Goal: Task Accomplishment & Management: Complete application form

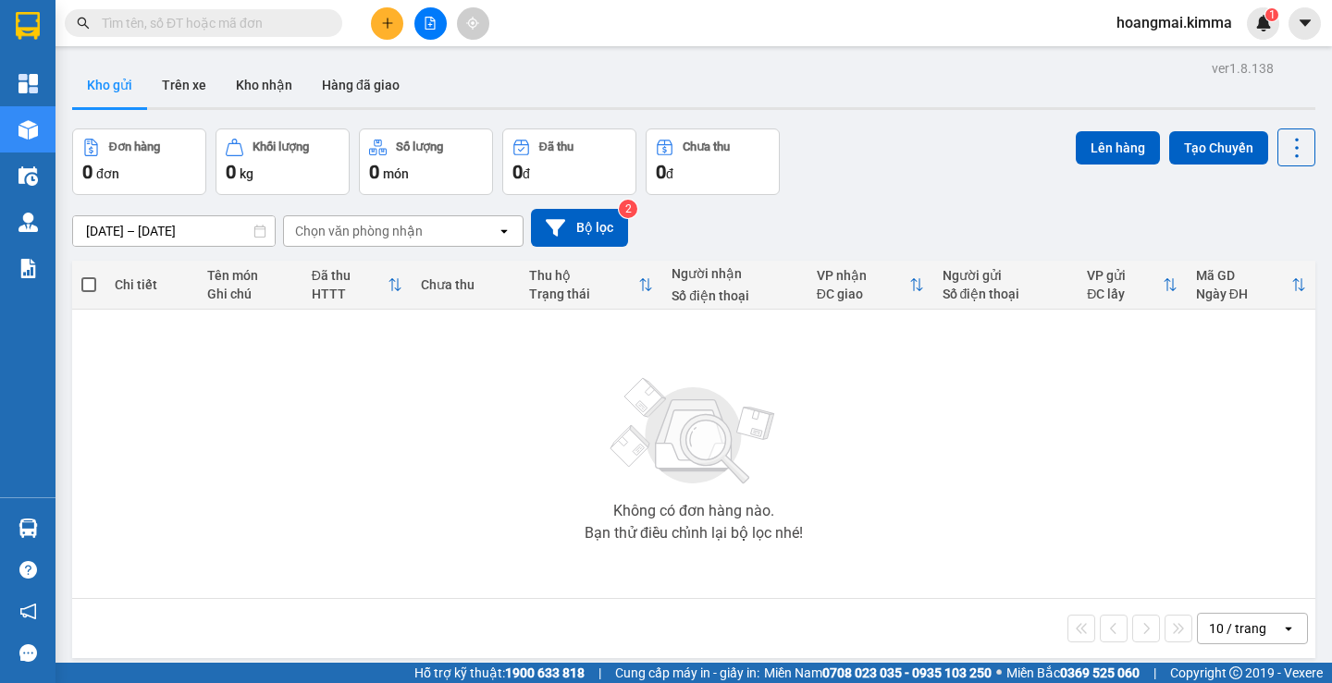
click at [392, 22] on icon "plus" at bounding box center [387, 23] width 13 height 13
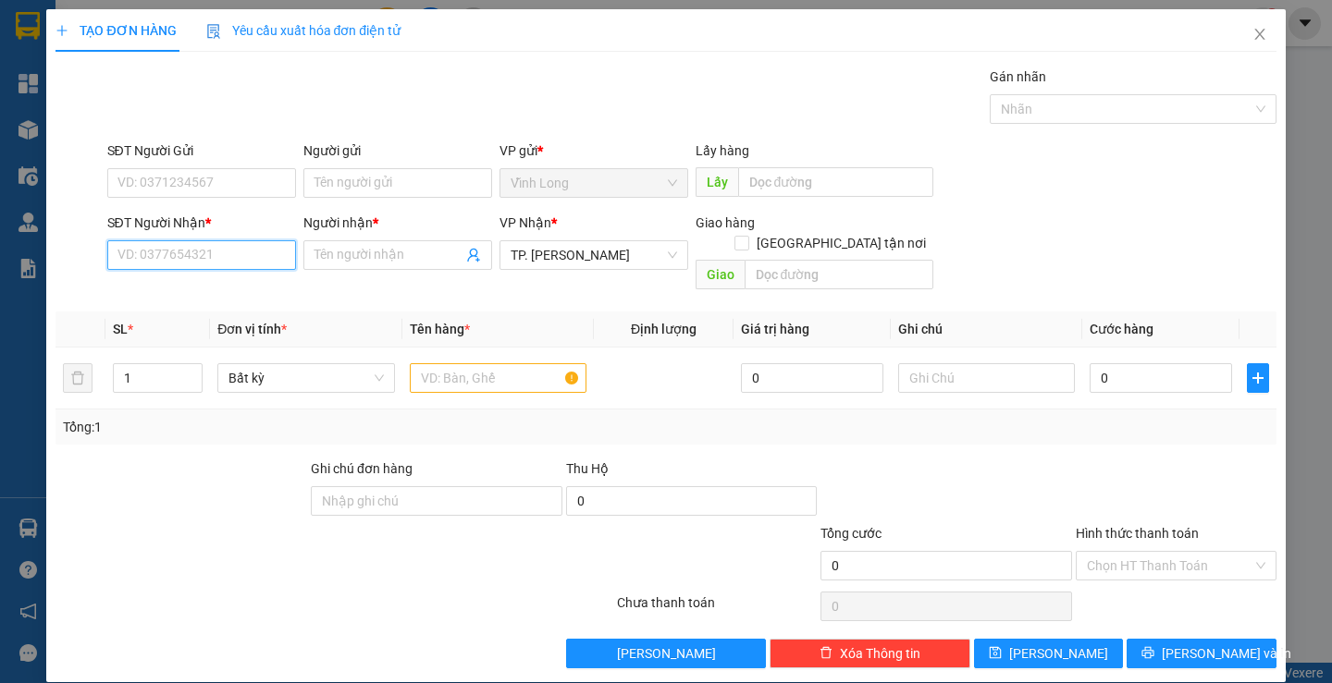
click at [216, 249] on input "SĐT Người Nhận *" at bounding box center [201, 255] width 189 height 30
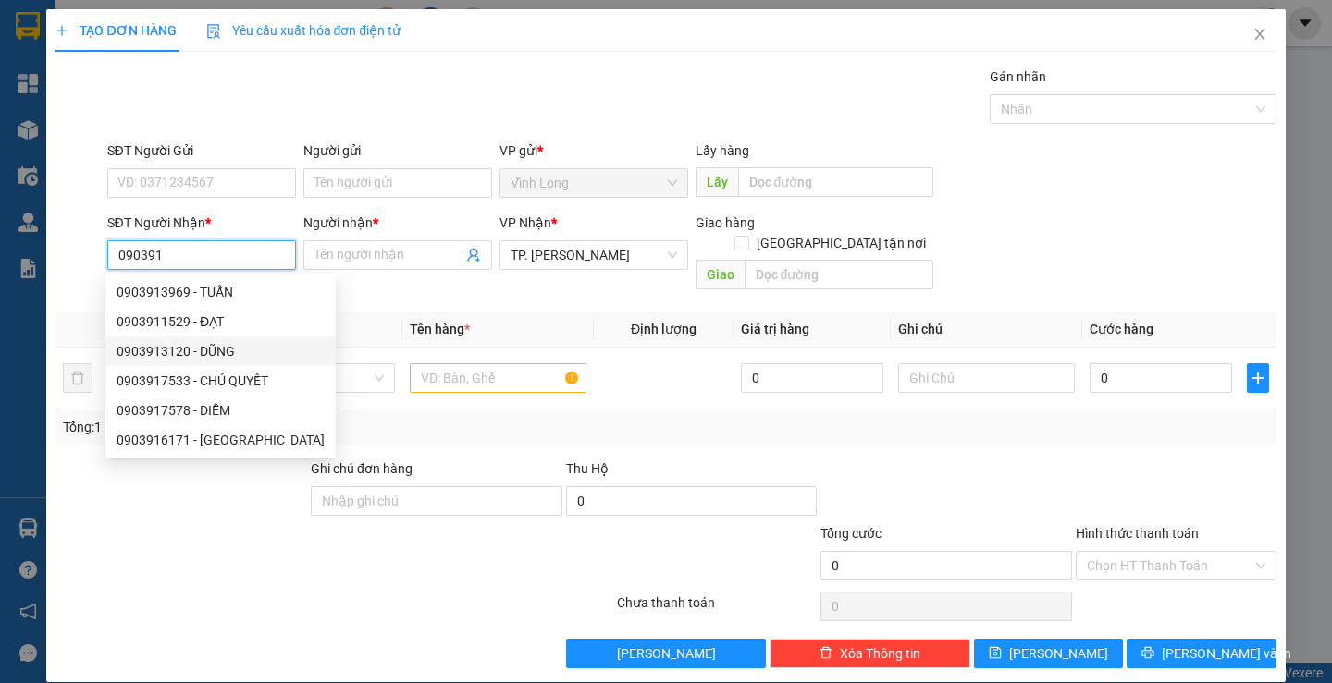
click at [219, 354] on div "0903913120 - DŨNG" at bounding box center [221, 351] width 208 height 20
type input "0903913120"
type input "DŨNG"
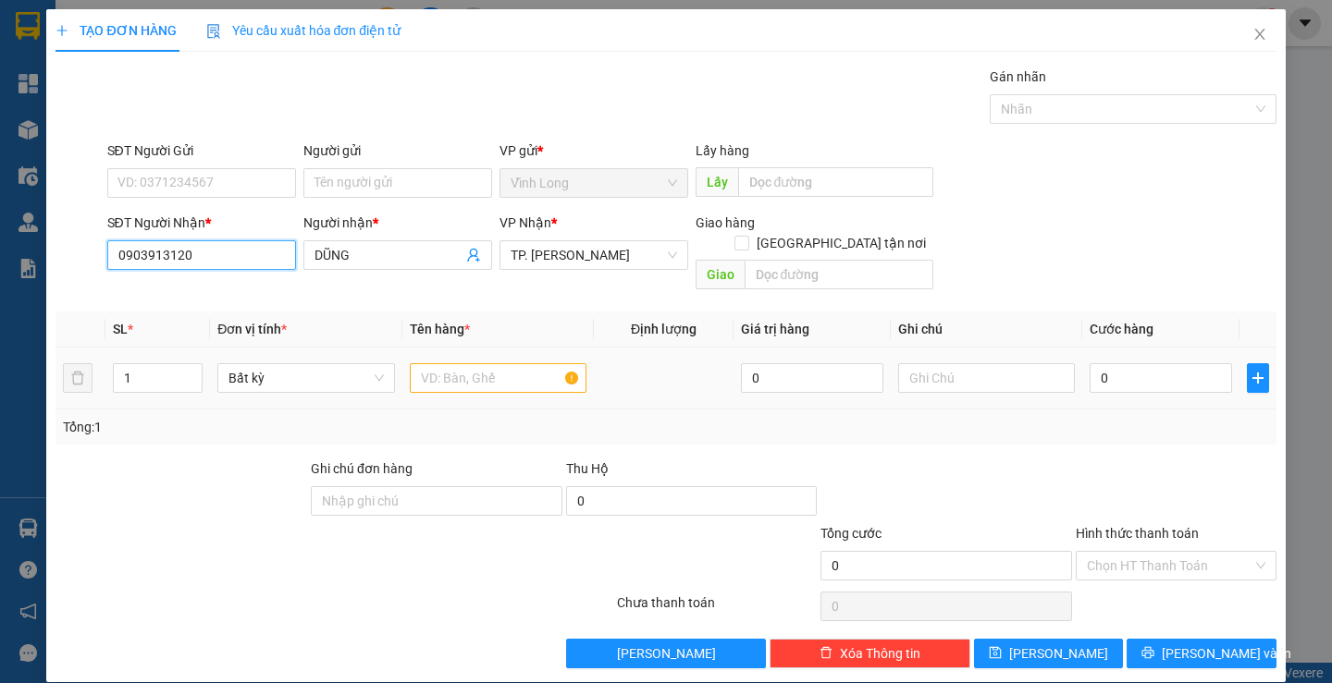
type input "0903913120"
click at [480, 363] on input "text" at bounding box center [498, 378] width 177 height 30
type input "gói đen"
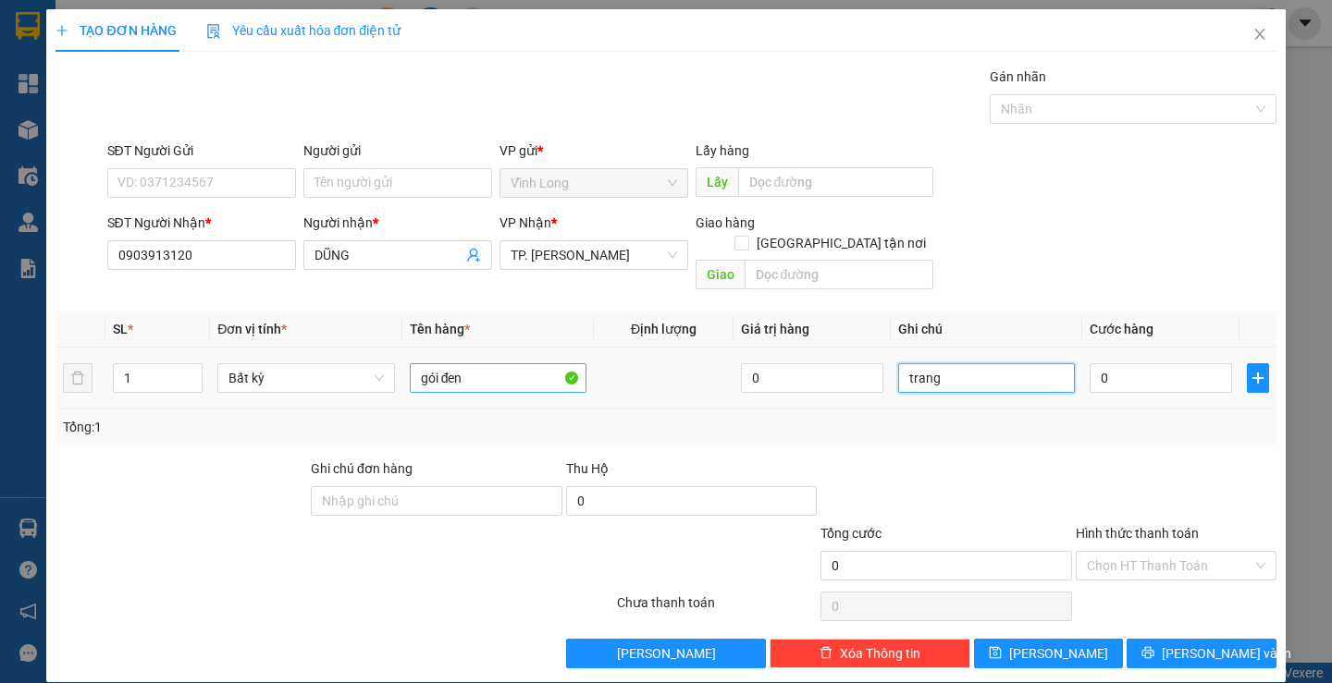
type input "trang"
type input "3"
type input "30"
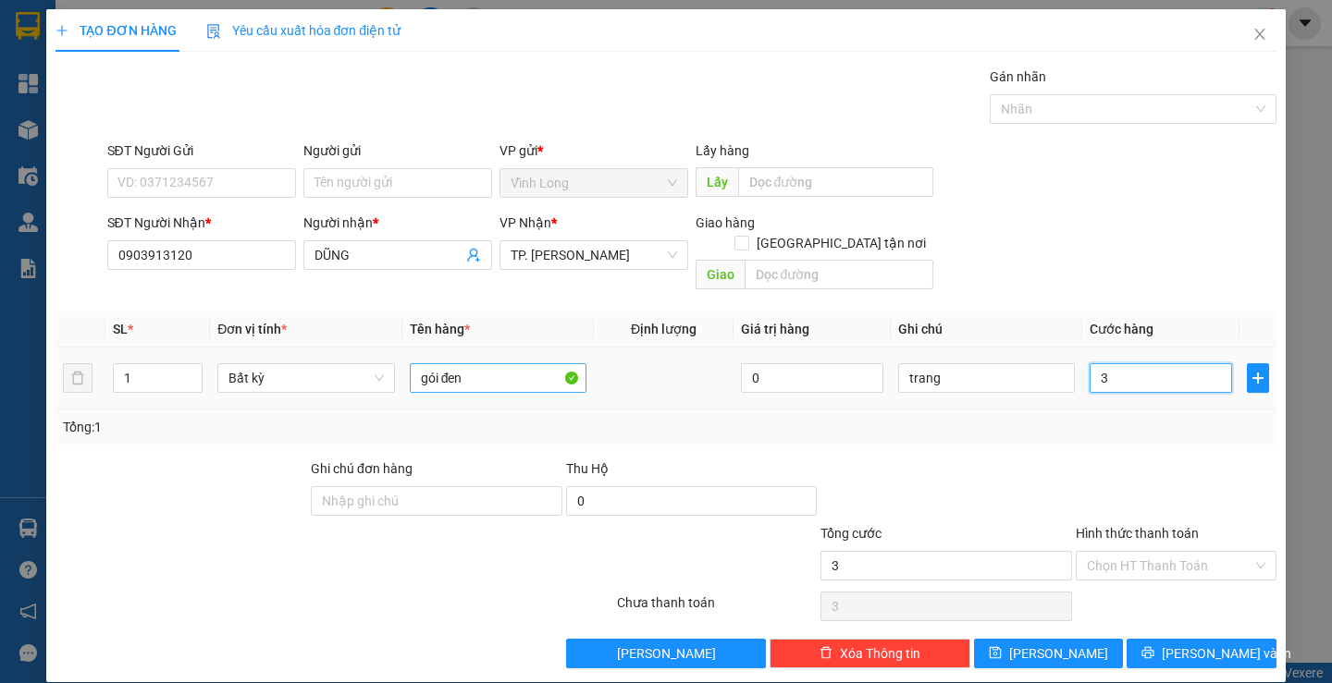
type input "30"
type input "30.000"
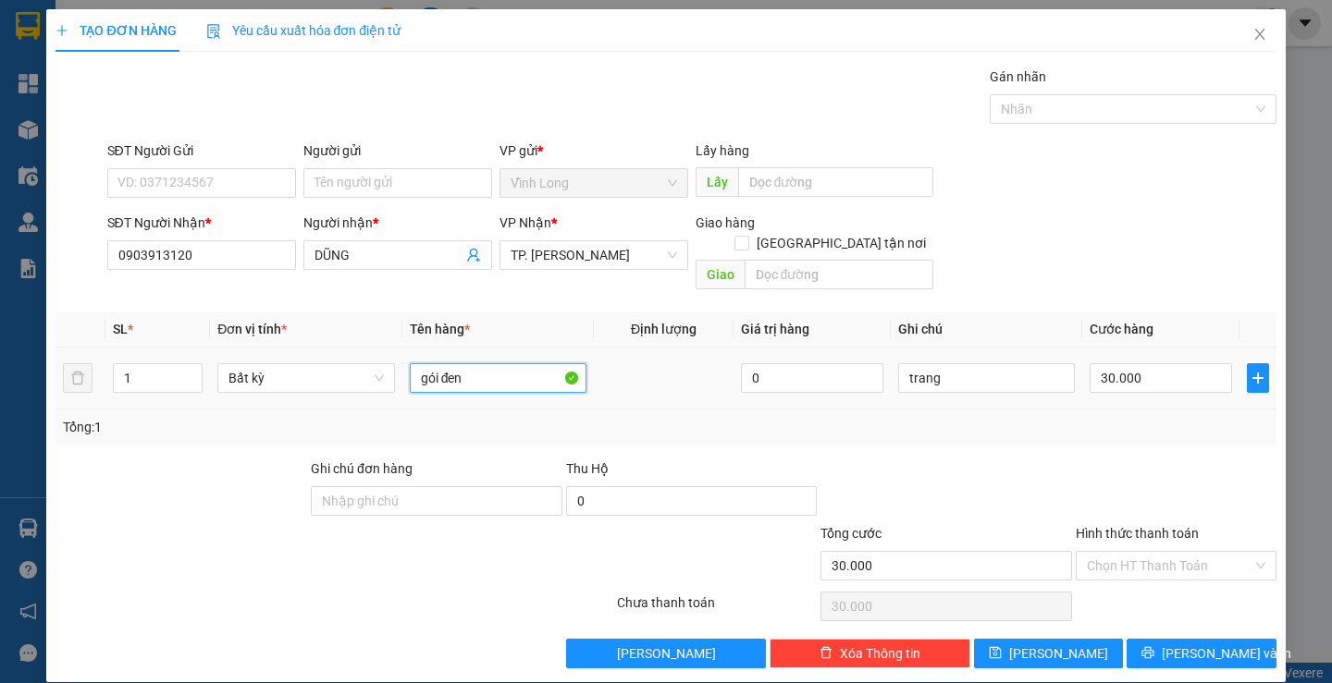
drag, startPoint x: 475, startPoint y: 364, endPoint x: 279, endPoint y: 383, distance: 196.9
click at [279, 383] on tr "1 Bất kỳ gói đen 0 trang 30.000" at bounding box center [665, 379] width 1220 height 62
type input "GÓI ĐEN"
type input "T"
type input "0"
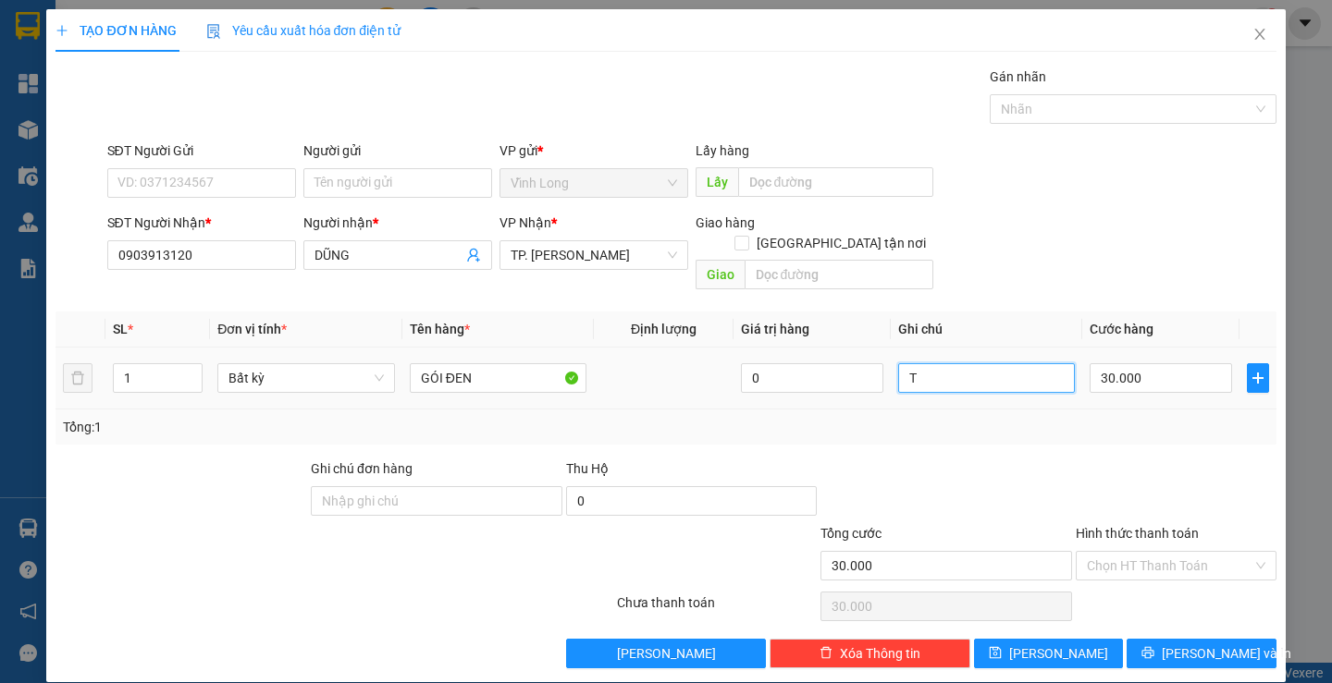
type input "0"
type input "TRANG"
type input "3"
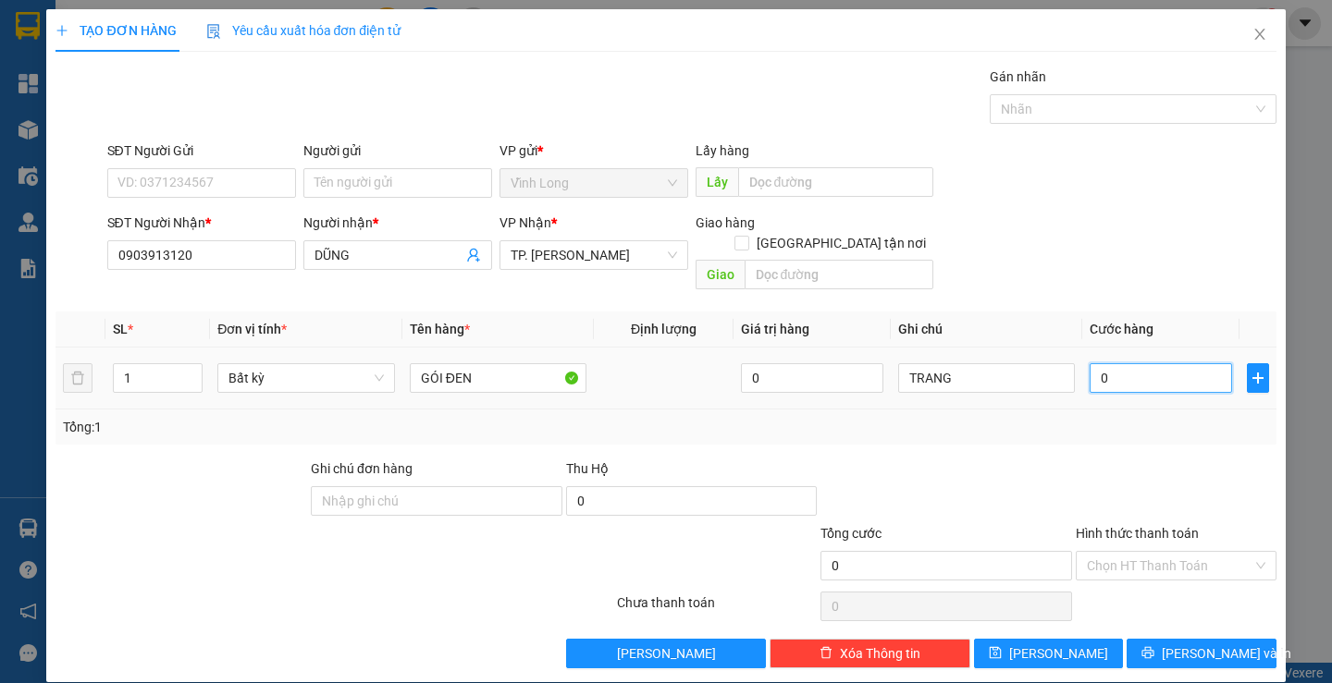
type input "3"
type input "30"
type input "30.000"
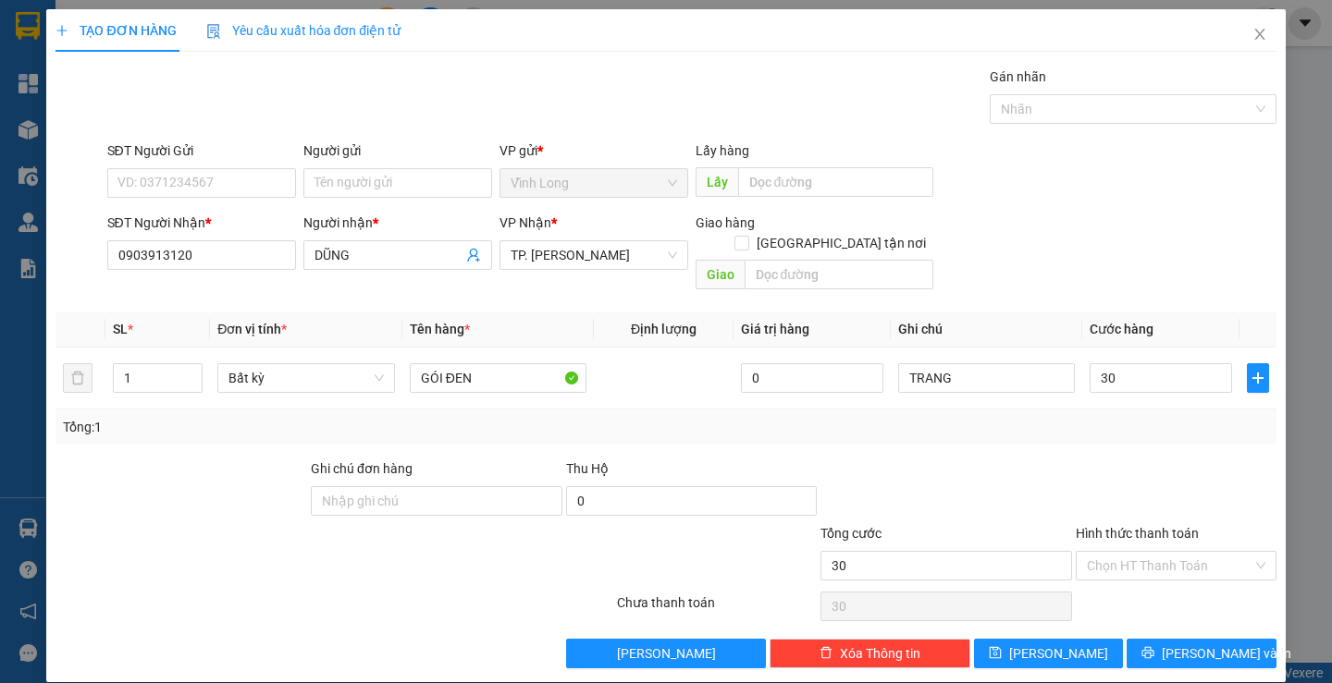
type input "30.000"
click at [1147, 565] on div "Hình thức thanh toán Chọn HT Thanh Toán" at bounding box center [1175, 555] width 201 height 65
drag, startPoint x: 1138, startPoint y: 540, endPoint x: 1148, endPoint y: 542, distance: 10.3
click at [1142, 552] on input "Hình thức thanh toán" at bounding box center [1170, 566] width 166 height 28
click at [1148, 575] on div "Tại văn phòng" at bounding box center [1164, 582] width 176 height 20
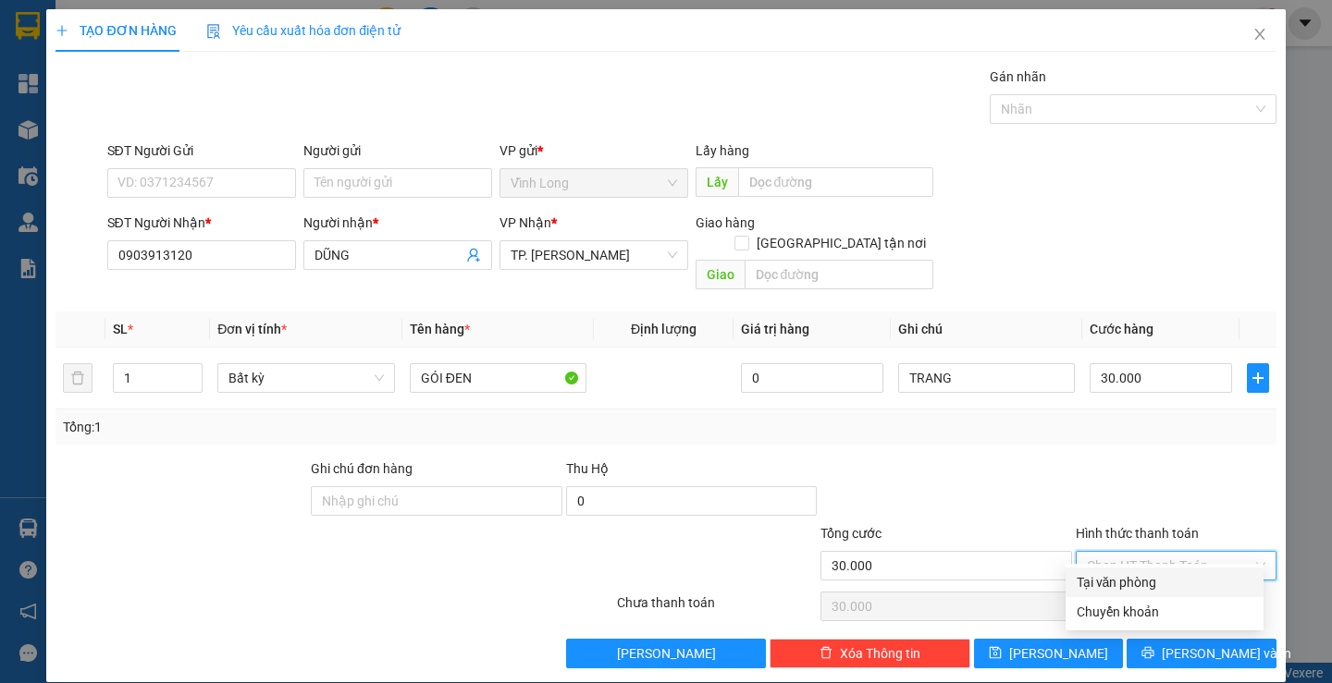
type input "0"
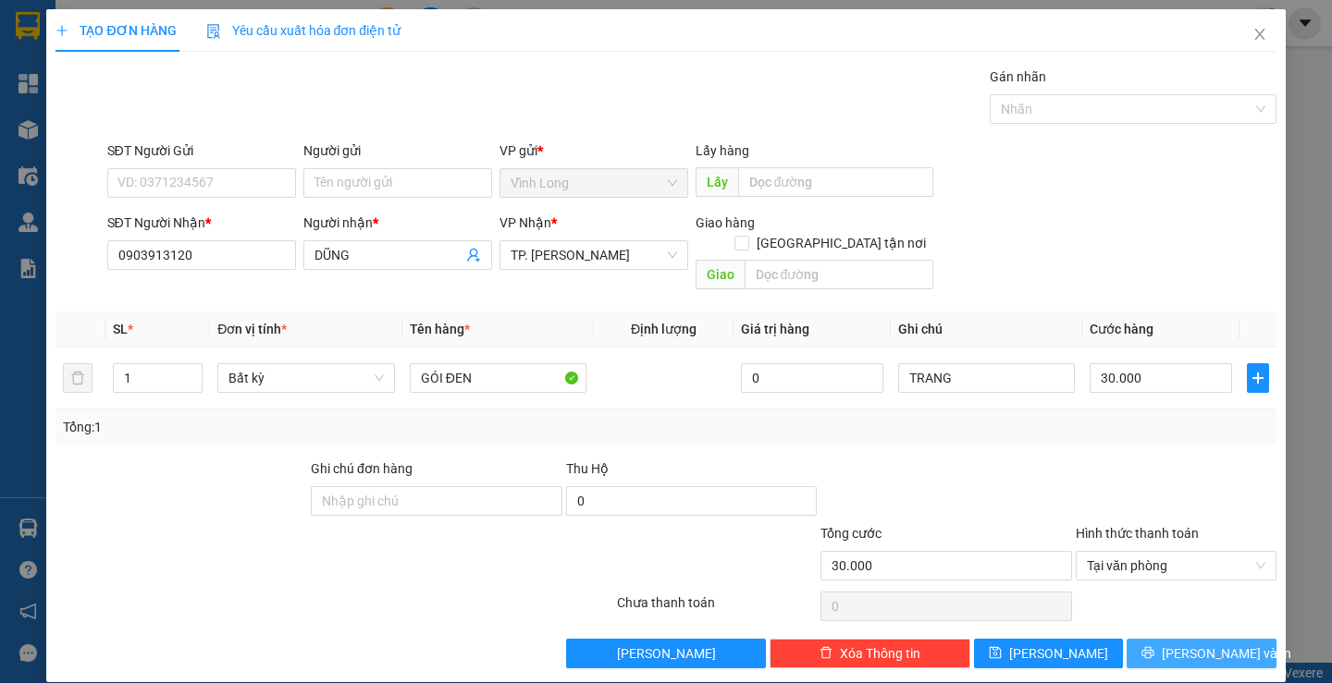
drag, startPoint x: 1194, startPoint y: 633, endPoint x: 1110, endPoint y: 596, distance: 91.6
click at [1192, 644] on span "Lưu và In" at bounding box center [1225, 654] width 129 height 20
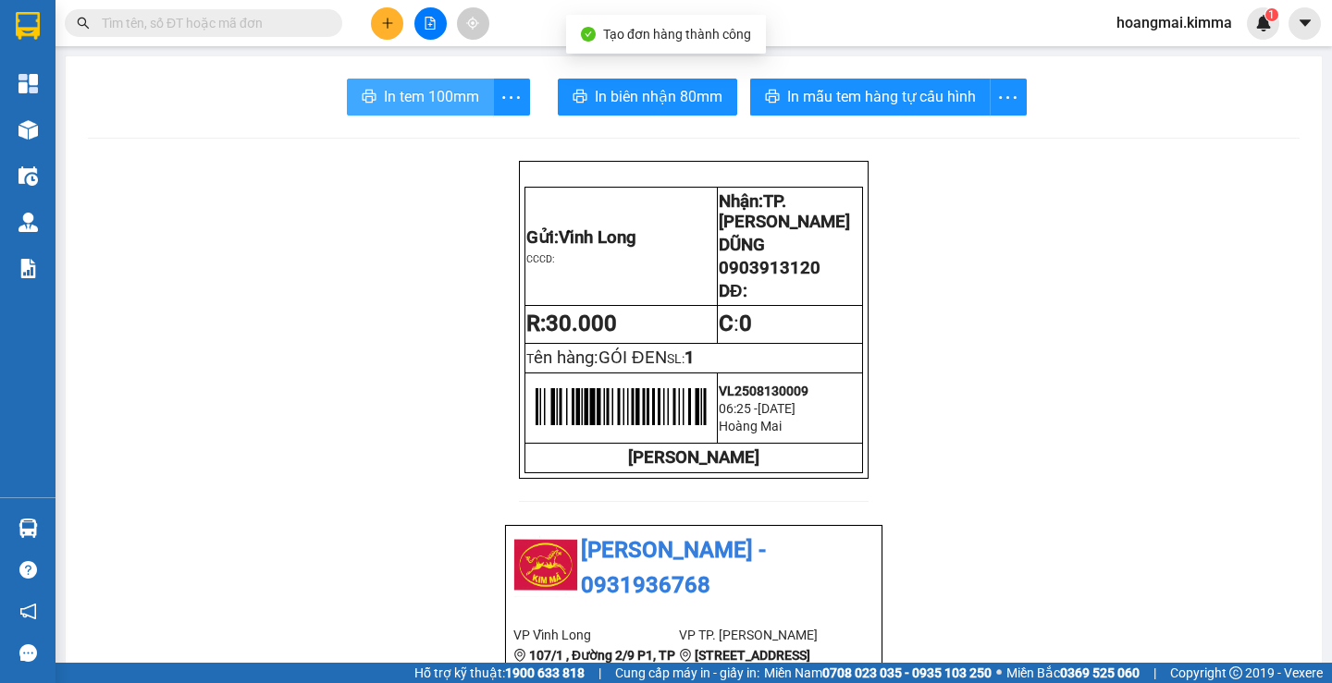
click at [456, 104] on span "In tem 100mm" at bounding box center [431, 96] width 95 height 23
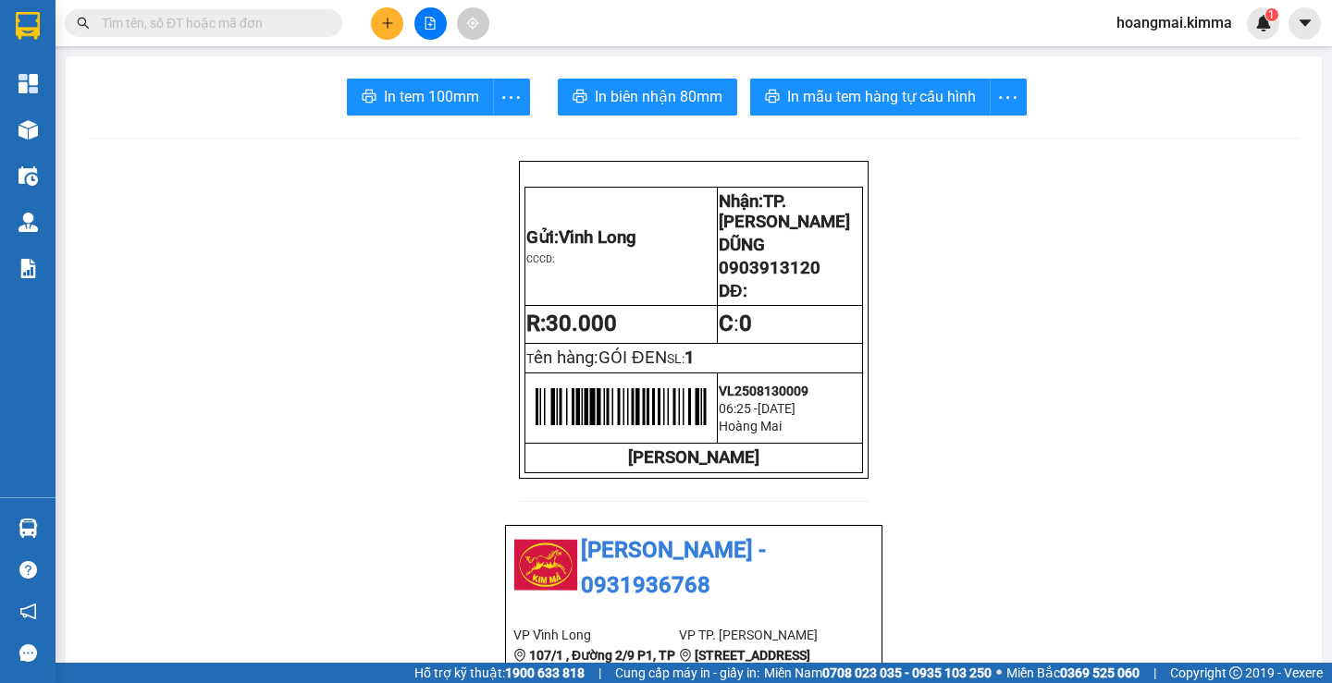
click at [382, 26] on icon "plus" at bounding box center [387, 23] width 13 height 13
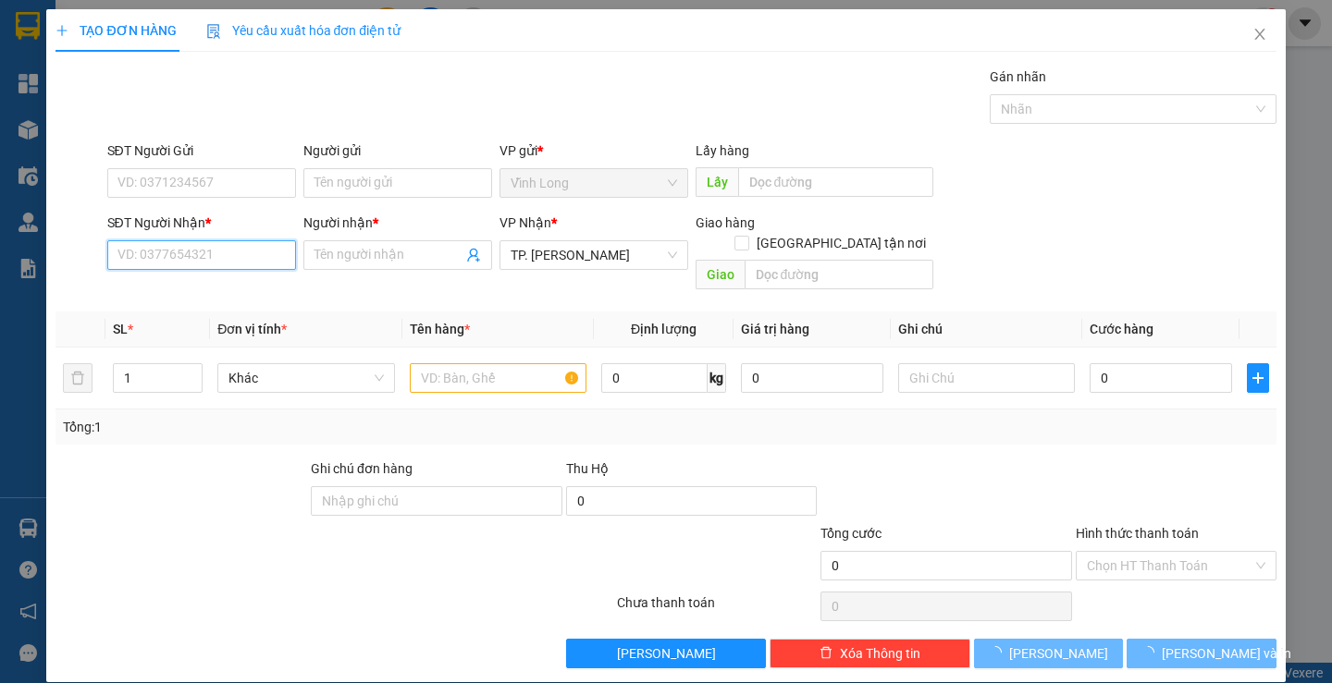
click at [254, 251] on input "SĐT Người Nhận *" at bounding box center [201, 255] width 189 height 30
type input "0902564781"
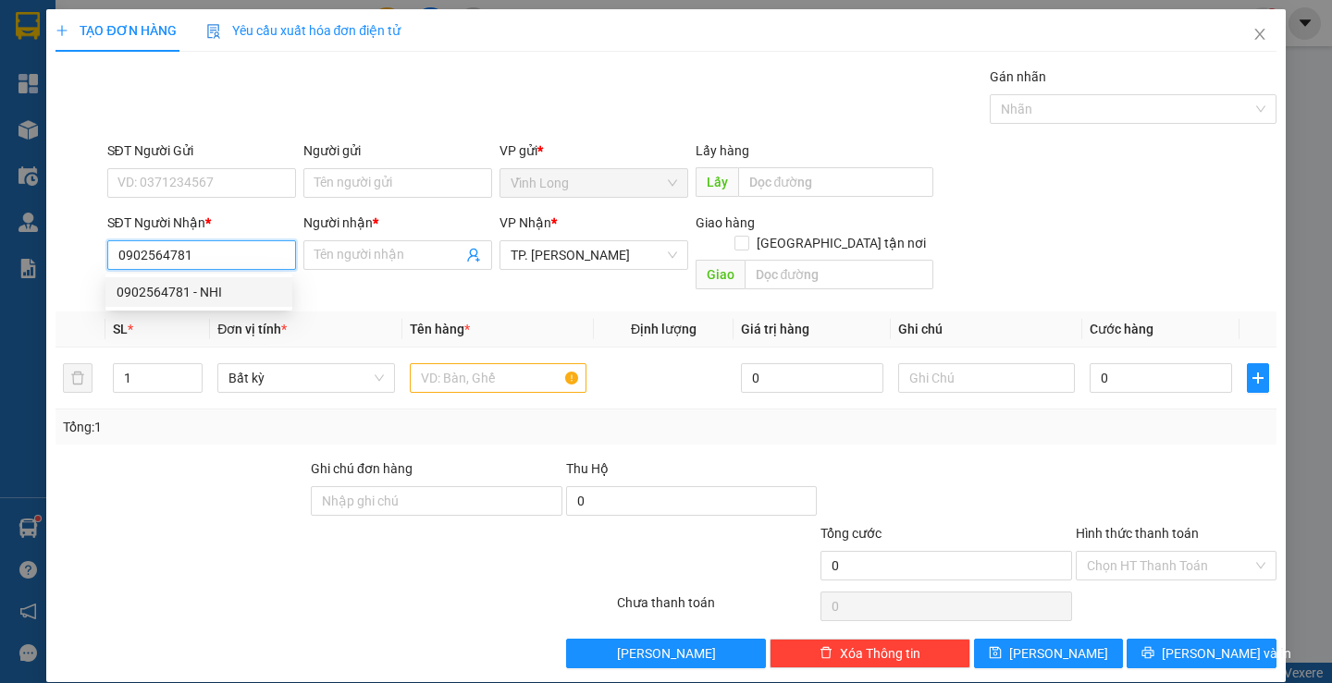
click at [203, 298] on div "0902564781 - NHI" at bounding box center [199, 292] width 165 height 20
type input "NHI"
type input "0902564781"
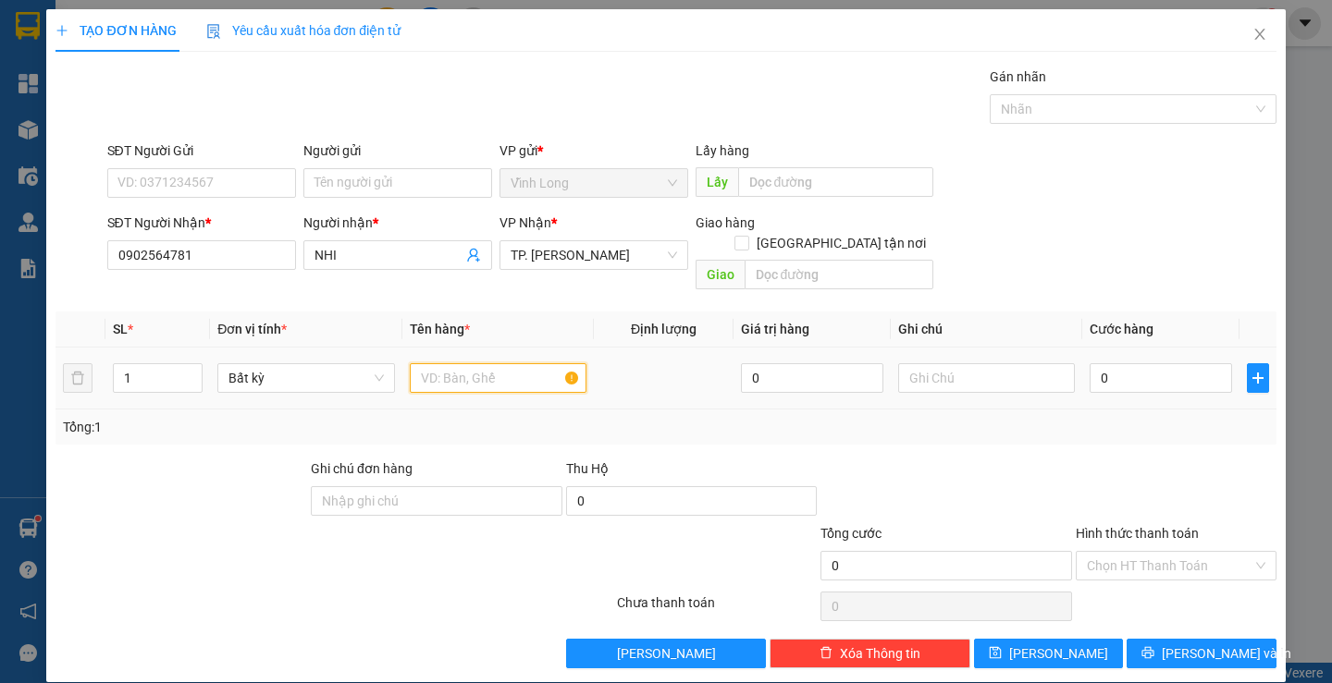
click at [447, 363] on input "text" at bounding box center [498, 378] width 177 height 30
type input "THÙNG MUS TRẮNG"
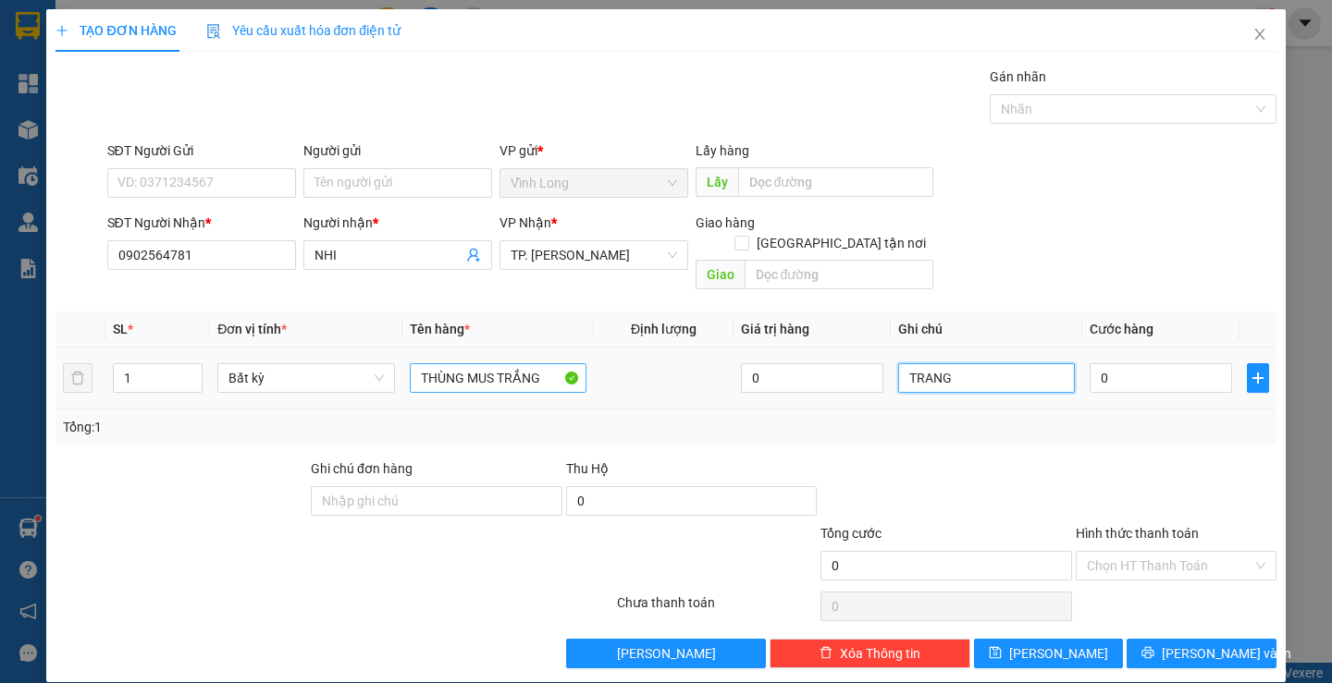
type input "TRANG"
type input "4"
type input "40"
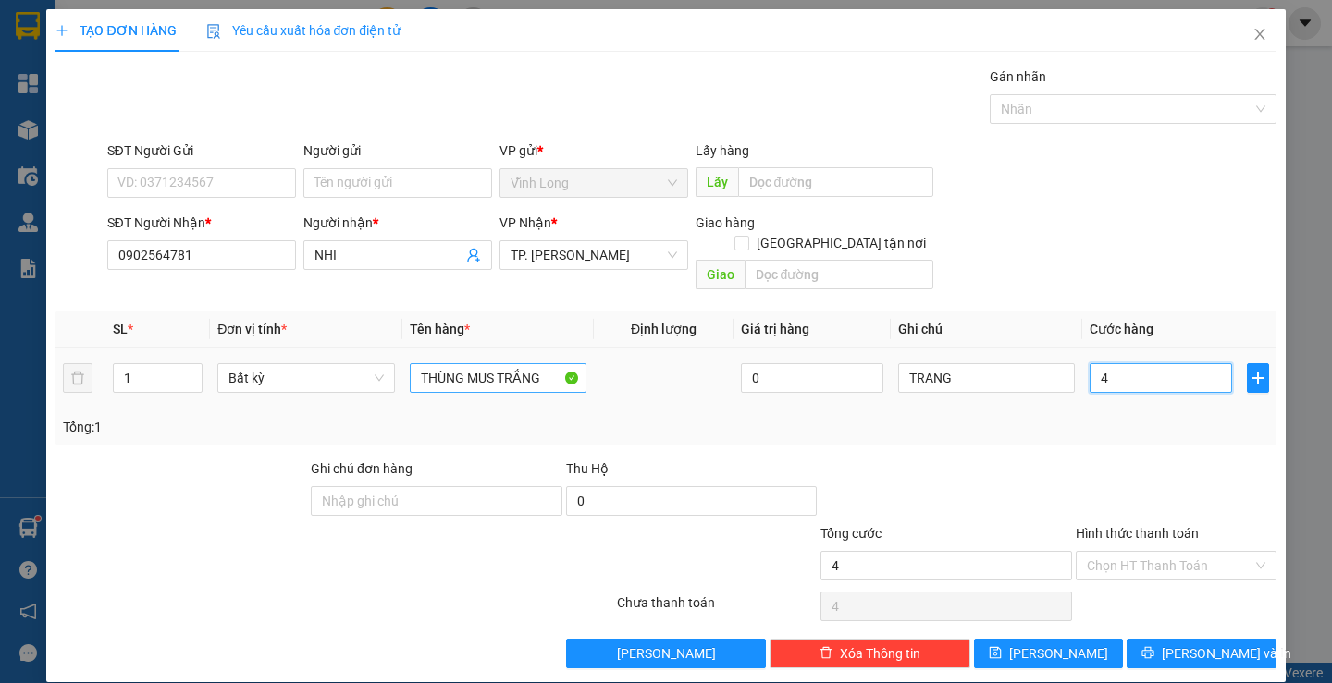
type input "40"
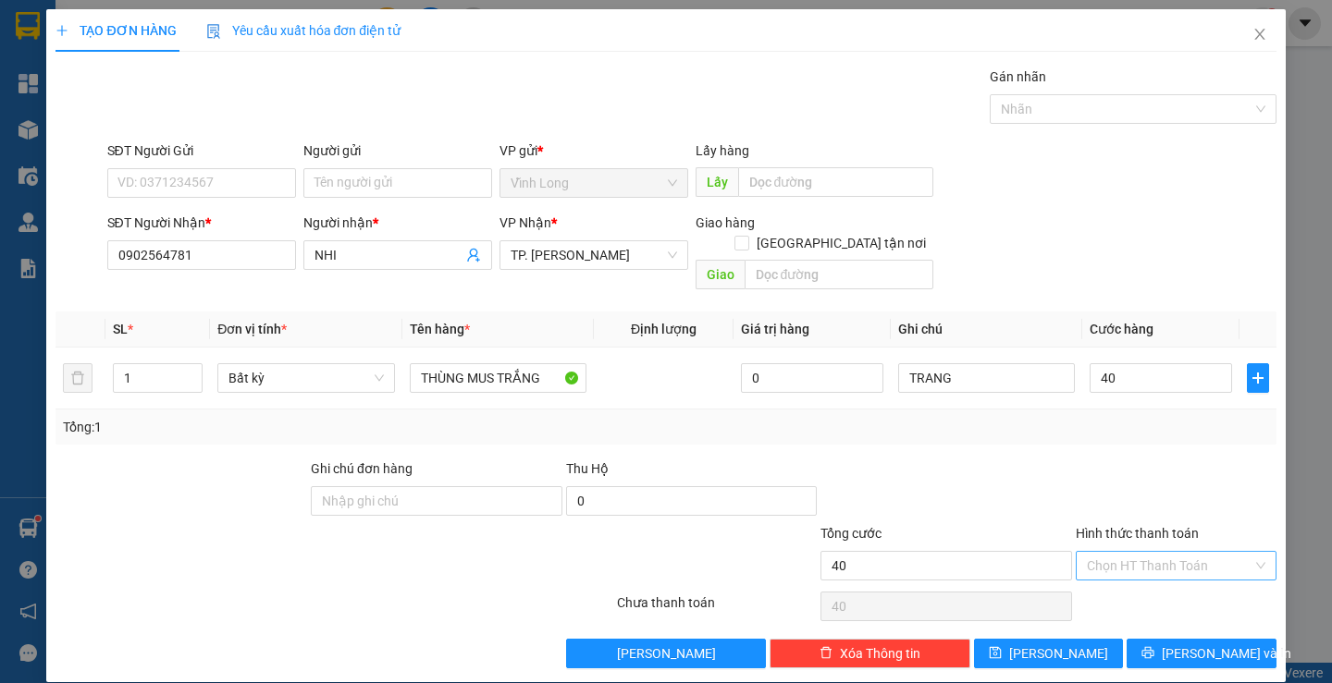
type input "40.000"
drag, startPoint x: 1087, startPoint y: 547, endPoint x: 1106, endPoint y: 569, distance: 28.2
click at [1088, 552] on input "Hình thức thanh toán" at bounding box center [1170, 566] width 166 height 28
click at [1108, 577] on div "Tại văn phòng" at bounding box center [1164, 582] width 176 height 20
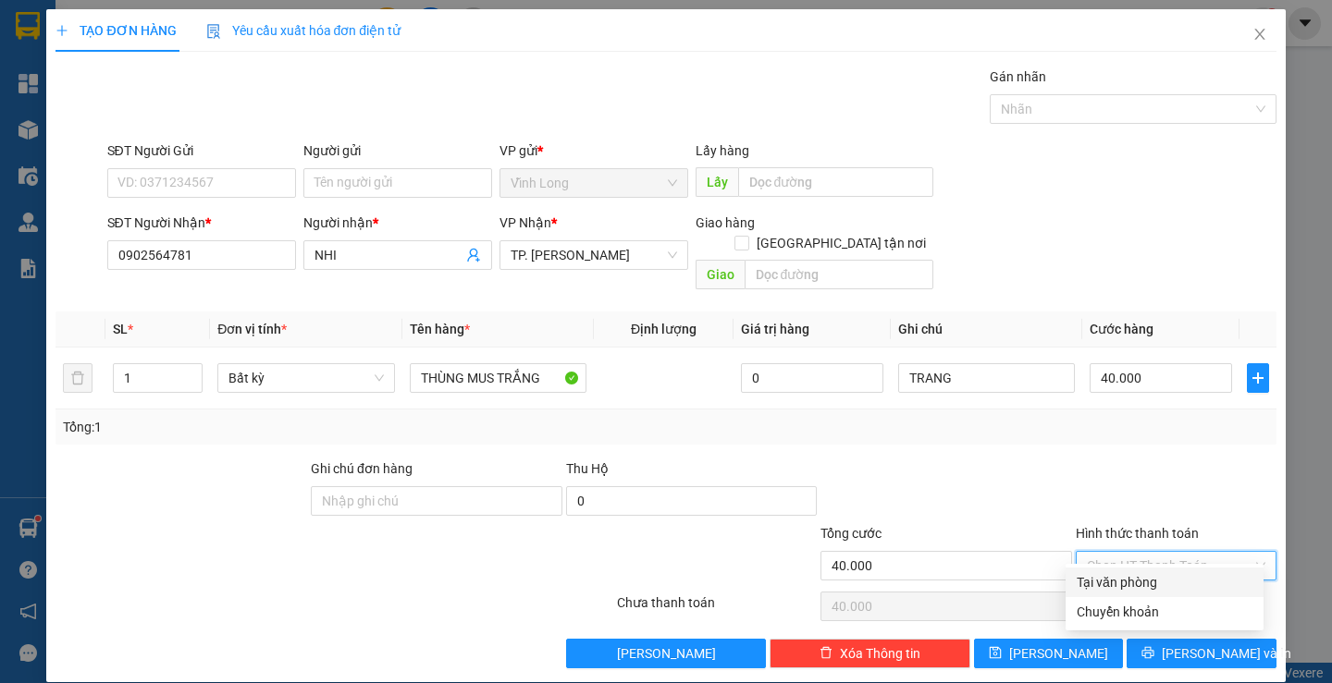
type input "0"
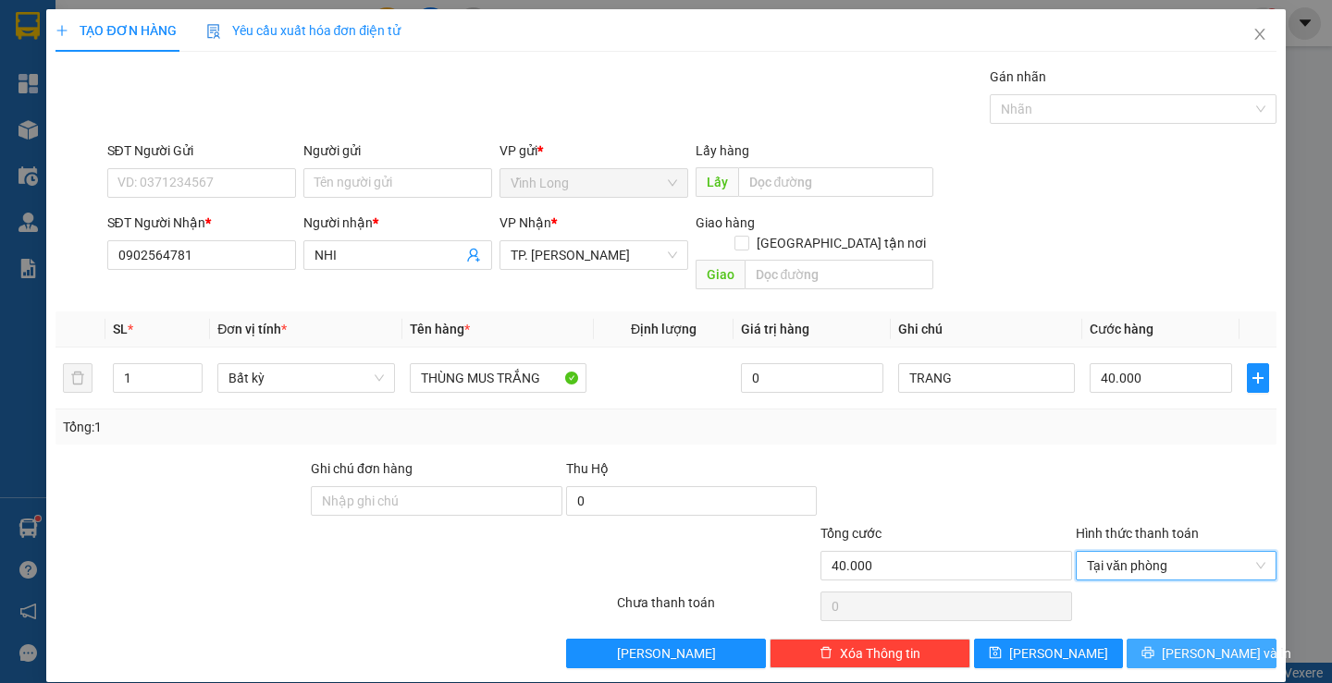
click at [1143, 639] on button "Lưu và In" at bounding box center [1200, 654] width 149 height 30
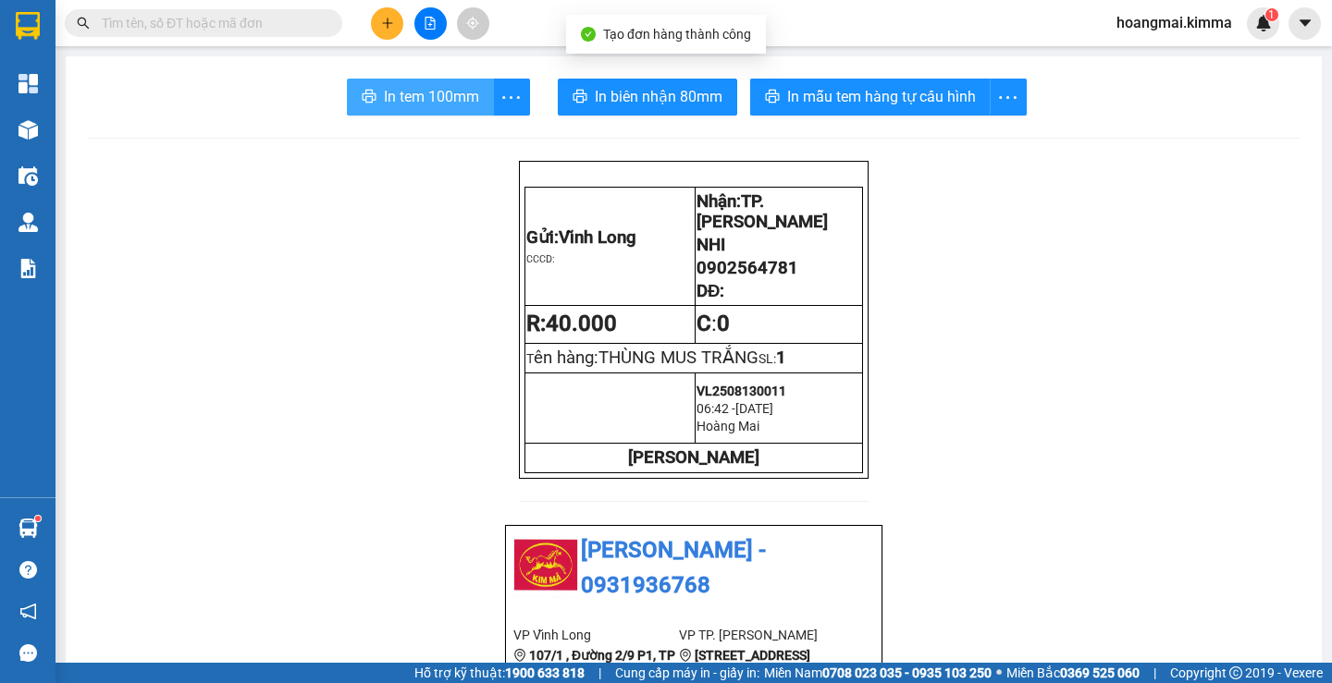
click at [442, 107] on span "In tem 100mm" at bounding box center [431, 96] width 95 height 23
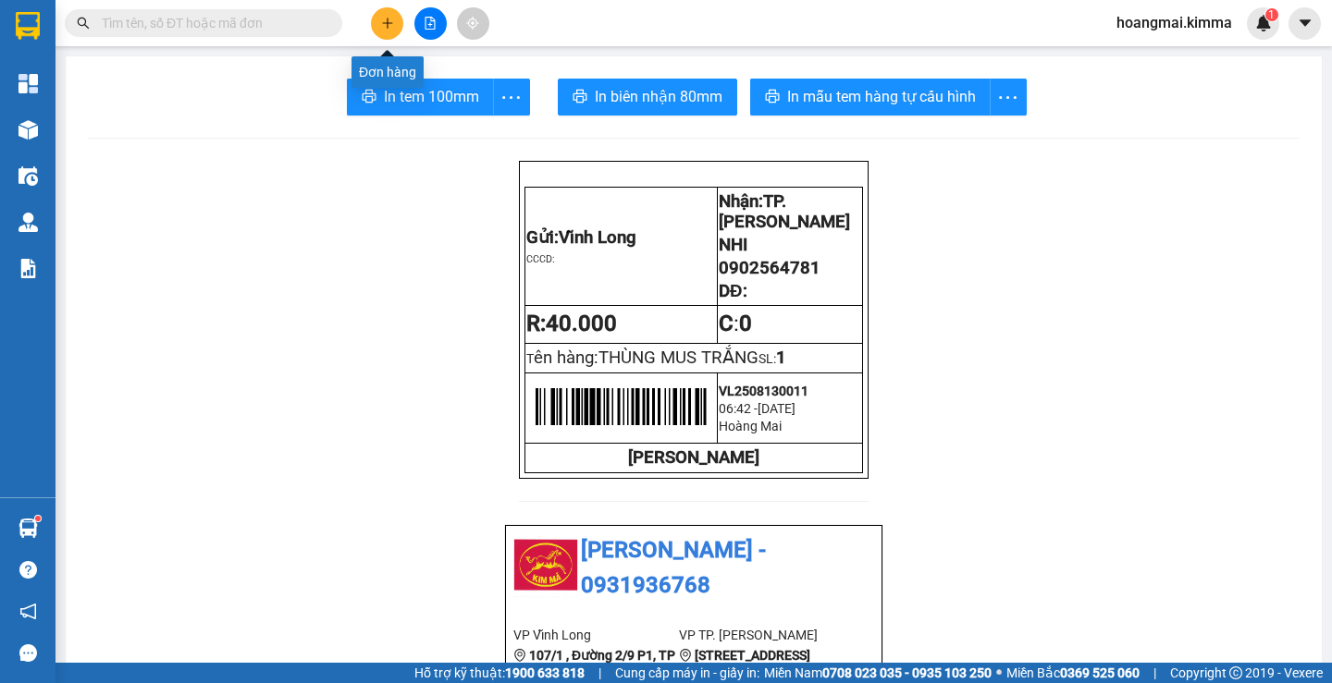
click at [386, 28] on icon "plus" at bounding box center [387, 23] width 13 height 13
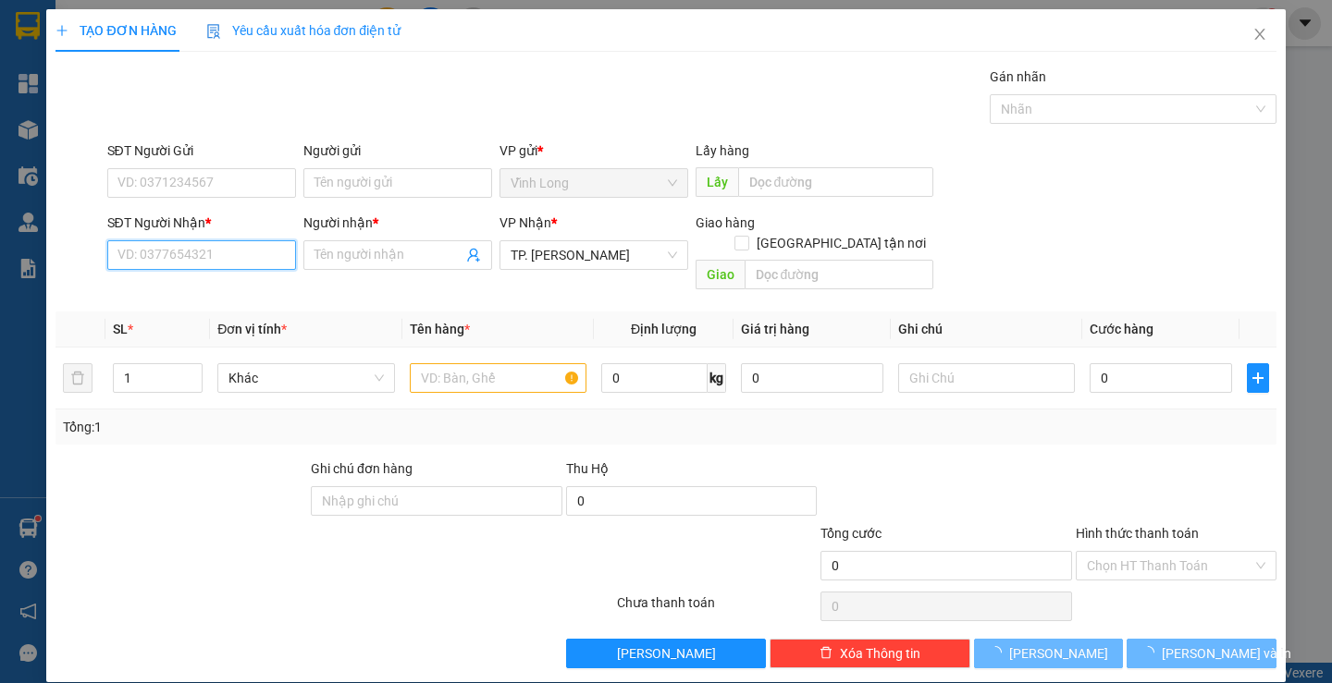
click at [205, 252] on input "SĐT Người Nhận *" at bounding box center [201, 255] width 189 height 30
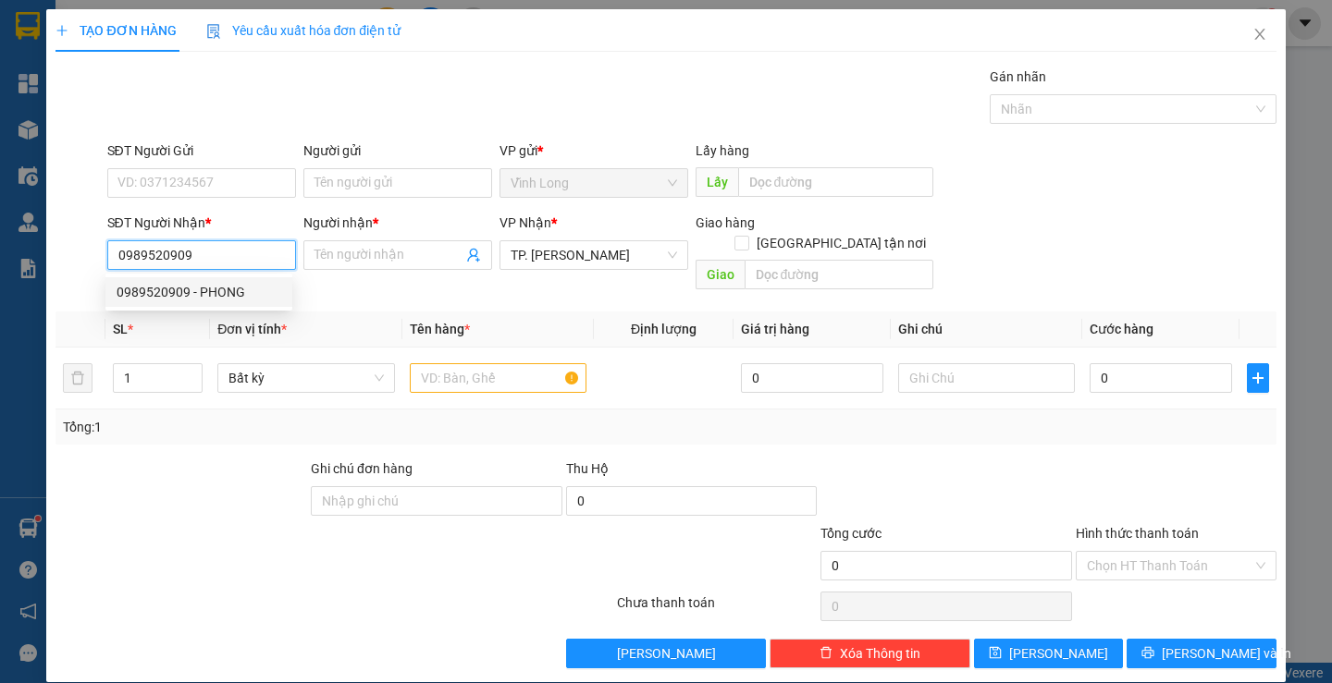
type input "0989520909"
click at [207, 276] on div "0989520909 0989520909 - PHONG" at bounding box center [198, 292] width 187 height 37
click at [211, 251] on input "0989520909" at bounding box center [201, 255] width 189 height 30
click at [208, 297] on div "0989520909 - PHONG" at bounding box center [199, 292] width 165 height 20
type input "PHONG"
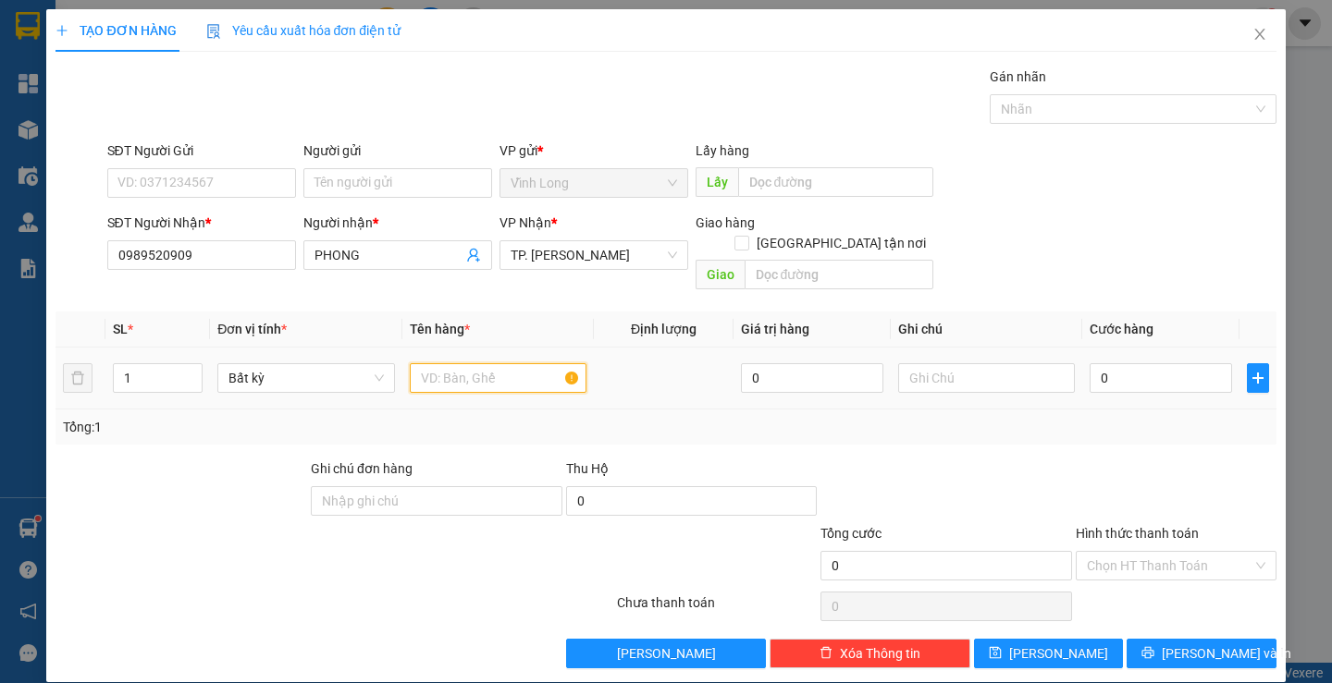
click at [449, 363] on input "text" at bounding box center [498, 378] width 177 height 30
type input "THÙNG"
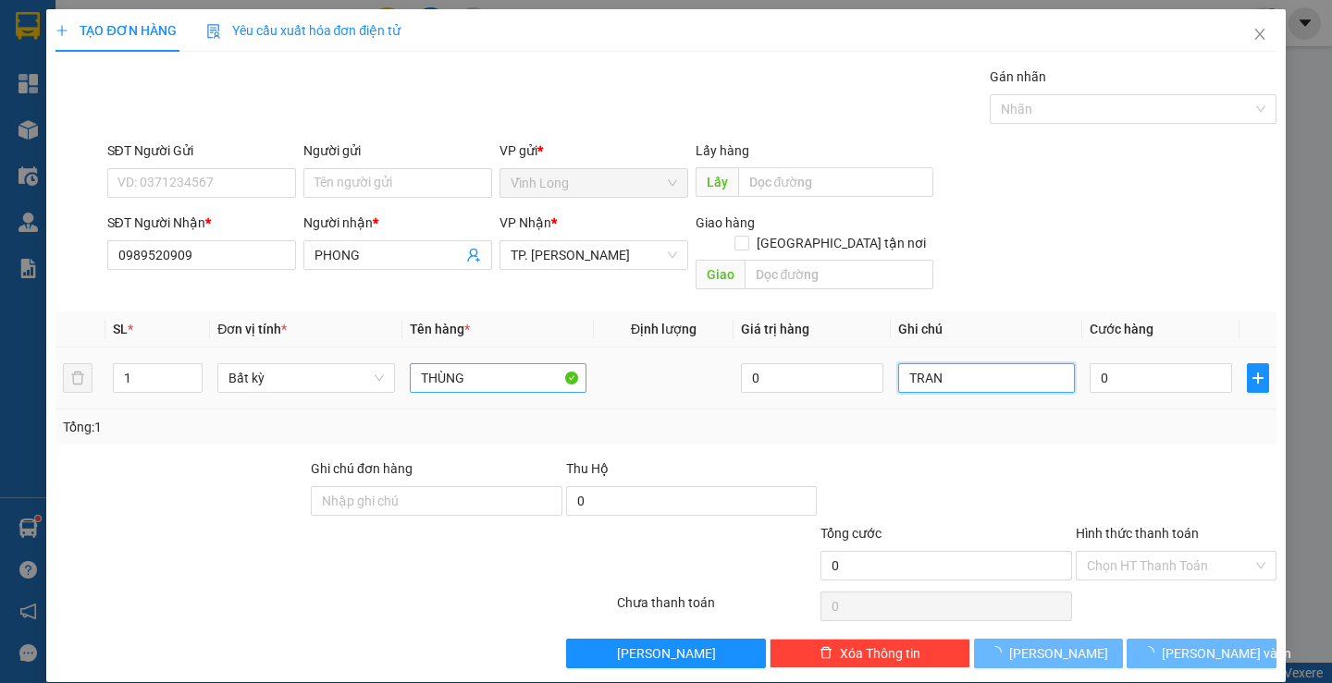
type input "TRANG"
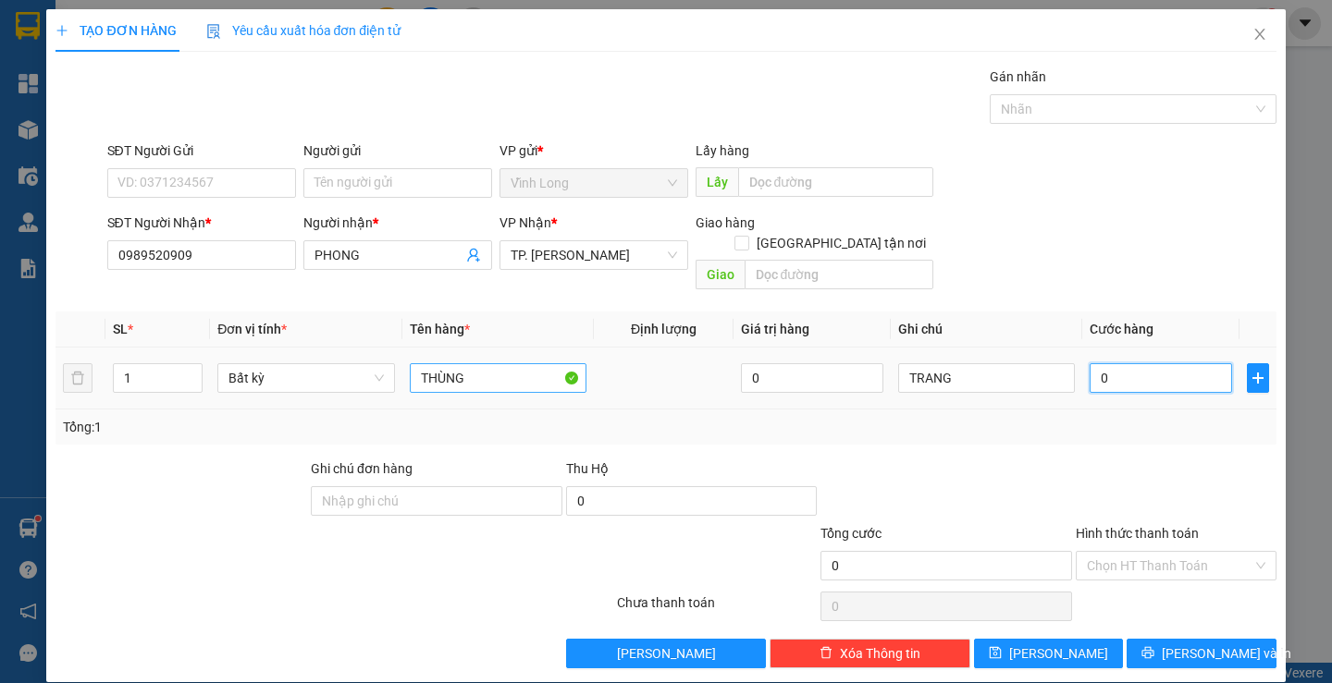
type input "3"
type input "30"
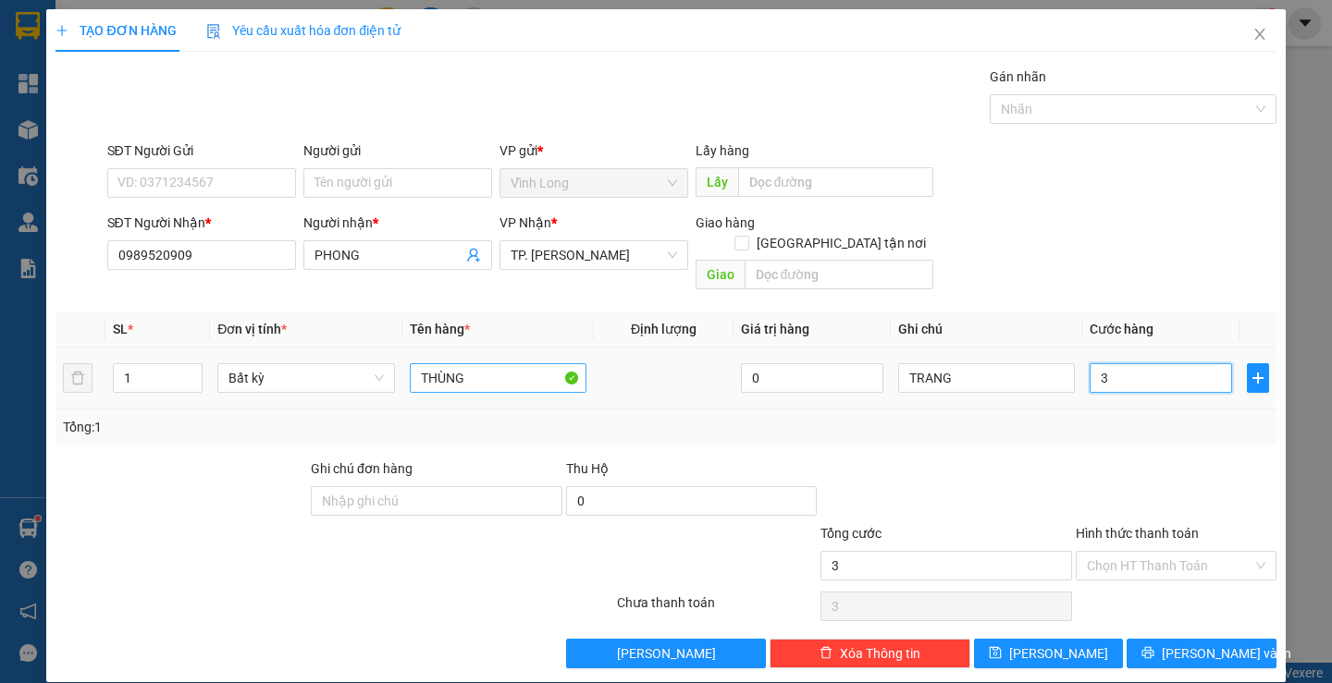
type input "30"
type input "30.000"
click at [1171, 560] on div "Hình thức thanh toán Chọn HT Thanh Toán" at bounding box center [1175, 555] width 201 height 65
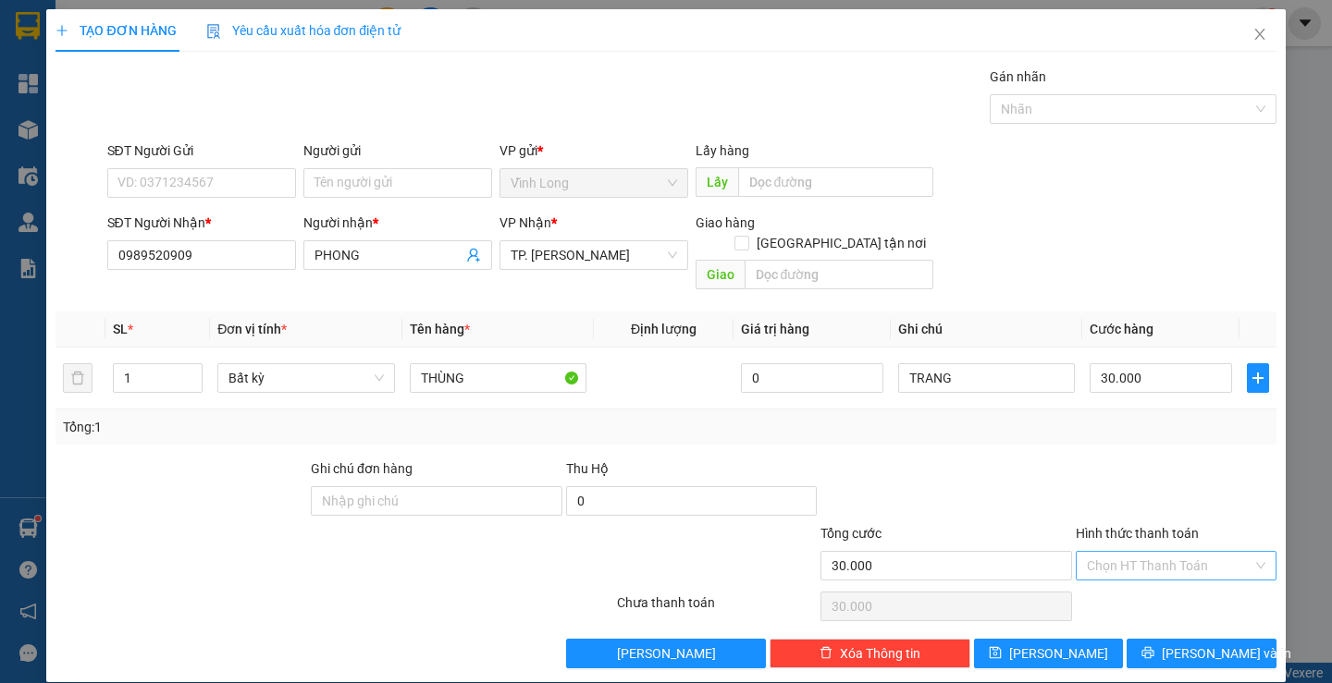
click at [1151, 552] on input "Hình thức thanh toán" at bounding box center [1170, 566] width 166 height 28
click at [1137, 585] on div "Tại văn phòng" at bounding box center [1164, 582] width 176 height 20
type input "0"
click at [1170, 639] on button "Lưu và In" at bounding box center [1200, 654] width 149 height 30
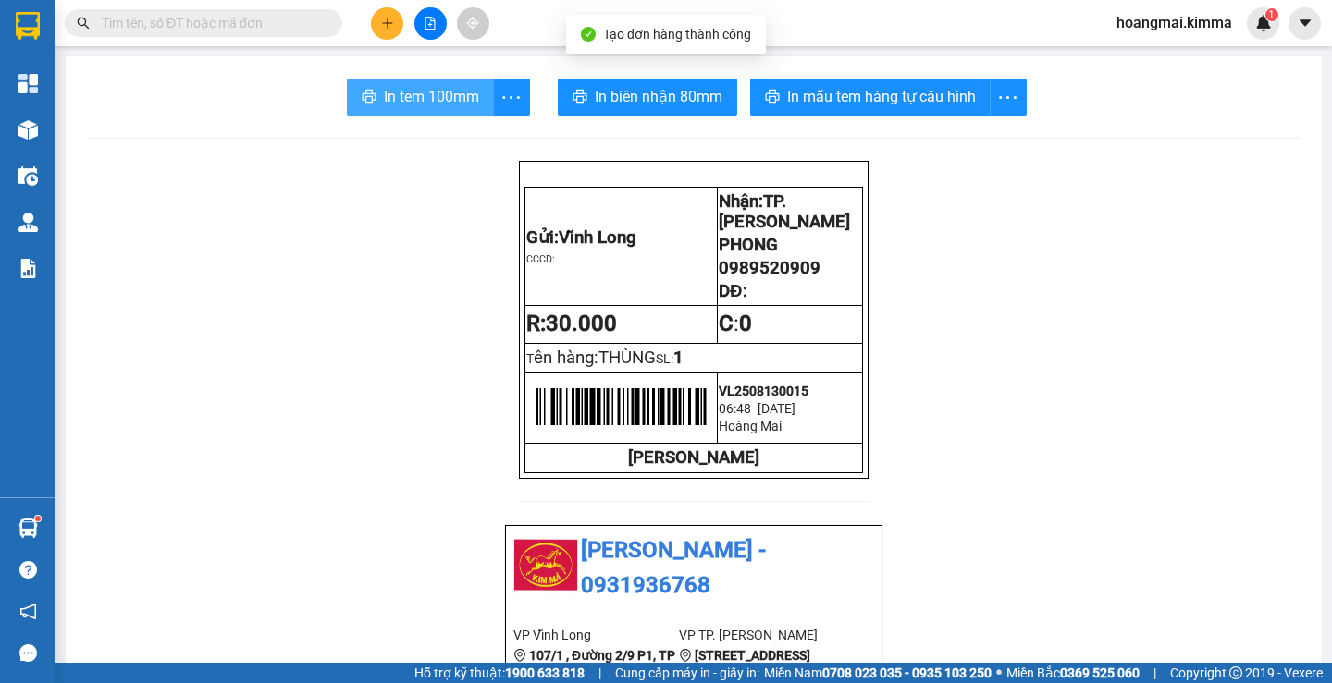
click at [429, 101] on span "In tem 100mm" at bounding box center [431, 96] width 95 height 23
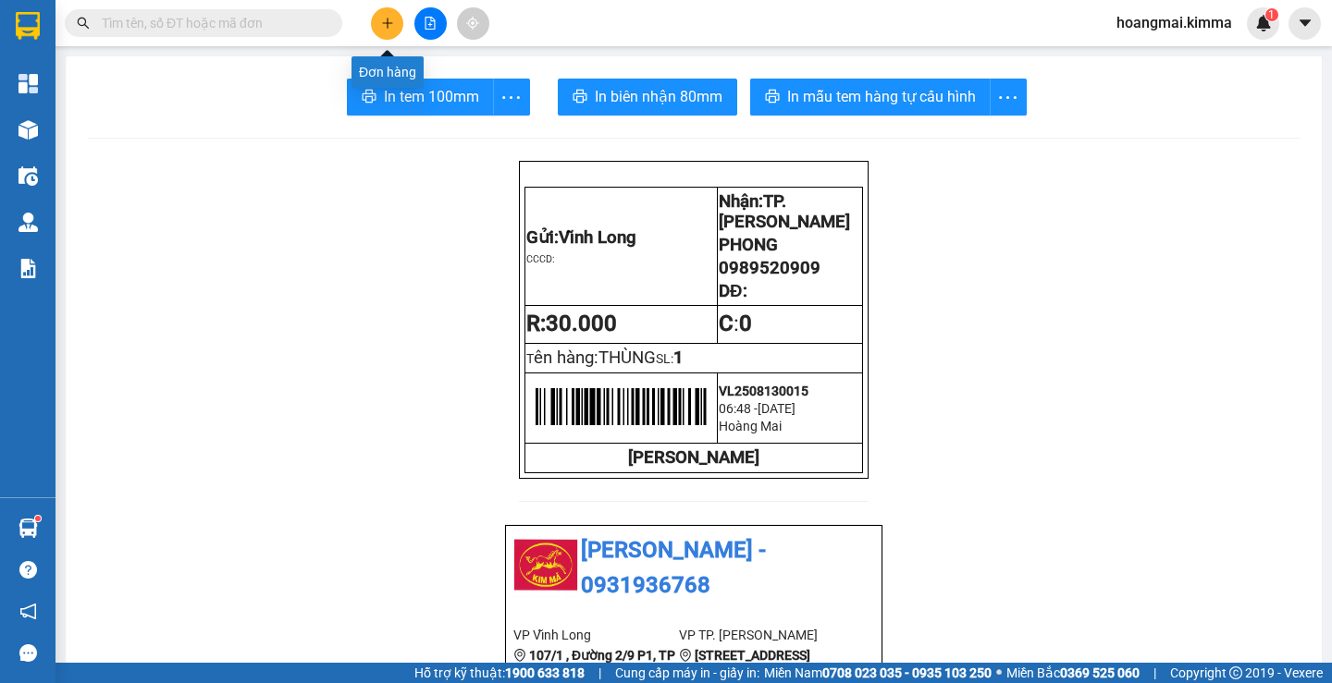
click at [375, 22] on button at bounding box center [387, 23] width 32 height 32
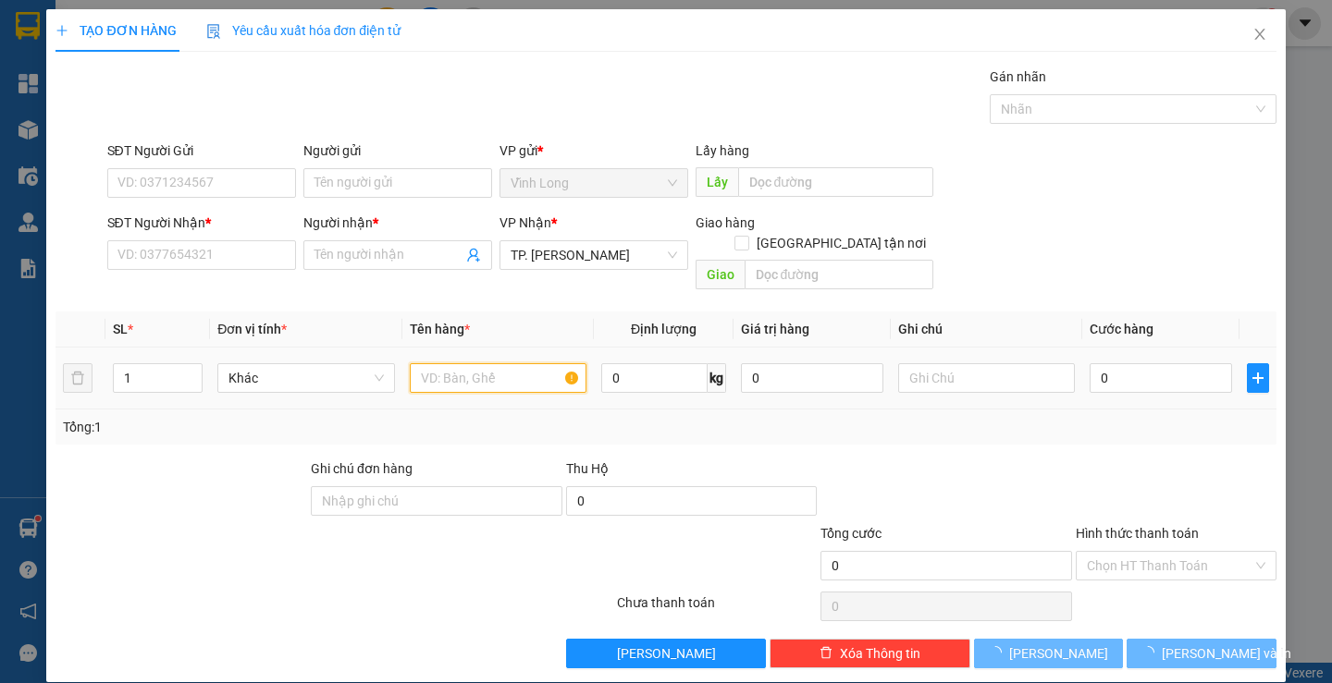
drag, startPoint x: 474, startPoint y: 350, endPoint x: 439, endPoint y: 352, distance: 35.2
click at [455, 363] on input "text" at bounding box center [498, 378] width 177 height 30
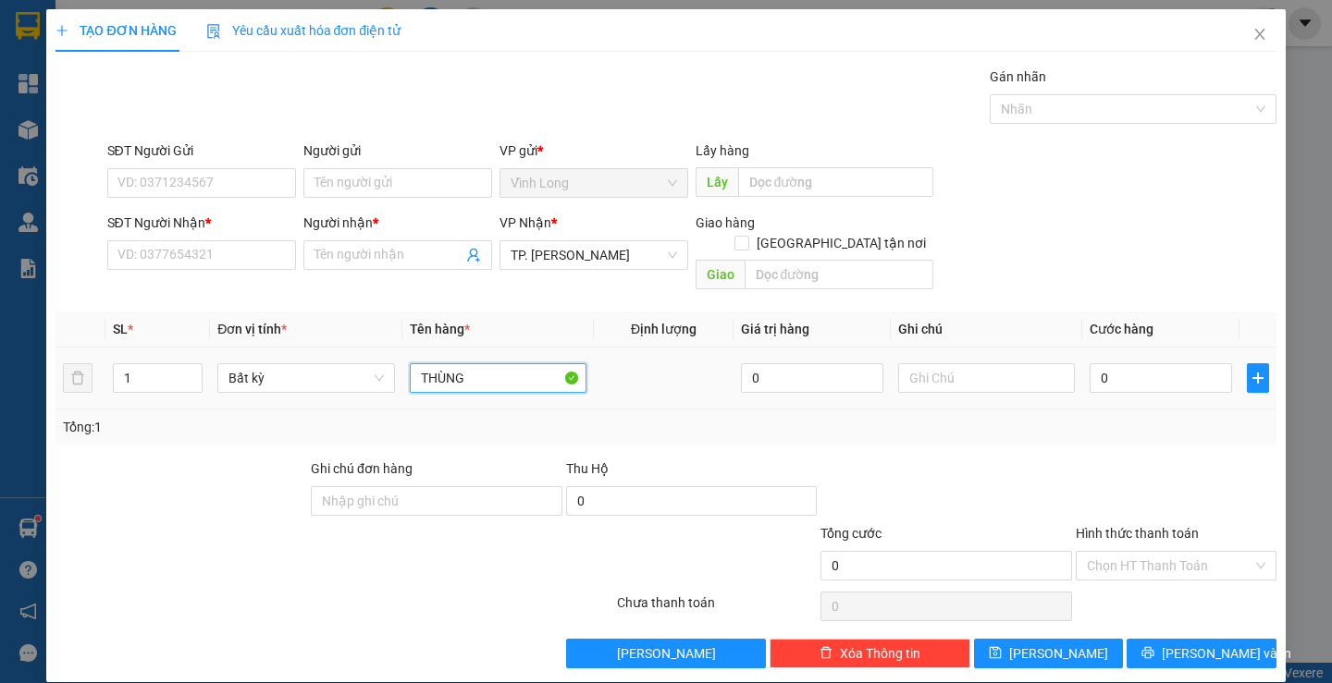
type input "THÙNG"
type input "TRANG"
type input "3"
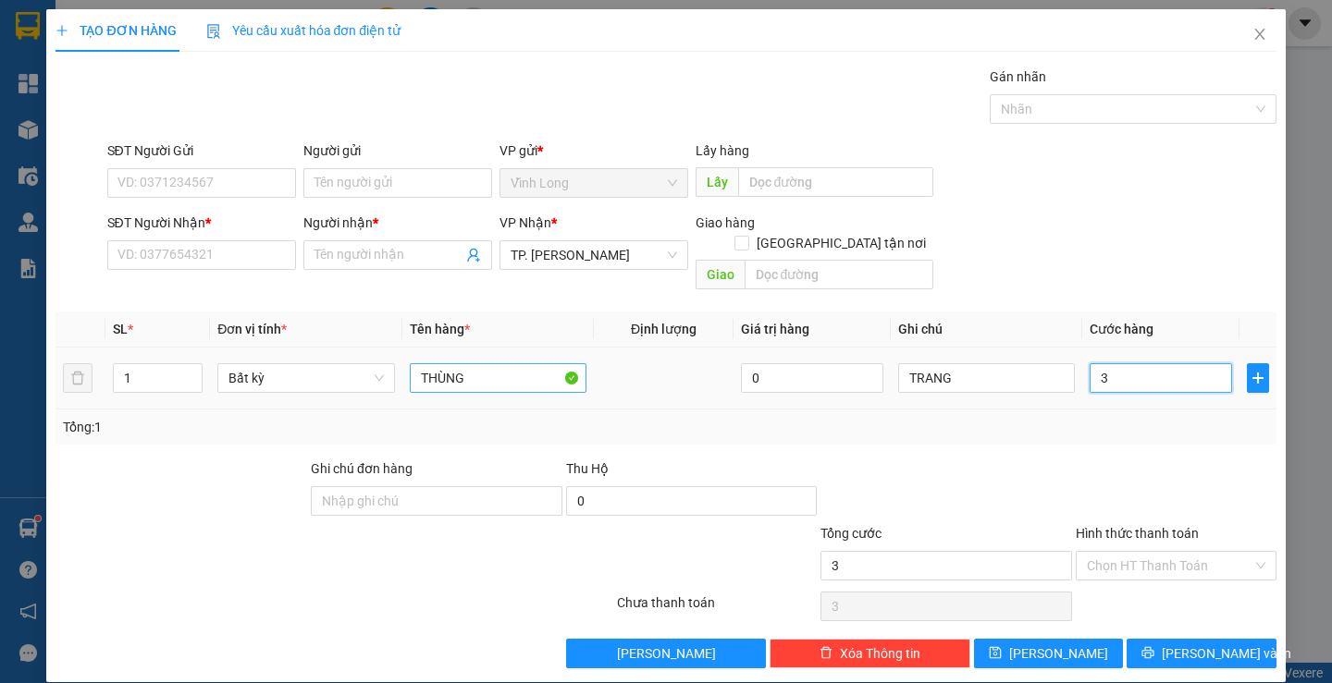
type input "30"
type input "30.000"
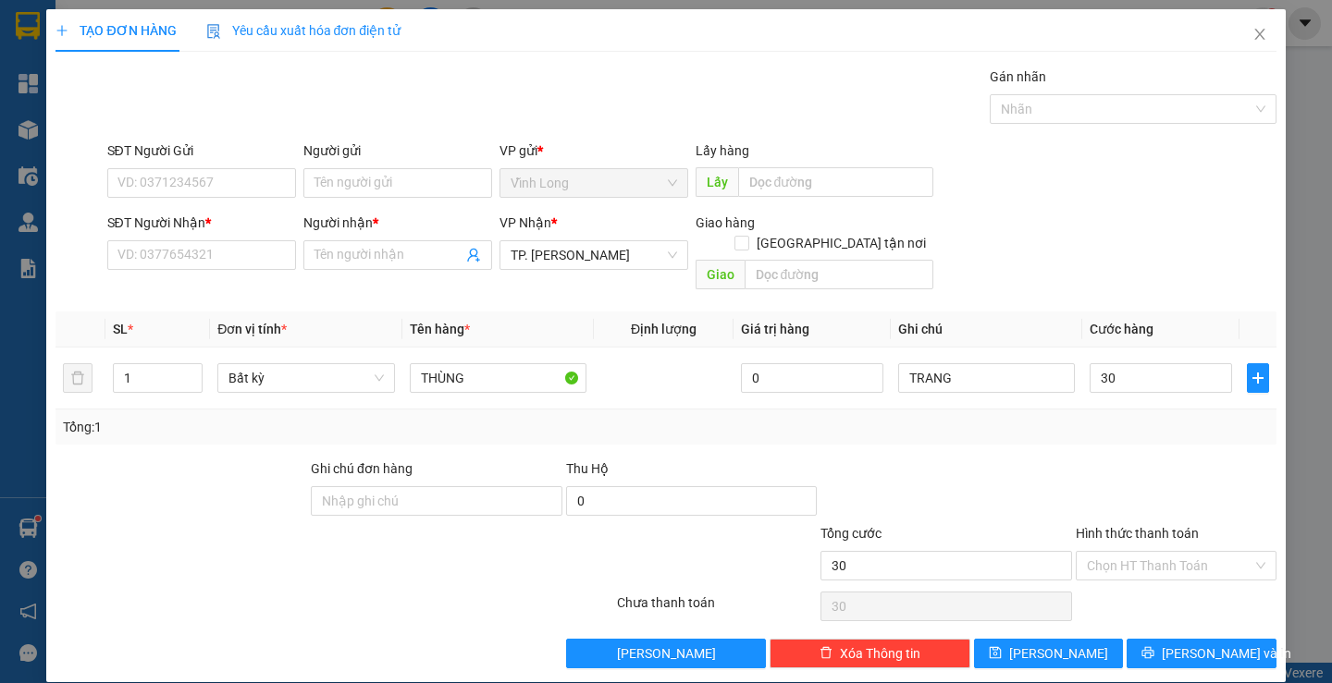
type input "30.000"
click at [212, 234] on div "SĐT Người Nhận *" at bounding box center [201, 227] width 189 height 28
click at [213, 250] on input "SĐT Người Nhận *" at bounding box center [201, 255] width 189 height 30
type input "0972927006"
click at [318, 248] on input "Người nhận *" at bounding box center [388, 255] width 148 height 20
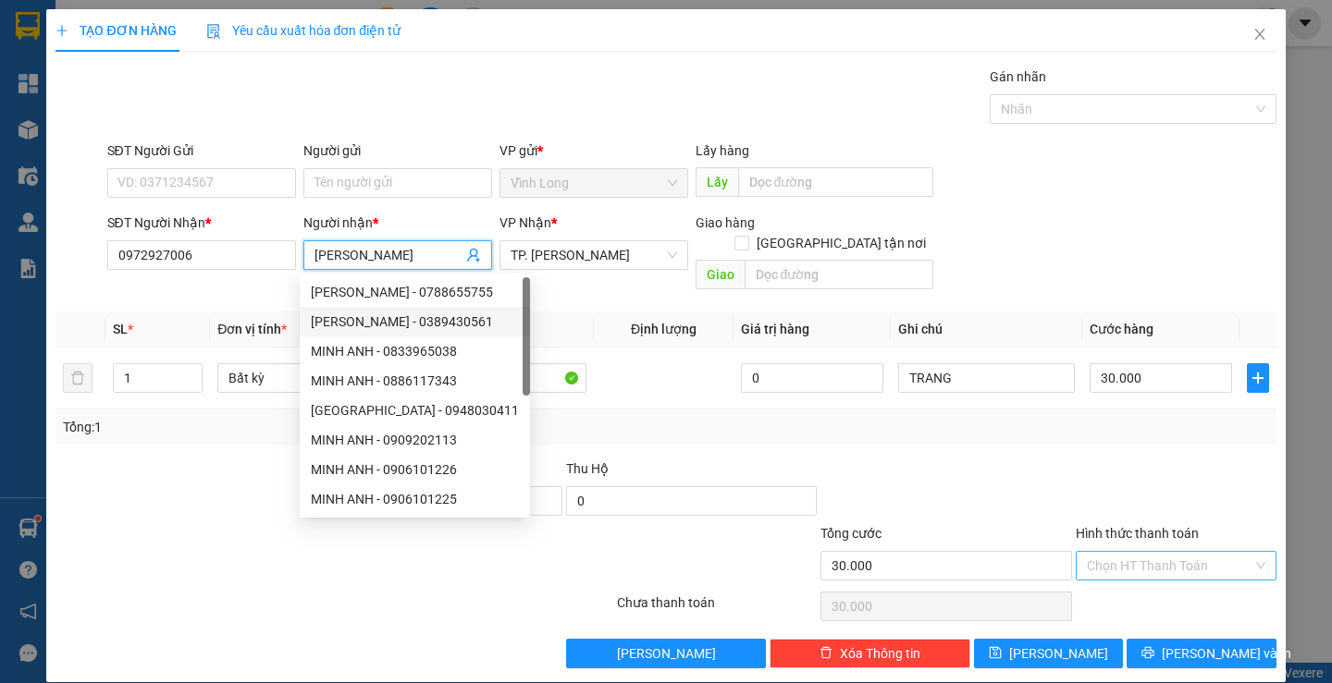
type input "MINH ANH"
drag, startPoint x: 1153, startPoint y: 549, endPoint x: 1158, endPoint y: 558, distance: 9.5
click at [1156, 552] on input "Hình thức thanh toán" at bounding box center [1170, 566] width 166 height 28
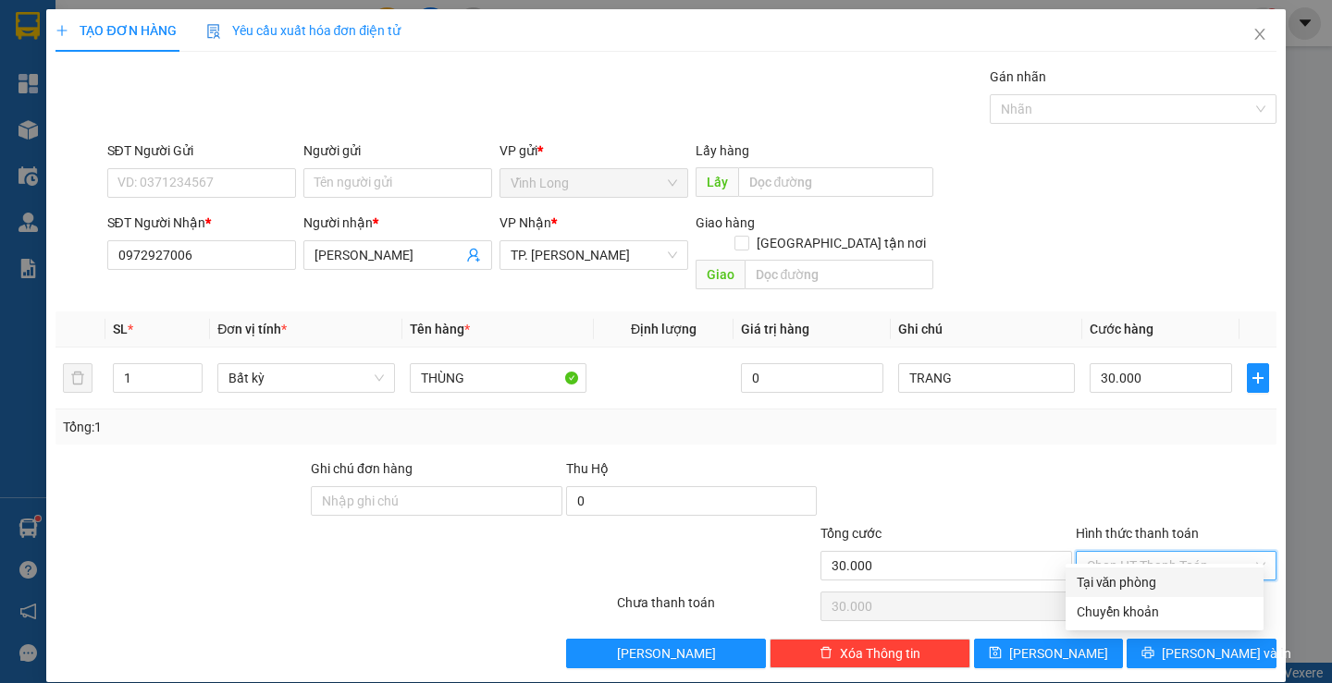
click at [1148, 583] on div "Tại văn phòng" at bounding box center [1164, 582] width 176 height 20
type input "0"
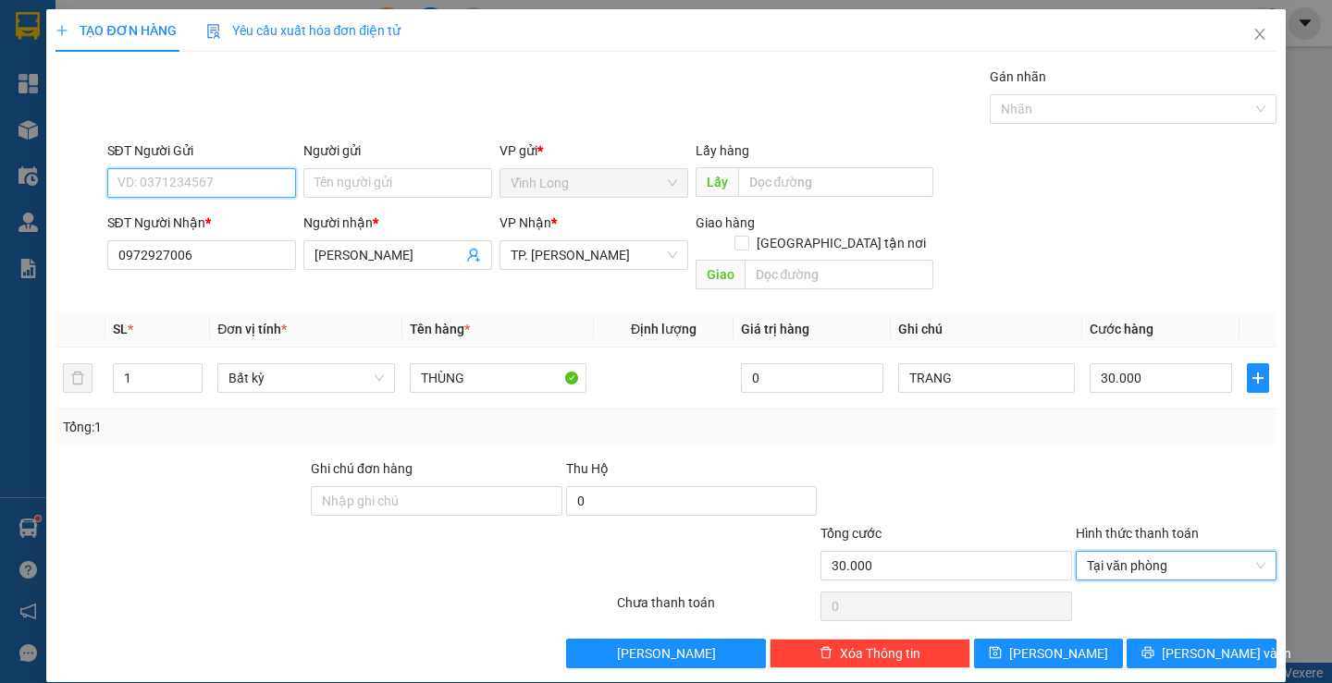
click at [205, 181] on input "SĐT Người Gửi" at bounding box center [201, 183] width 189 height 30
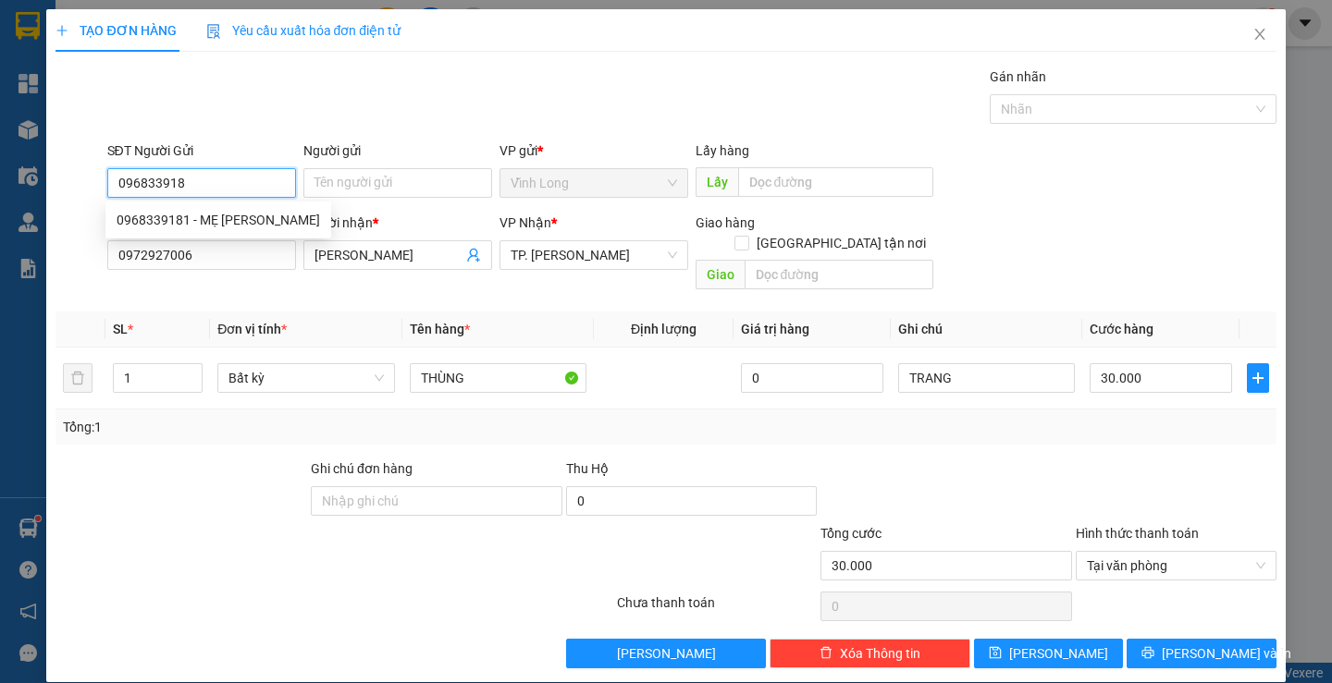
type input "0968339181"
click at [226, 217] on div "0968339181 - MẸ SƯU" at bounding box center [218, 220] width 203 height 20
type input "MẸ SƯU"
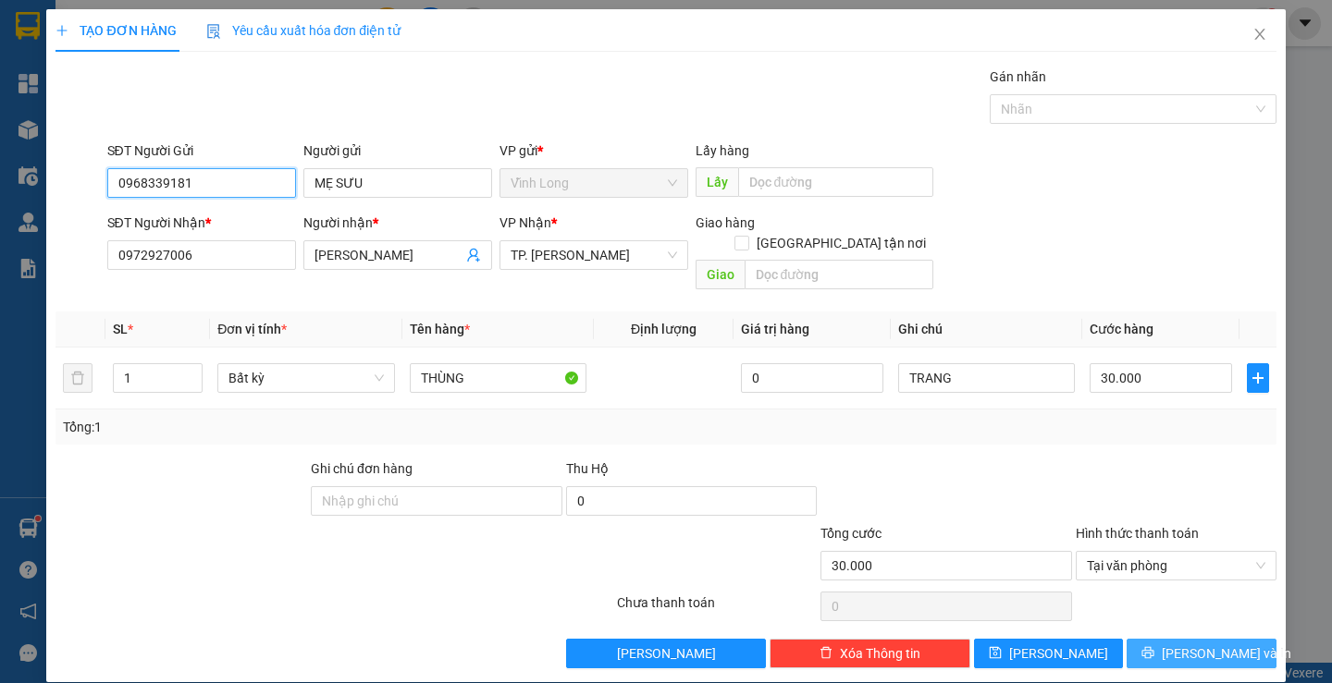
type input "0968339181"
click at [1185, 644] on span "Lưu và In" at bounding box center [1225, 654] width 129 height 20
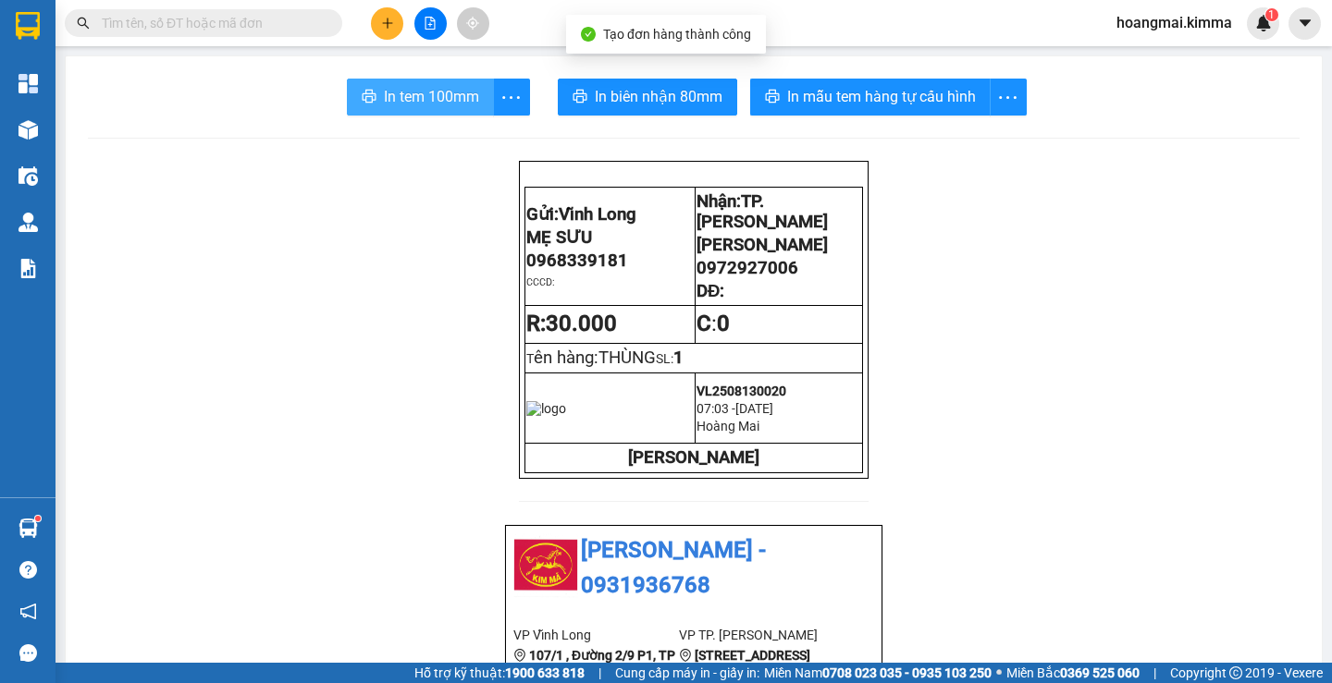
click at [366, 99] on icon "printer" at bounding box center [369, 96] width 15 height 15
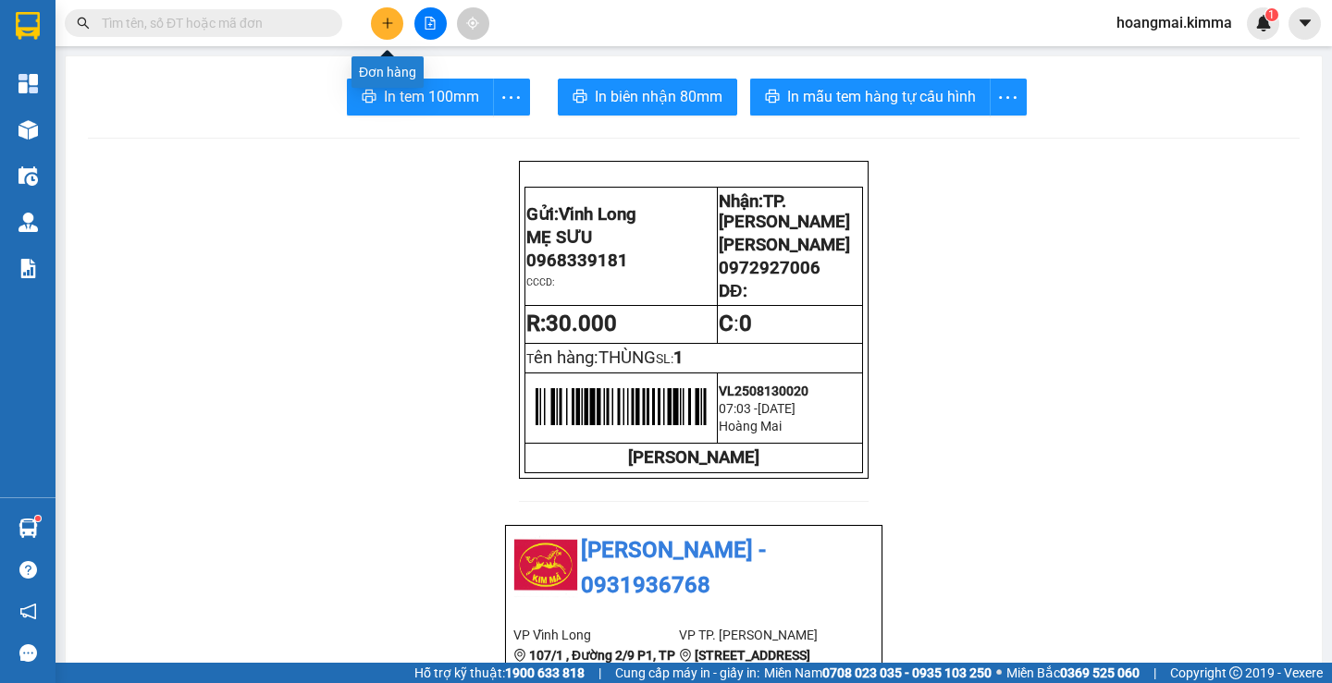
click at [387, 35] on button at bounding box center [387, 23] width 32 height 32
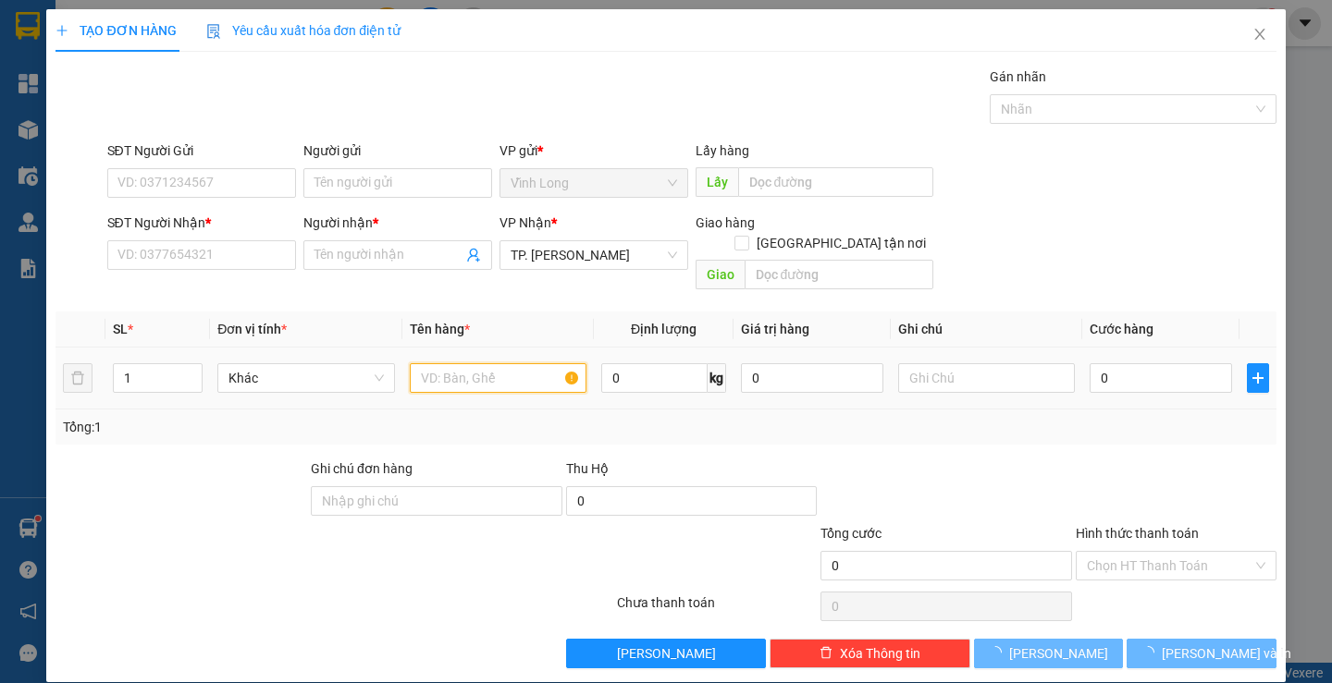
click at [445, 363] on input "text" at bounding box center [498, 378] width 177 height 30
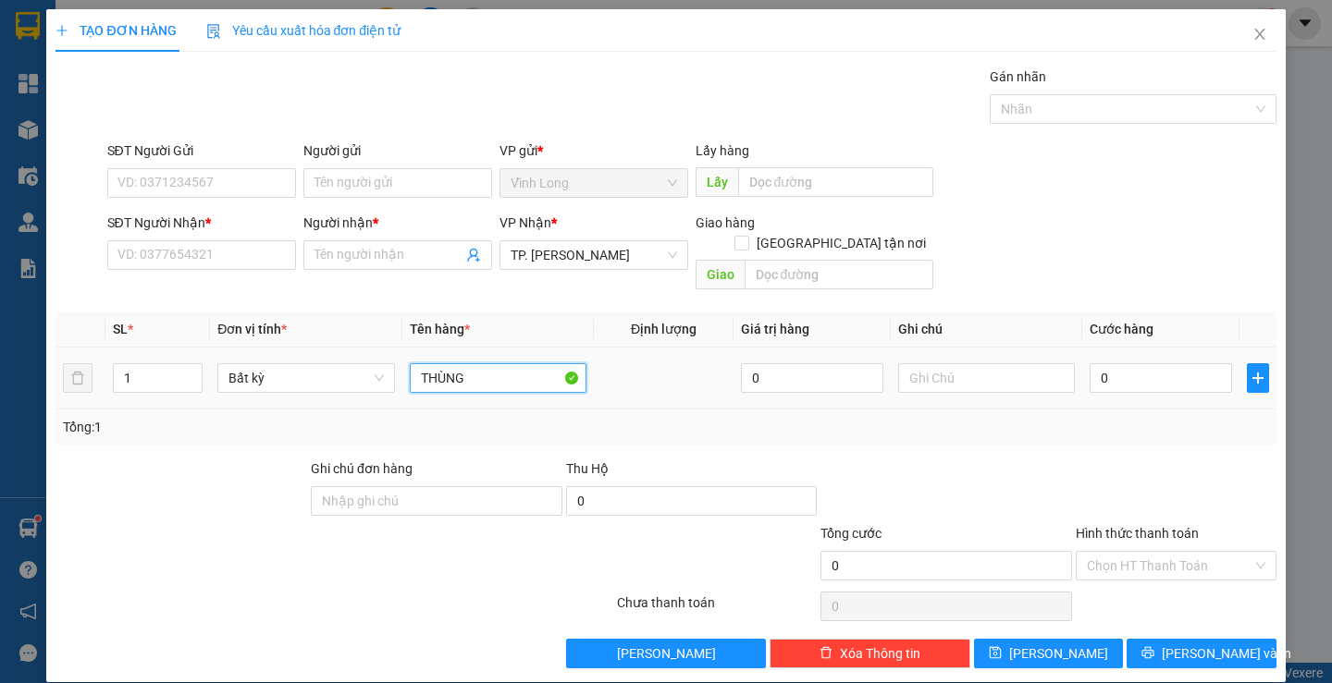
type input "THÙNG"
type input "TRANG"
type input "5"
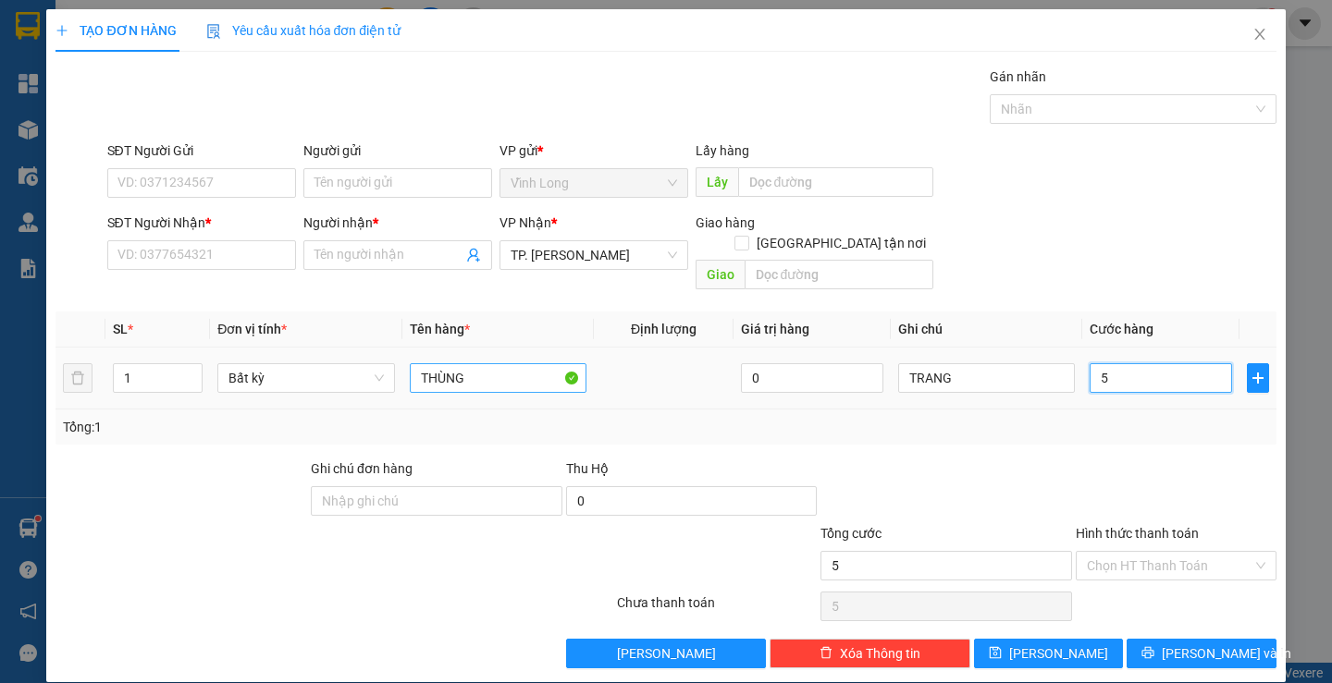
type input "50"
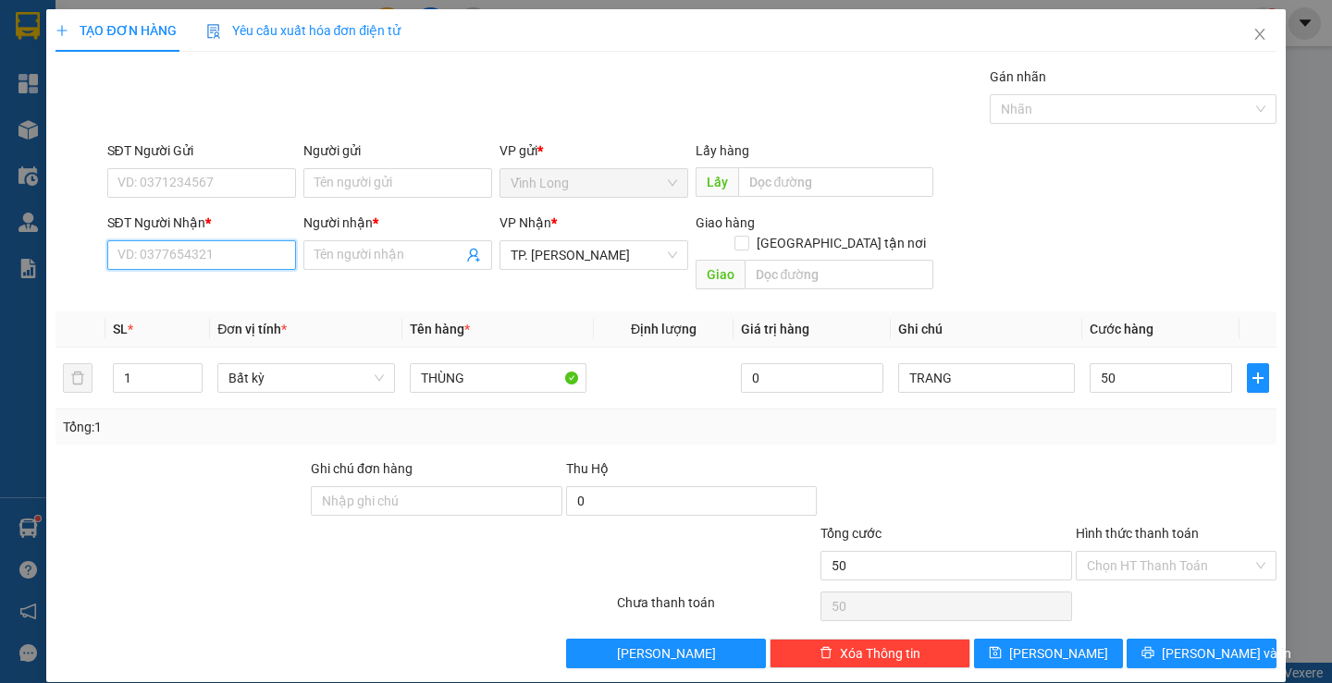
type input "50.000"
click at [188, 265] on input "SĐT Người Nhận *" at bounding box center [201, 255] width 189 height 30
click at [158, 259] on input "SĐT Người Nhận *" at bounding box center [201, 255] width 189 height 30
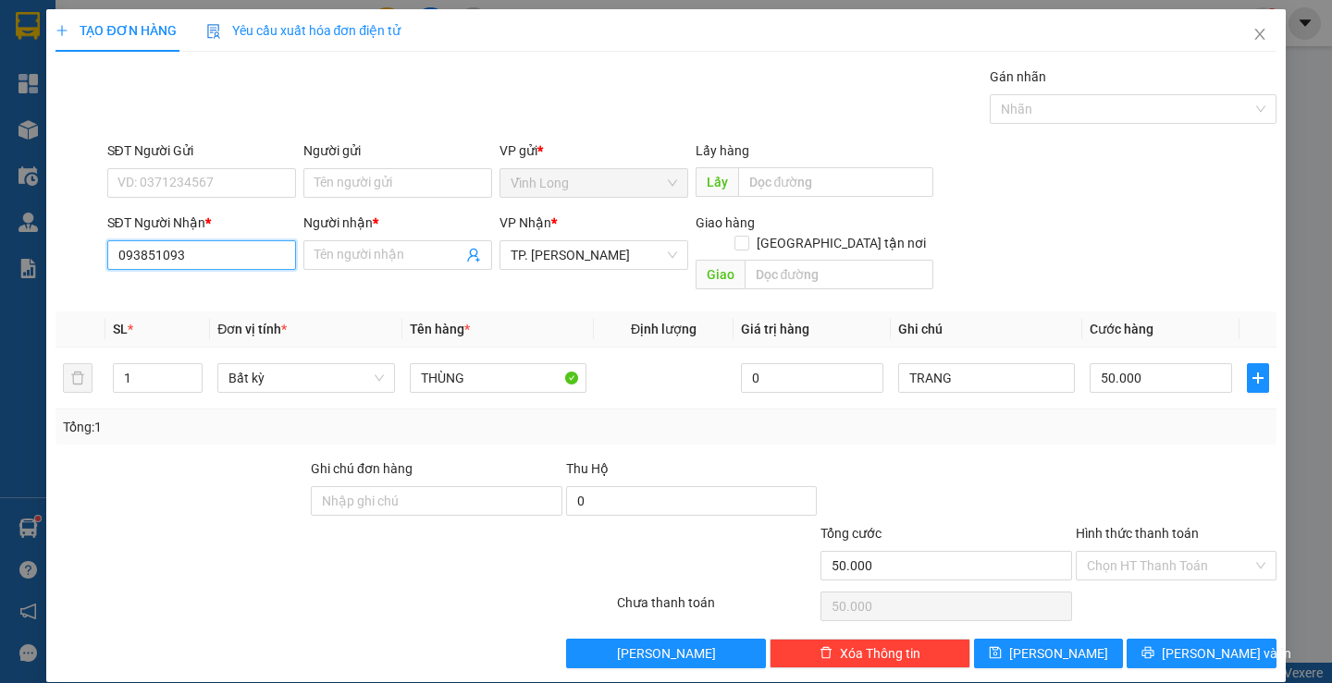
type input "0938510939"
click at [183, 285] on div "0938510939 - HIẾU" at bounding box center [199, 292] width 165 height 20
type input "HIẾU"
type input "0938510939"
click at [1132, 557] on input "Hình thức thanh toán" at bounding box center [1170, 566] width 166 height 28
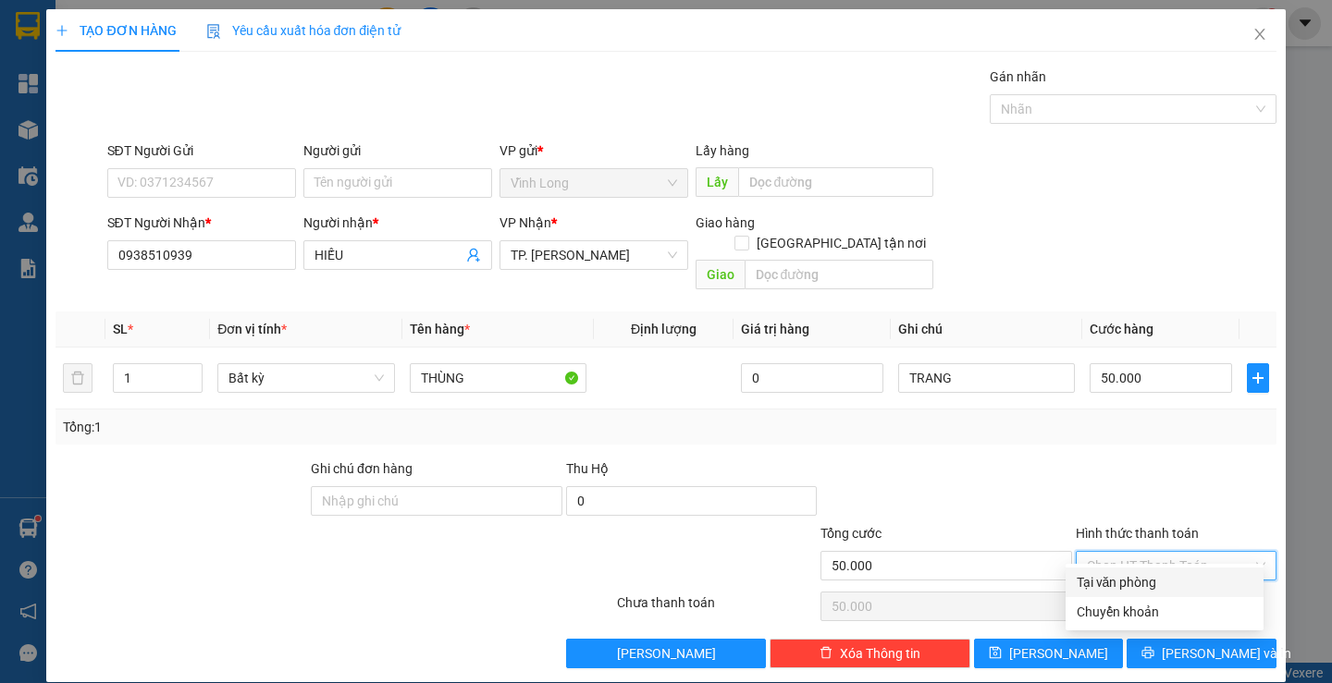
click at [1142, 583] on div "Tại văn phòng" at bounding box center [1164, 582] width 176 height 20
type input "0"
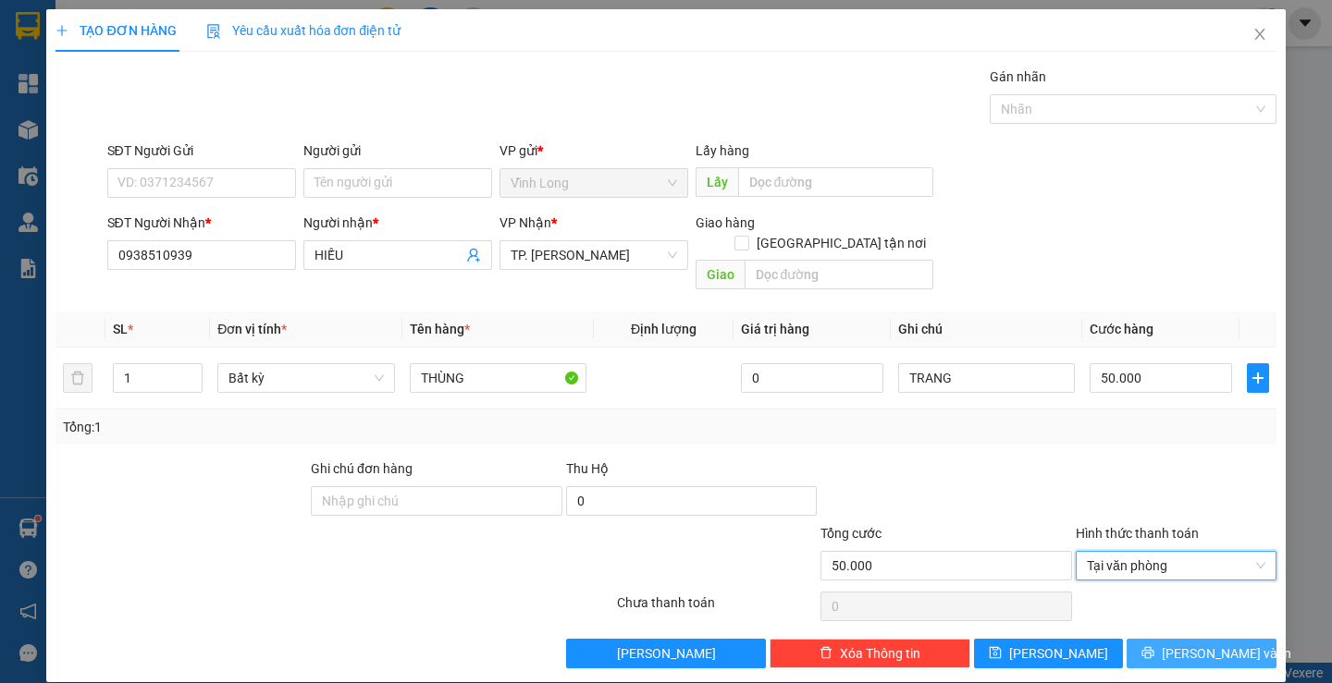
click at [1213, 644] on span "Lưu và In" at bounding box center [1225, 654] width 129 height 20
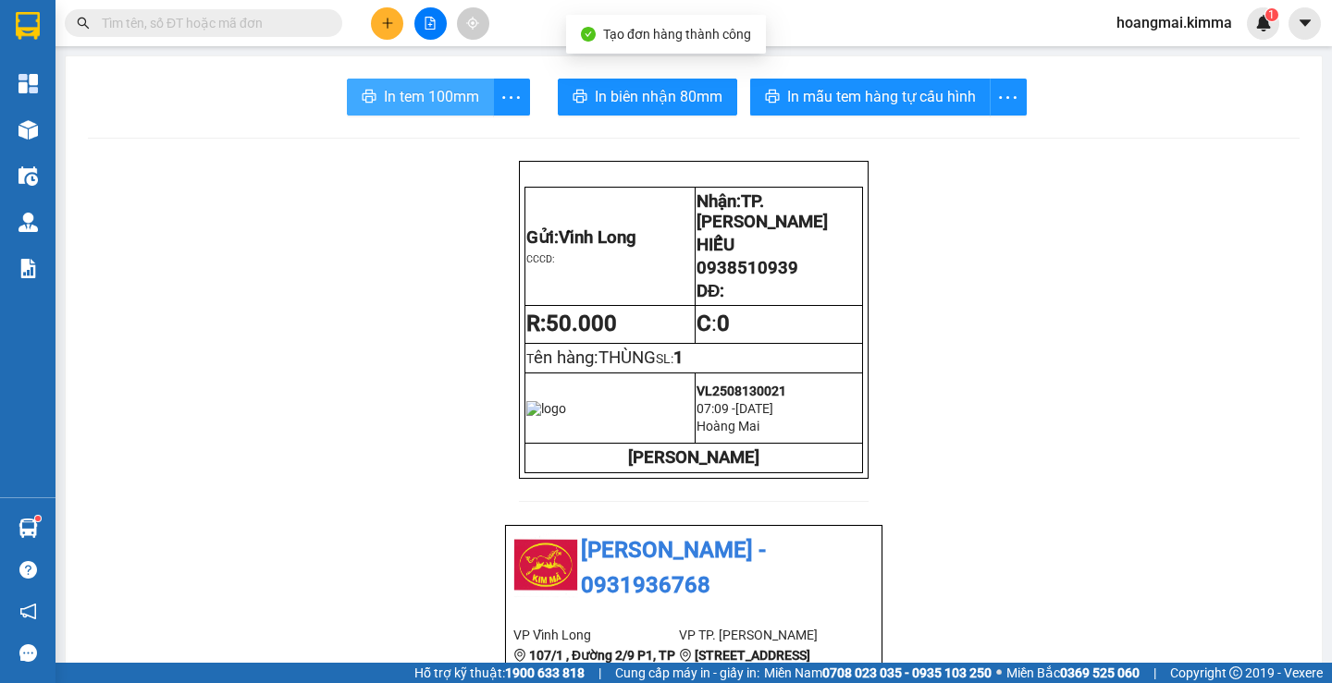
click at [439, 104] on span "In tem 100mm" at bounding box center [431, 96] width 95 height 23
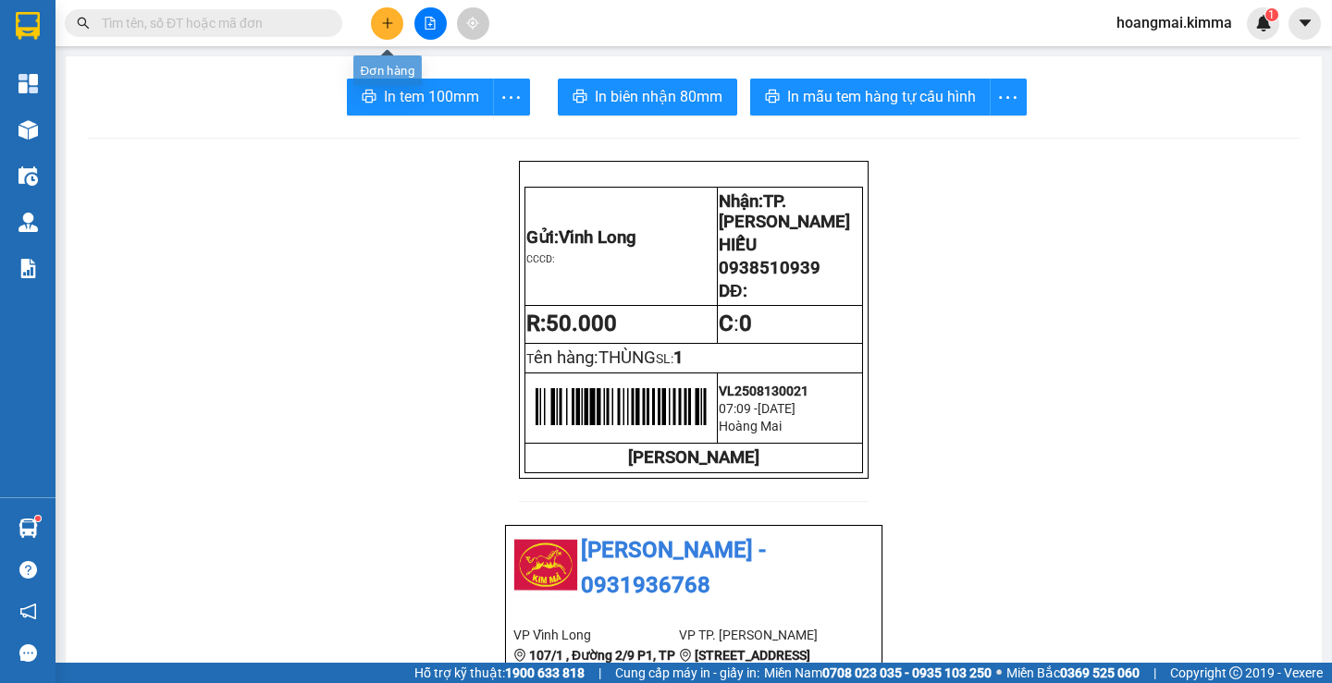
click at [383, 31] on button at bounding box center [387, 23] width 32 height 32
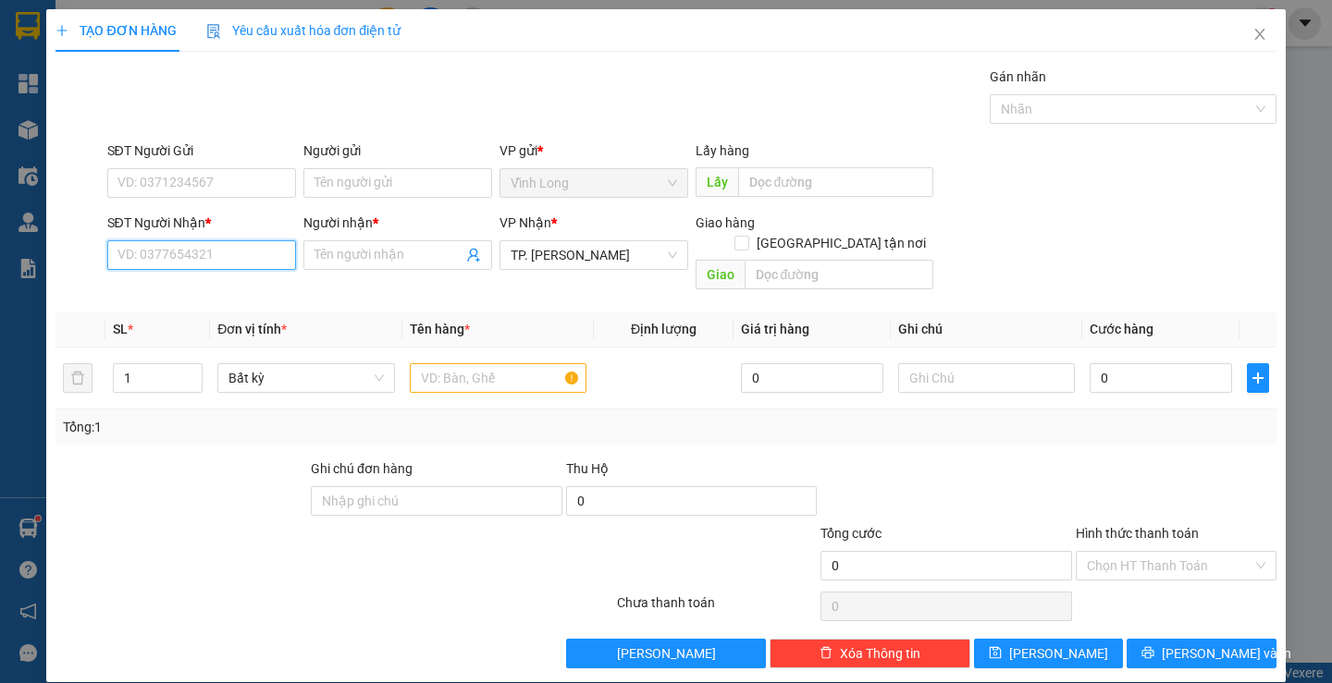
click at [255, 261] on input "SĐT Người Nhận *" at bounding box center [201, 255] width 189 height 30
type input "0707065056"
click at [224, 298] on div "0707065056 - SANG" at bounding box center [199, 292] width 165 height 20
type input "SANG"
type input "0707065056"
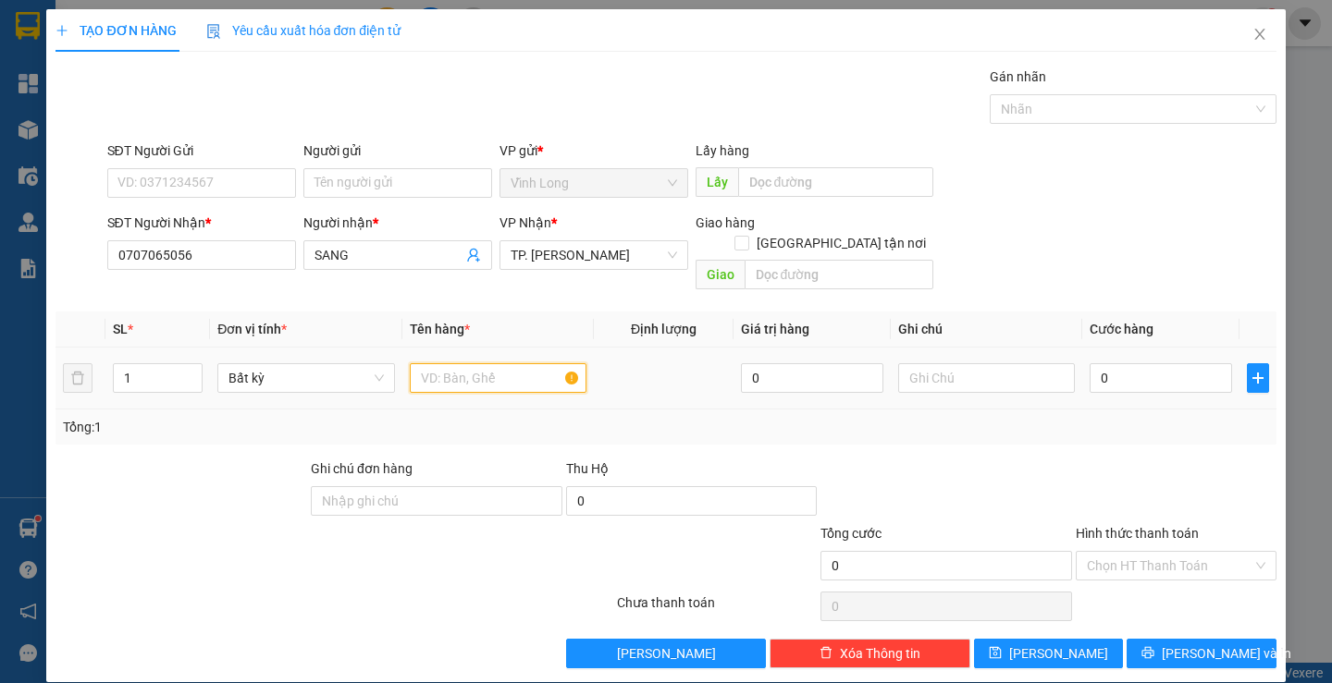
click at [448, 363] on input "text" at bounding box center [498, 378] width 177 height 30
type input "THÙNG"
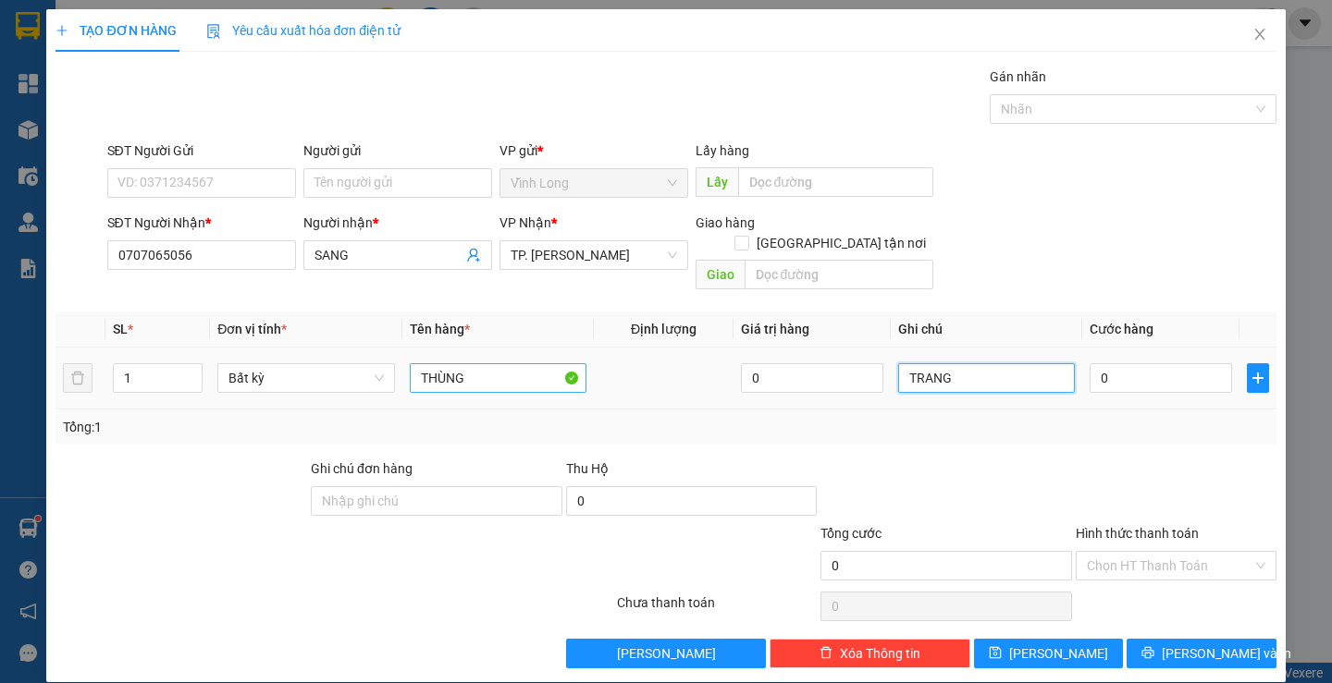
type input "TRANG"
type input "3"
type input "30"
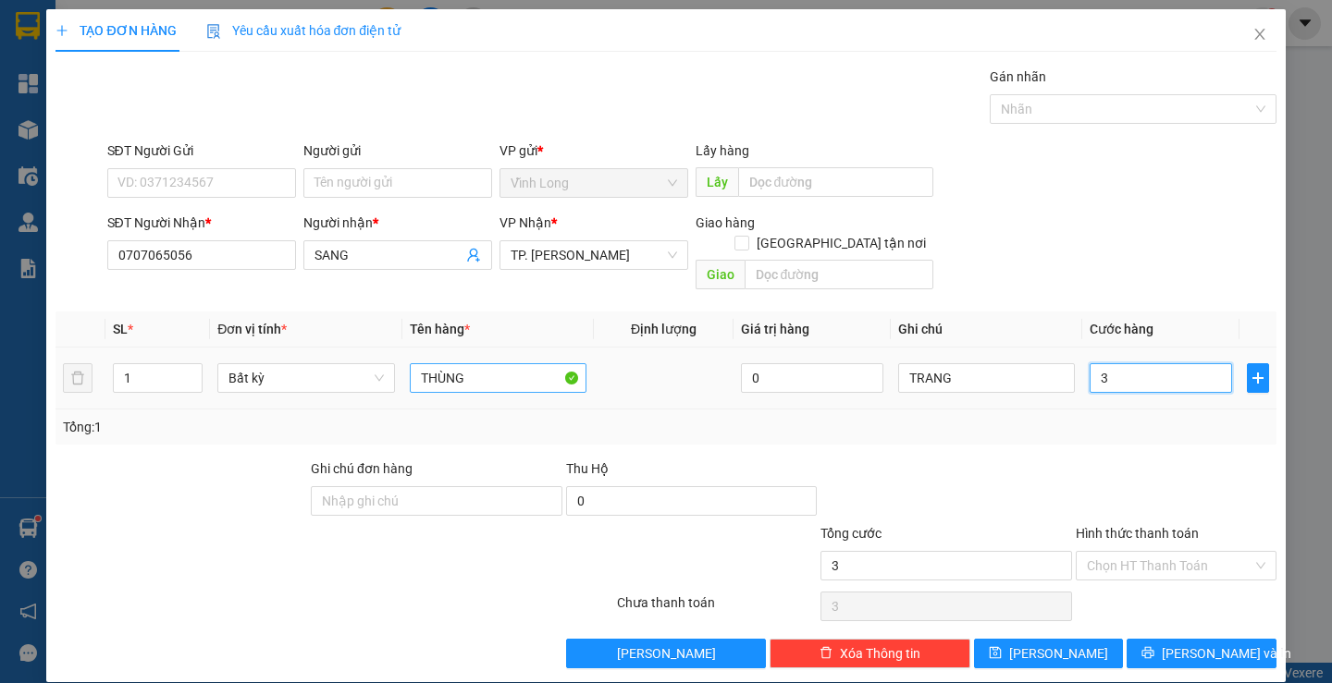
type input "30"
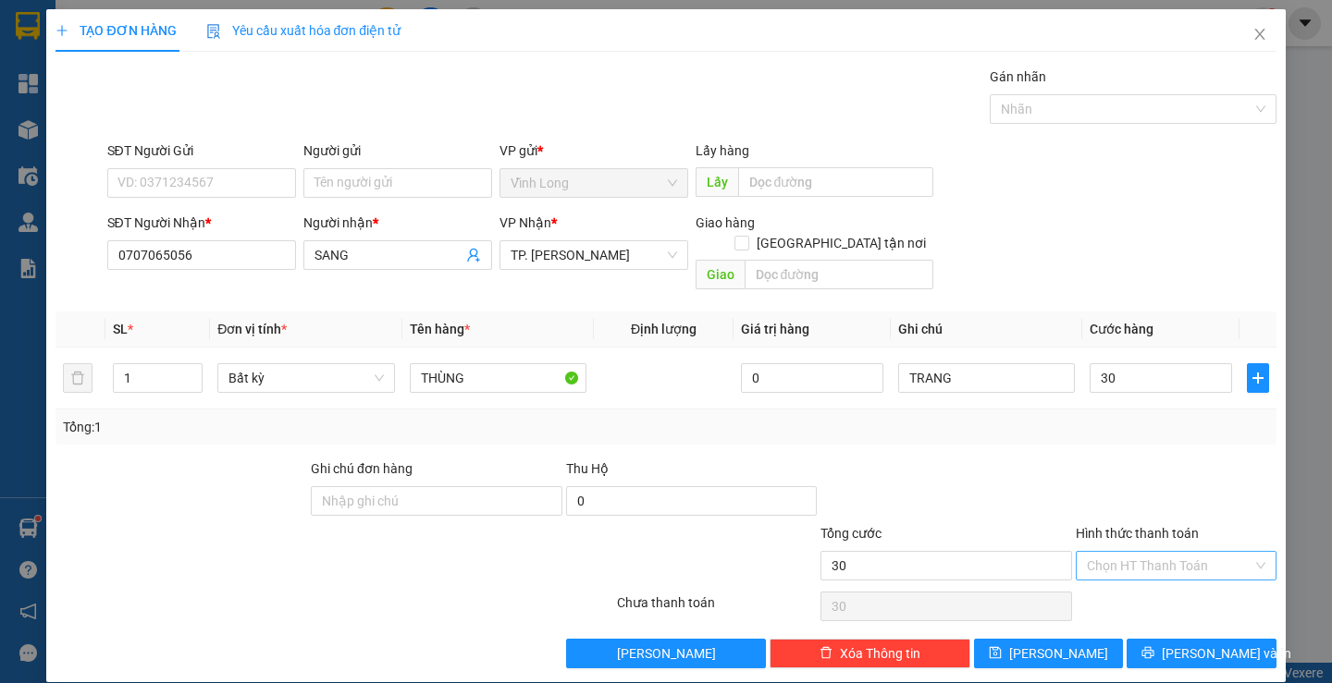
type input "30.000"
click at [1124, 552] on input "Hình thức thanh toán" at bounding box center [1170, 566] width 166 height 28
click at [1126, 583] on div "Tại văn phòng" at bounding box center [1164, 582] width 176 height 20
type input "0"
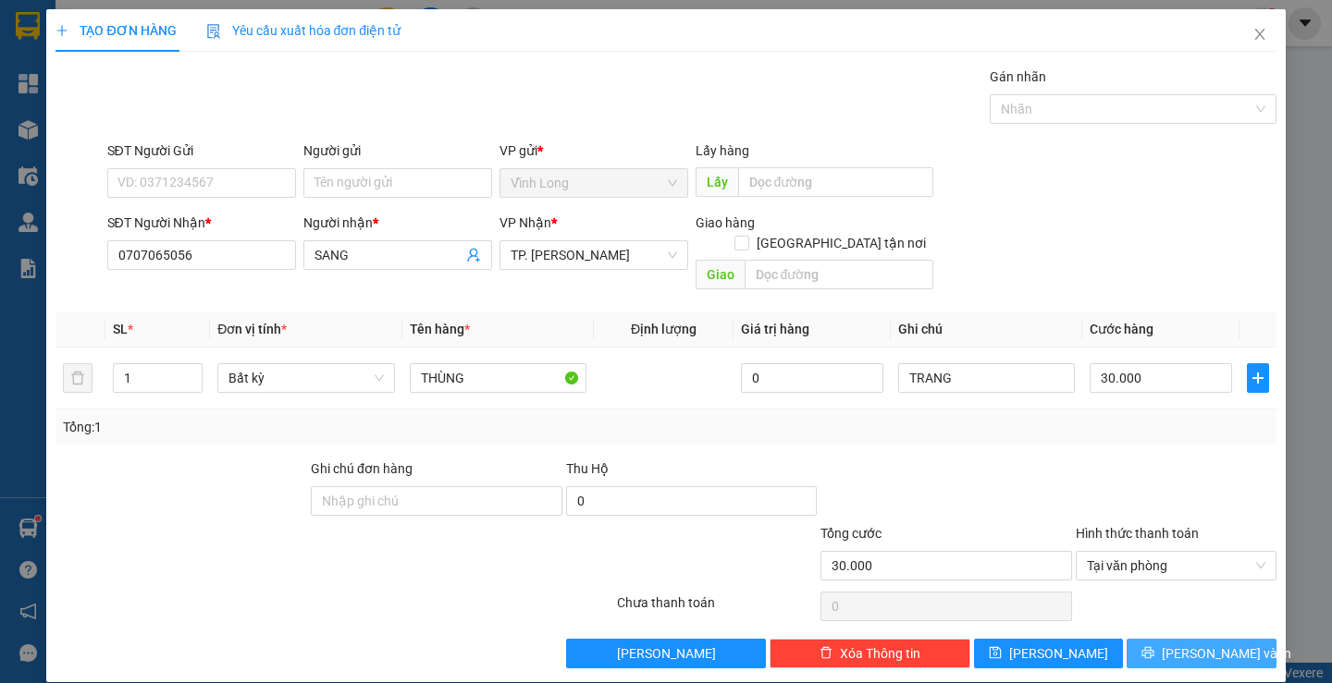
click at [1168, 639] on button "Lưu và In" at bounding box center [1200, 654] width 149 height 30
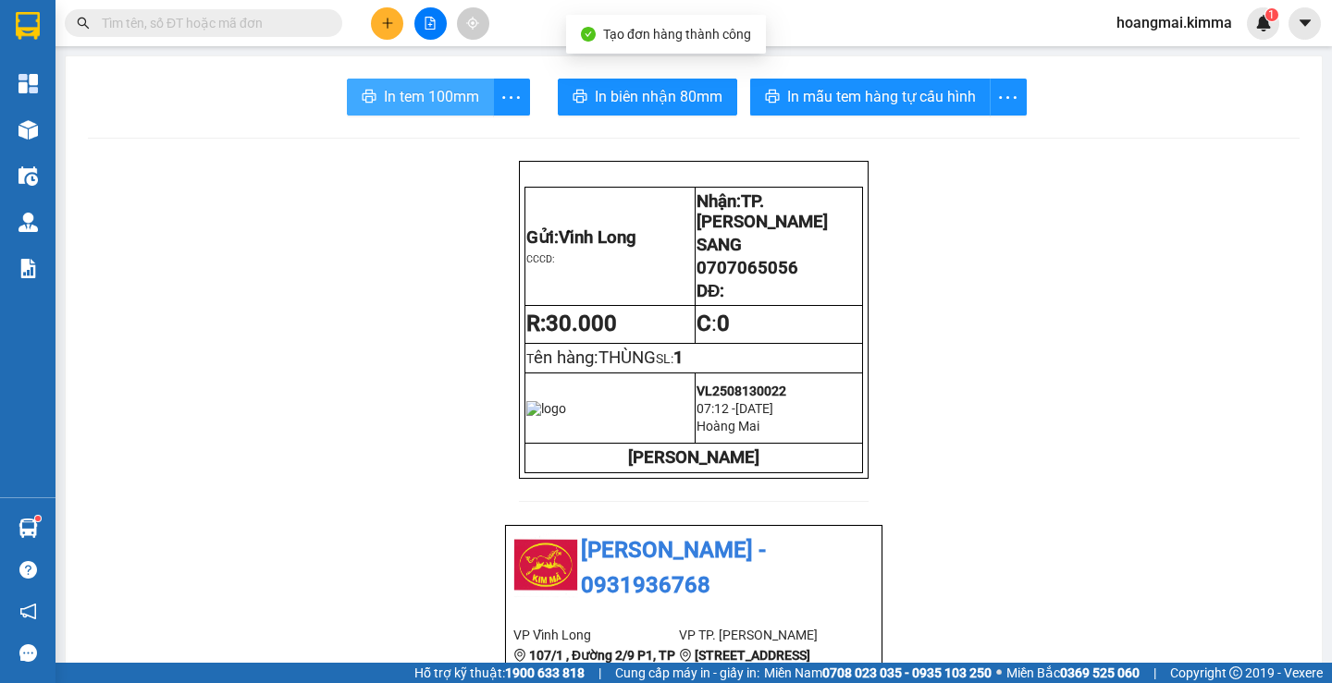
click at [379, 81] on button "In tem 100mm" at bounding box center [420, 97] width 147 height 37
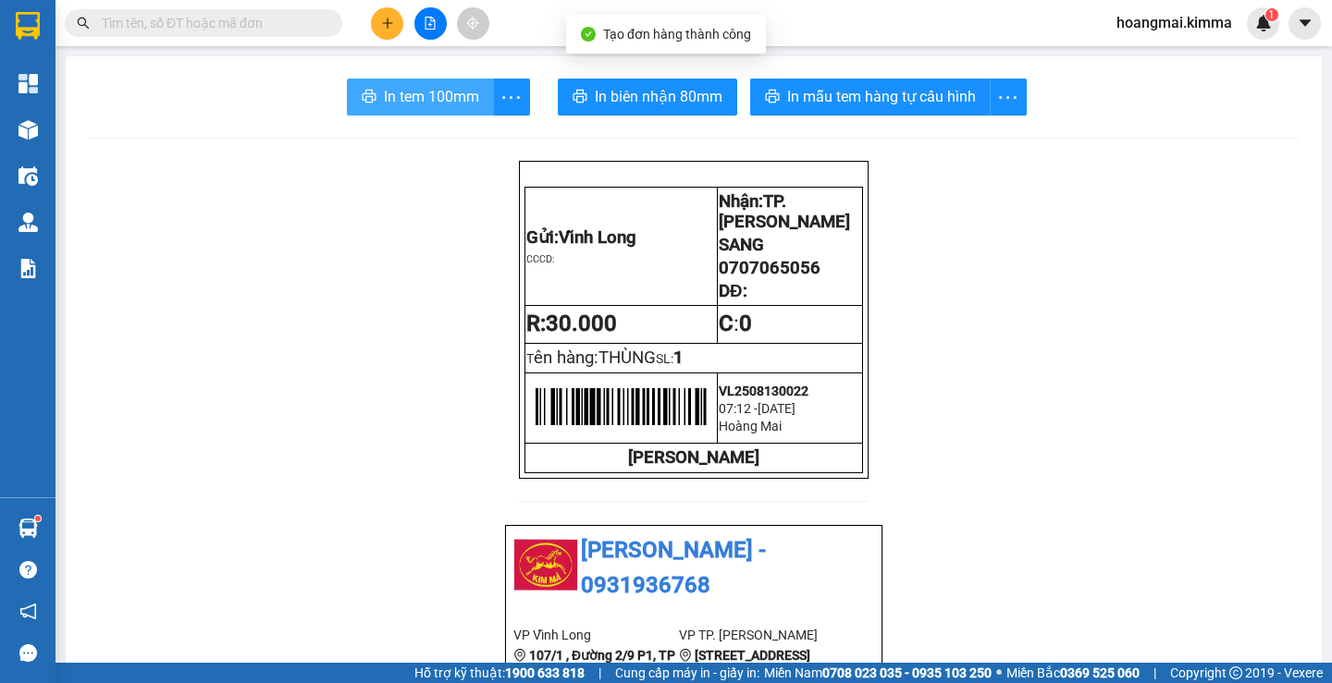
click at [379, 81] on button "In tem 100mm" at bounding box center [420, 97] width 147 height 37
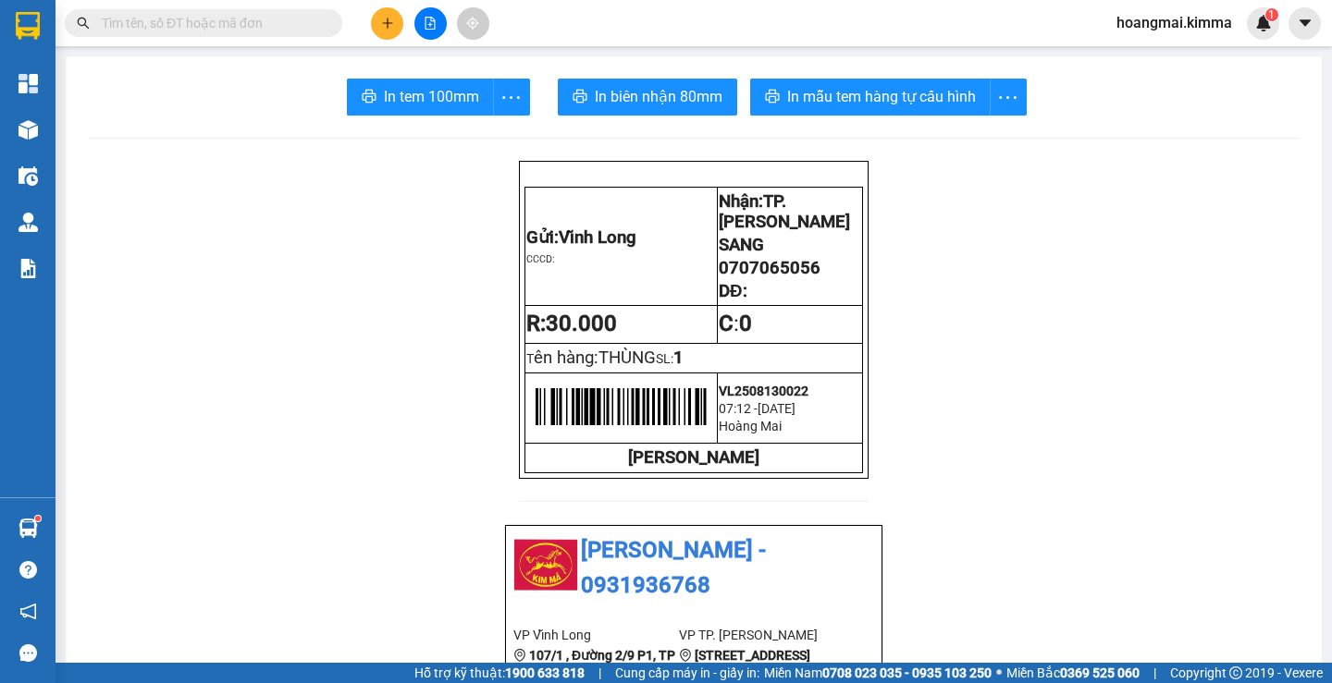
click at [383, 20] on icon "plus" at bounding box center [387, 23] width 13 height 13
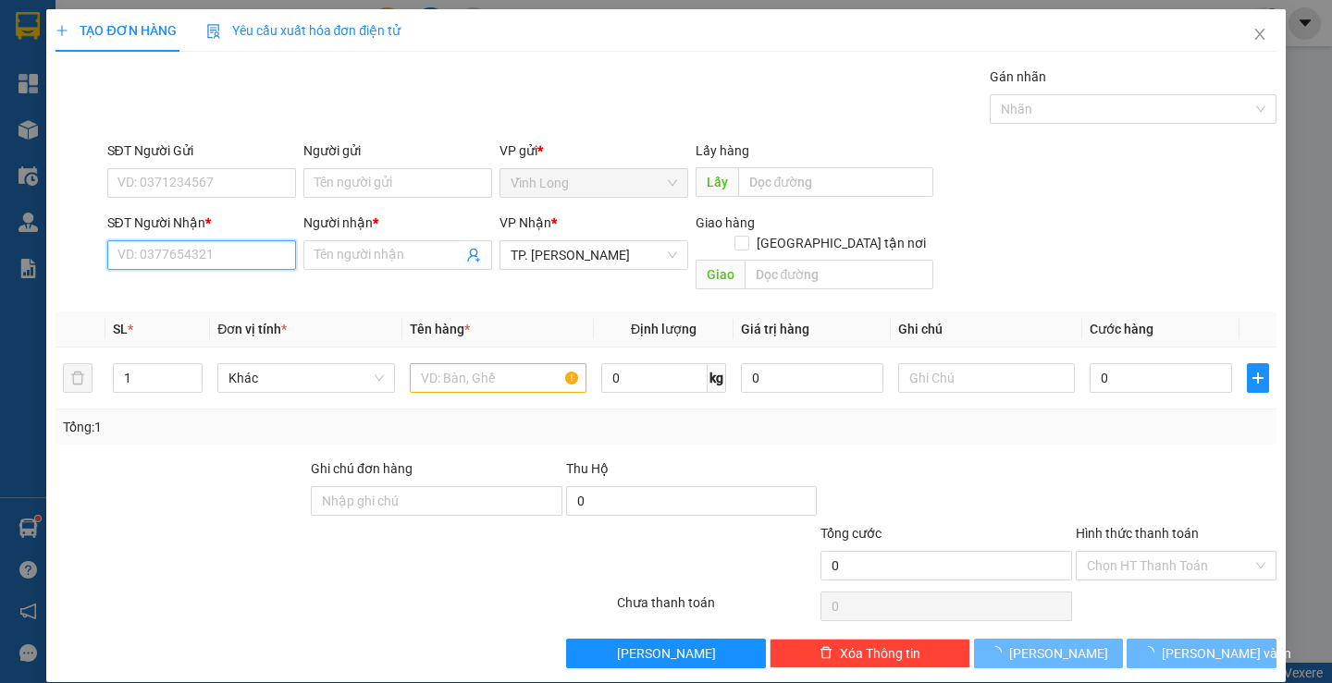
click at [244, 257] on input "SĐT Người Nhận *" at bounding box center [201, 255] width 189 height 30
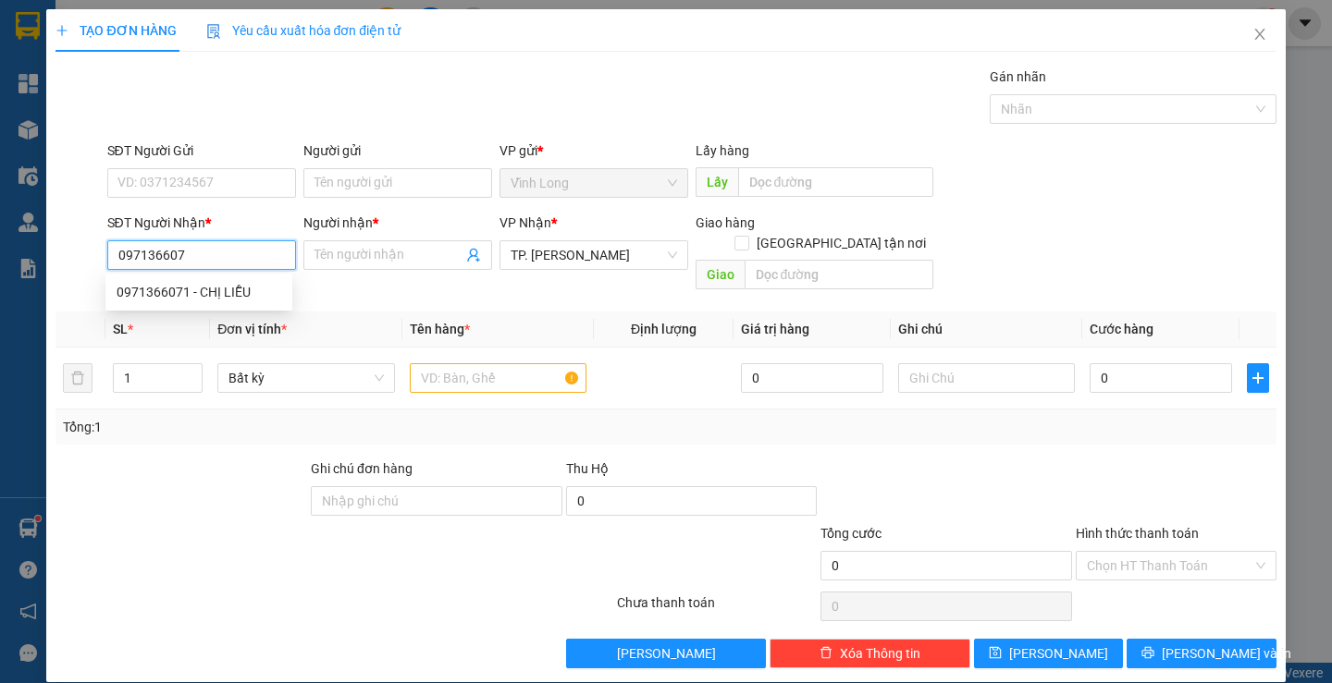
type input "0971366071"
click at [194, 295] on div "0971366071 - CHỊ LIỄU" at bounding box center [199, 292] width 165 height 20
type input "CHỊ LIỄU"
type input "0971366071"
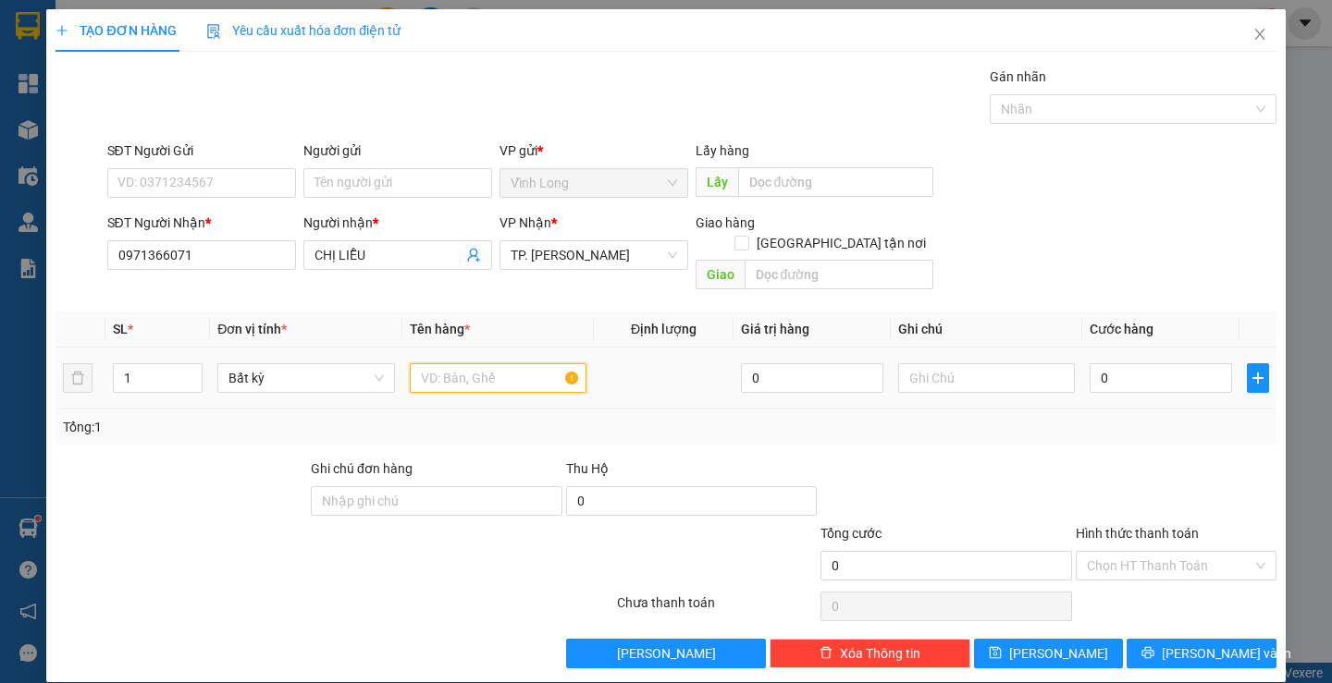
click at [463, 363] on input "text" at bounding box center [498, 378] width 177 height 30
type input "BAO TRẮNG"
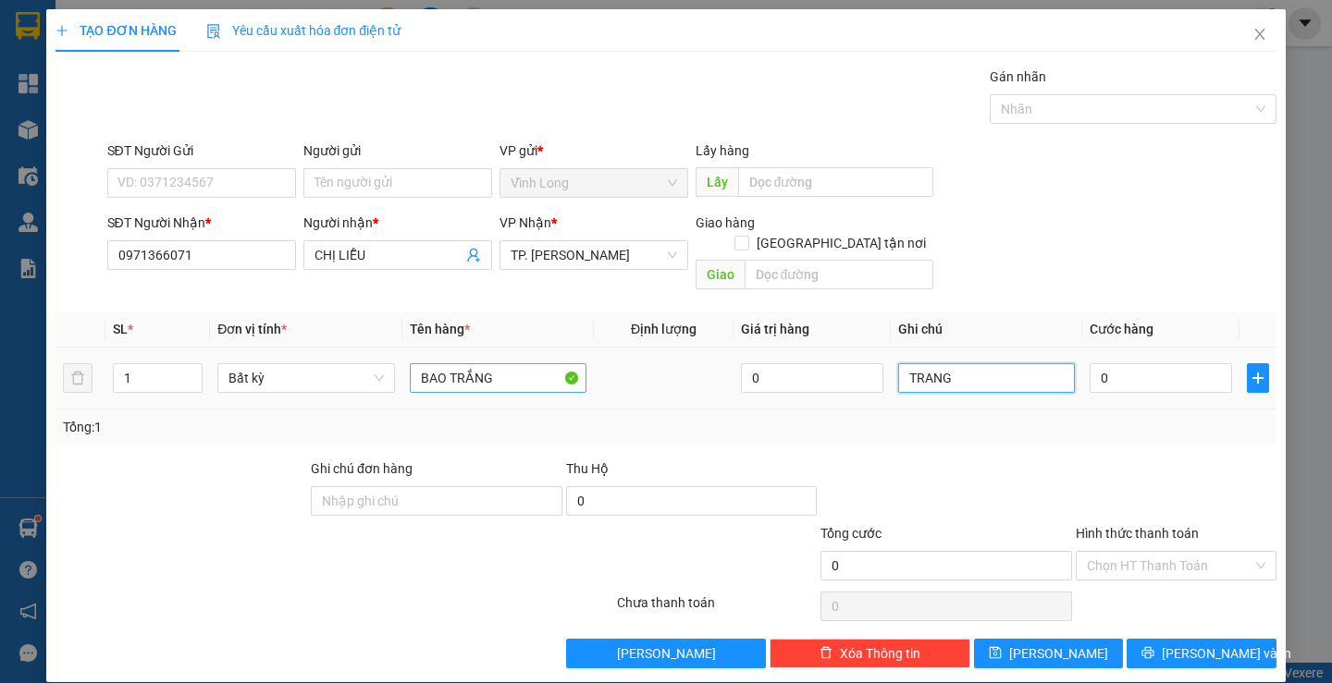
type input "TRANG"
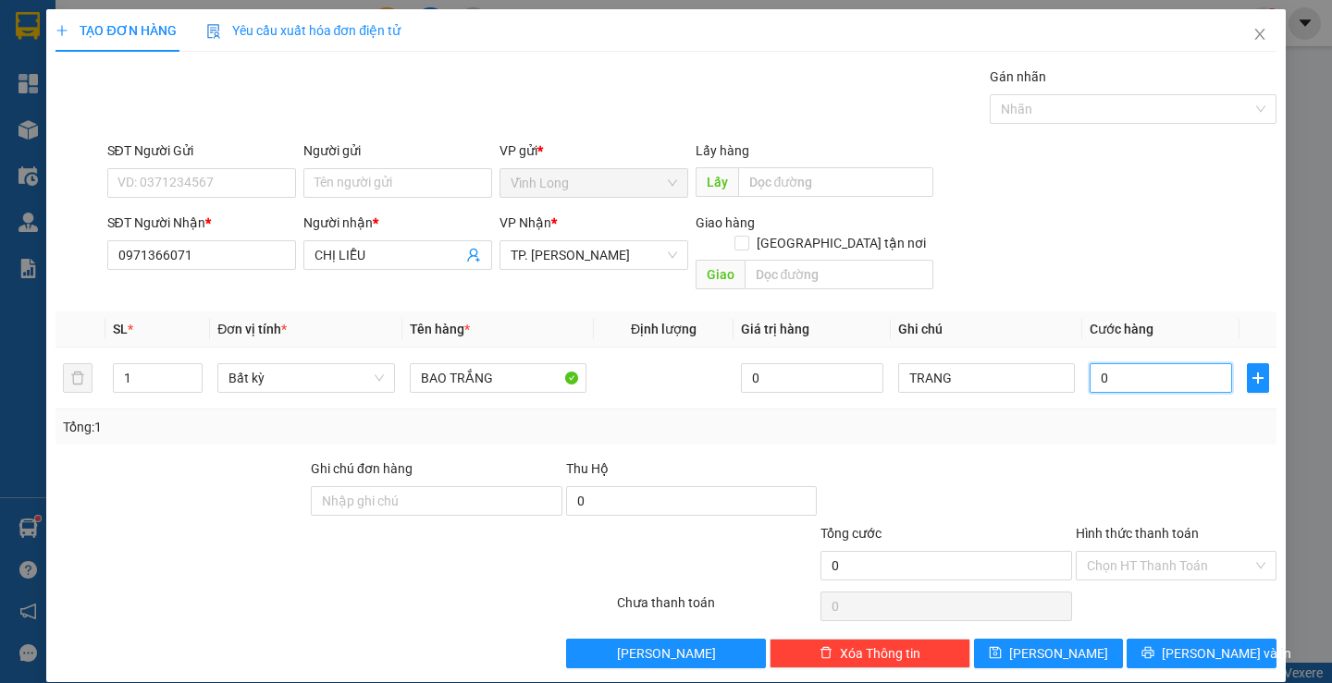
type input "4"
type input "40"
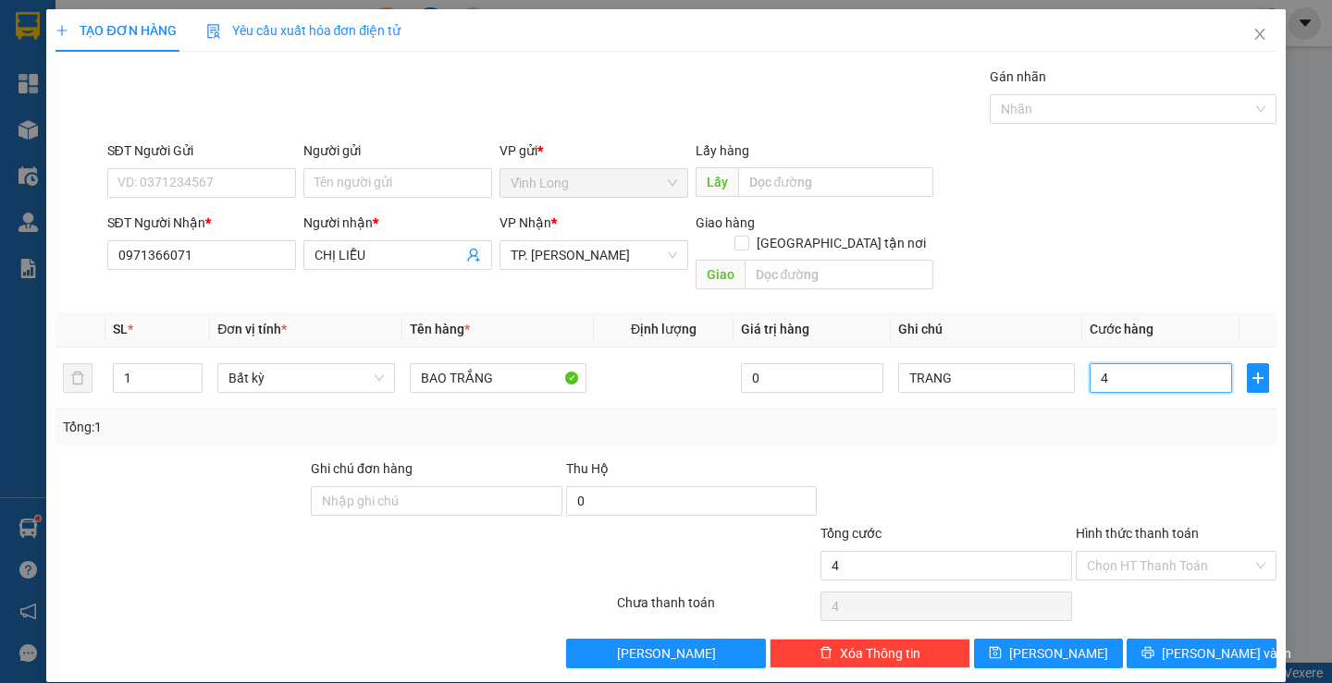
type input "40"
type input "40.000"
click at [1112, 552] on input "Hình thức thanh toán" at bounding box center [1170, 566] width 166 height 28
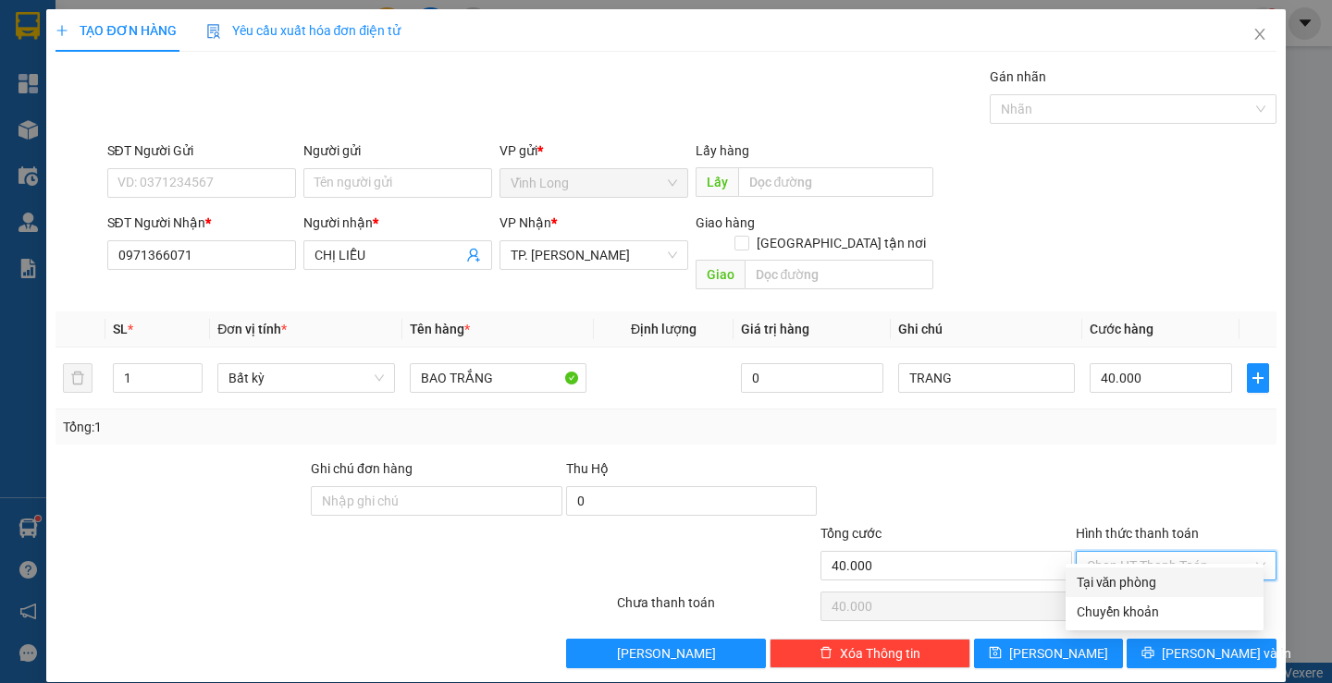
click at [1116, 588] on div "Tại văn phòng" at bounding box center [1164, 582] width 176 height 20
type input "0"
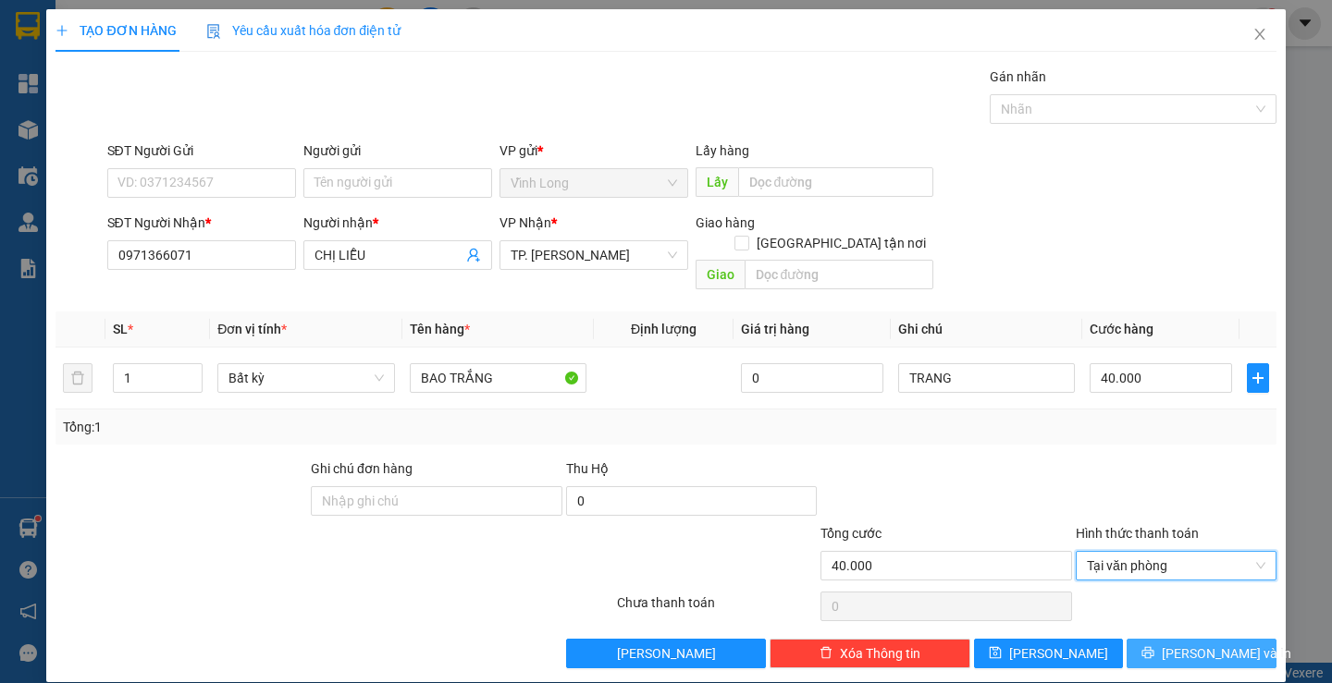
click at [1139, 639] on button "Lưu và In" at bounding box center [1200, 654] width 149 height 30
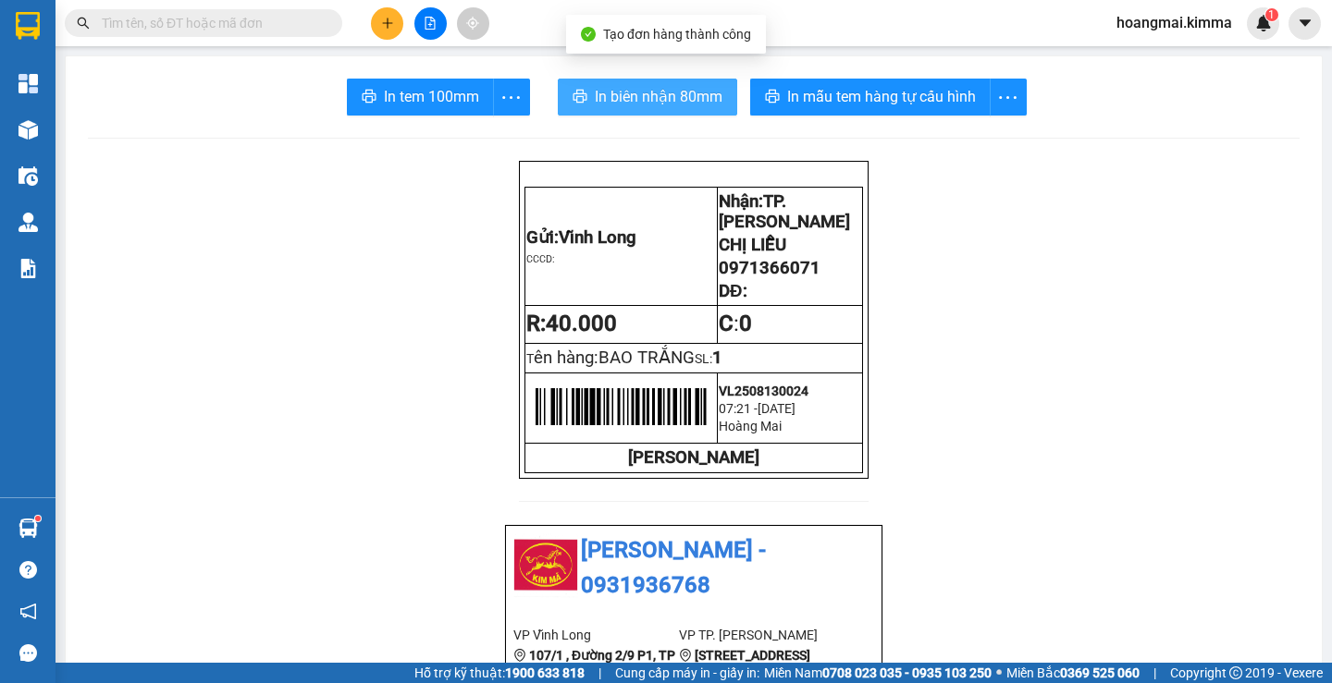
drag, startPoint x: 594, startPoint y: 99, endPoint x: 818, endPoint y: 154, distance: 231.2
click at [595, 99] on span "In biên nhận 80mm" at bounding box center [659, 96] width 128 height 23
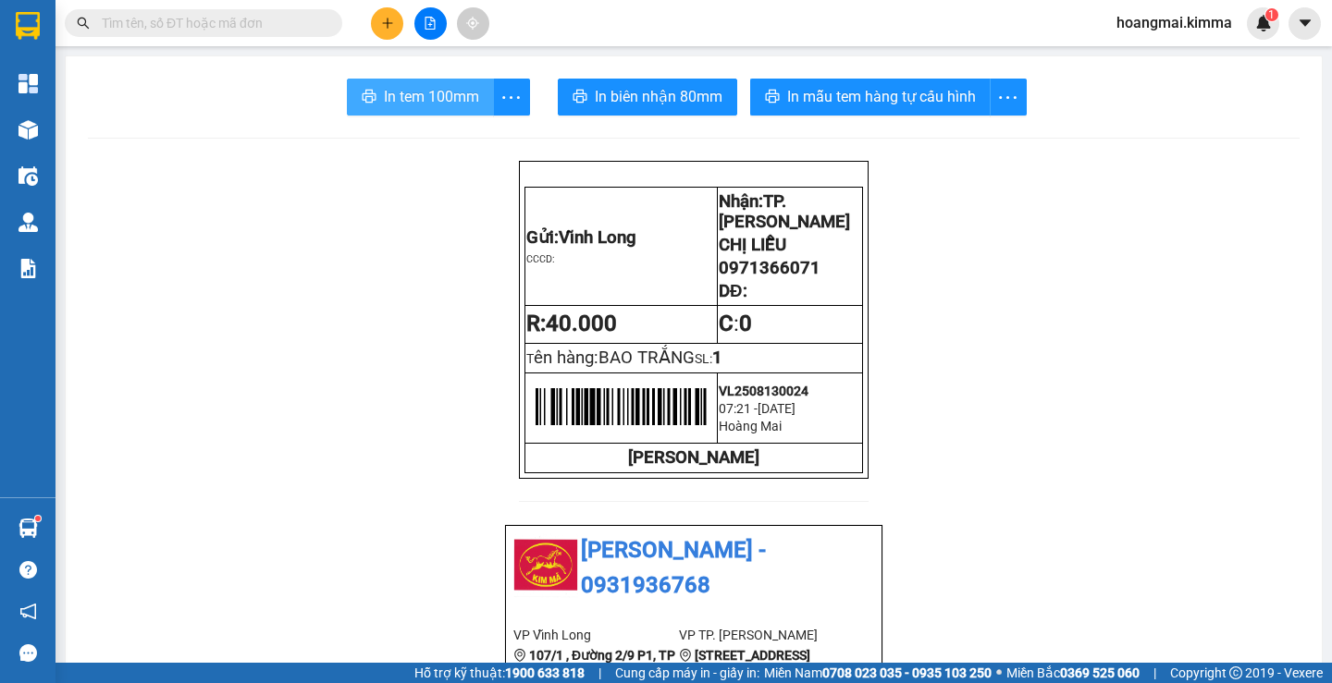
click at [473, 93] on button "In tem 100mm" at bounding box center [420, 97] width 147 height 37
click at [387, 30] on button at bounding box center [387, 23] width 32 height 32
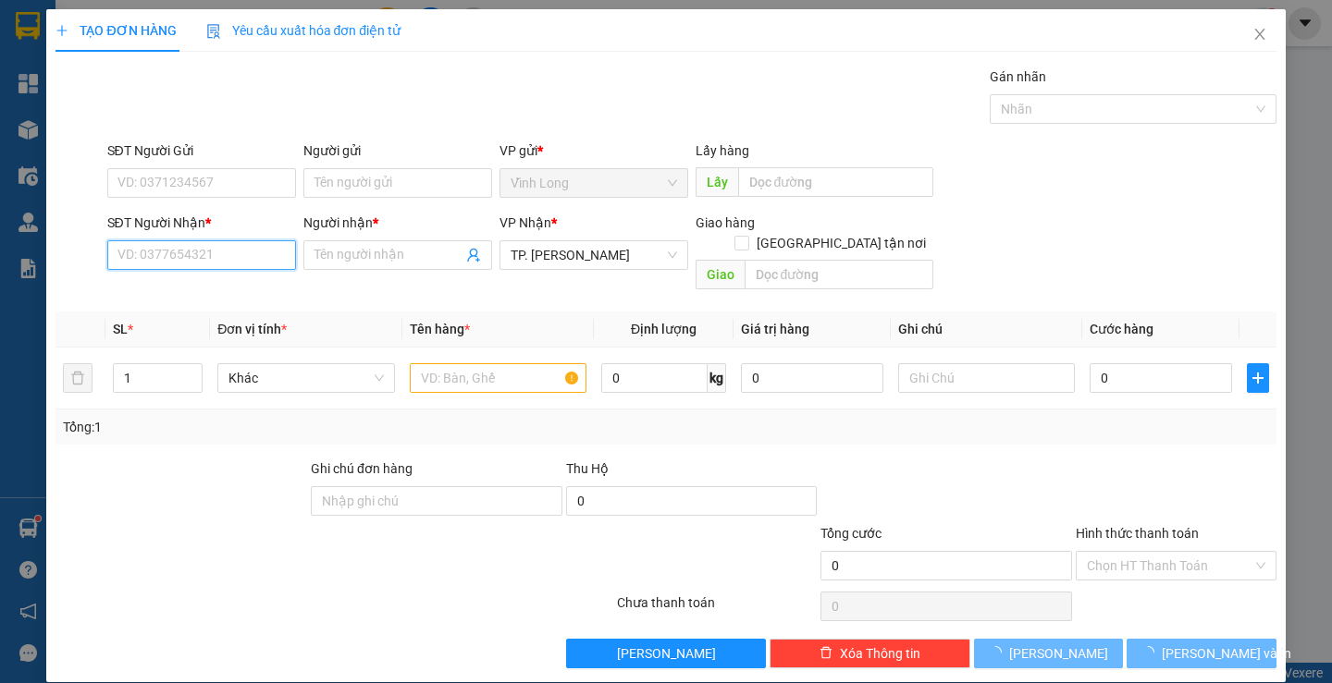
click at [241, 268] on input "SĐT Người Nhận *" at bounding box center [201, 255] width 189 height 30
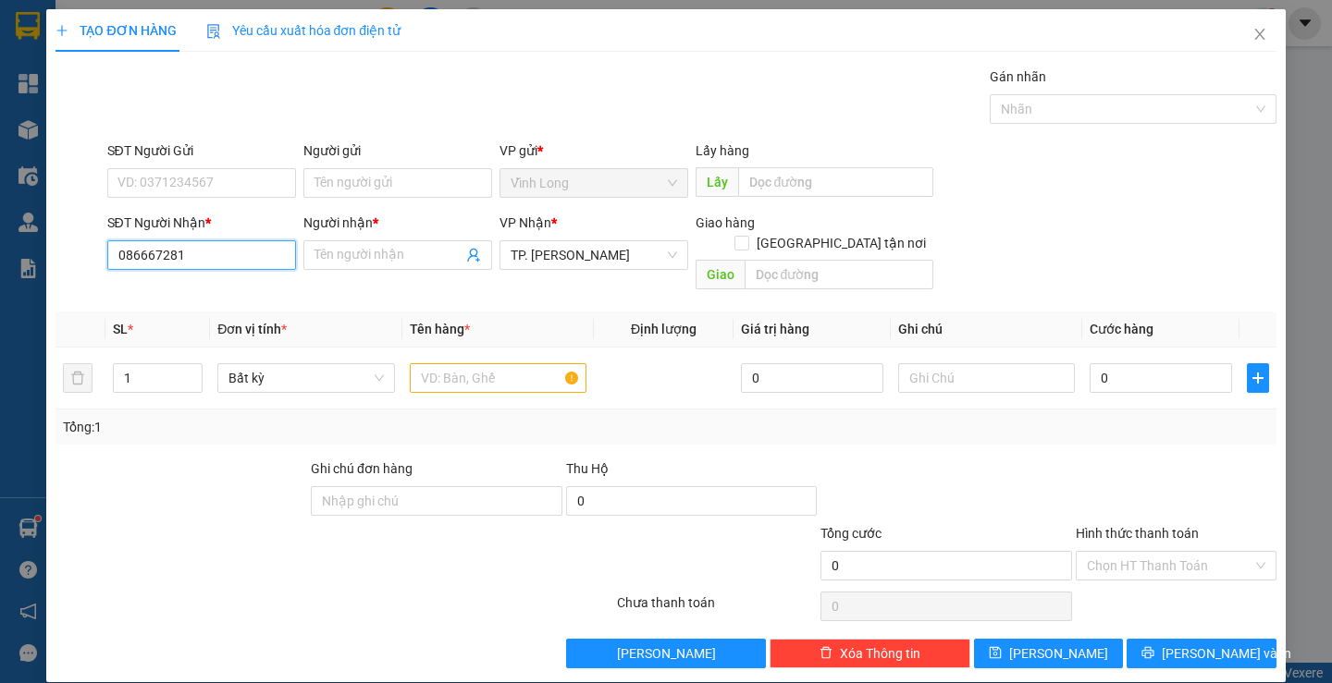
type input "0866672819"
click at [235, 297] on div "0866672819 - KIM LONG" at bounding box center [208, 292] width 182 height 20
type input "KIM LONG"
type input "0866672819"
click at [425, 363] on input "text" at bounding box center [498, 378] width 177 height 30
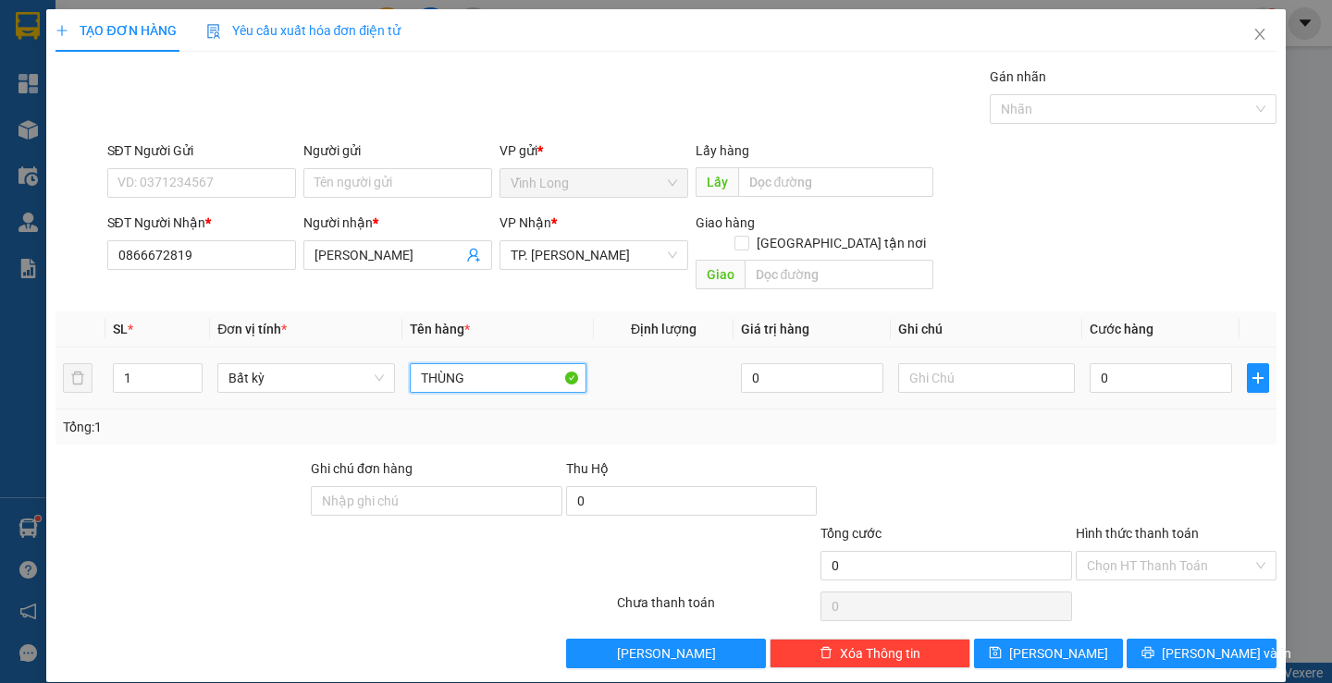
type input "THÙNG"
type input "TRANG"
type input "3"
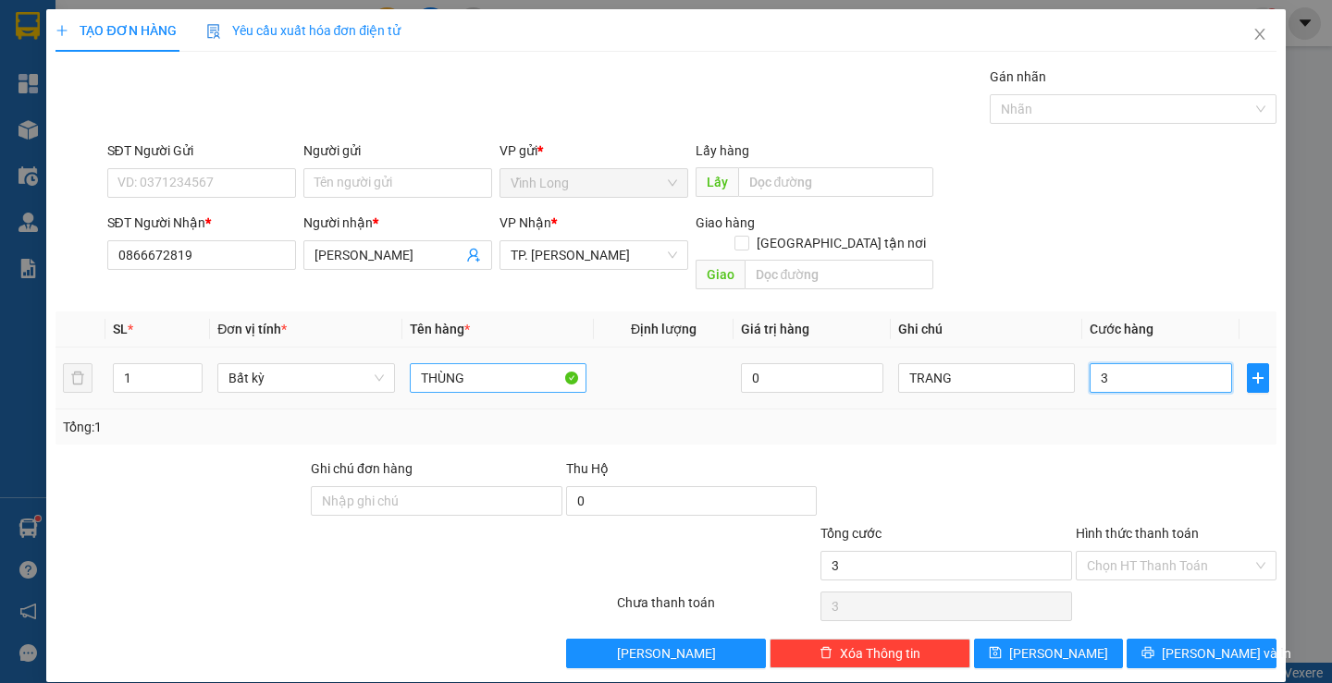
type input "30"
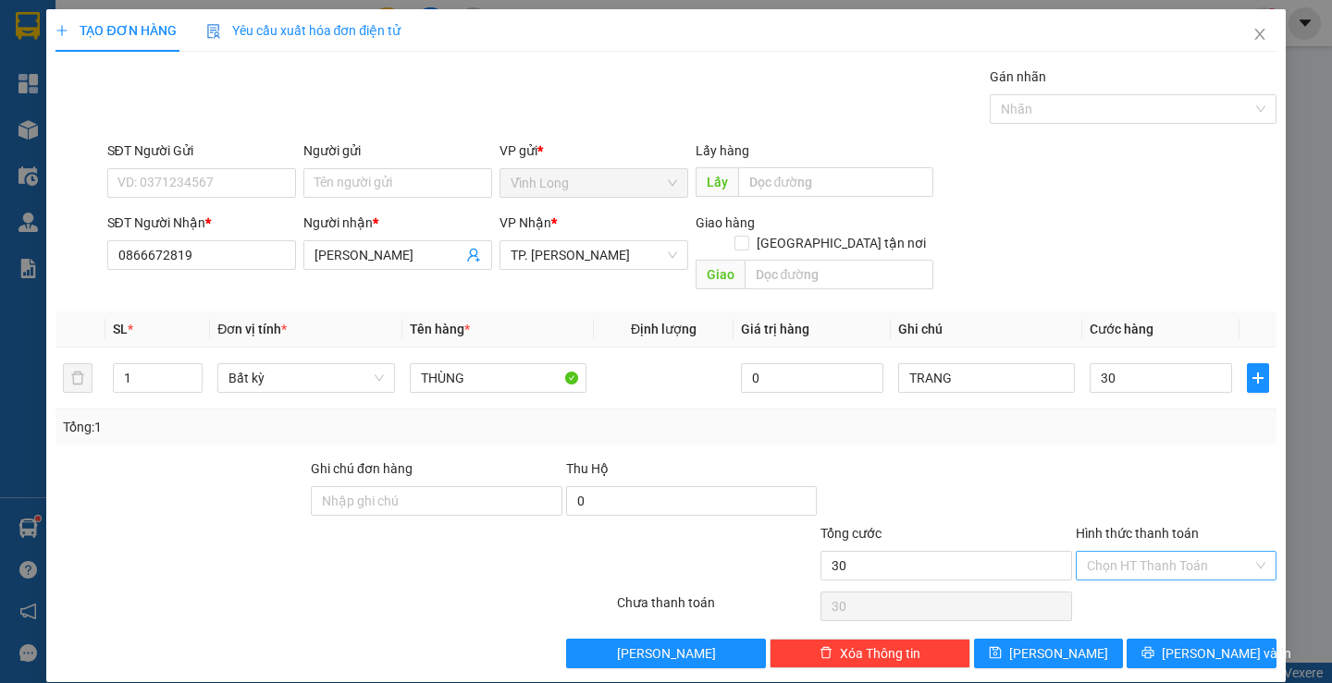
type input "30.000"
drag, startPoint x: 1136, startPoint y: 534, endPoint x: 1136, endPoint y: 559, distance: 24.0
click at [1136, 552] on input "Hình thức thanh toán" at bounding box center [1170, 566] width 166 height 28
click at [1131, 578] on div "Tại văn phòng" at bounding box center [1164, 582] width 176 height 20
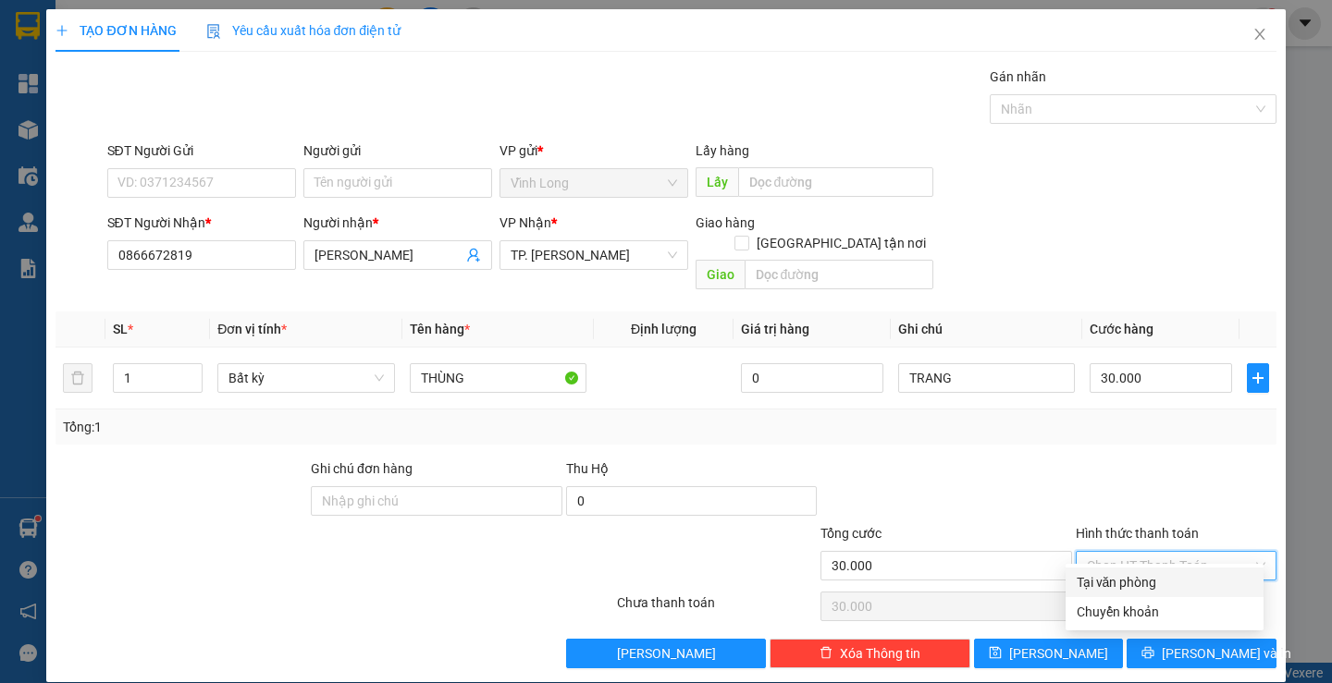
type input "0"
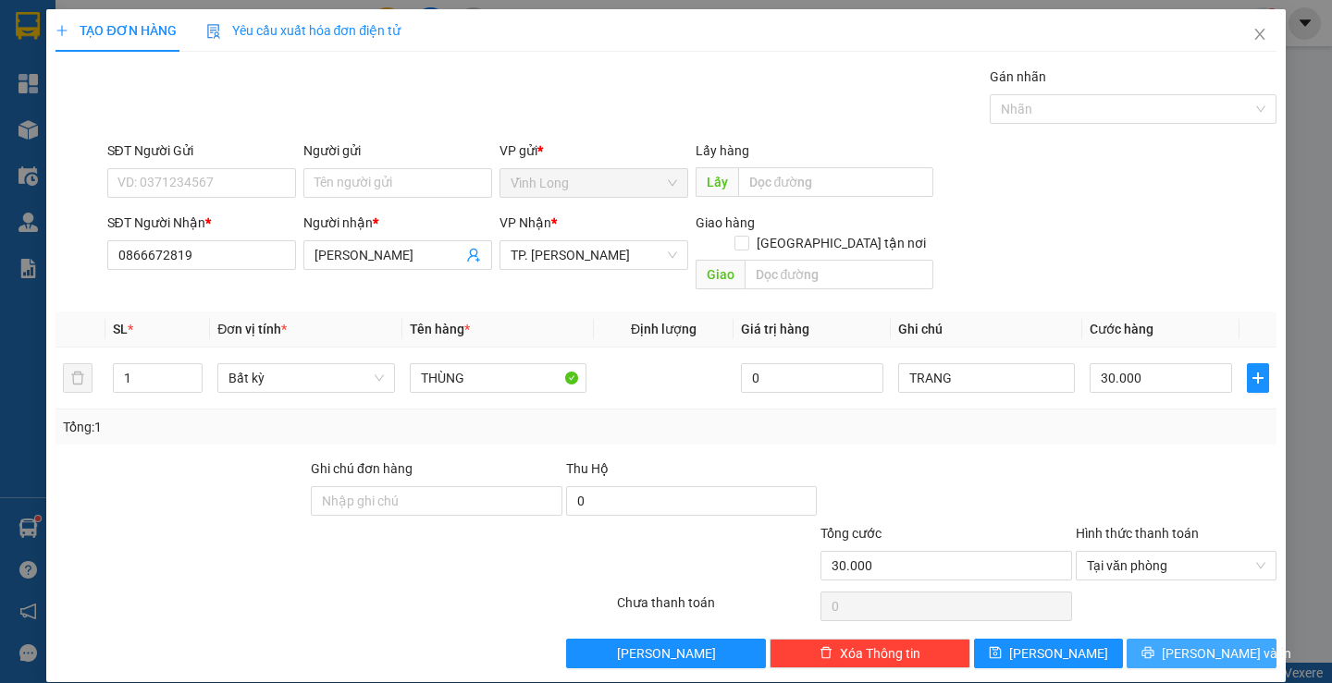
click at [1153, 639] on button "Lưu và In" at bounding box center [1200, 654] width 149 height 30
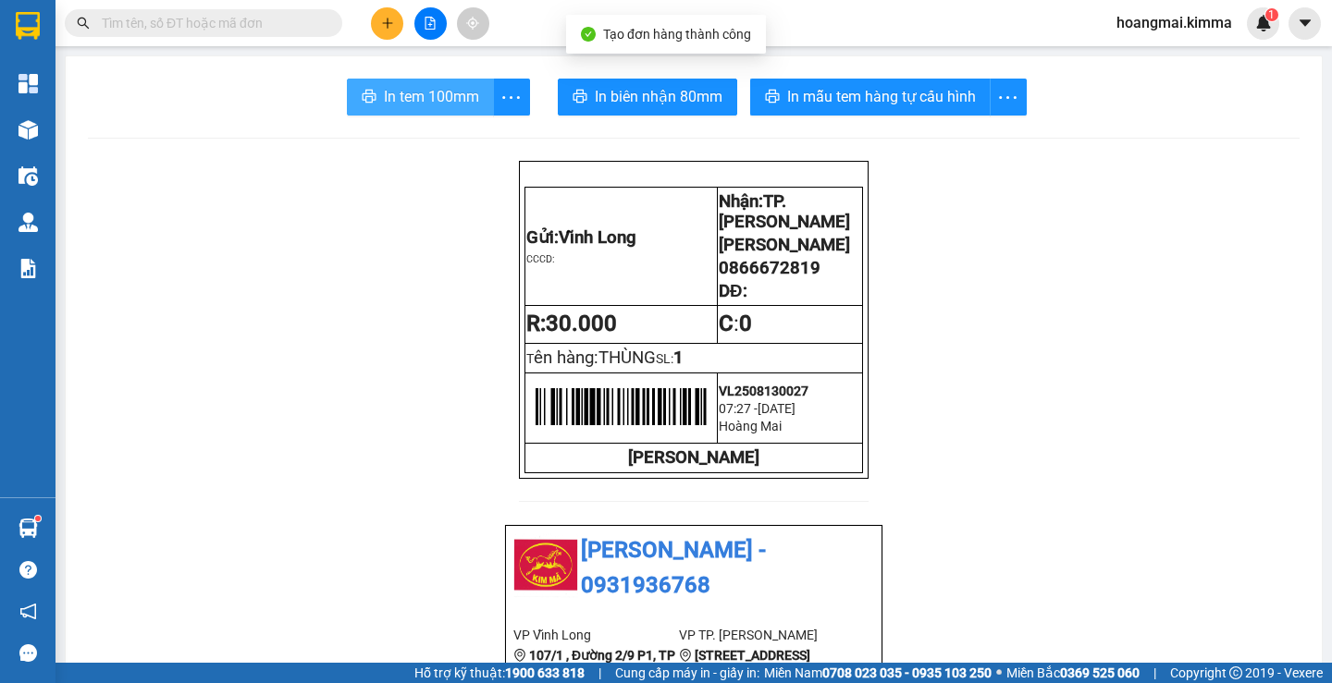
click at [445, 94] on span "In tem 100mm" at bounding box center [431, 96] width 95 height 23
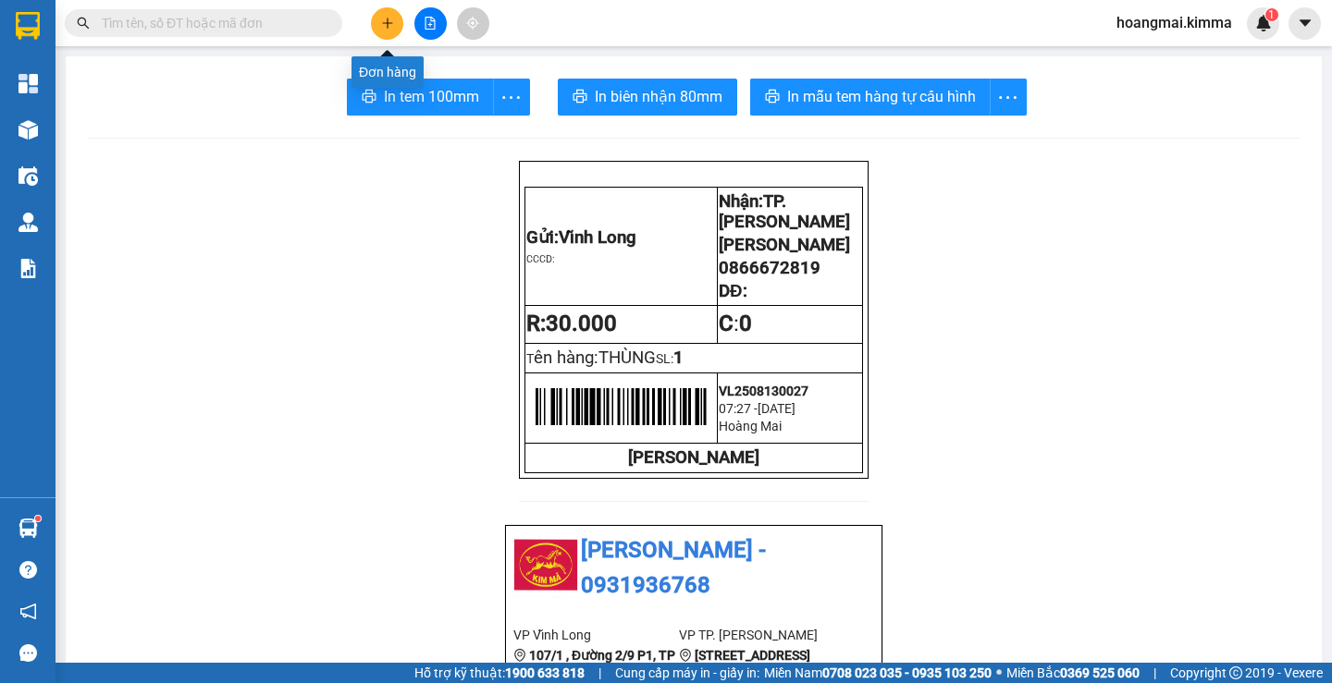
click at [381, 18] on icon "plus" at bounding box center [387, 23] width 13 height 13
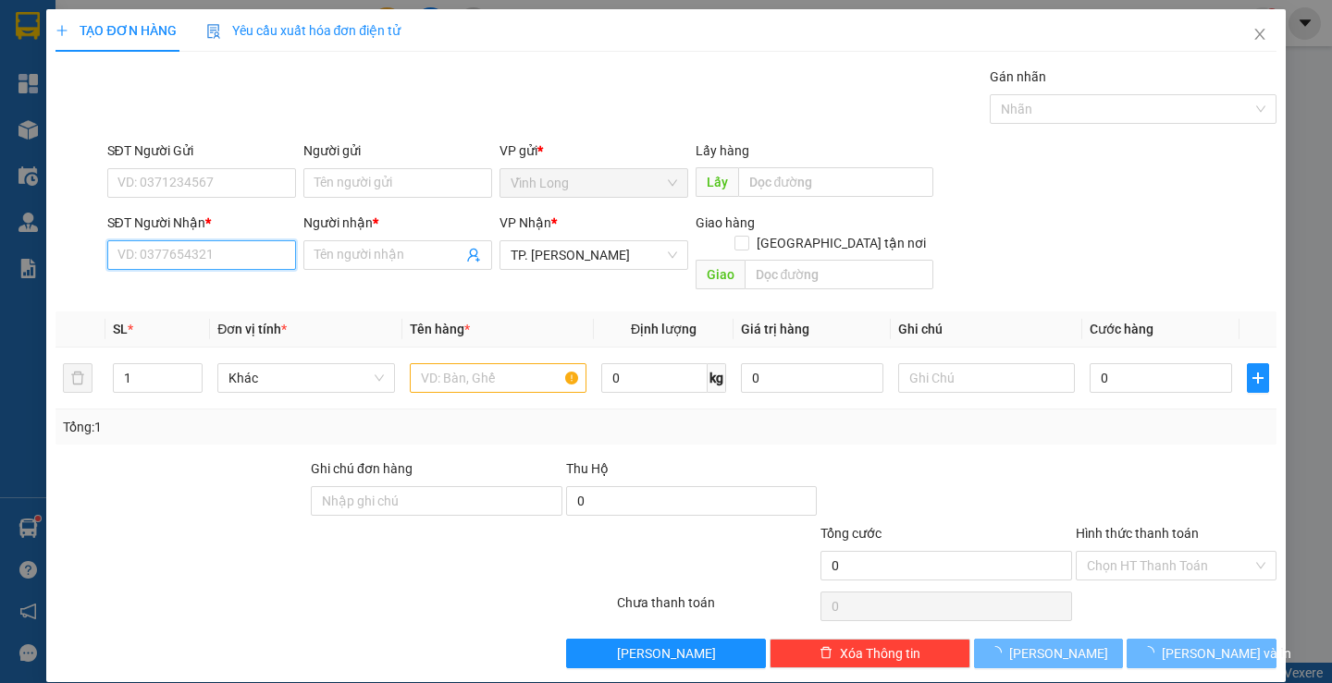
click at [211, 256] on input "SĐT Người Nhận *" at bounding box center [201, 255] width 189 height 30
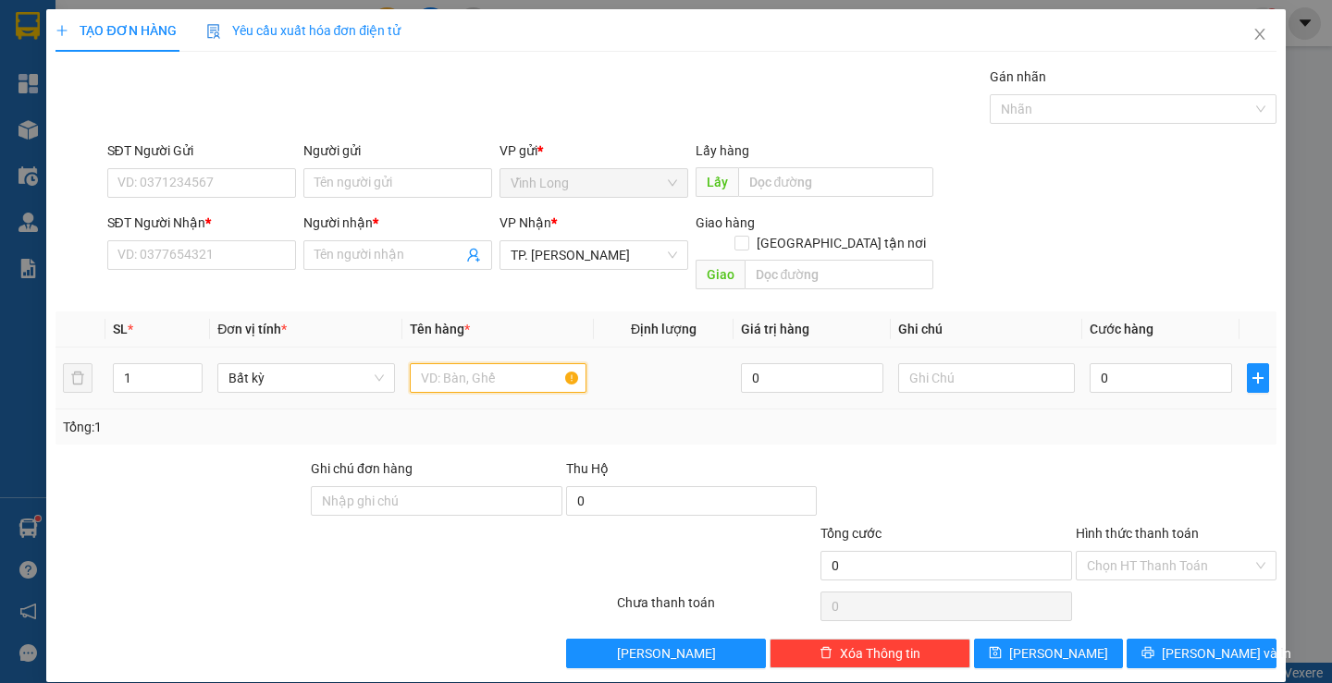
drag, startPoint x: 470, startPoint y: 361, endPoint x: 208, endPoint y: 388, distance: 263.2
click at [469, 363] on input "text" at bounding box center [498, 378] width 177 height 30
type input "2"
click at [188, 368] on span "up" at bounding box center [192, 373] width 11 height 11
click at [422, 363] on input "text" at bounding box center [498, 378] width 177 height 30
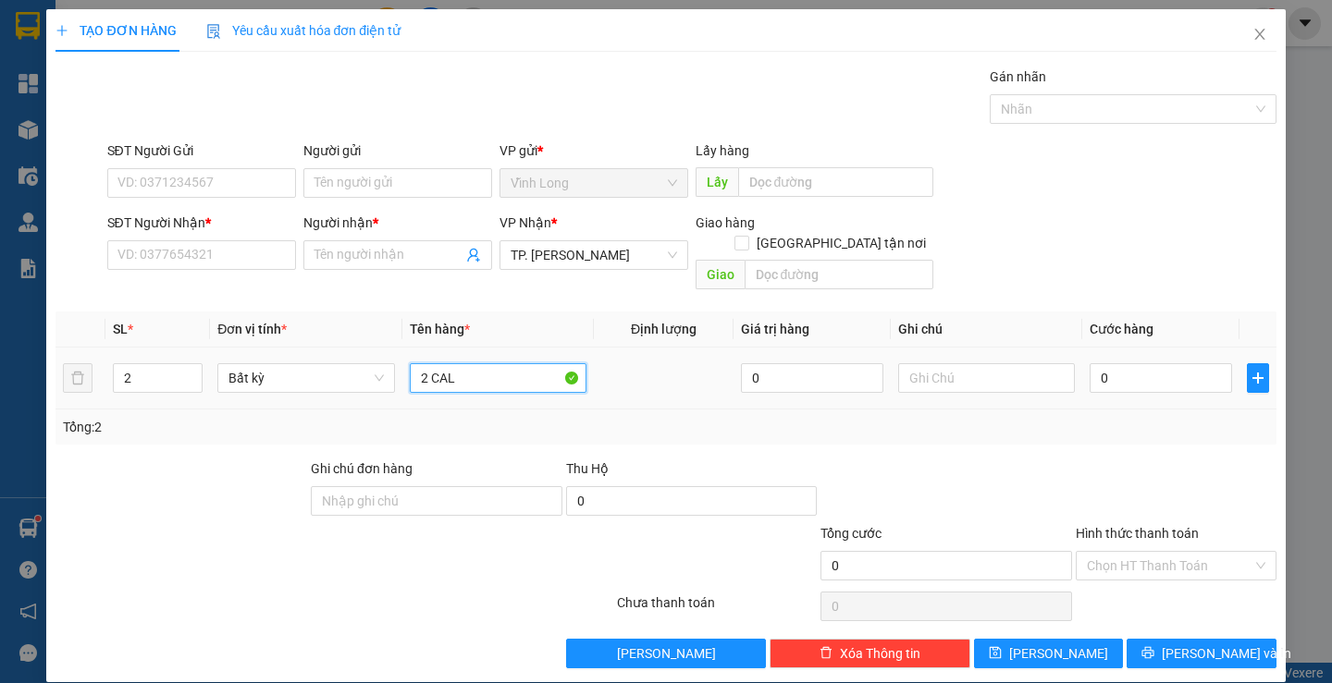
type input "2 CAL"
type input "TRANG"
type input "7"
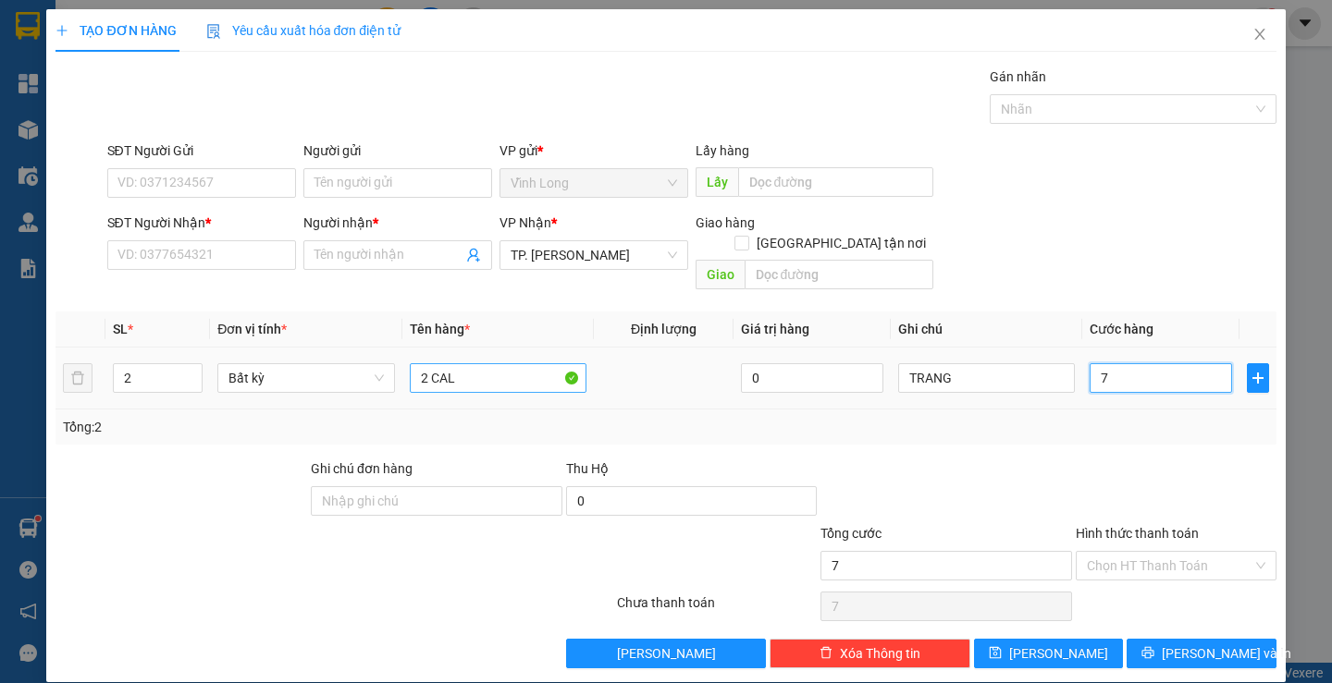
type input "70"
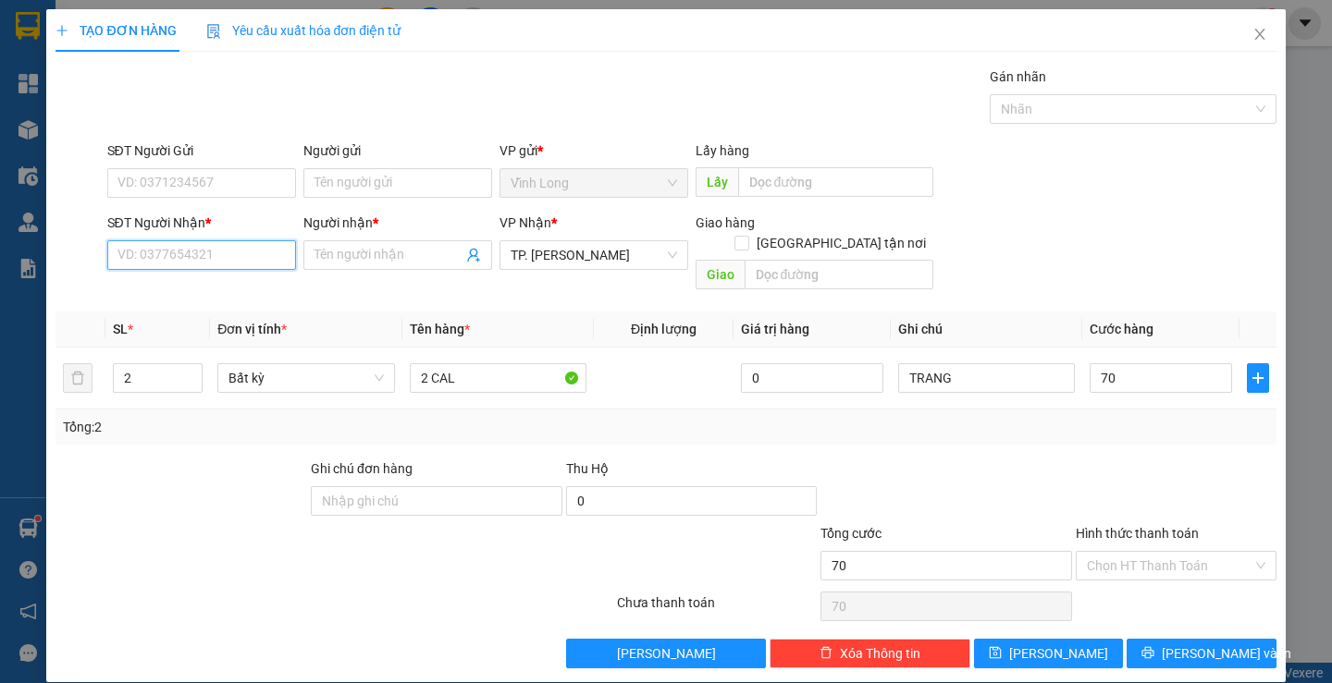
type input "70.000"
click at [158, 267] on input "SĐT Người Nhận *" at bounding box center [201, 255] width 189 height 30
click at [1100, 552] on input "Hình thức thanh toán" at bounding box center [1170, 566] width 166 height 28
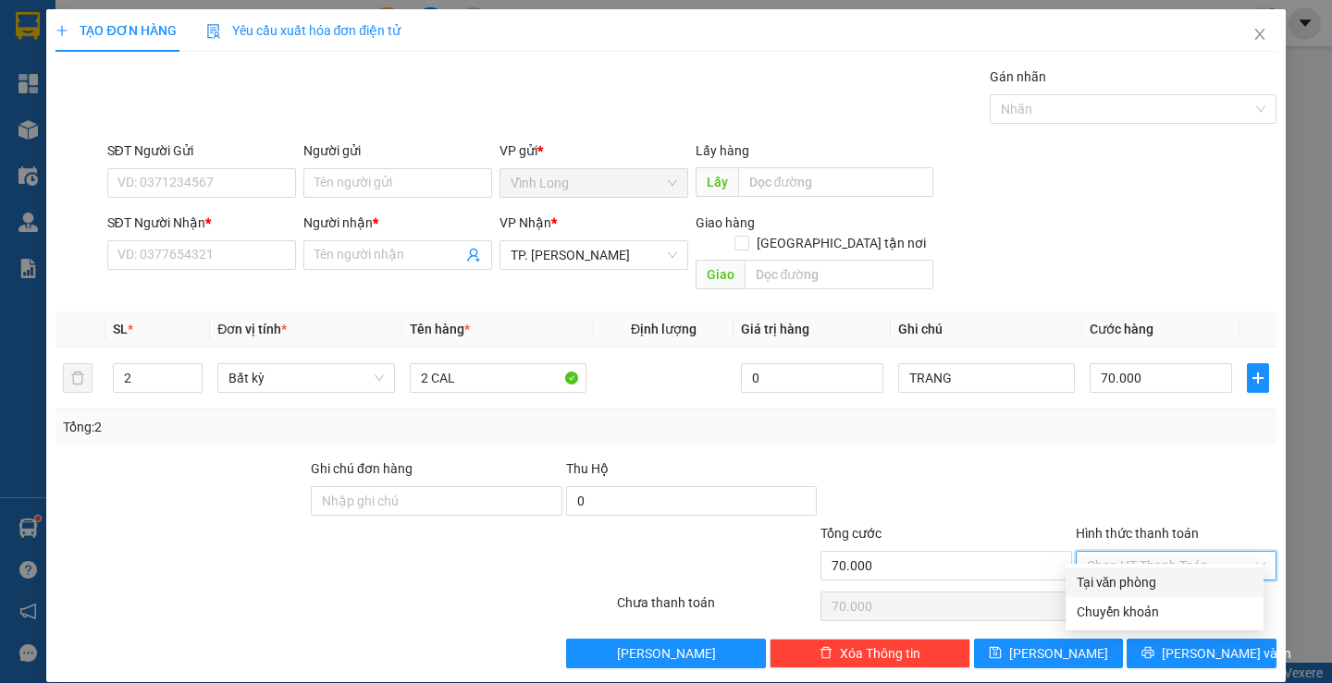
click at [1107, 576] on div "Tại văn phòng" at bounding box center [1164, 582] width 176 height 20
type input "0"
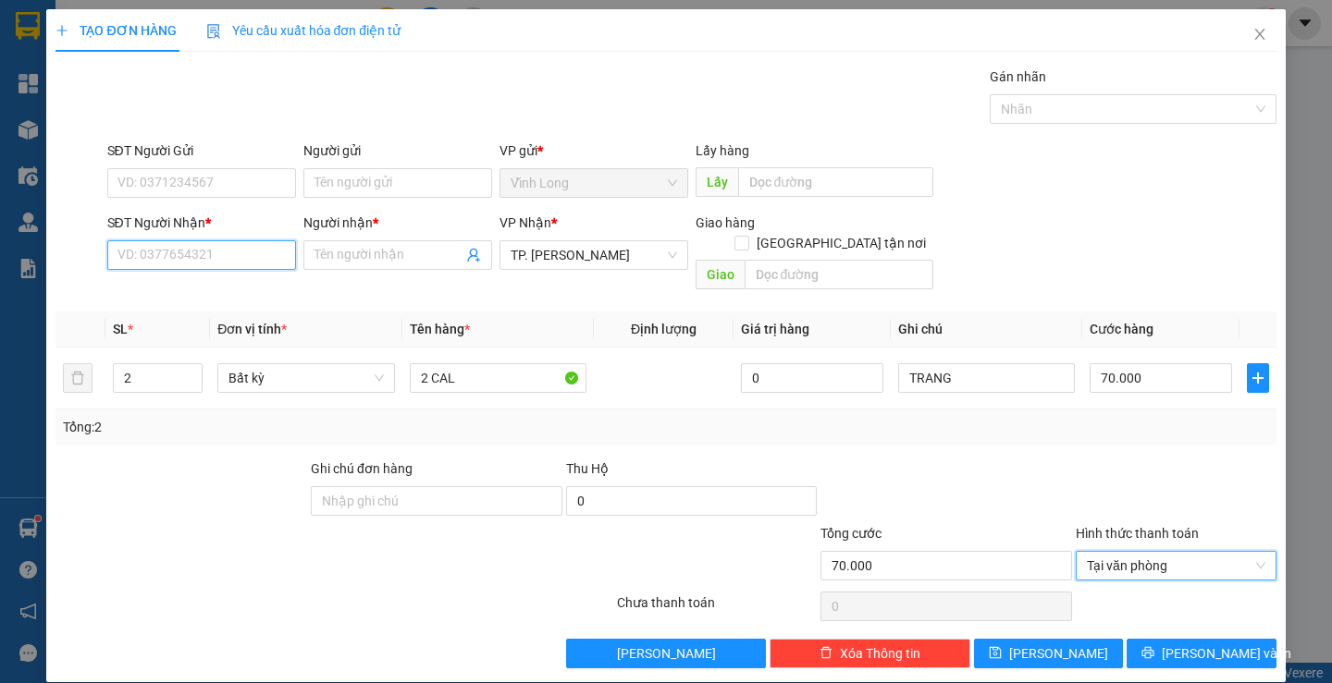
click at [220, 261] on input "SĐT Người Nhận *" at bounding box center [201, 255] width 189 height 30
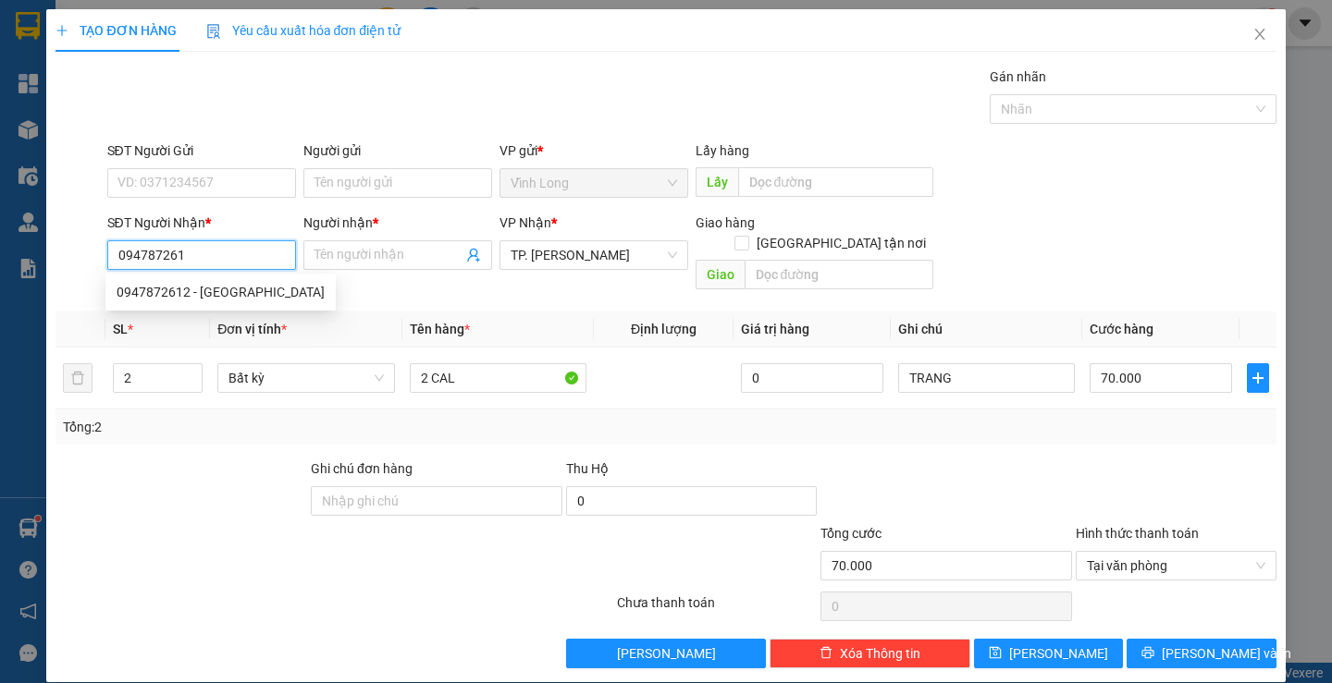
type input "0947872612"
click at [225, 289] on div "0947872612 - MỸ ANH" at bounding box center [221, 292] width 208 height 20
type input "MỸ ANH"
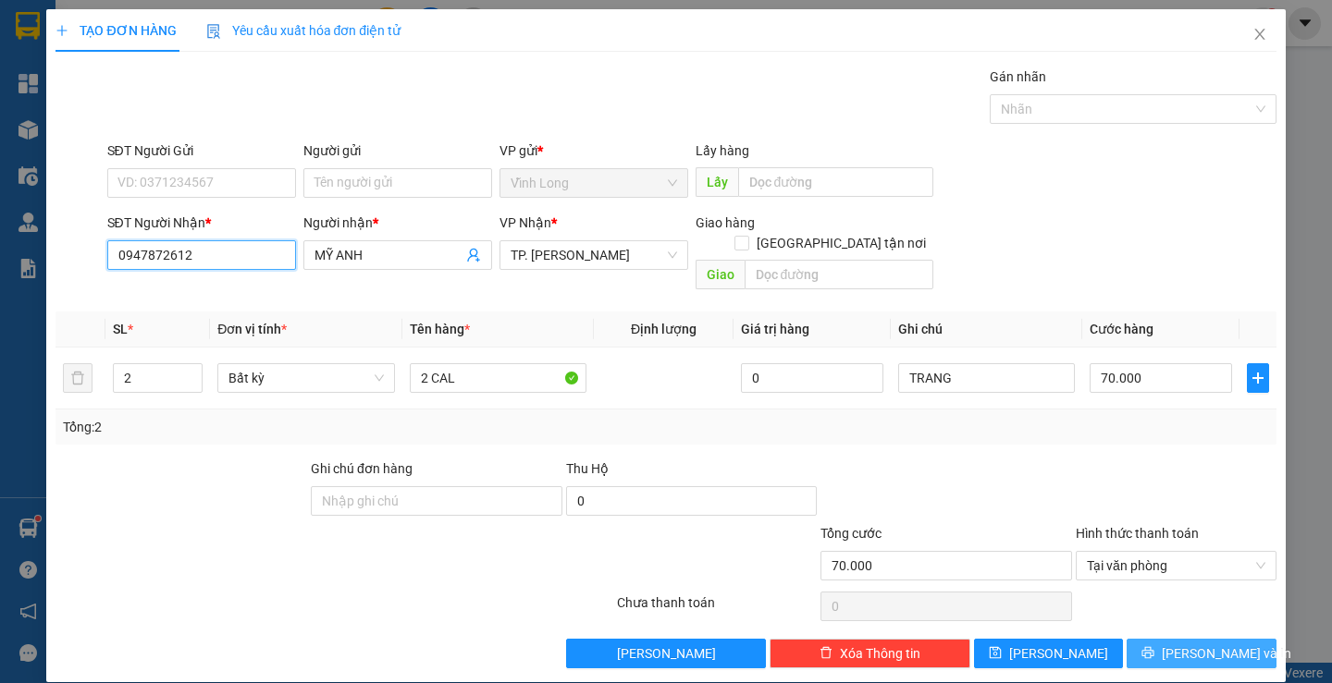
type input "0947872612"
click at [1188, 644] on span "Lưu và In" at bounding box center [1225, 654] width 129 height 20
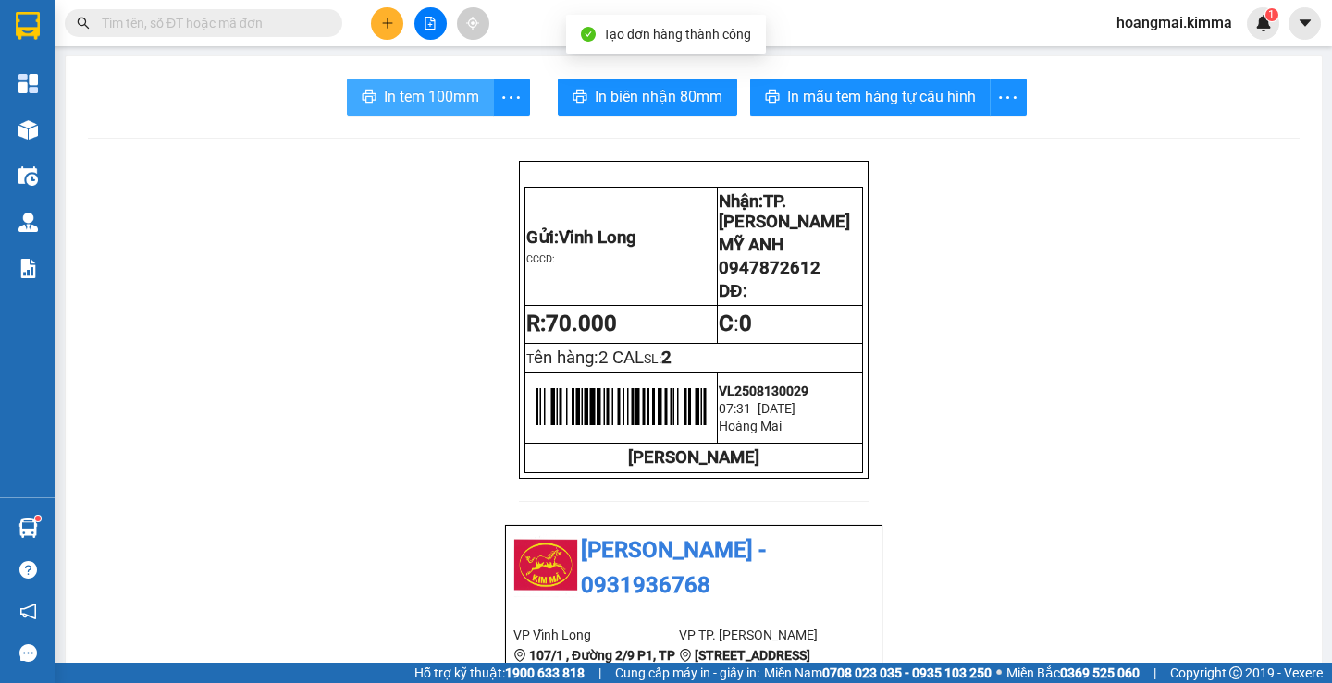
click at [436, 90] on span "In tem 100mm" at bounding box center [431, 96] width 95 height 23
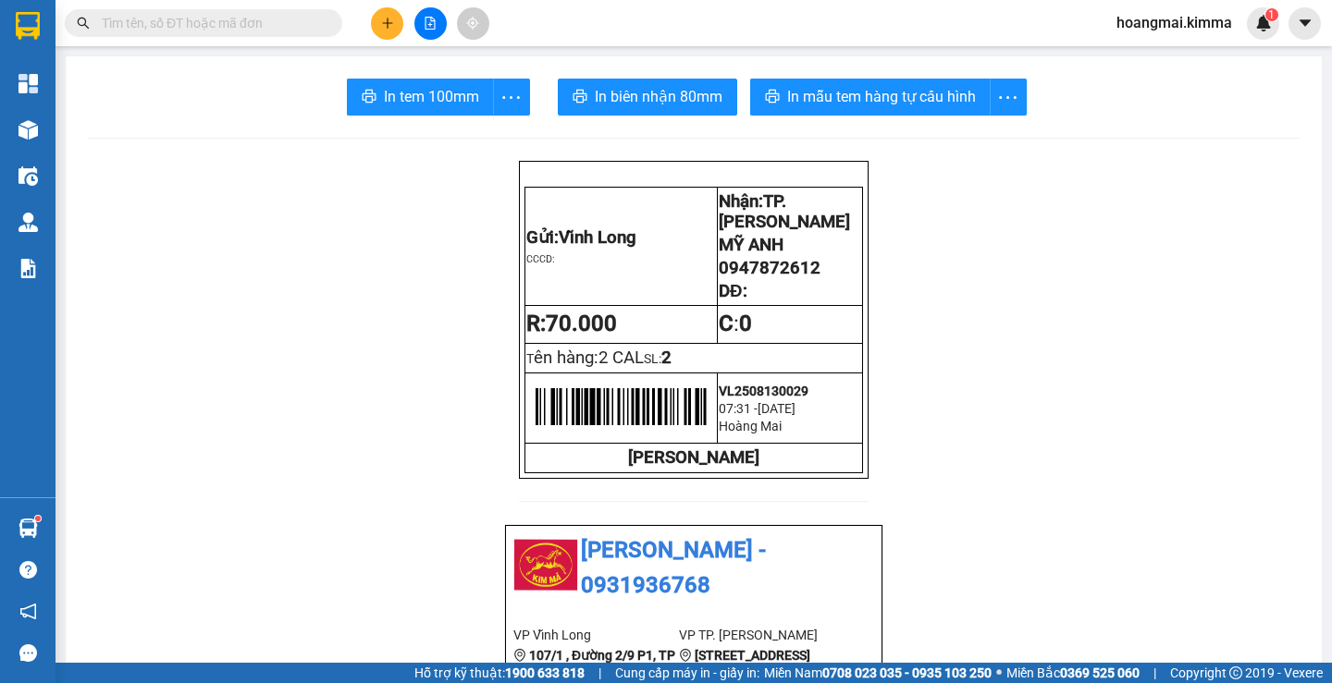
click at [373, 26] on button at bounding box center [387, 23] width 32 height 32
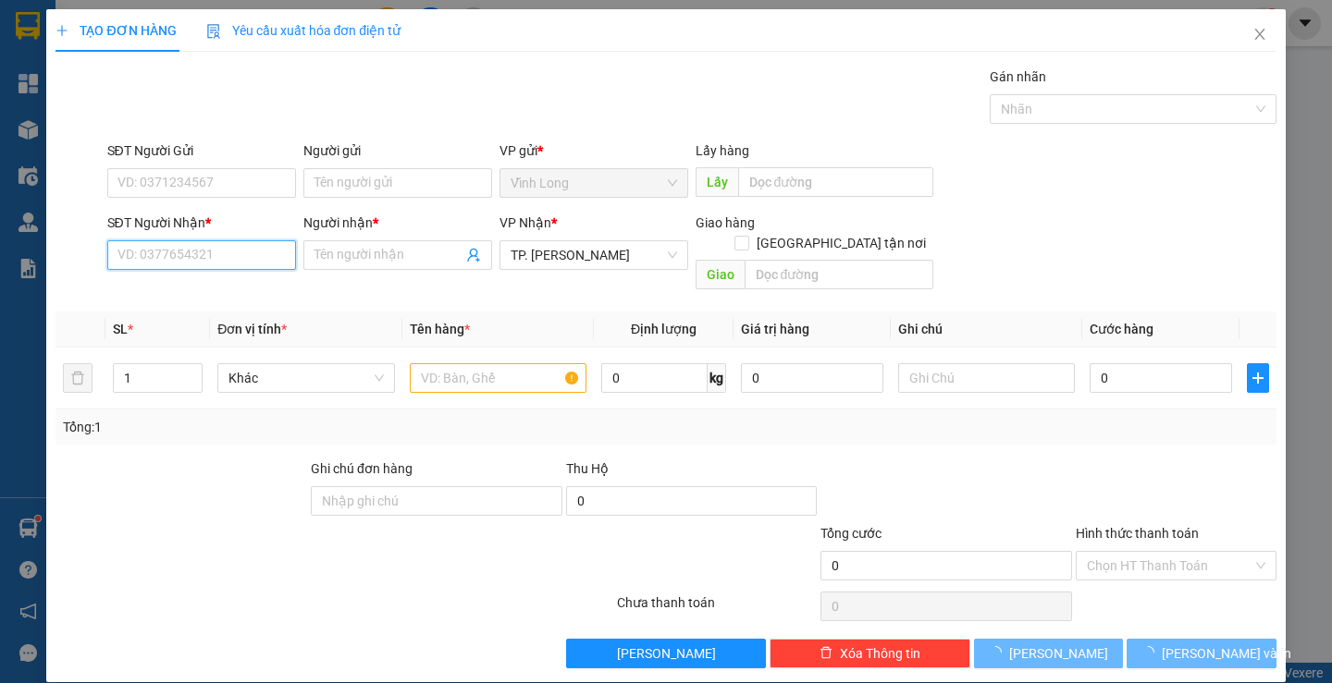
click at [186, 266] on input "SĐT Người Nhận *" at bounding box center [201, 255] width 189 height 30
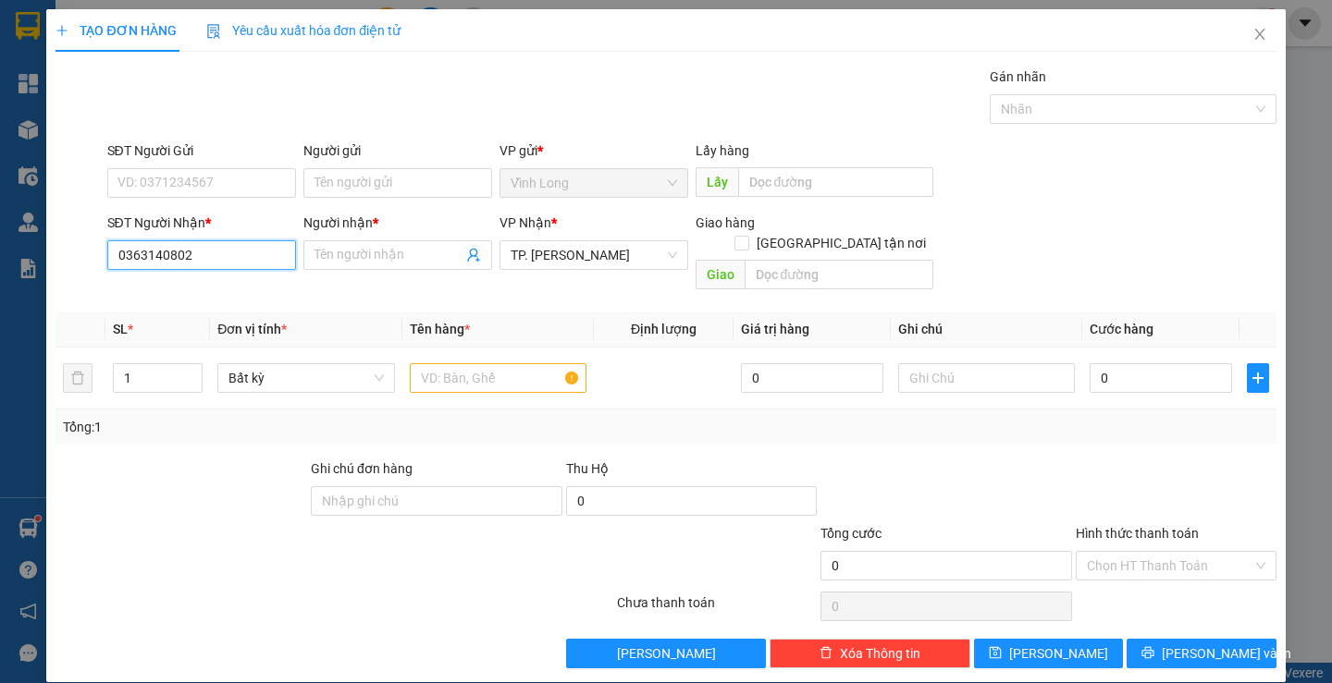
click at [183, 256] on input "0363140802" at bounding box center [201, 255] width 189 height 30
type input "0363140802"
click at [403, 260] on input "Người nhận *" at bounding box center [388, 255] width 148 height 20
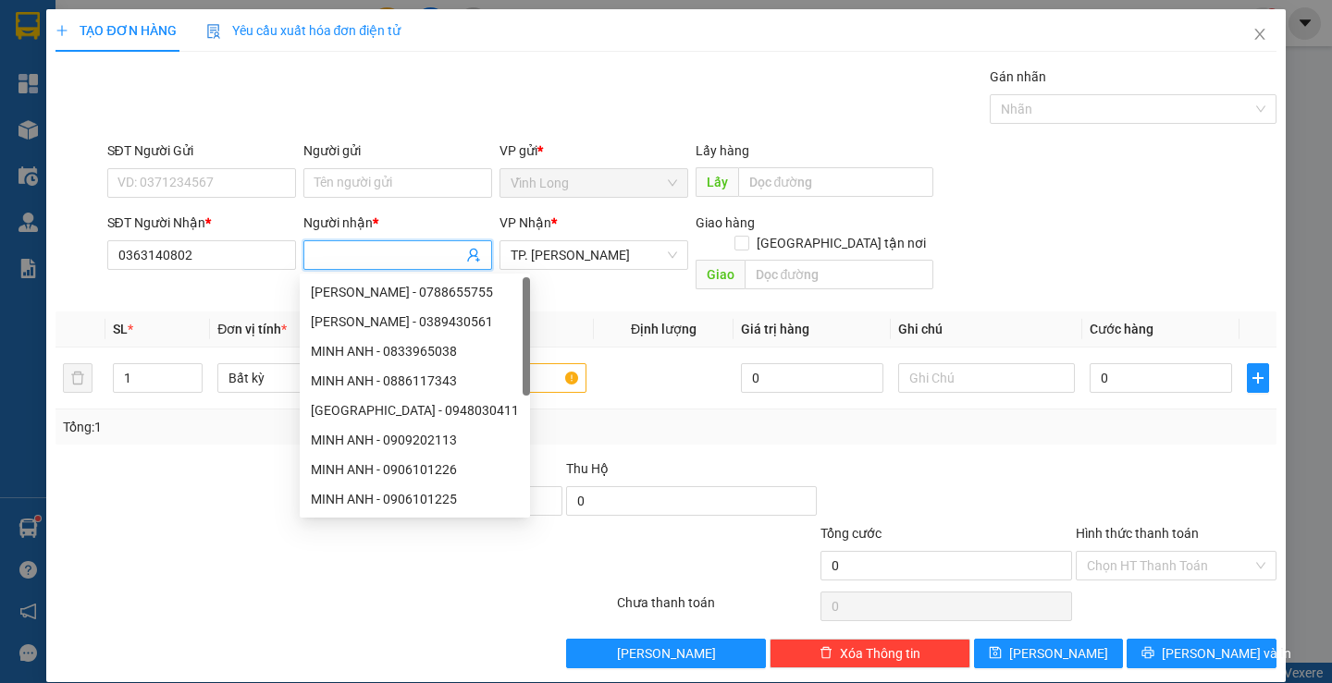
type input "D"
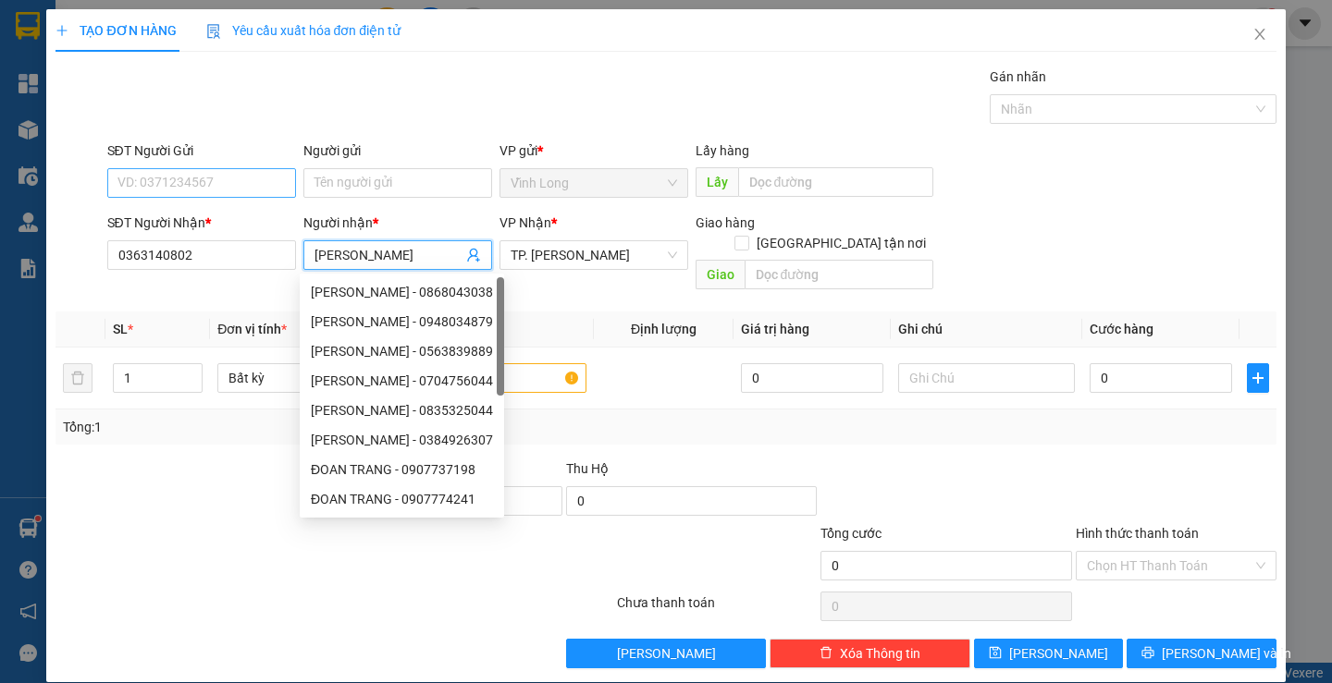
type input "ĐOAN TRANG"
click at [197, 180] on input "SĐT Người Gửi" at bounding box center [201, 183] width 189 height 30
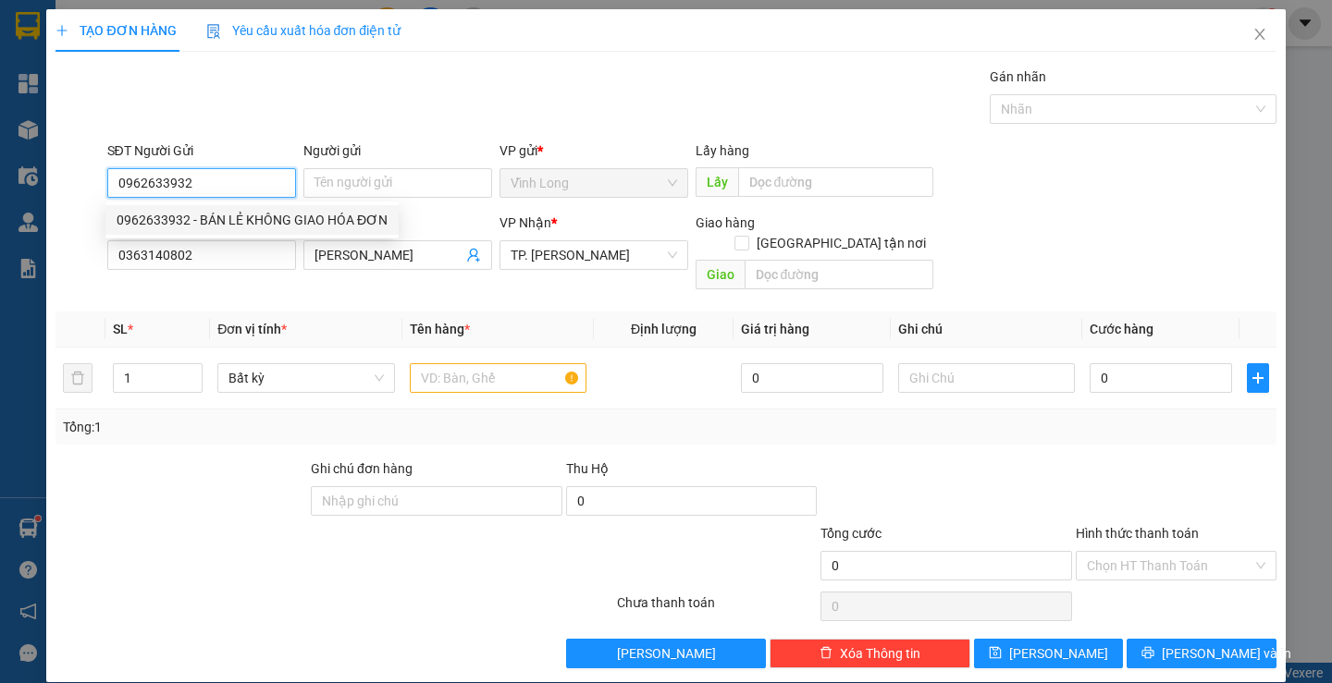
type input "0962633932"
click at [563, 94] on div "Gói vận chuyển * Tiêu chuẩn Gán nhãn Nhãn" at bounding box center [692, 99] width 1176 height 65
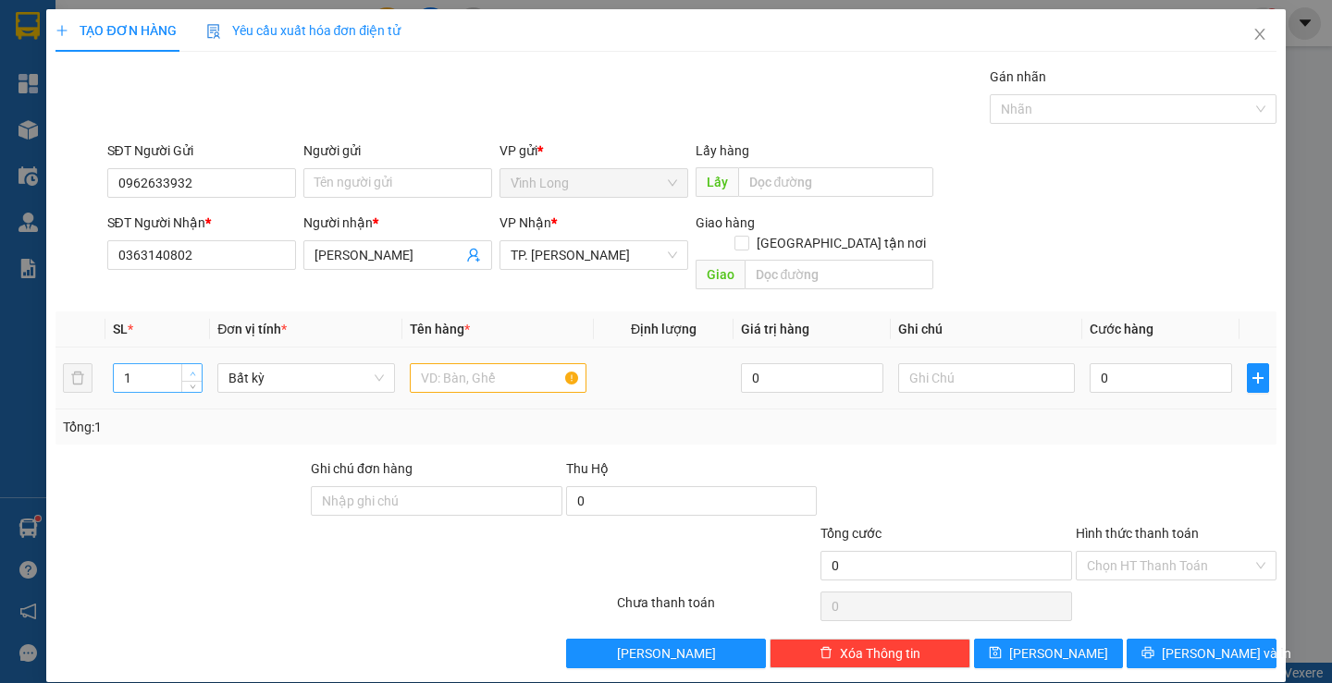
type input "2"
click at [192, 372] on icon "up" at bounding box center [193, 374] width 6 height 4
click at [481, 363] on input "text" at bounding box center [498, 378] width 177 height 30
type input "2 GÓI BÁNH"
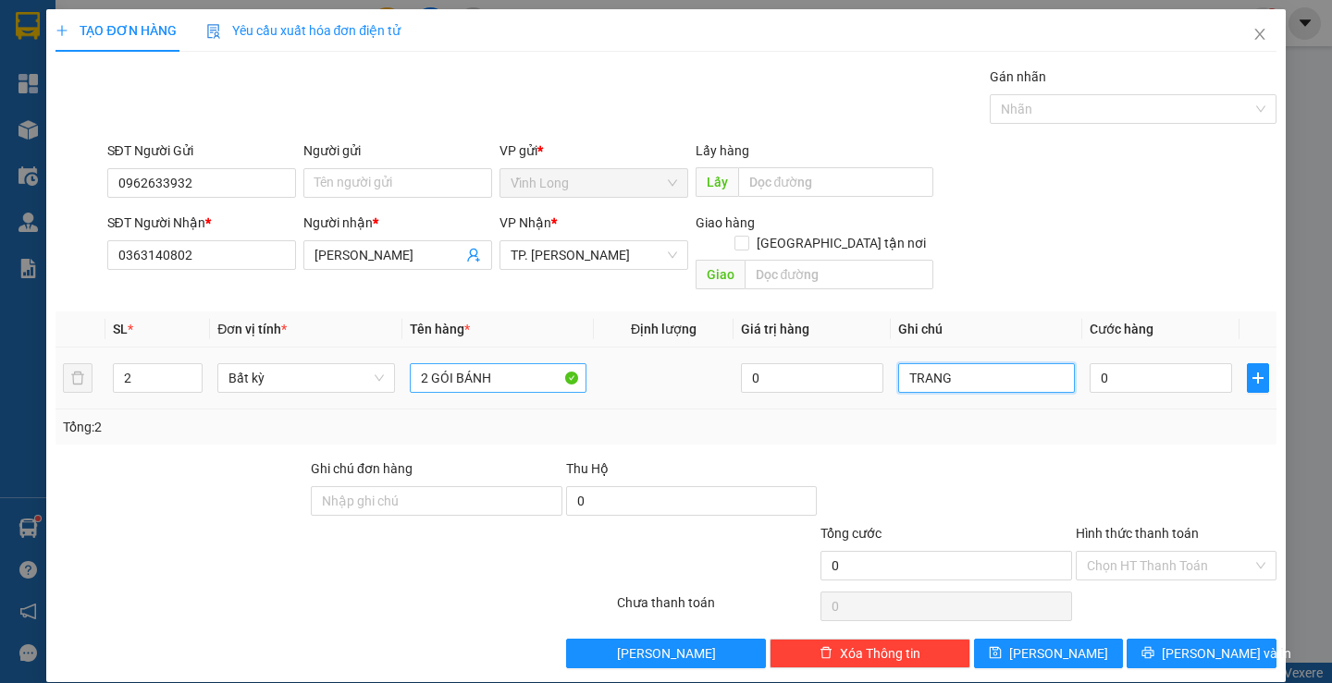
type input "TRANG"
type input "5"
type input "50"
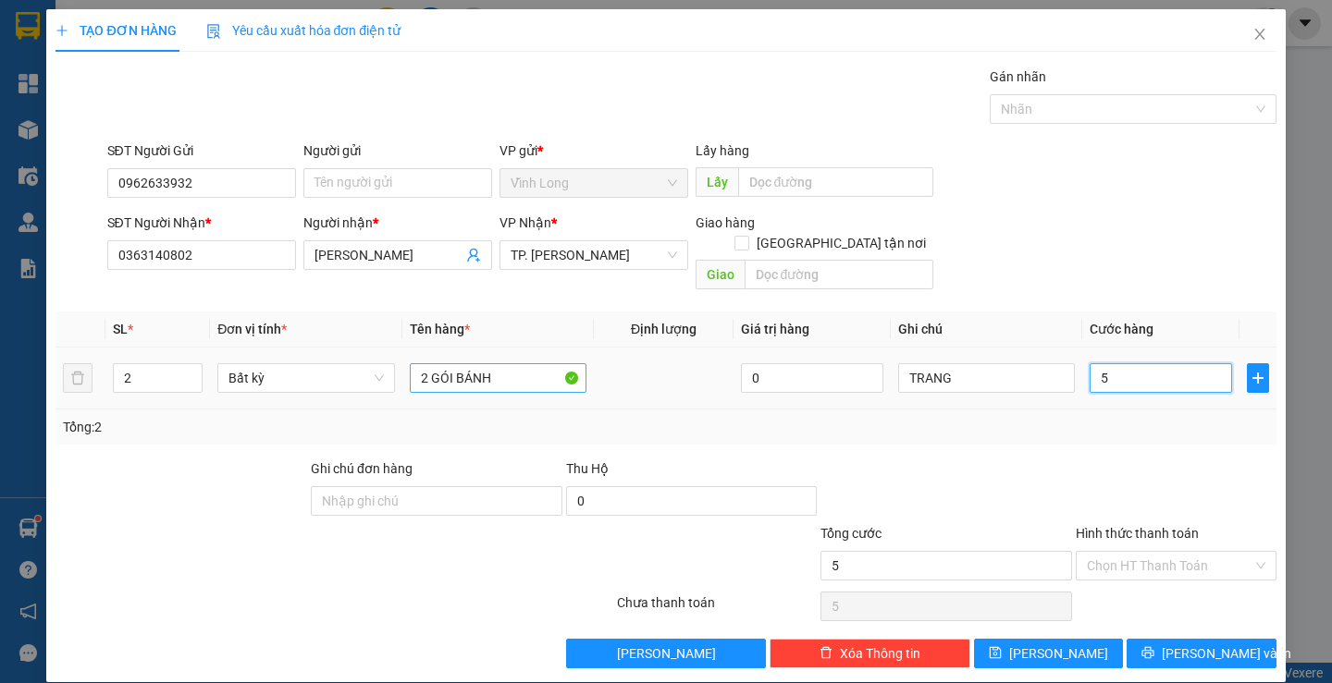
type input "50"
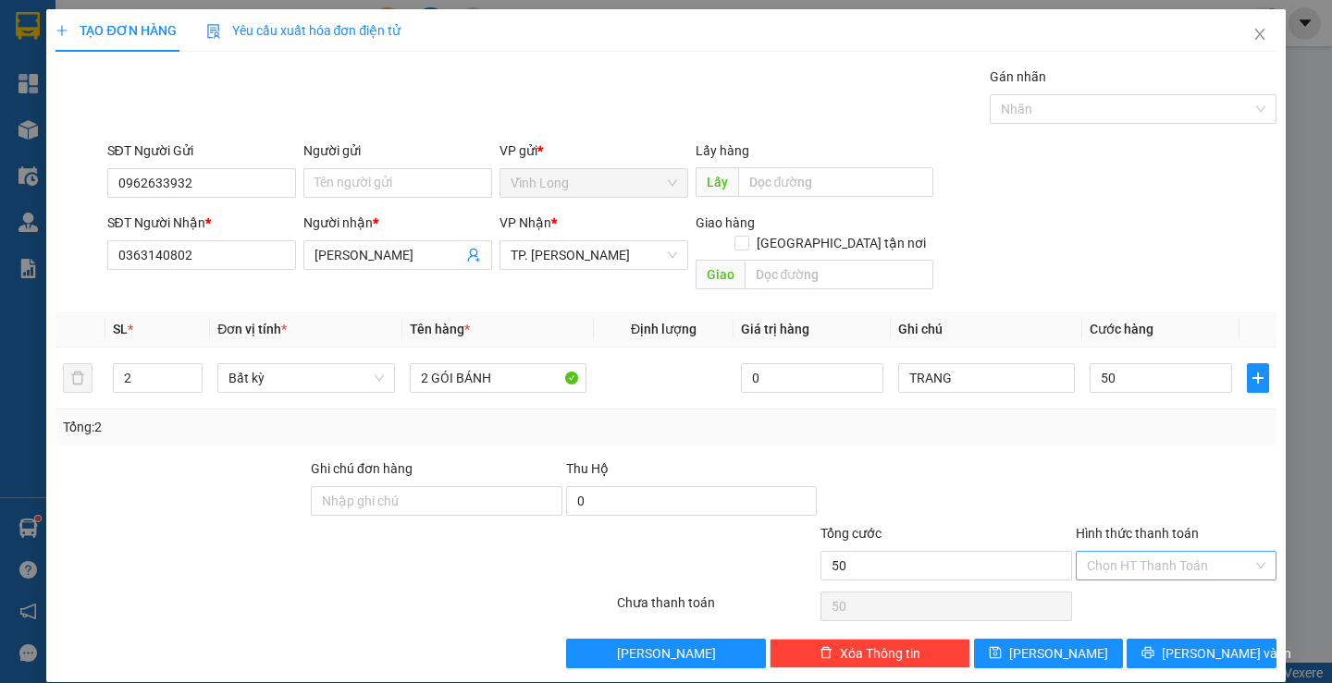
type input "50.000"
click at [1146, 552] on input "Hình thức thanh toán" at bounding box center [1170, 566] width 166 height 28
click at [1108, 589] on div "Tại văn phòng" at bounding box center [1164, 582] width 176 height 20
type input "0"
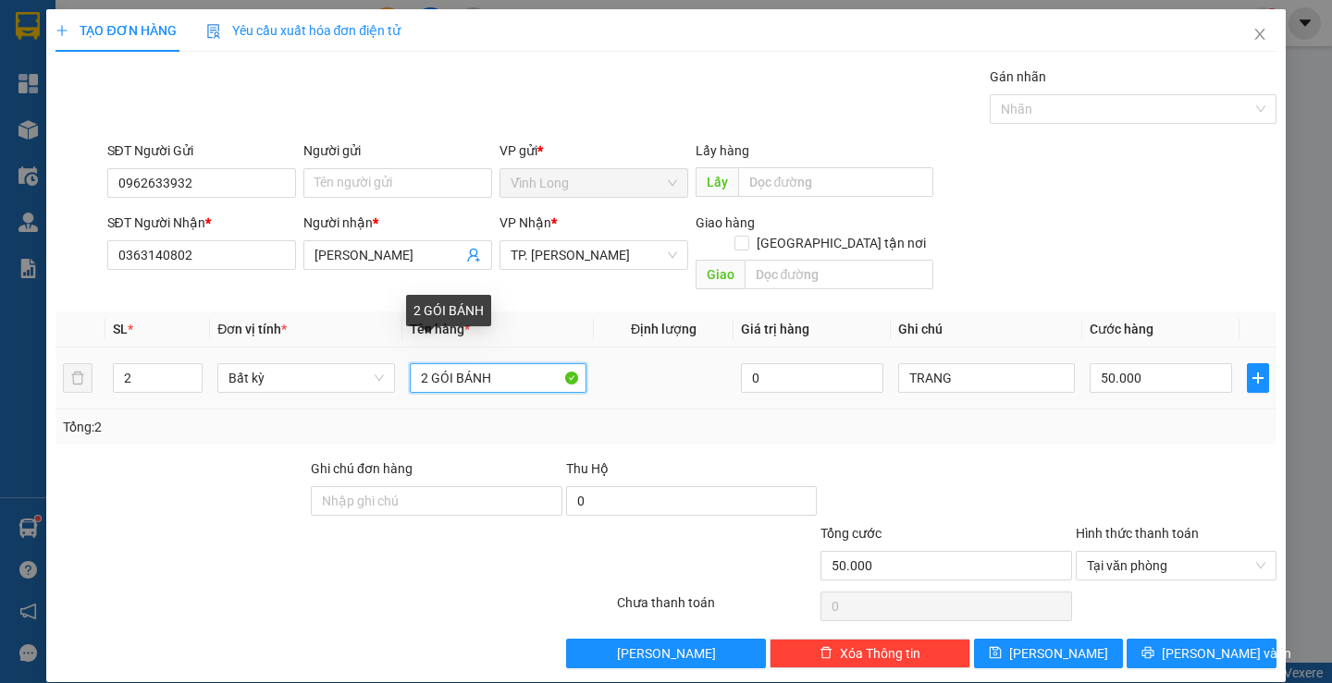
click at [500, 363] on input "2 GÓI BÁNH" at bounding box center [498, 378] width 177 height 30
type input "2 GÓI TRẮNG"
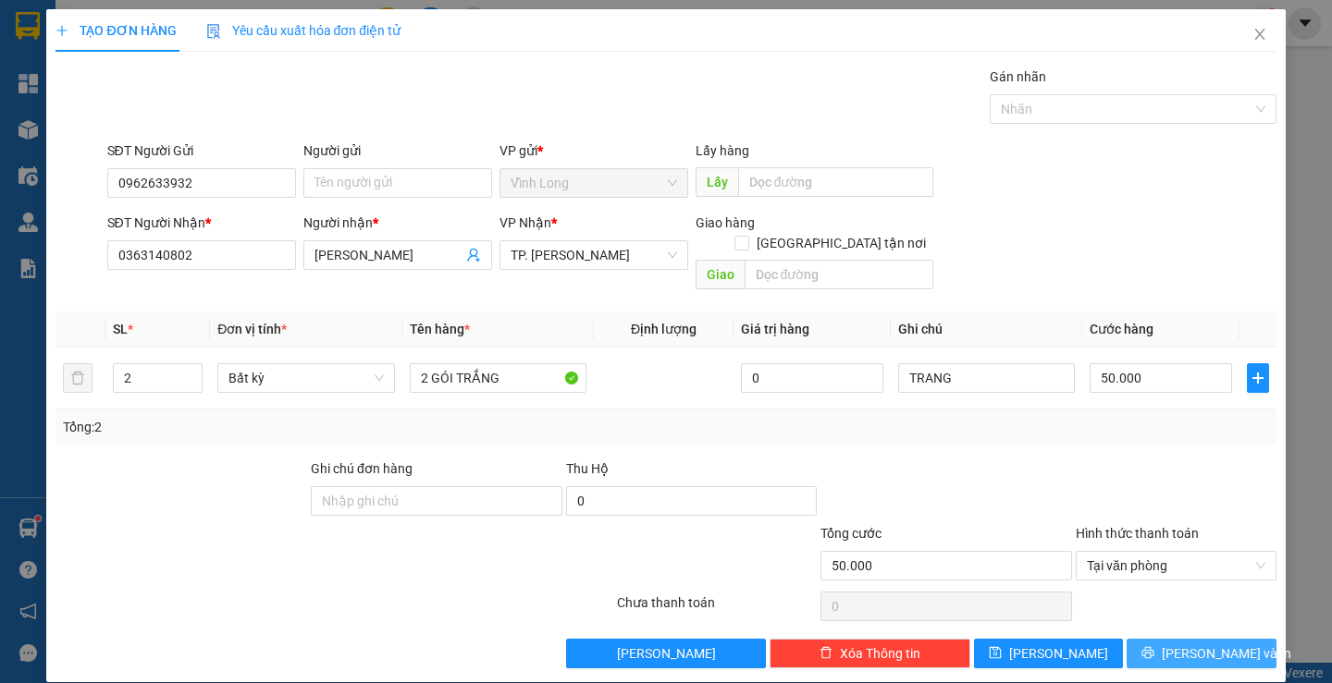
click at [1206, 644] on span "Lưu và In" at bounding box center [1225, 654] width 129 height 20
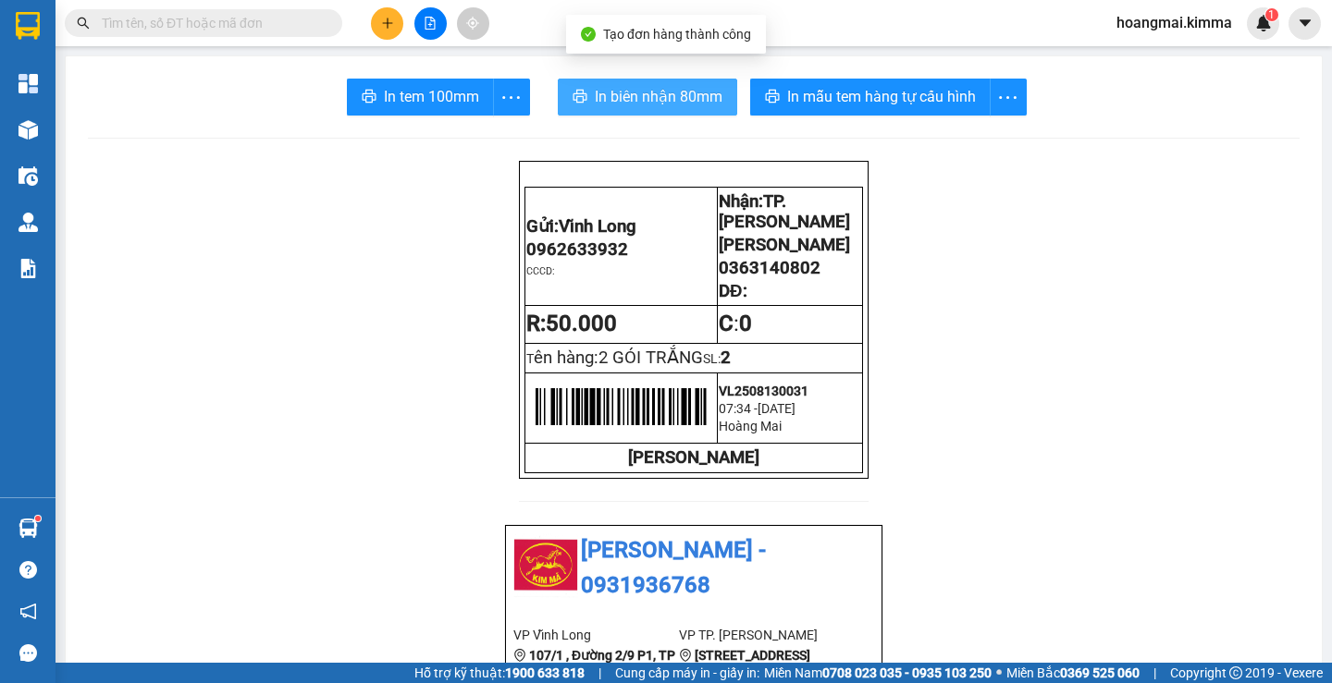
click at [596, 97] on span "In biên nhận 80mm" at bounding box center [659, 96] width 128 height 23
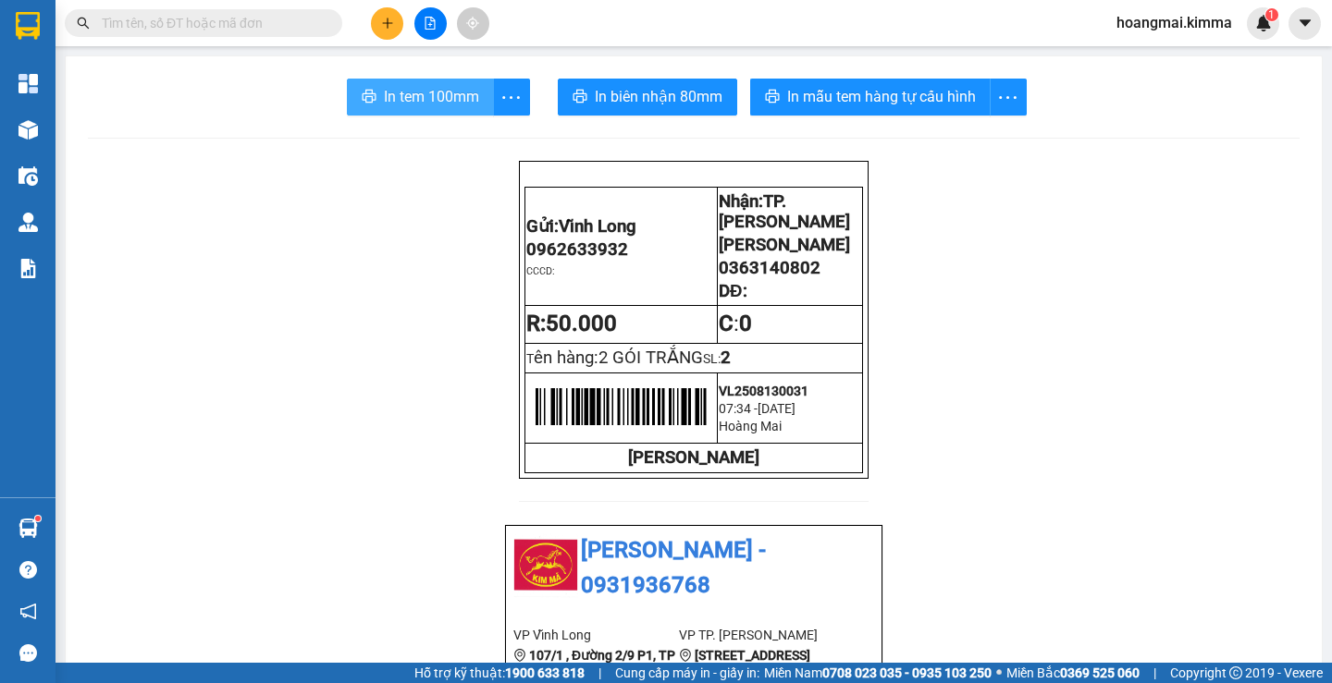
click at [420, 111] on button "In tem 100mm" at bounding box center [420, 97] width 147 height 37
click at [383, 32] on button at bounding box center [387, 23] width 32 height 32
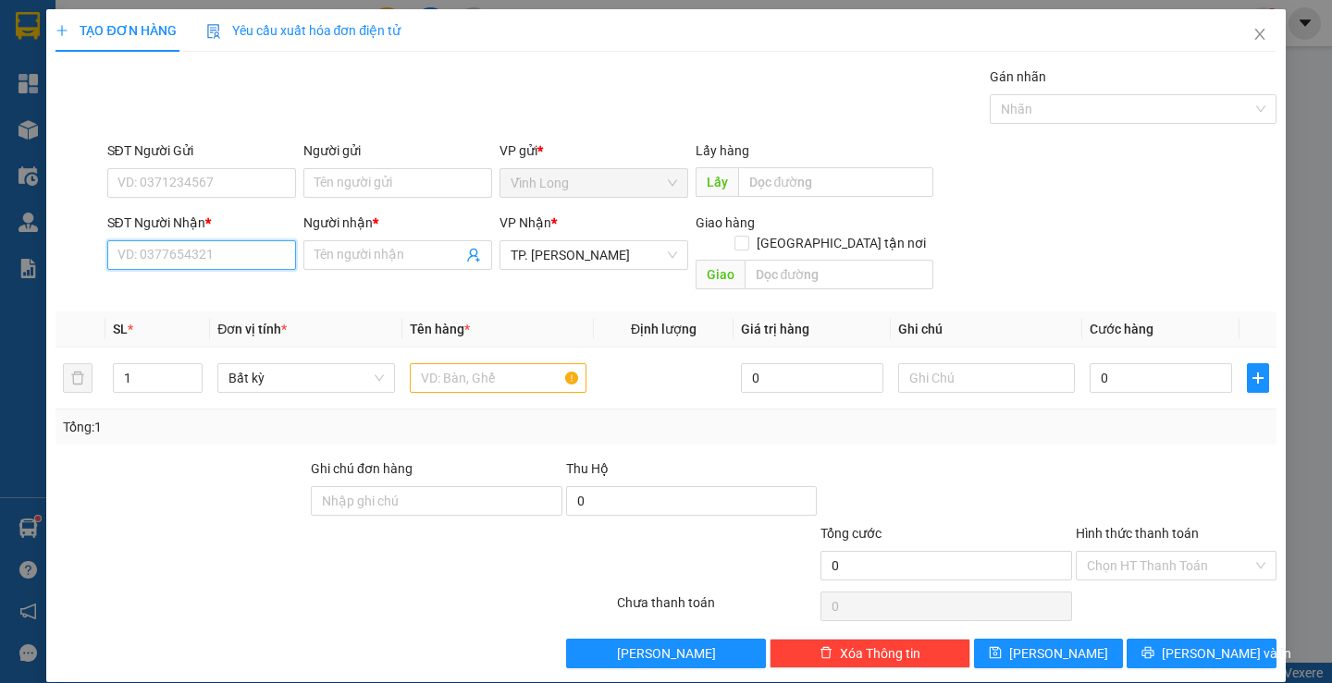
click at [215, 259] on input "SĐT Người Nhận *" at bounding box center [201, 255] width 189 height 30
type input "02838368272"
click at [235, 286] on div "02838368272 - C SÂM TRẠM" at bounding box center [200, 292] width 166 height 20
type input "C SÂM TRẠM"
type input "02838368272"
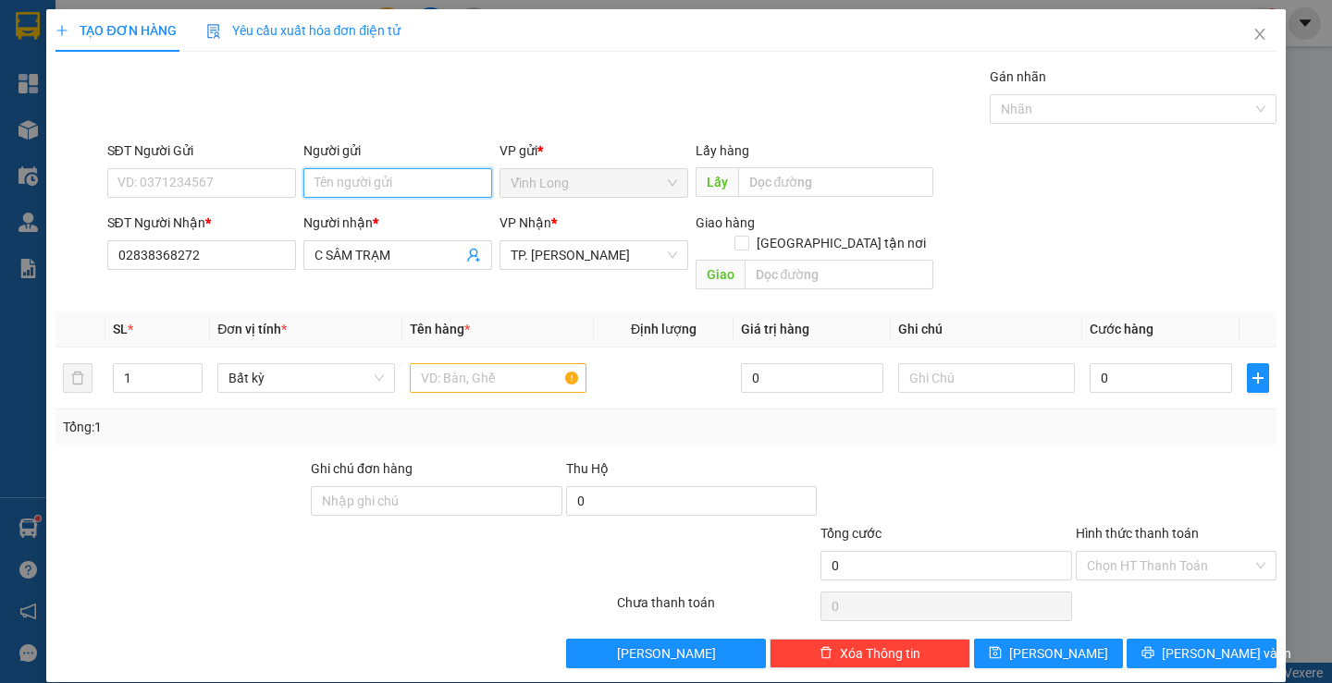
click at [355, 189] on input "Người gửi" at bounding box center [397, 183] width 189 height 30
type input "GIANG KT"
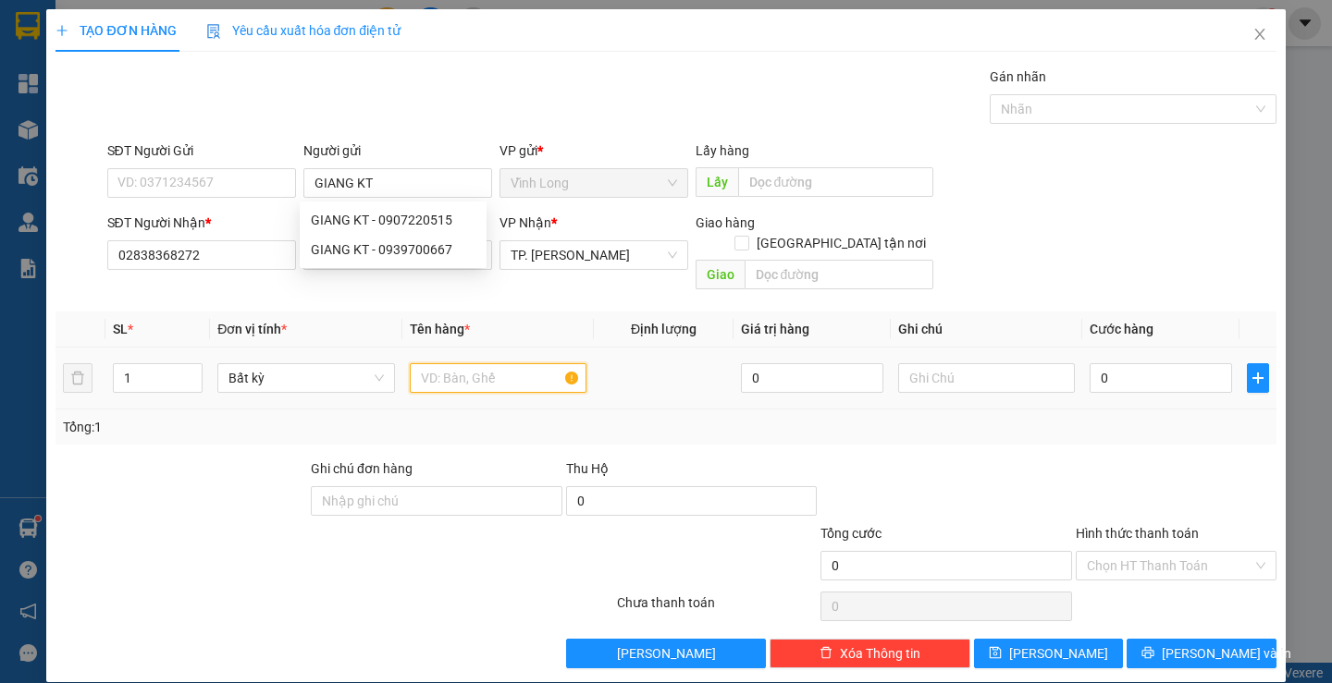
click at [524, 363] on input "text" at bounding box center [498, 378] width 177 height 30
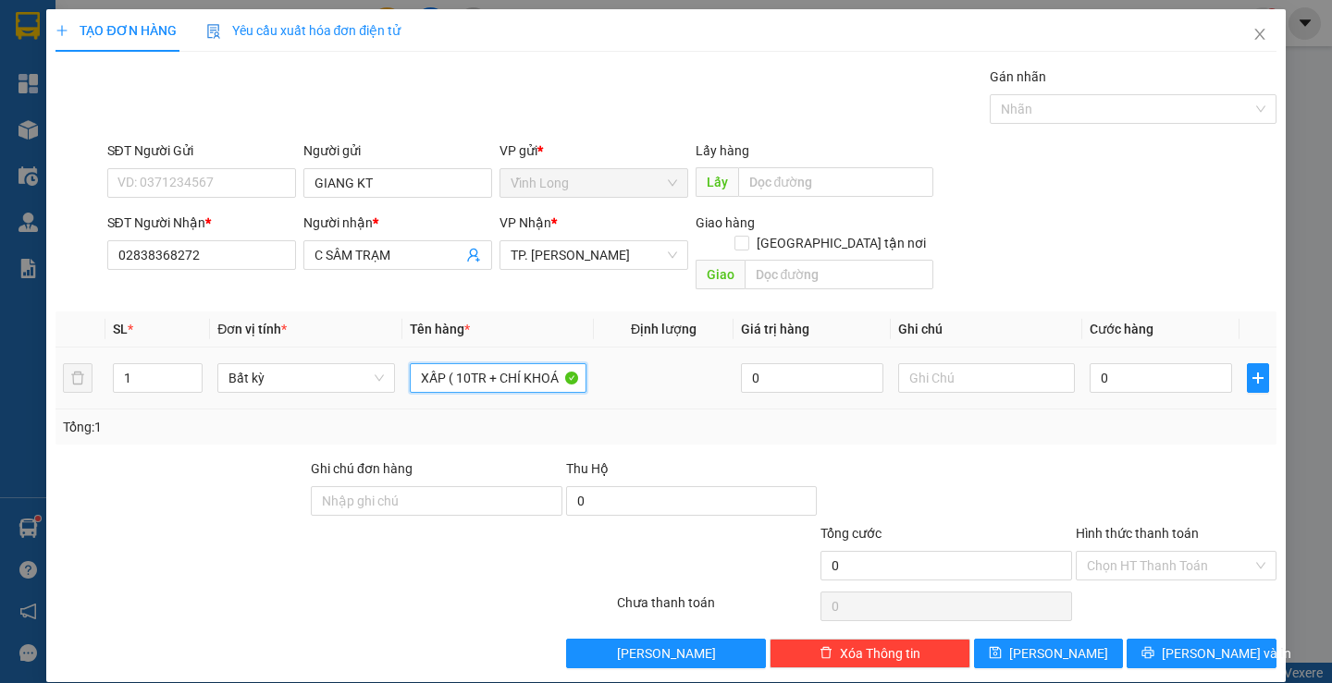
click at [513, 363] on input "XẤP ( 10TR + CHÍ KHOÁ" at bounding box center [498, 378] width 177 height 30
type input "XẤP ( 10TR + CHÌA KHOÁ 3347 )"
click at [934, 363] on input "text" at bounding box center [986, 378] width 177 height 30
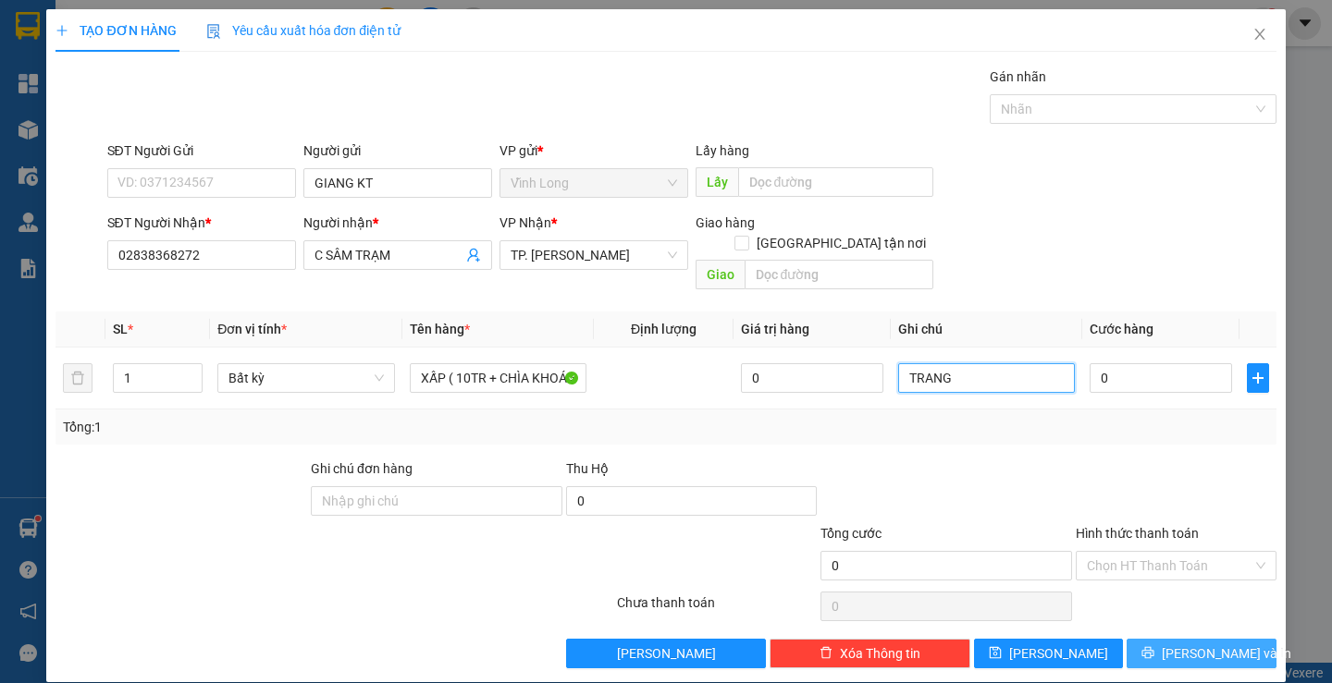
type input "TRANG"
click at [1172, 642] on button "Lưu và In" at bounding box center [1200, 654] width 149 height 30
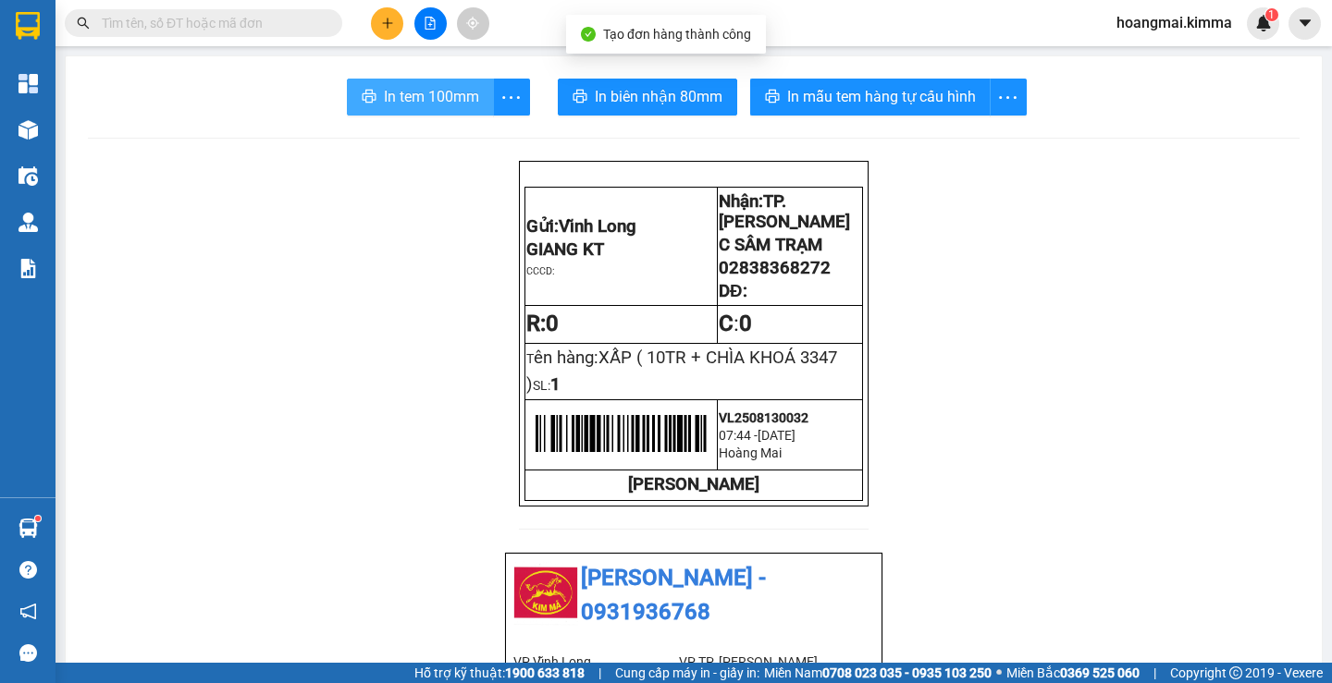
click at [407, 87] on span "In tem 100mm" at bounding box center [431, 96] width 95 height 23
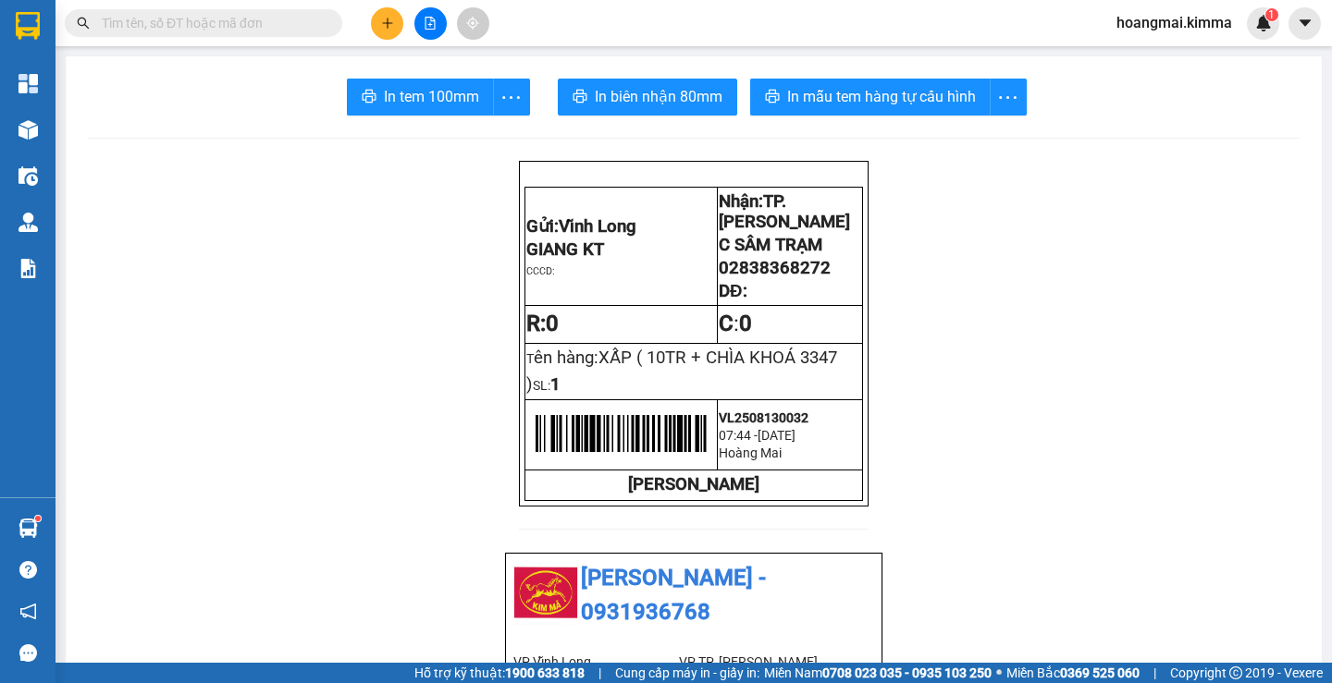
click at [385, 10] on button at bounding box center [387, 23] width 32 height 32
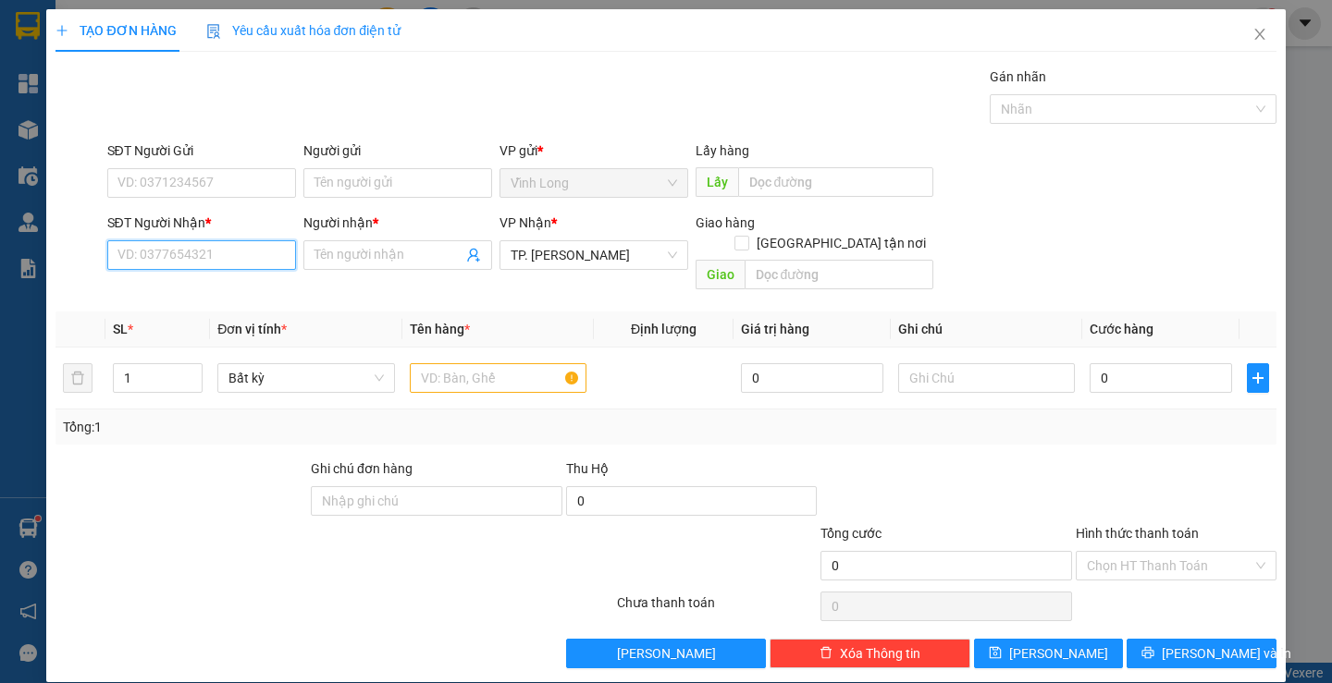
click at [222, 259] on input "SĐT Người Nhận *" at bounding box center [201, 255] width 189 height 30
type input "0902611600"
click at [234, 297] on div "0902611600 - CHỊ PHƯỢNG" at bounding box center [200, 292] width 166 height 20
type input "CHỊ PHƯỢNG"
type input "0902611600"
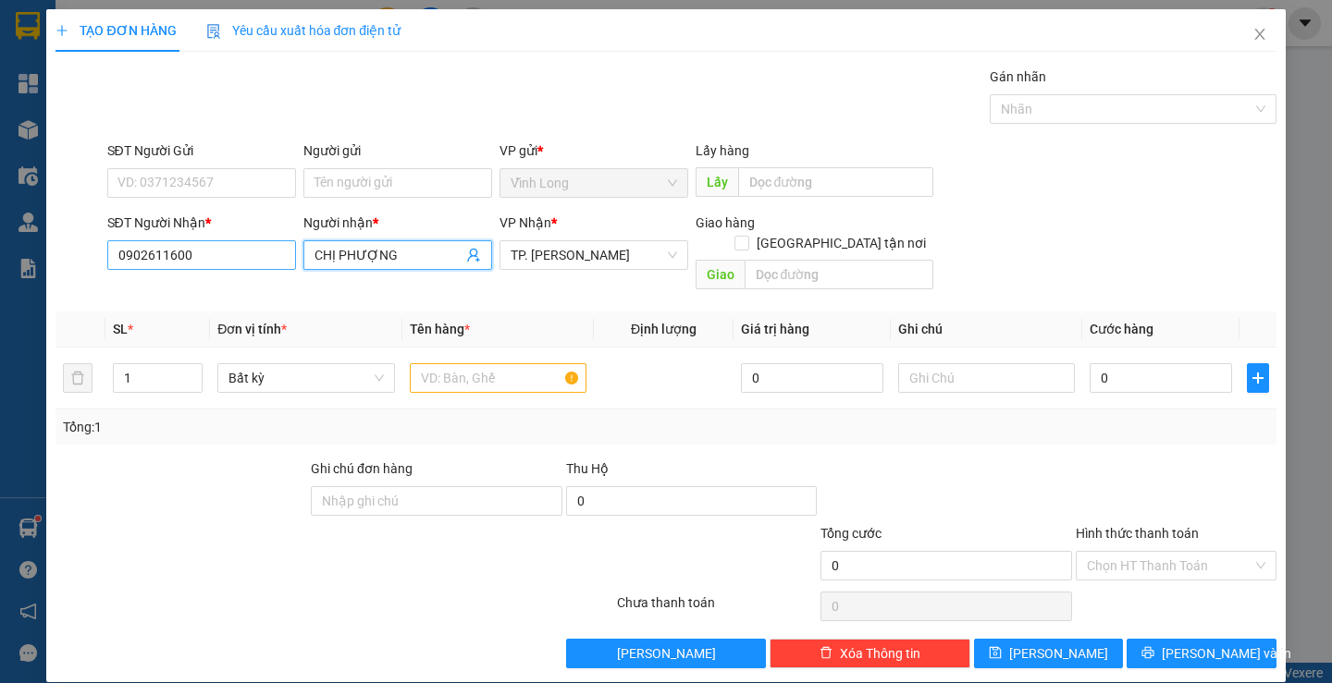
drag, startPoint x: 338, startPoint y: 259, endPoint x: 238, endPoint y: 266, distance: 100.1
click at [245, 265] on div "SĐT Người Nhận * 0902611600 Người nhận * CHỊ PHƯỢNG CHỊ PHƯỢNG VP Nhận * TP. Hồ…" at bounding box center [692, 255] width 1176 height 85
type input "KIM PHƯỢNG"
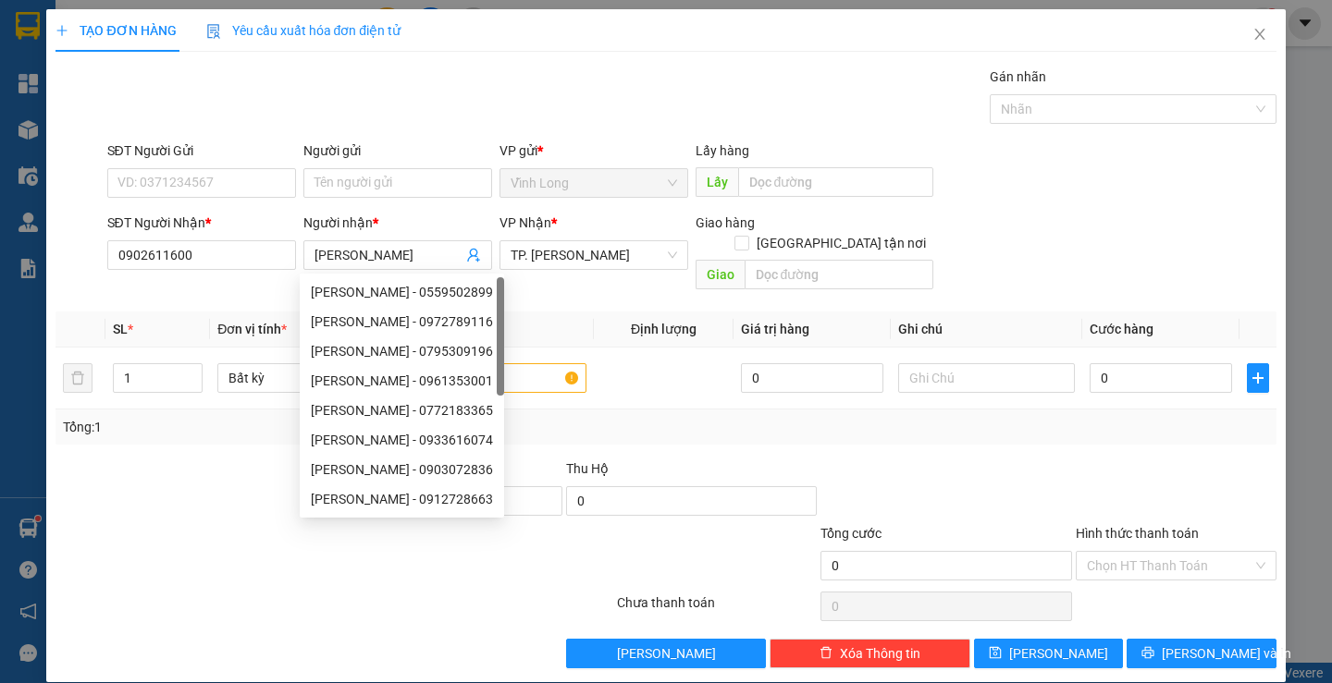
click at [857, 97] on div "Gói vận chuyển * Tiêu chuẩn Gán nhãn Nhãn" at bounding box center [692, 99] width 1176 height 65
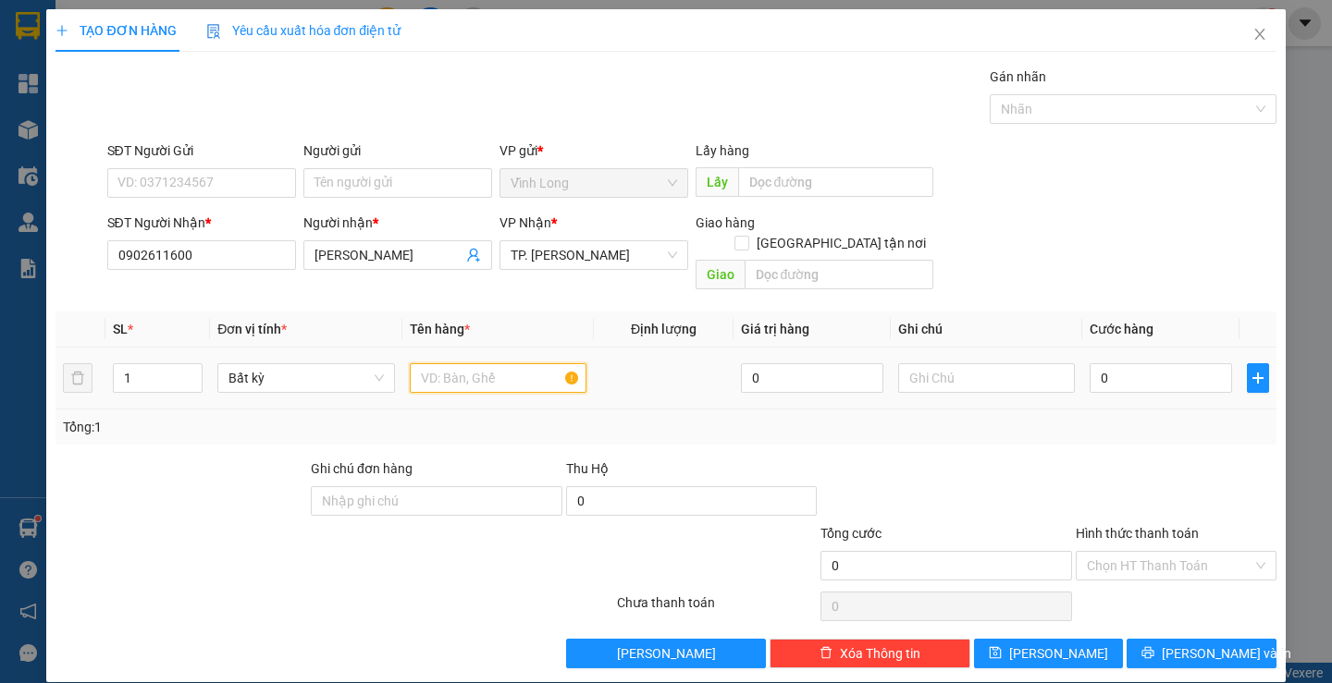
click at [531, 368] on input "text" at bounding box center [498, 378] width 177 height 30
type input "2 CAL"
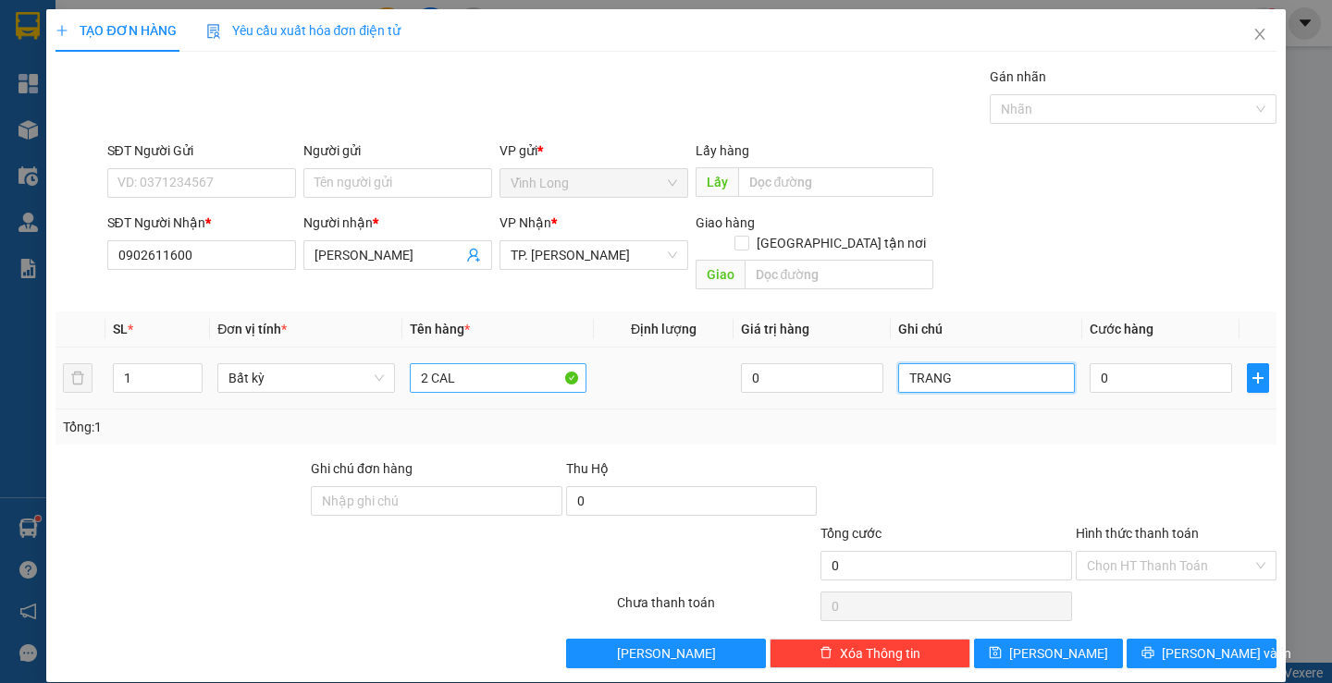
type input "TRANG"
type input "8"
type input "80"
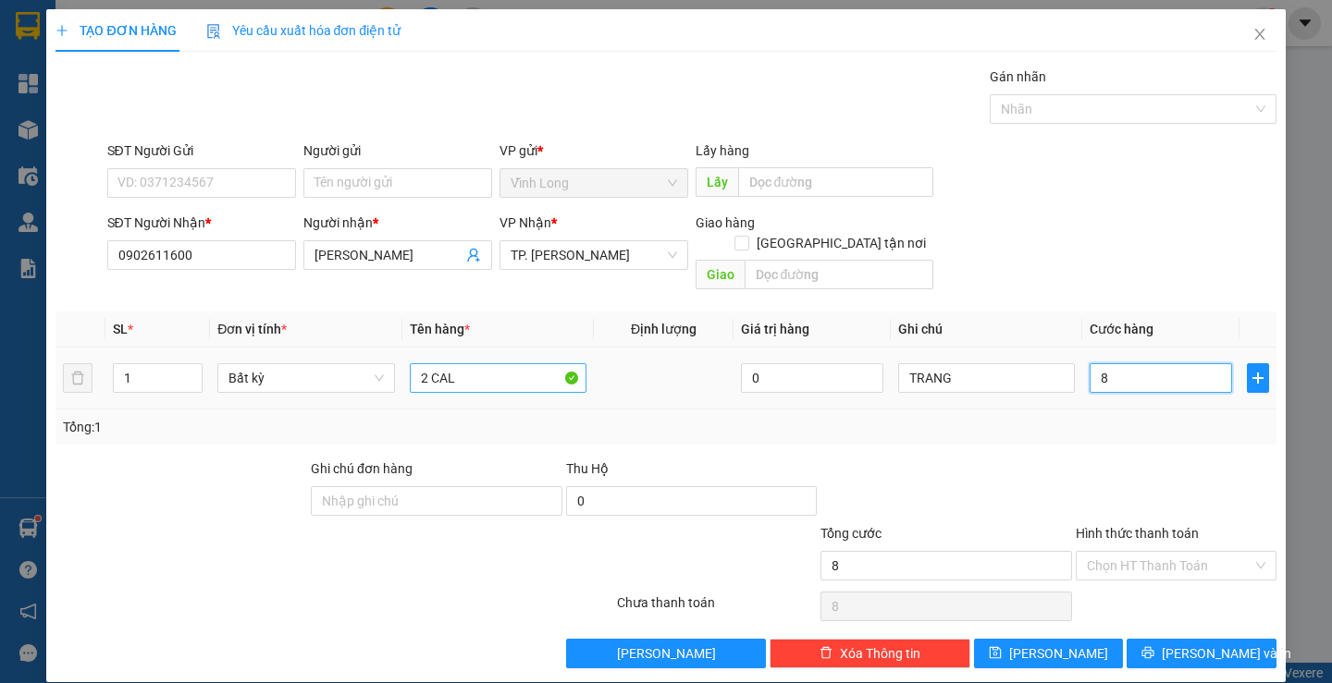
type input "80"
type input "80.000"
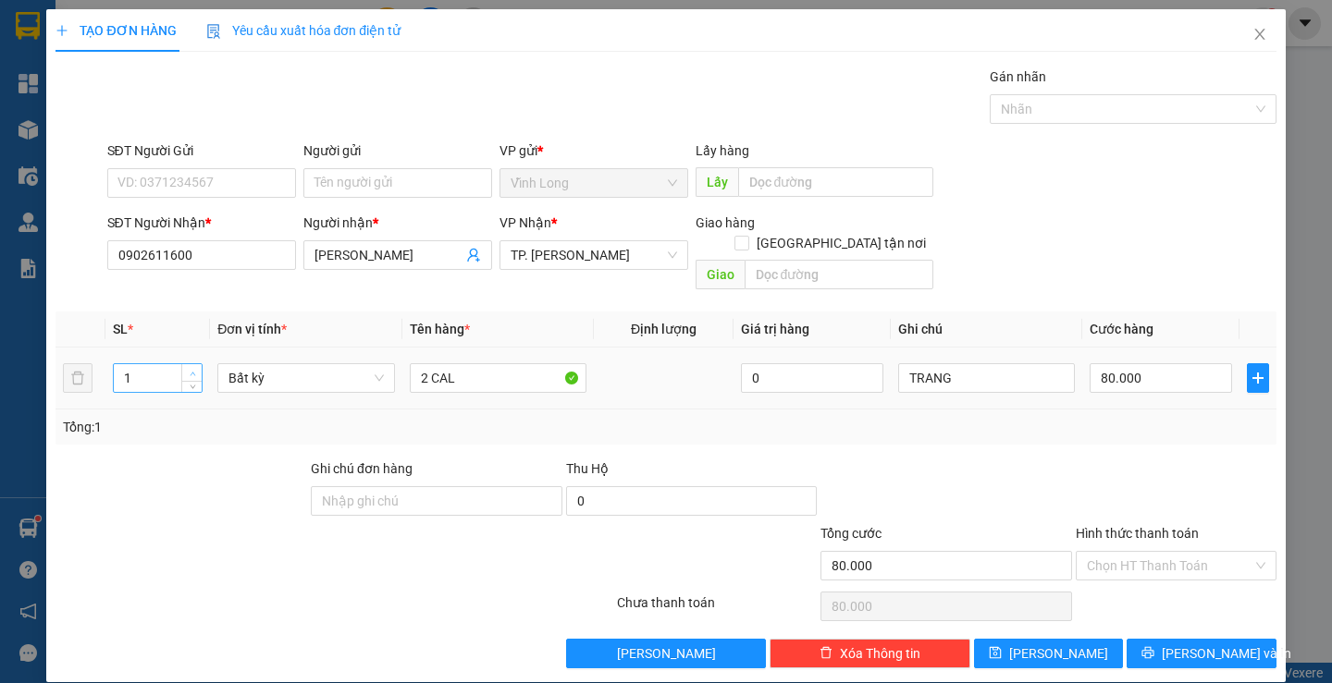
click at [198, 364] on span "Increase Value" at bounding box center [191, 372] width 20 height 17
type input "2"
click at [191, 368] on span "up" at bounding box center [192, 373] width 11 height 11
click at [1131, 367] on input "80.000" at bounding box center [1160, 378] width 142 height 30
type input "0"
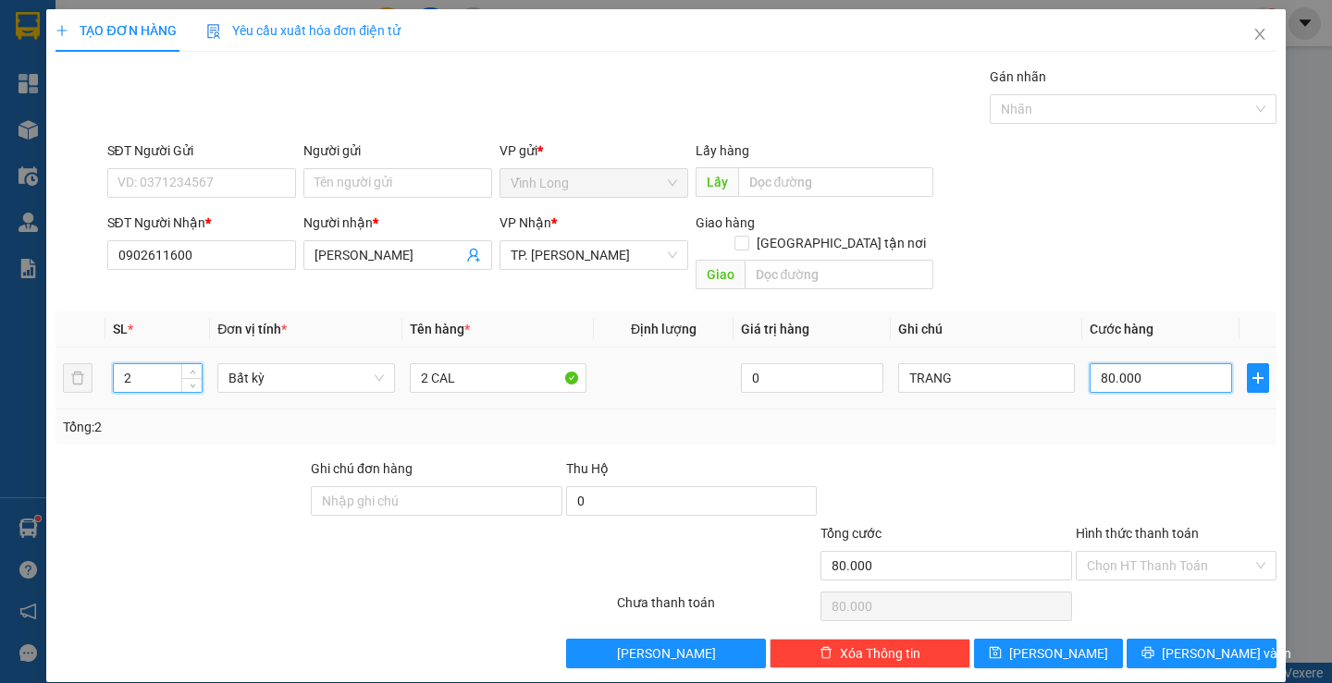
type input "0"
click at [1114, 363] on input "0" at bounding box center [1160, 378] width 142 height 30
type input "08"
type input "8"
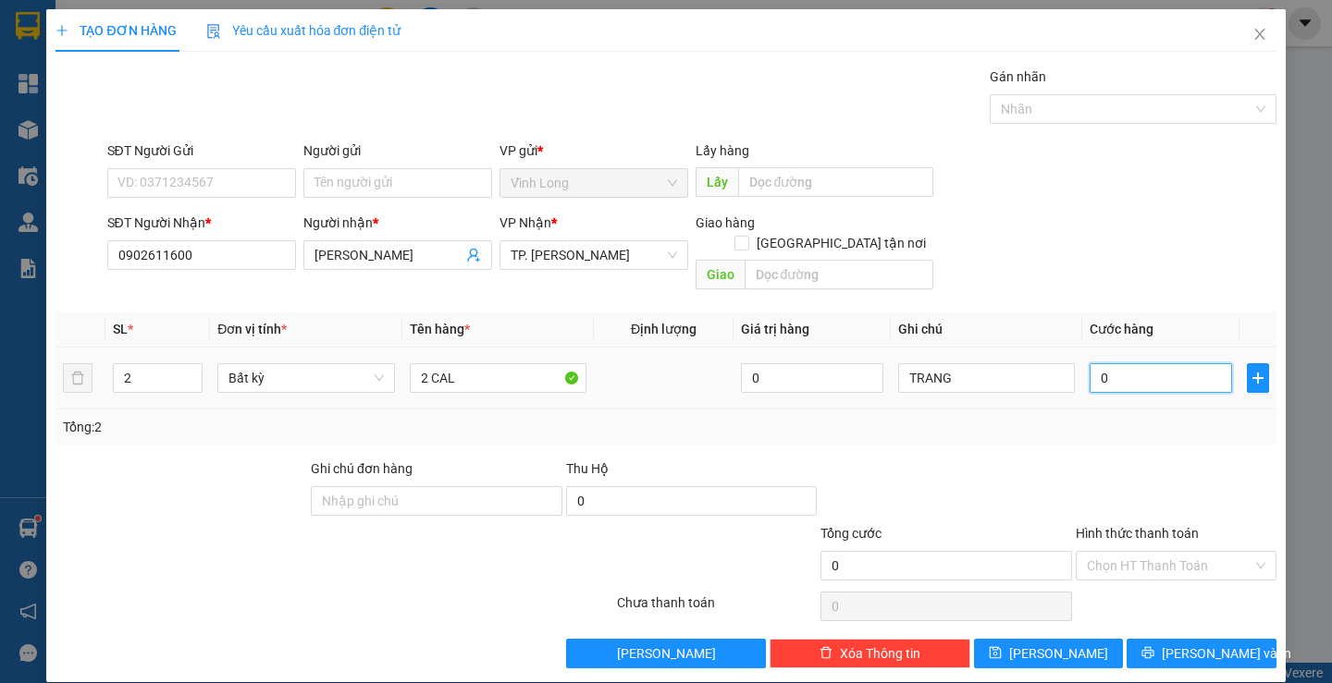
type input "8"
type input "080"
type input "80"
type input "80.000"
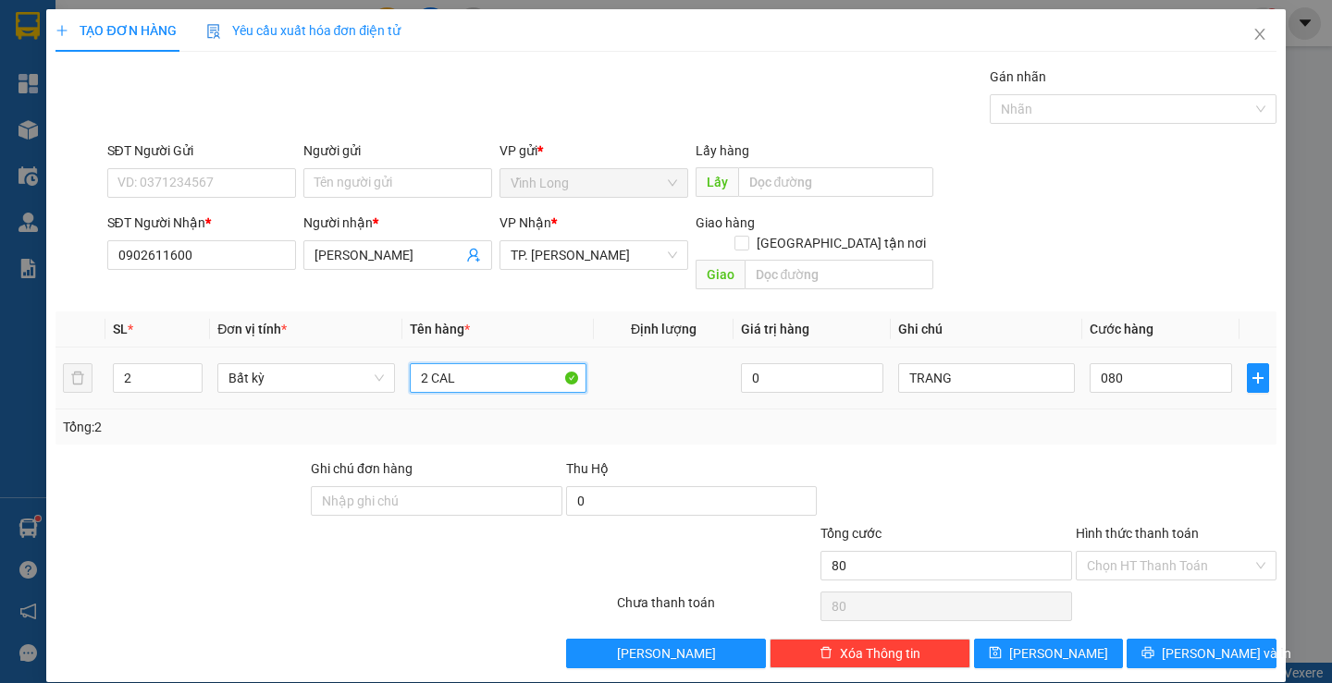
type input "80.000"
click at [471, 363] on input "2 CAL" at bounding box center [498, 378] width 177 height 30
type input "2 CAL RƯỢU"
click at [1090, 561] on div "Hình thức thanh toán Chọn HT Thanh Toán" at bounding box center [1175, 555] width 201 height 65
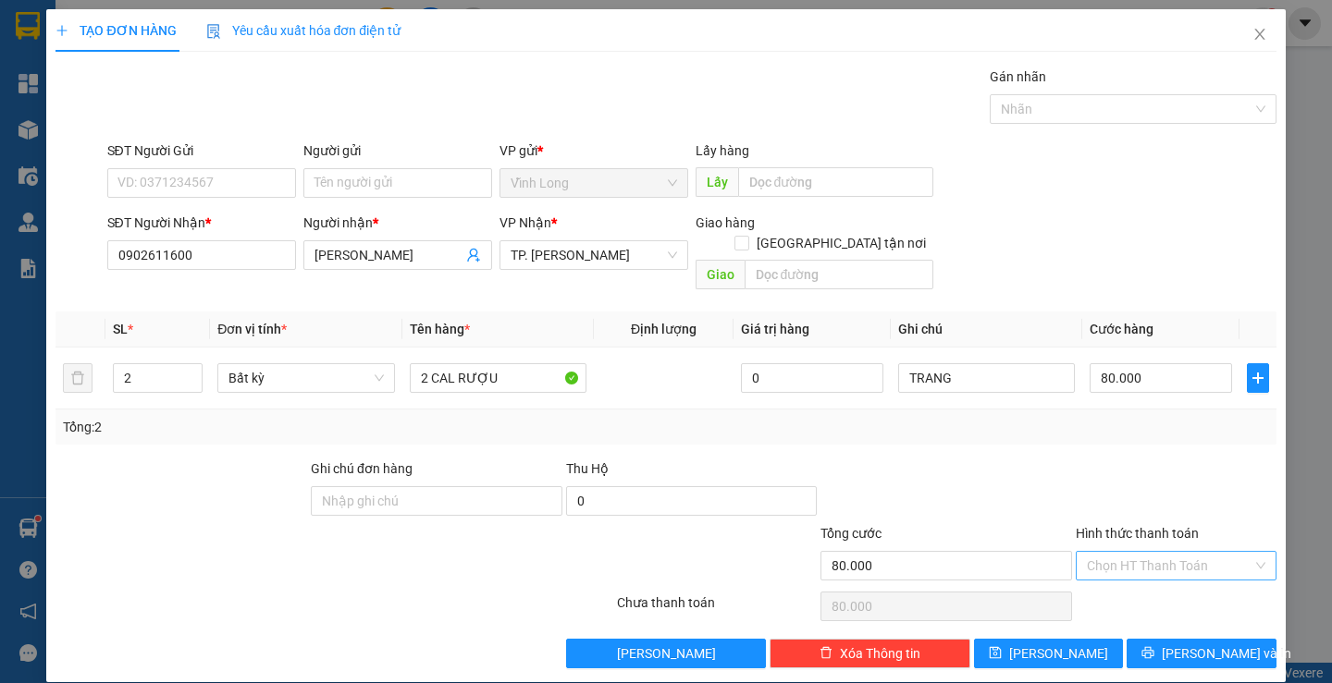
click at [1099, 552] on input "Hình thức thanh toán" at bounding box center [1170, 566] width 166 height 28
click at [1104, 563] on div "Hình thức thanh toán Chọn HT Thanh Toán" at bounding box center [1175, 555] width 201 height 65
click at [1110, 552] on input "Hình thức thanh toán" at bounding box center [1170, 566] width 166 height 28
click at [1106, 573] on div "Tại văn phòng" at bounding box center [1164, 582] width 176 height 20
type input "0"
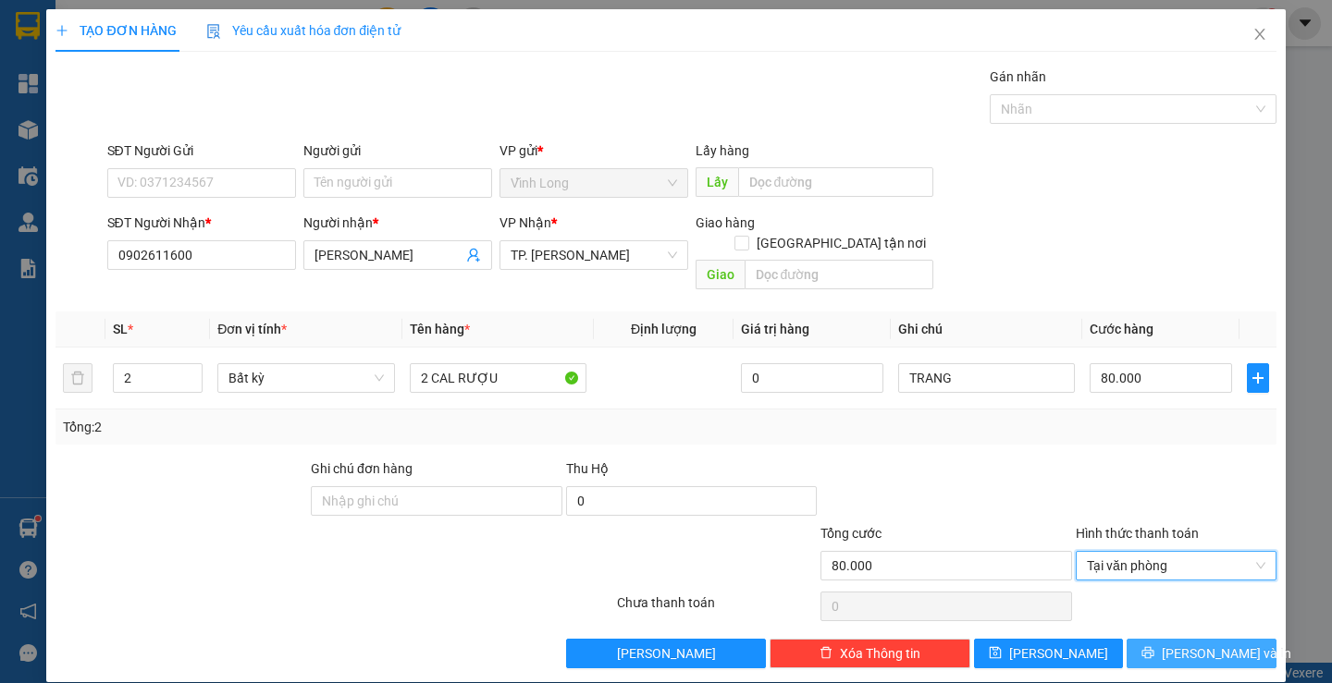
click at [1179, 644] on span "Lưu và In" at bounding box center [1225, 654] width 129 height 20
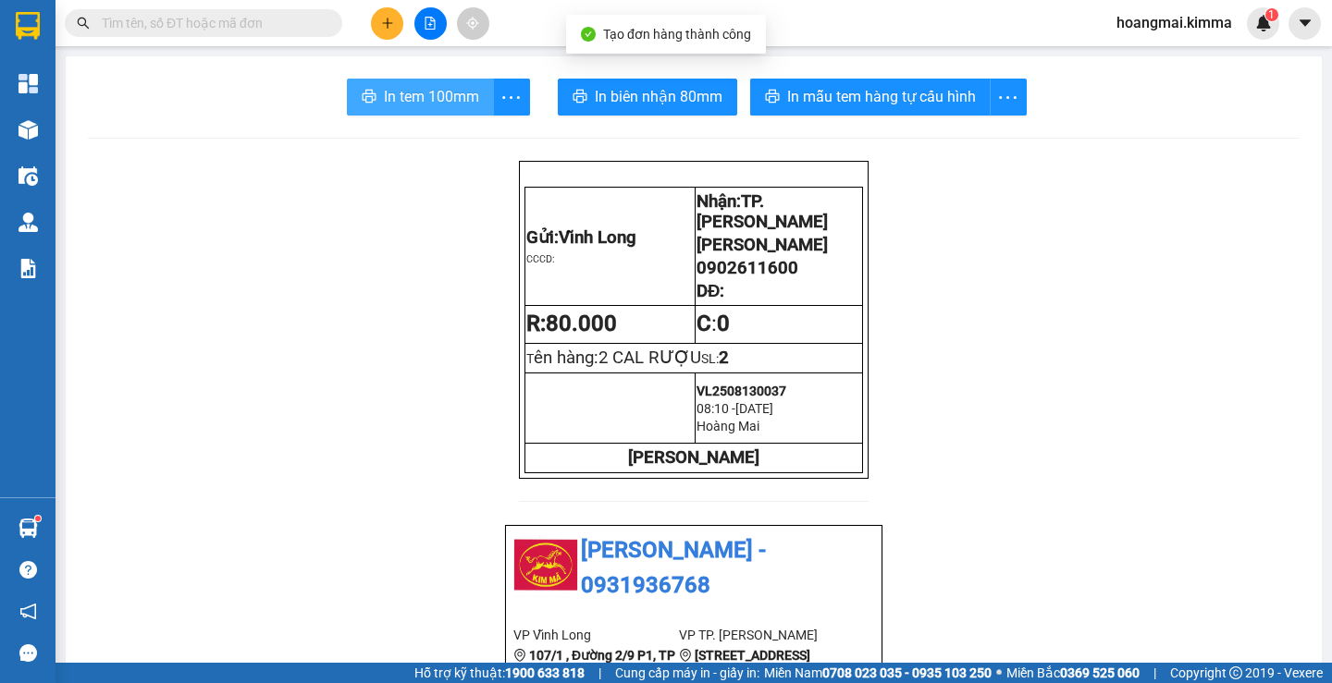
click at [435, 108] on span "In tem 100mm" at bounding box center [431, 96] width 95 height 23
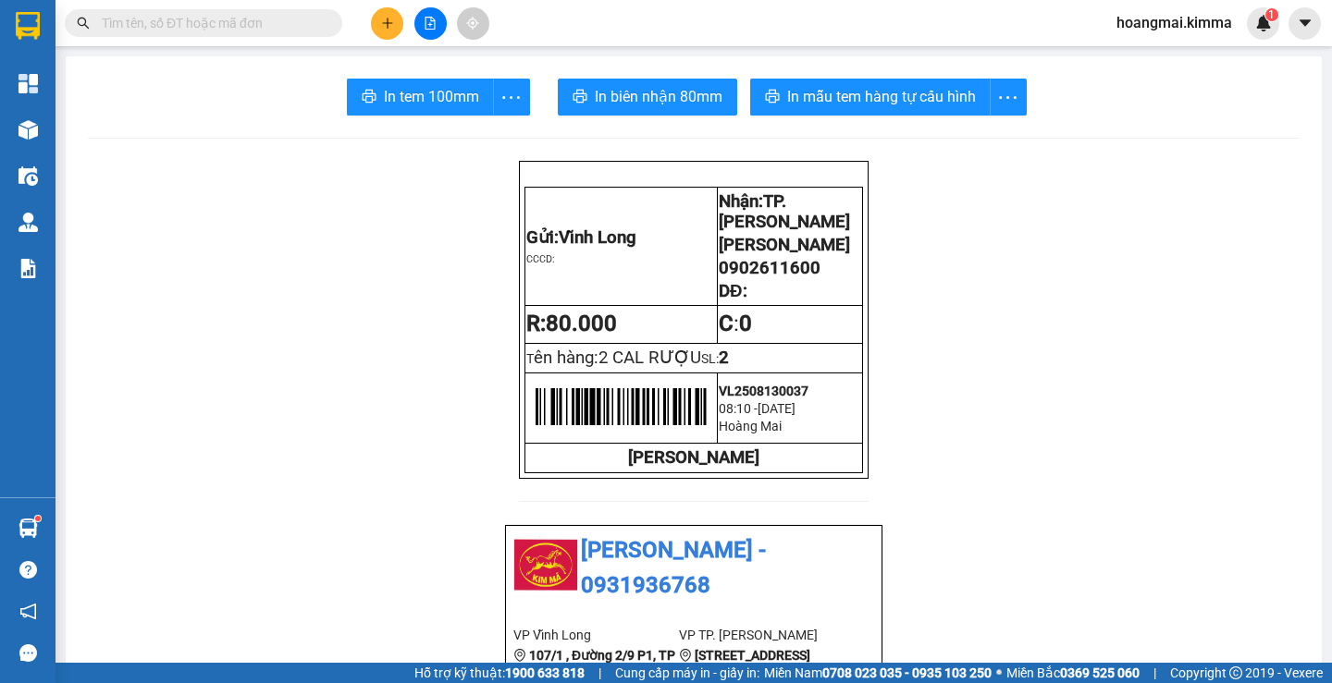
click at [378, 31] on button at bounding box center [387, 23] width 32 height 32
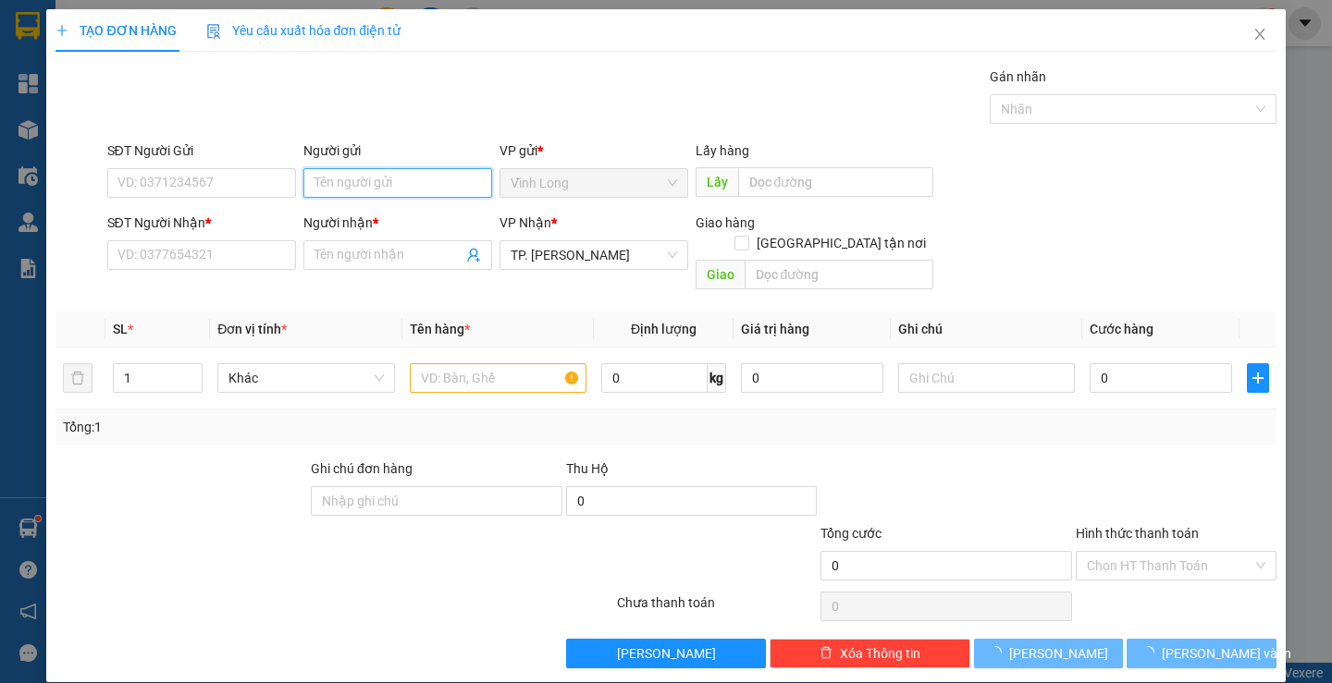
click at [312, 178] on input "Người gửi" at bounding box center [397, 183] width 189 height 30
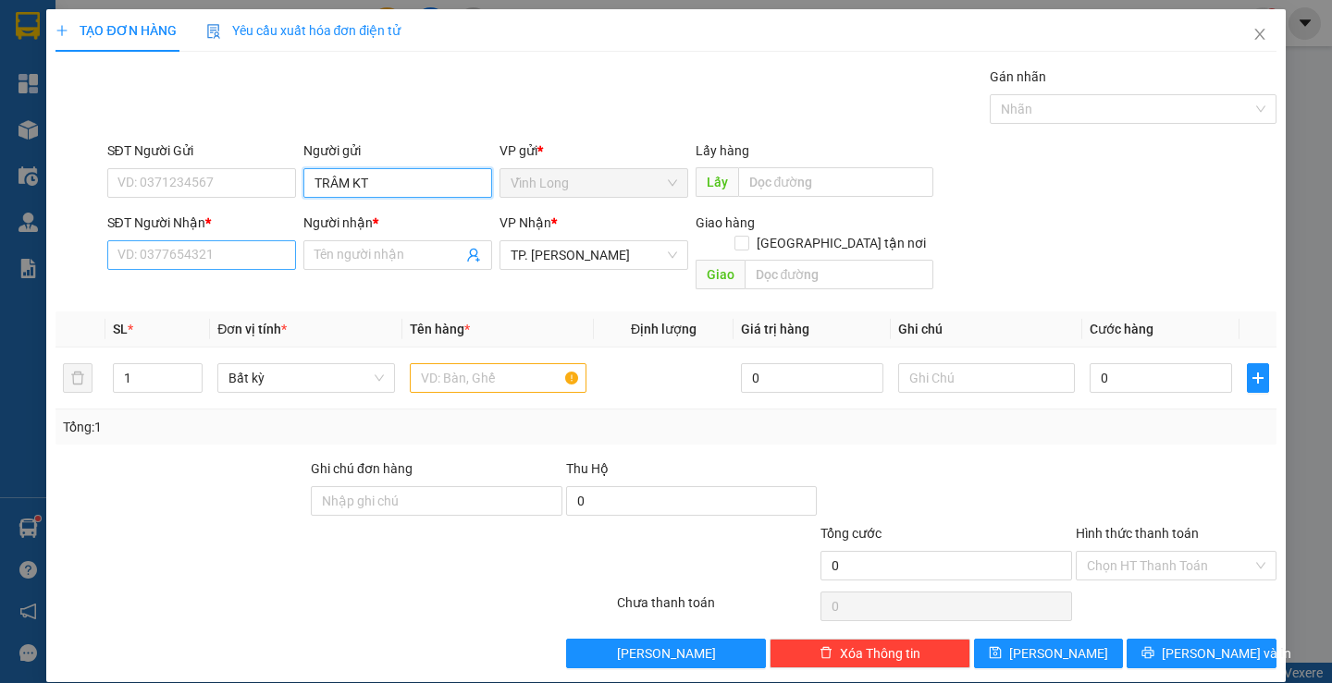
type input "TRÂM KT"
click at [184, 264] on input "SĐT Người Nhận *" at bounding box center [201, 255] width 189 height 30
type input "02838368272"
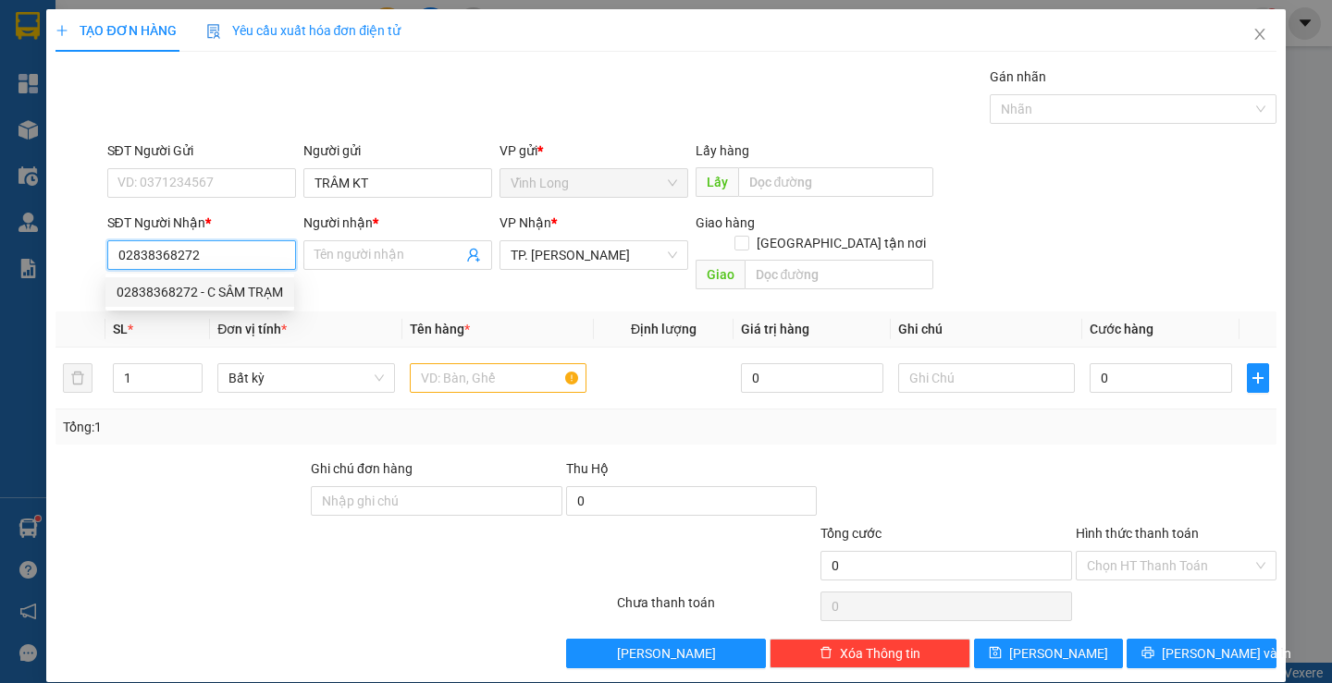
click at [197, 288] on div "02838368272 - C SÂM TRẠM" at bounding box center [200, 292] width 166 height 20
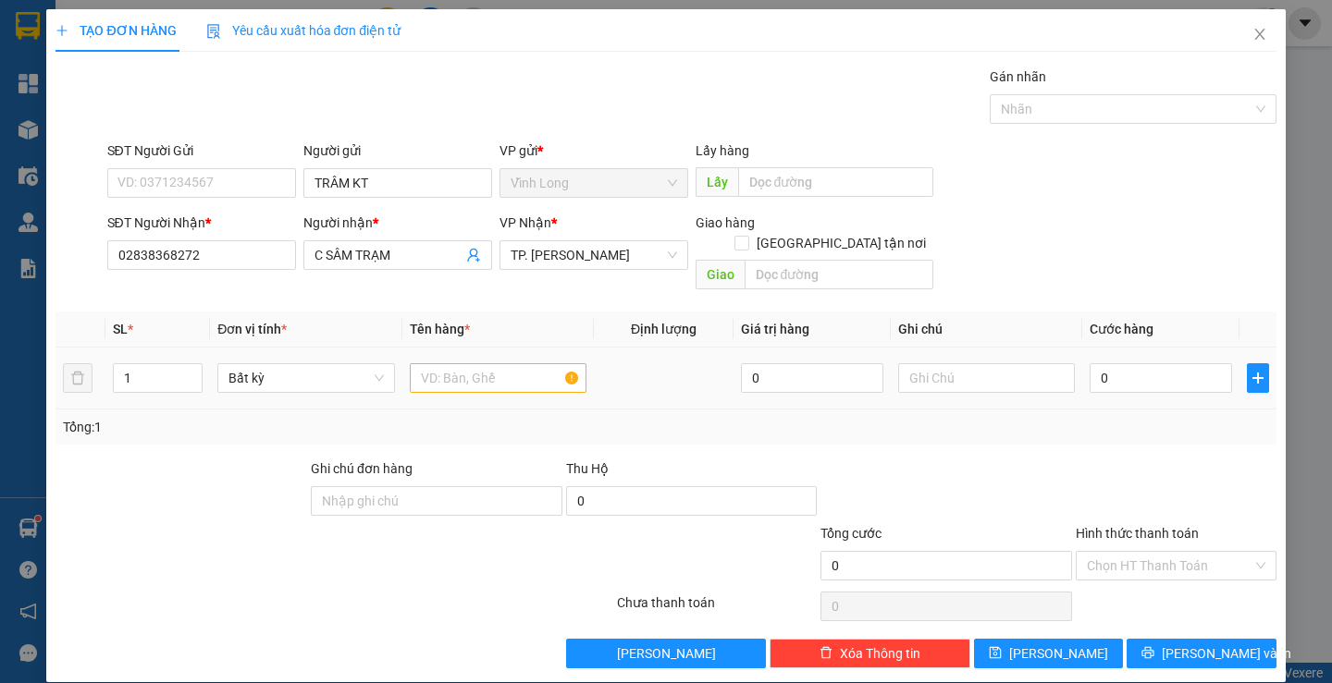
drag, startPoint x: 430, startPoint y: 379, endPoint x: 437, endPoint y: 370, distance: 11.8
click at [433, 379] on td at bounding box center [497, 379] width 191 height 62
click at [438, 363] on input "text" at bounding box center [498, 378] width 177 height 30
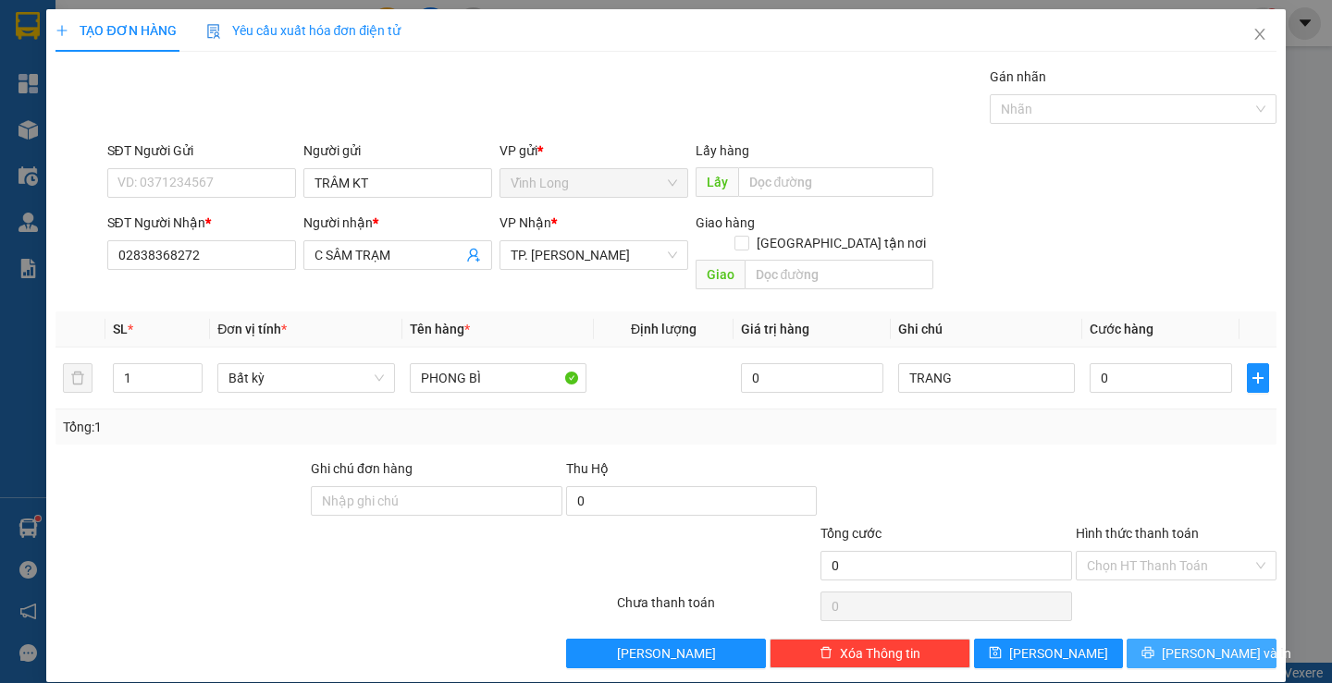
click at [1172, 639] on button "Lưu và In" at bounding box center [1200, 654] width 149 height 30
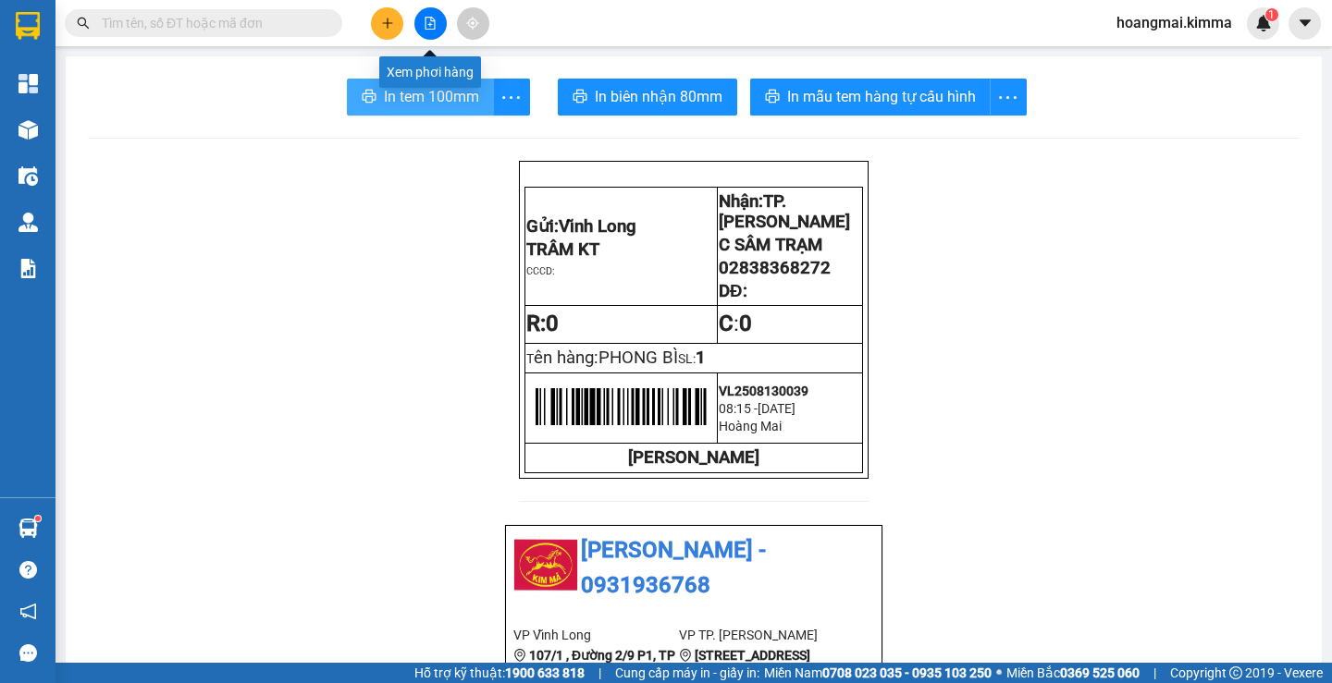
click at [400, 104] on span "In tem 100mm" at bounding box center [431, 96] width 95 height 23
click at [383, 31] on button at bounding box center [387, 23] width 32 height 32
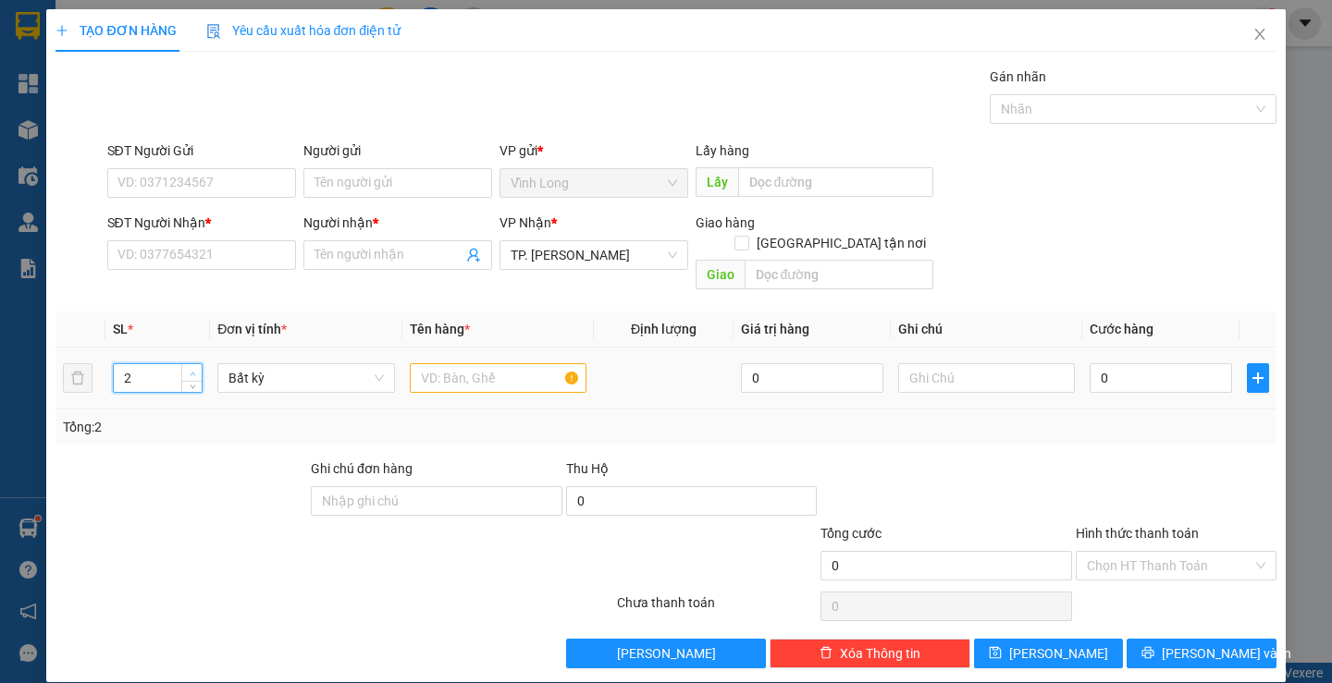
click at [187, 368] on span "up" at bounding box center [192, 373] width 11 height 11
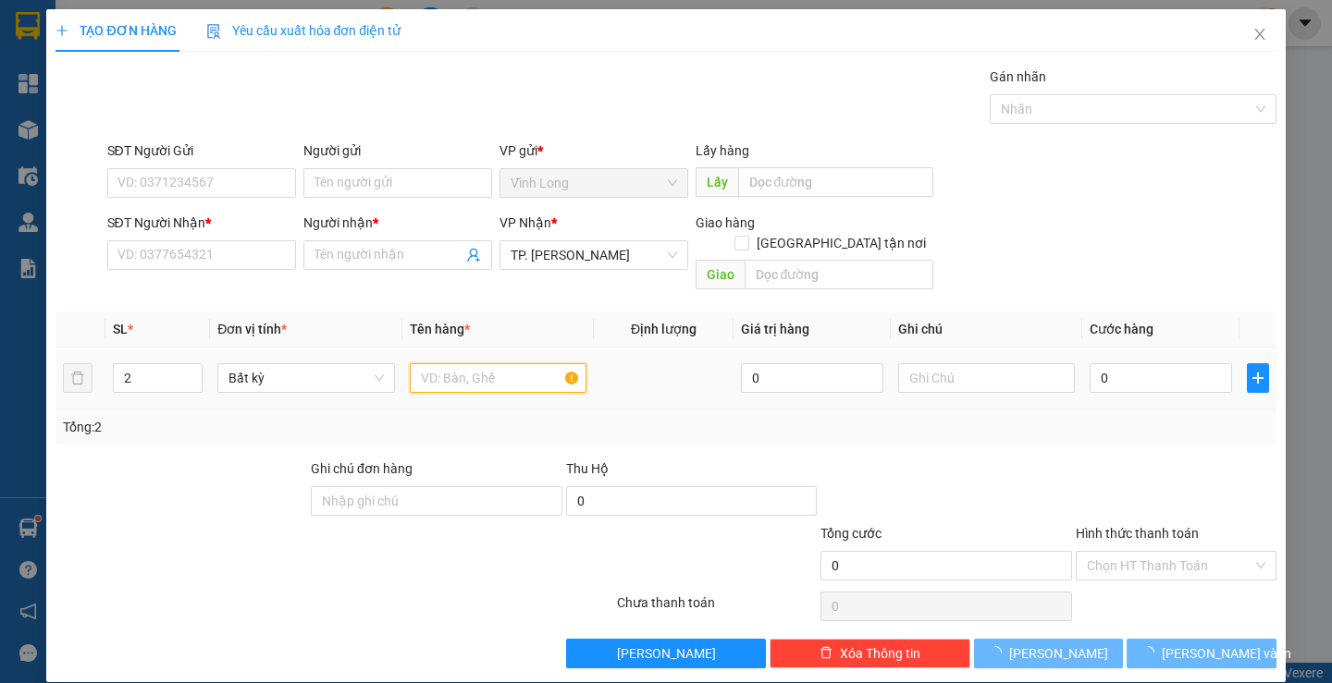
click at [500, 364] on input "text" at bounding box center [498, 378] width 177 height 30
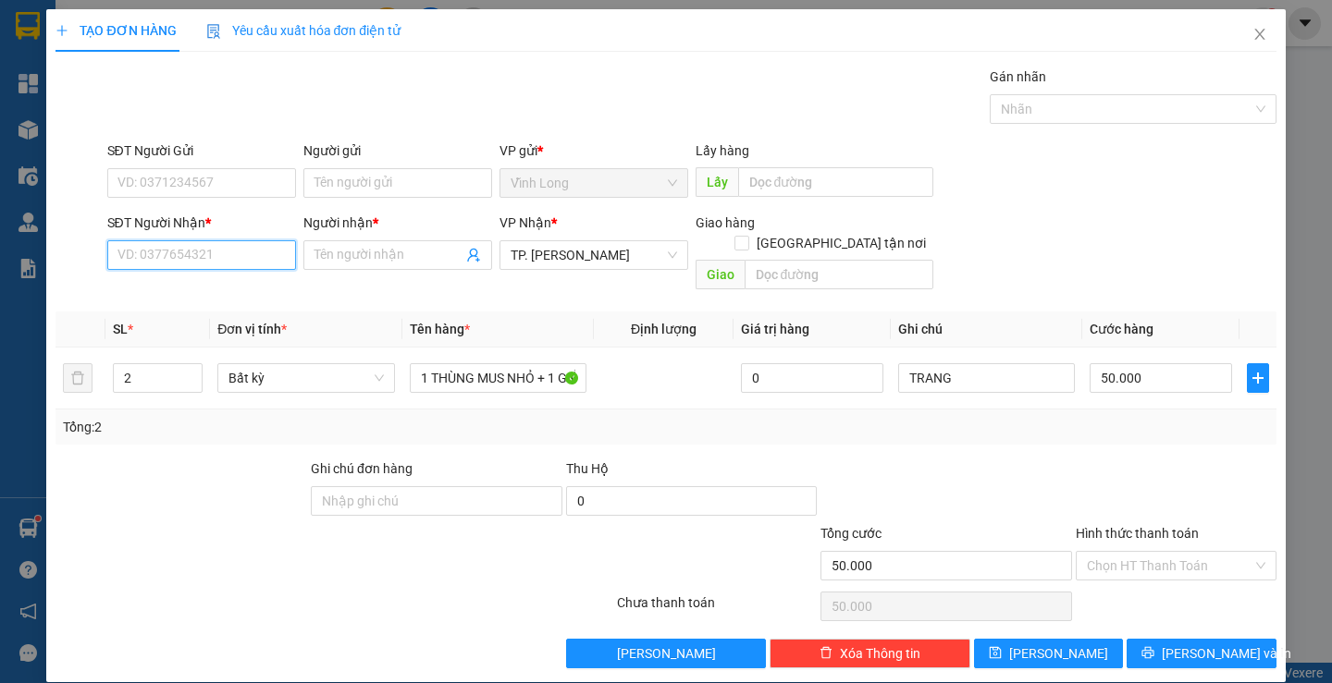
click at [276, 258] on input "SĐT Người Nhận *" at bounding box center [201, 255] width 189 height 30
click at [220, 287] on div "0939076735 - TRƯỜNG" at bounding box center [199, 292] width 165 height 20
click at [1215, 552] on input "Hình thức thanh toán" at bounding box center [1170, 566] width 166 height 28
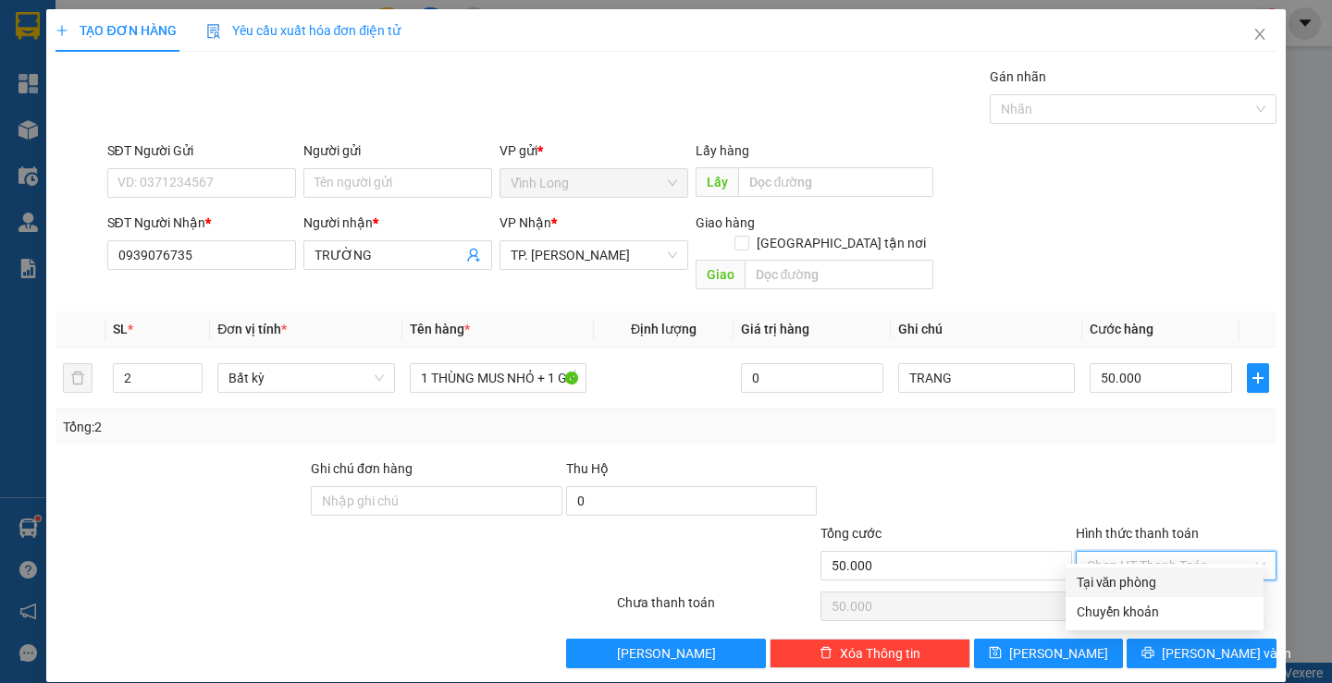
click at [1181, 582] on div "Tại văn phòng" at bounding box center [1164, 582] width 176 height 20
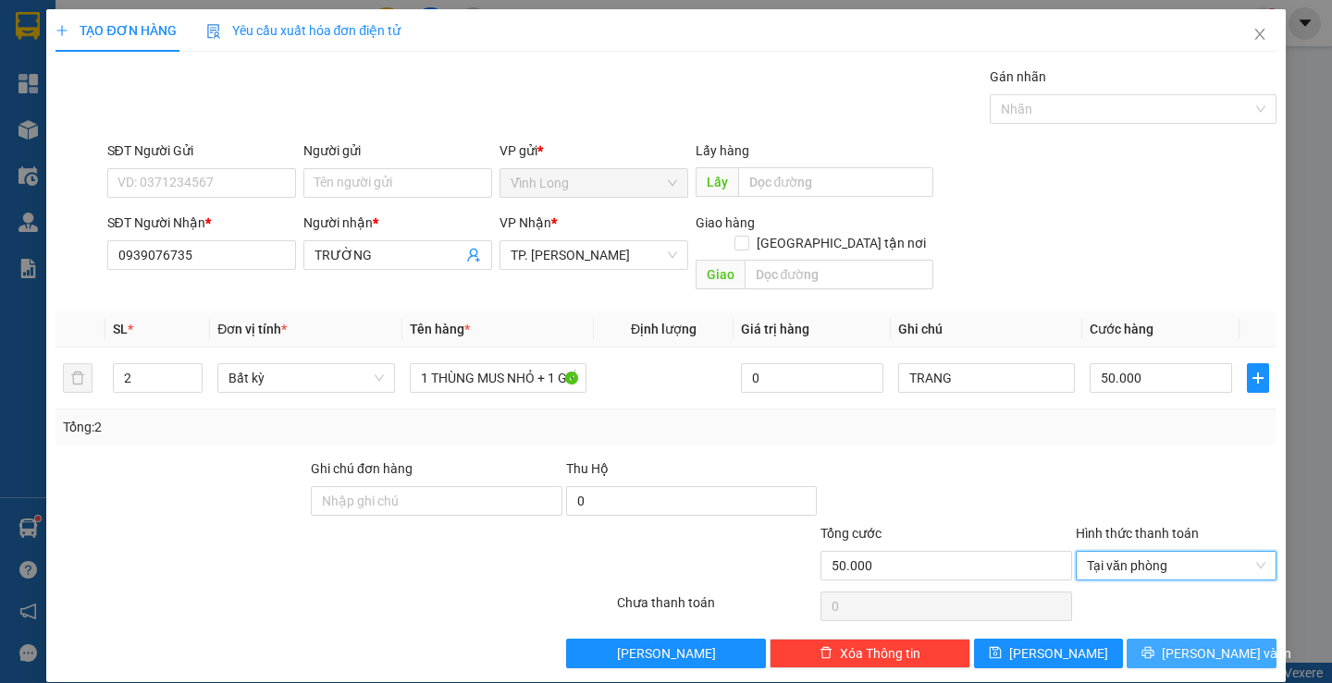
click at [1202, 644] on span "Lưu và In" at bounding box center [1225, 654] width 129 height 20
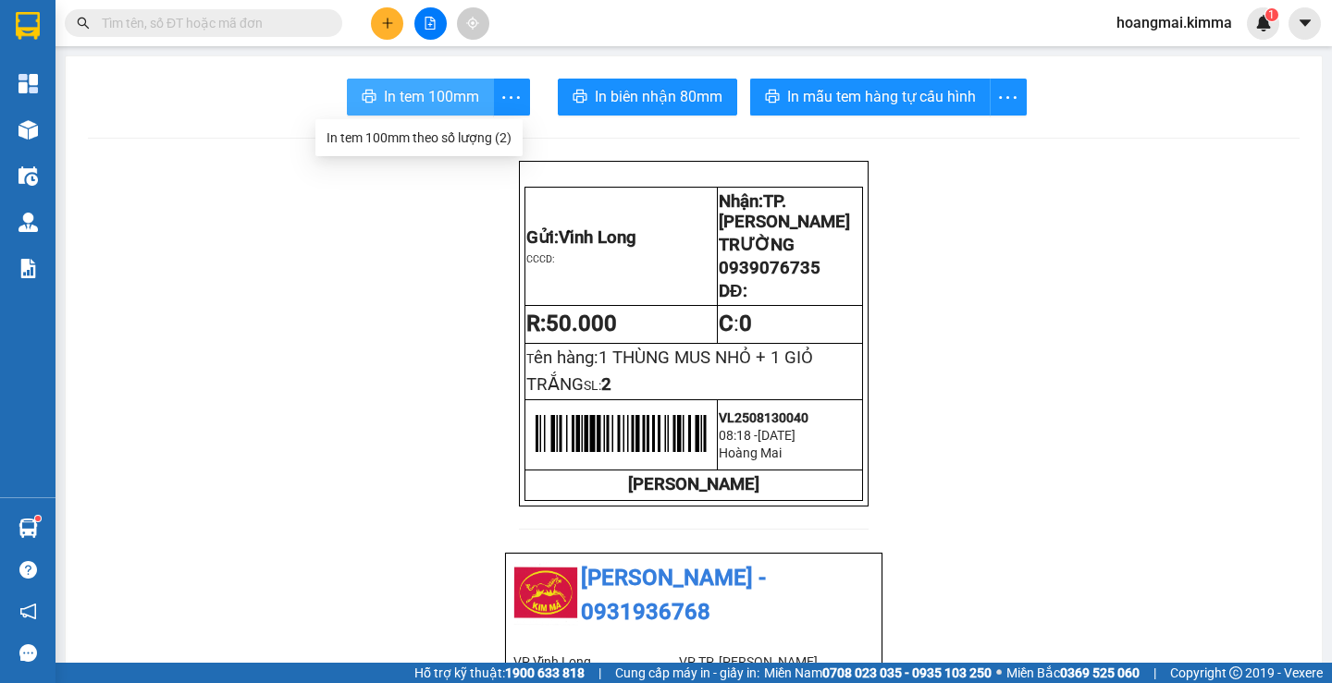
click at [431, 88] on span "In tem 100mm" at bounding box center [431, 96] width 95 height 23
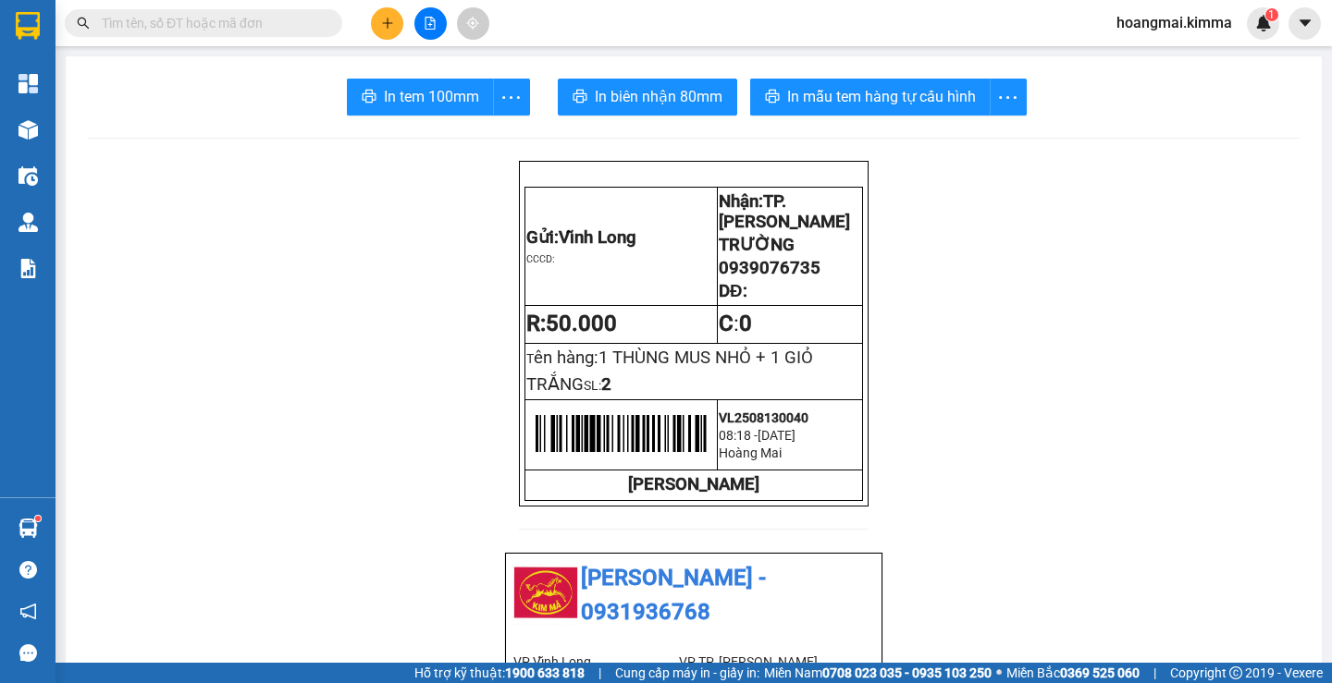
click at [388, 19] on icon "plus" at bounding box center [387, 23] width 13 height 13
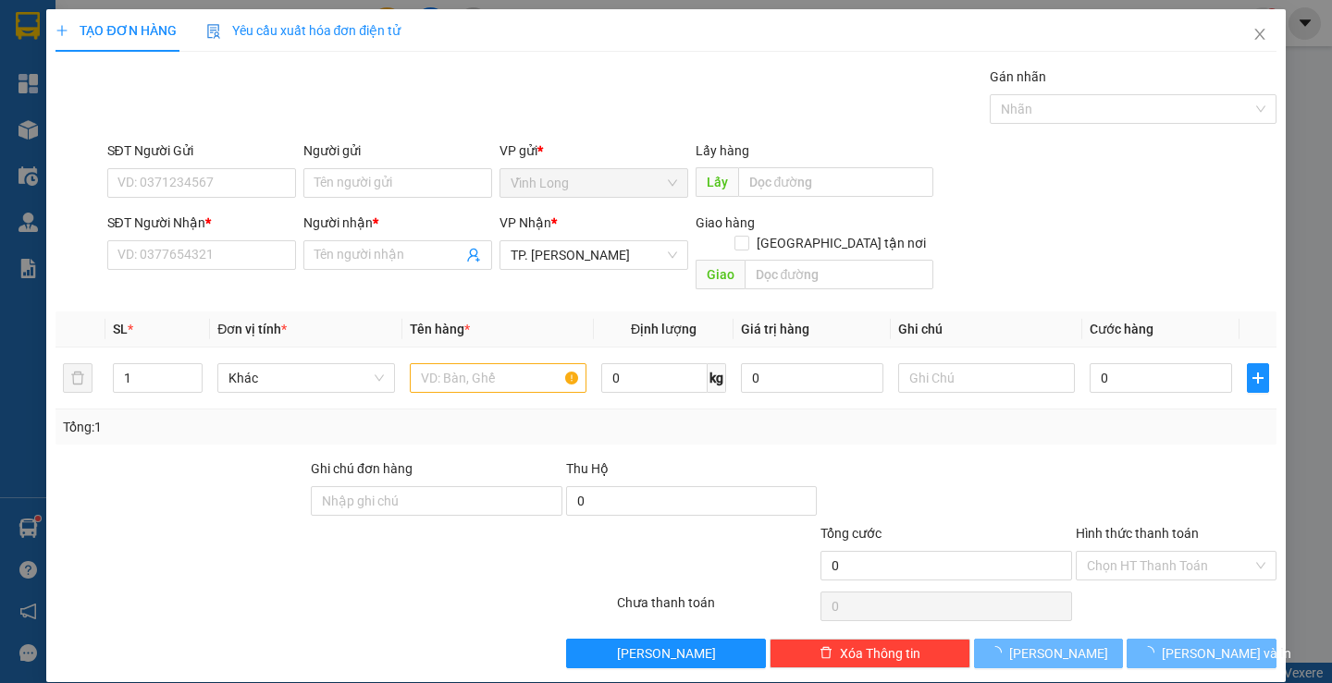
click at [191, 276] on div "SĐT Người Nhận * VD: 0377654321" at bounding box center [201, 245] width 189 height 65
click at [191, 244] on input "SĐT Người Nhận *" at bounding box center [201, 255] width 189 height 30
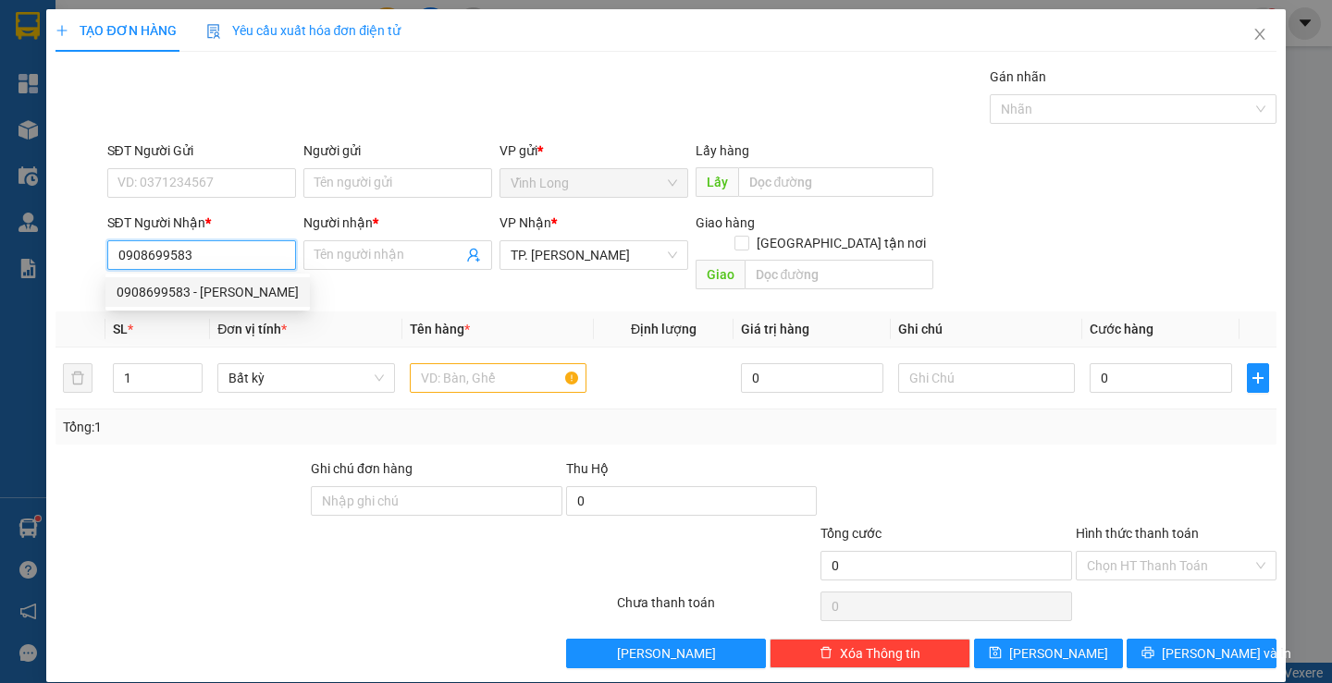
click at [220, 286] on div "0908699583 - HOÀNG LONG" at bounding box center [208, 292] width 182 height 20
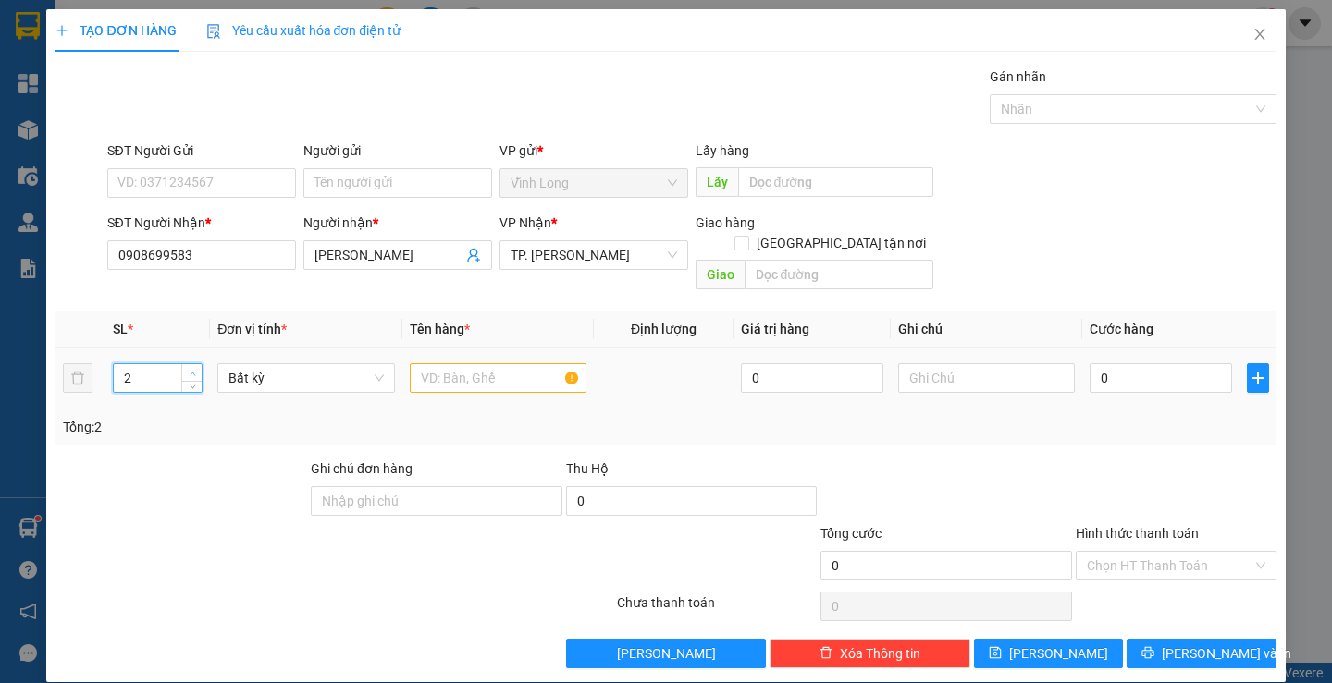
click at [181, 364] on span "Increase Value" at bounding box center [191, 372] width 20 height 17
click at [482, 363] on input "text" at bounding box center [498, 378] width 177 height 30
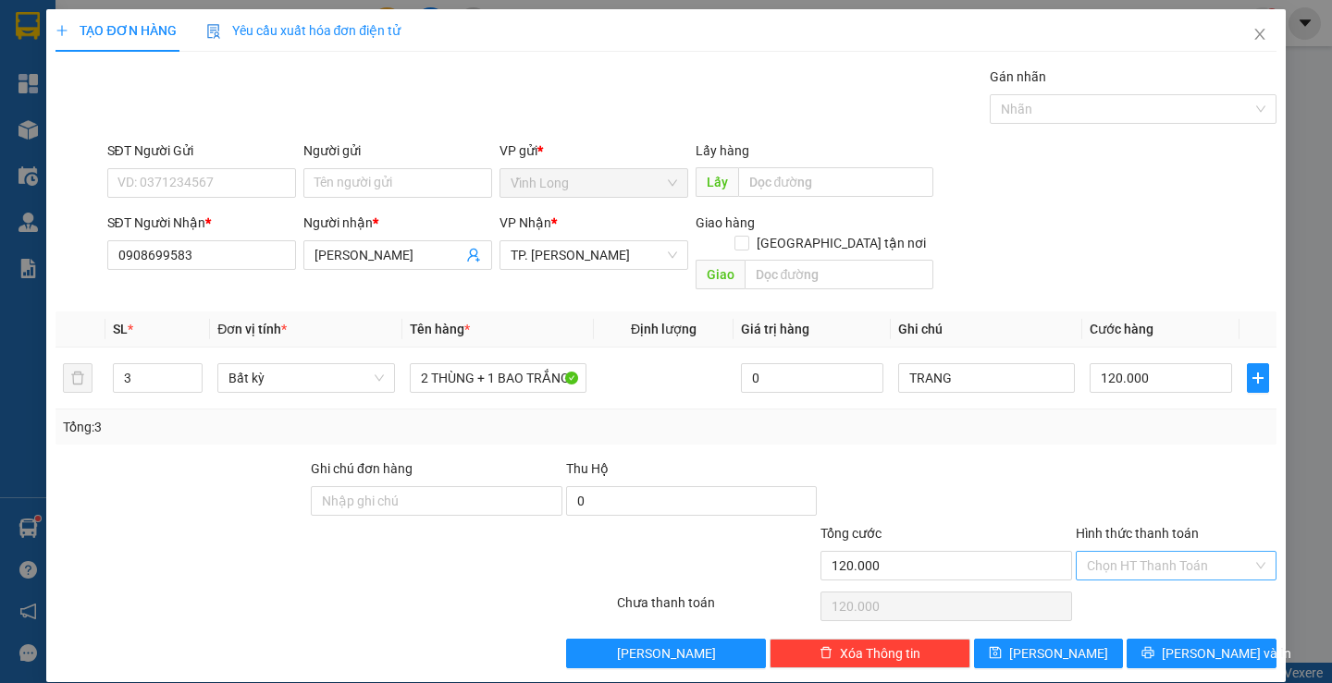
click at [1113, 552] on input "Hình thức thanh toán" at bounding box center [1170, 566] width 166 height 28
click at [1110, 572] on div "Tại văn phòng" at bounding box center [1164, 582] width 176 height 20
click at [1138, 642] on button "Lưu và In" at bounding box center [1200, 654] width 149 height 30
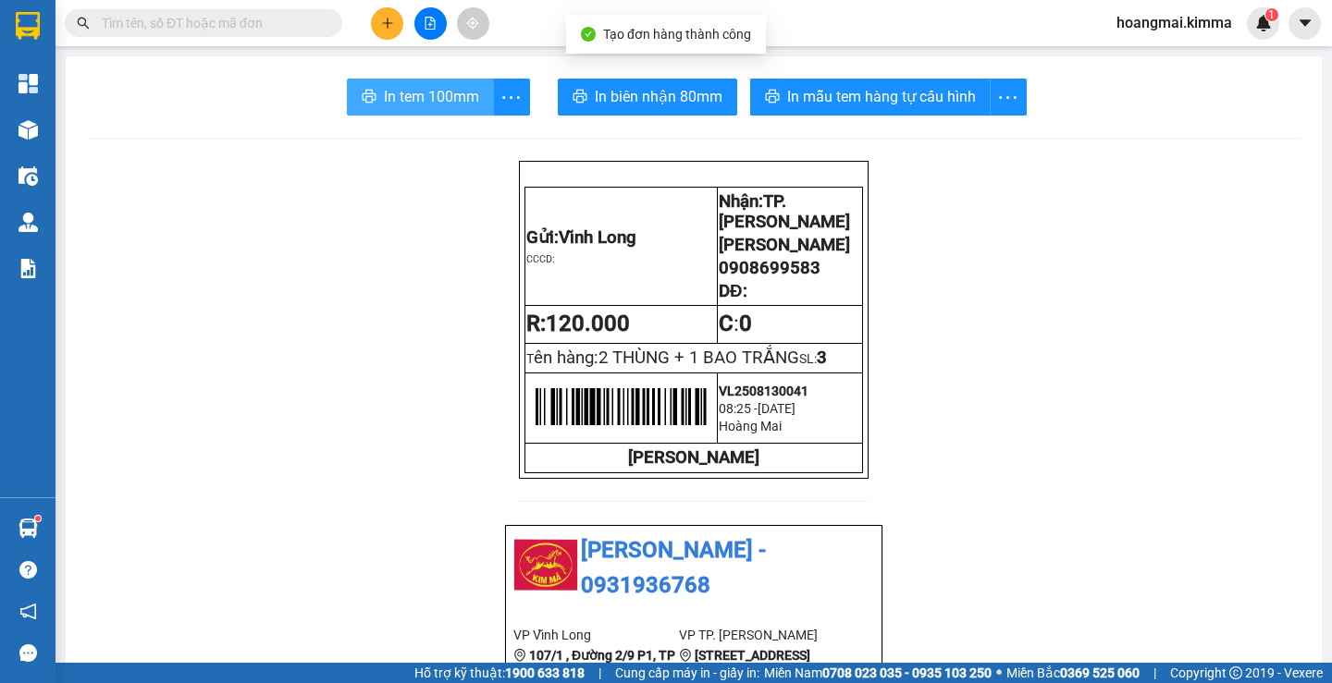
click at [461, 107] on span "In tem 100mm" at bounding box center [431, 96] width 95 height 23
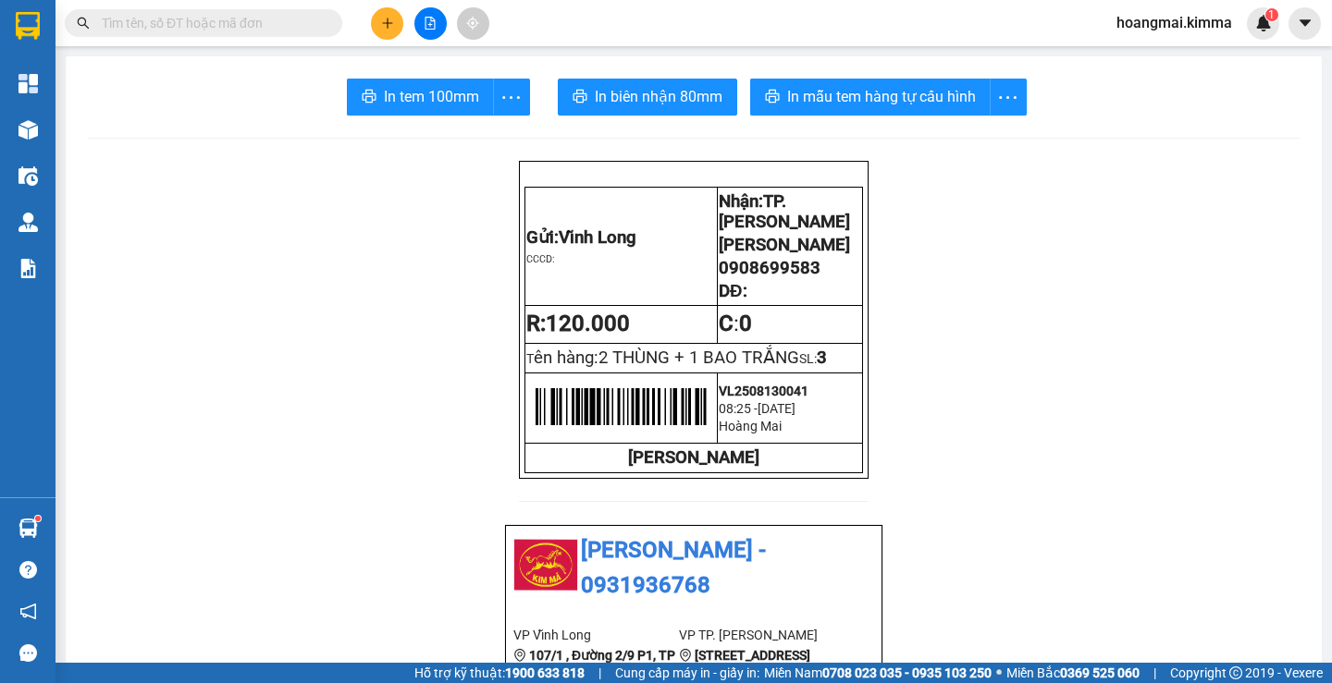
click at [385, 23] on icon "plus" at bounding box center [387, 22] width 10 height 1
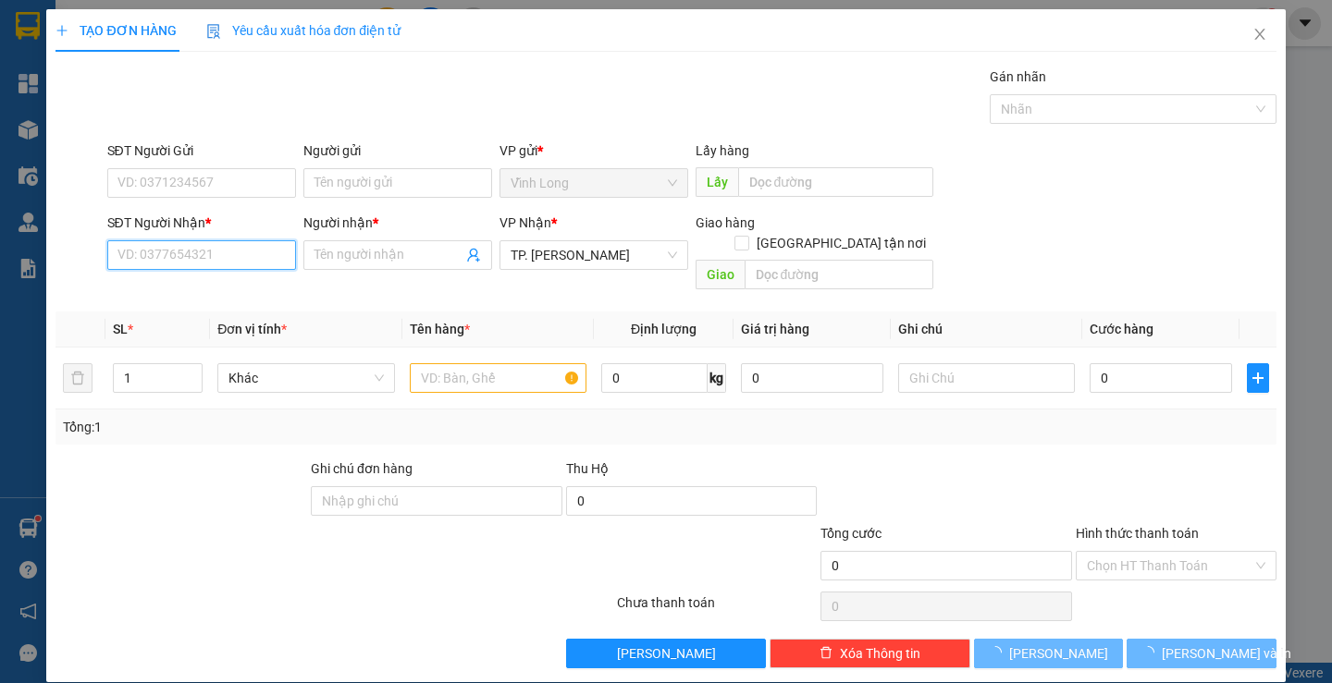
click at [199, 249] on input "SĐT Người Nhận *" at bounding box center [201, 255] width 189 height 30
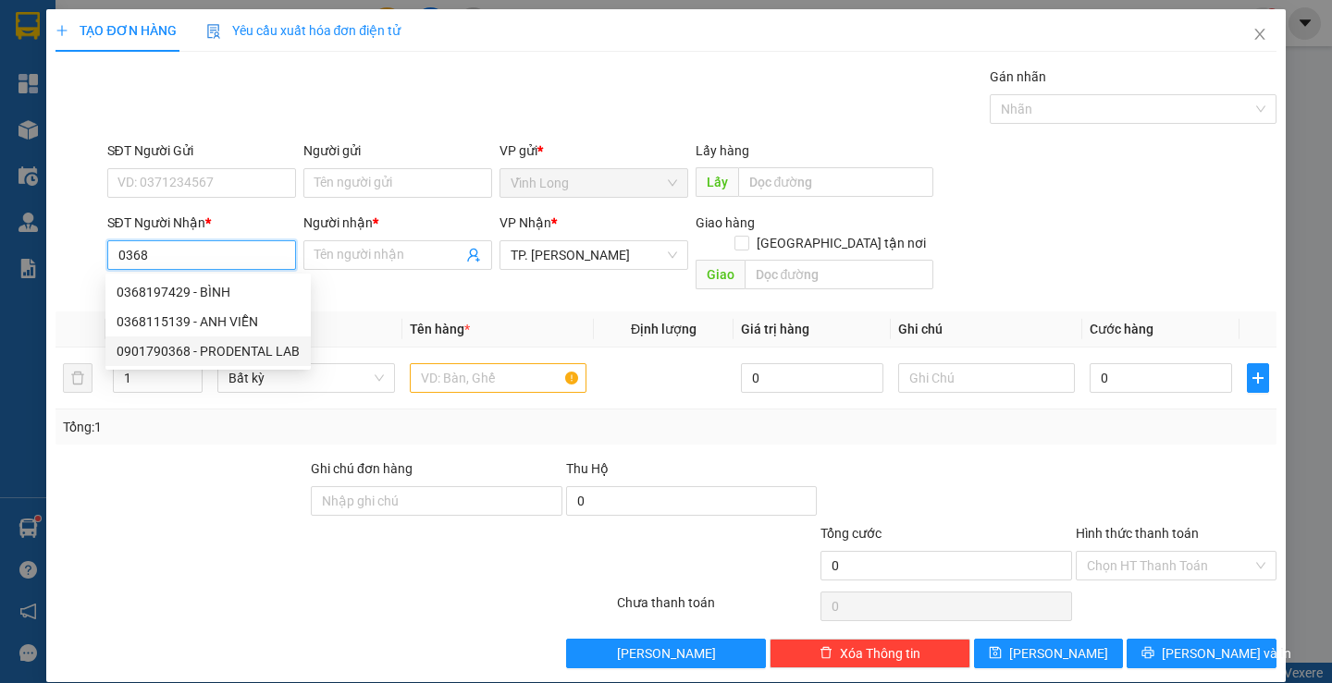
click at [210, 357] on div "0901790368 - PRODENTAL LAB" at bounding box center [208, 351] width 183 height 20
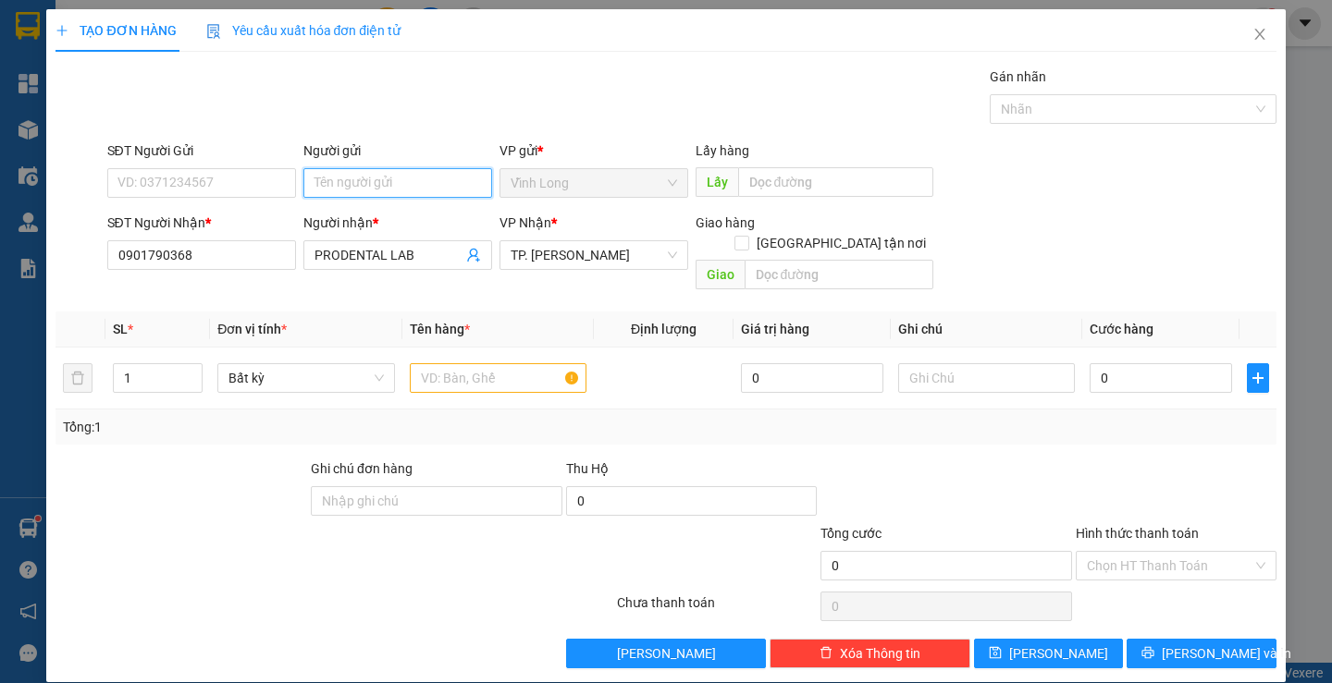
click at [348, 185] on input "Người gửi" at bounding box center [397, 183] width 189 height 30
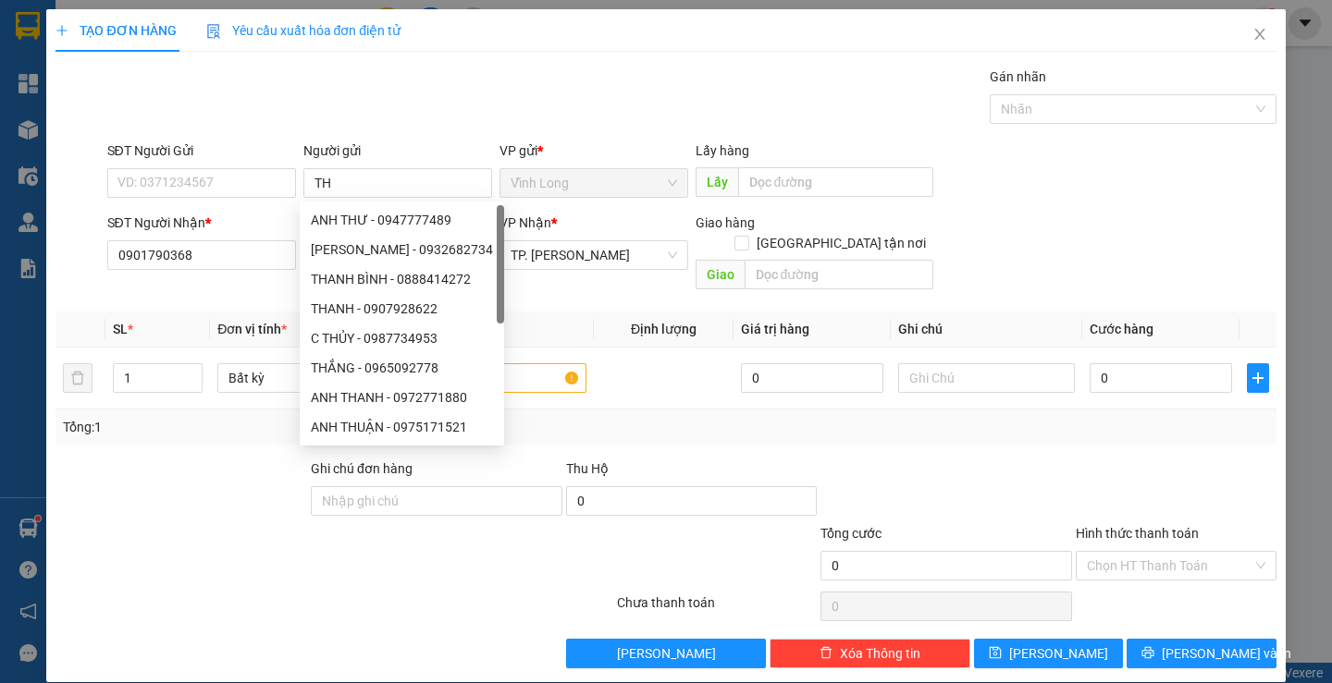
click at [567, 73] on div "Gói vận chuyển * Tiêu chuẩn Gán nhãn Nhãn" at bounding box center [692, 99] width 1176 height 65
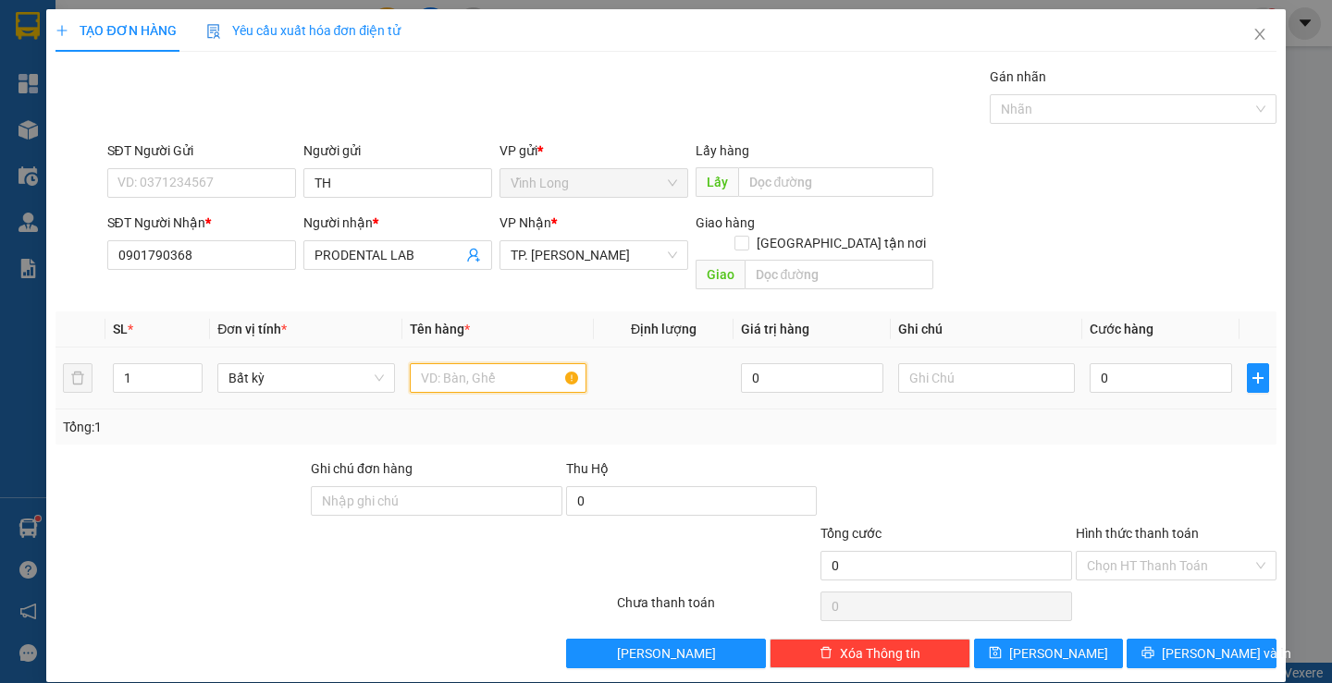
click at [527, 363] on input "text" at bounding box center [498, 378] width 177 height 30
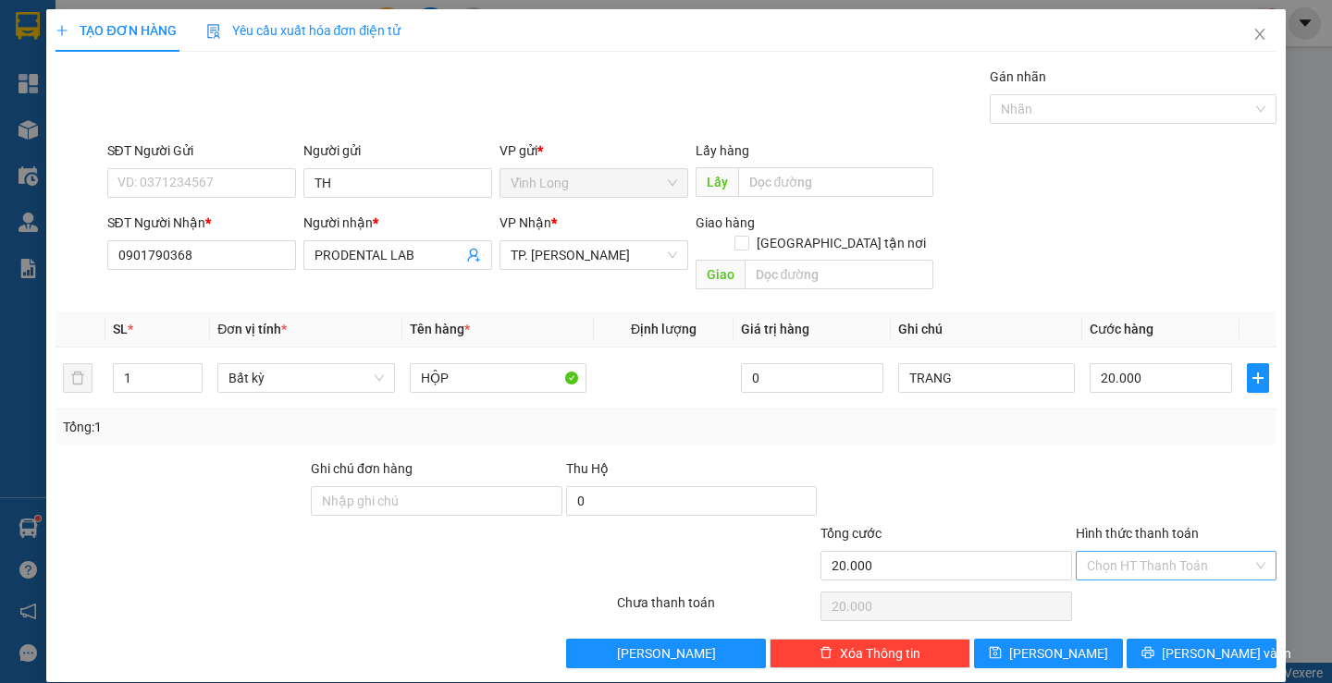
drag, startPoint x: 1097, startPoint y: 534, endPoint x: 1111, endPoint y: 561, distance: 30.2
click at [1097, 552] on input "Hình thức thanh toán" at bounding box center [1170, 566] width 166 height 28
click at [1115, 582] on div "Tại văn phòng" at bounding box center [1164, 582] width 176 height 20
click at [1150, 639] on button "Lưu và In" at bounding box center [1200, 654] width 149 height 30
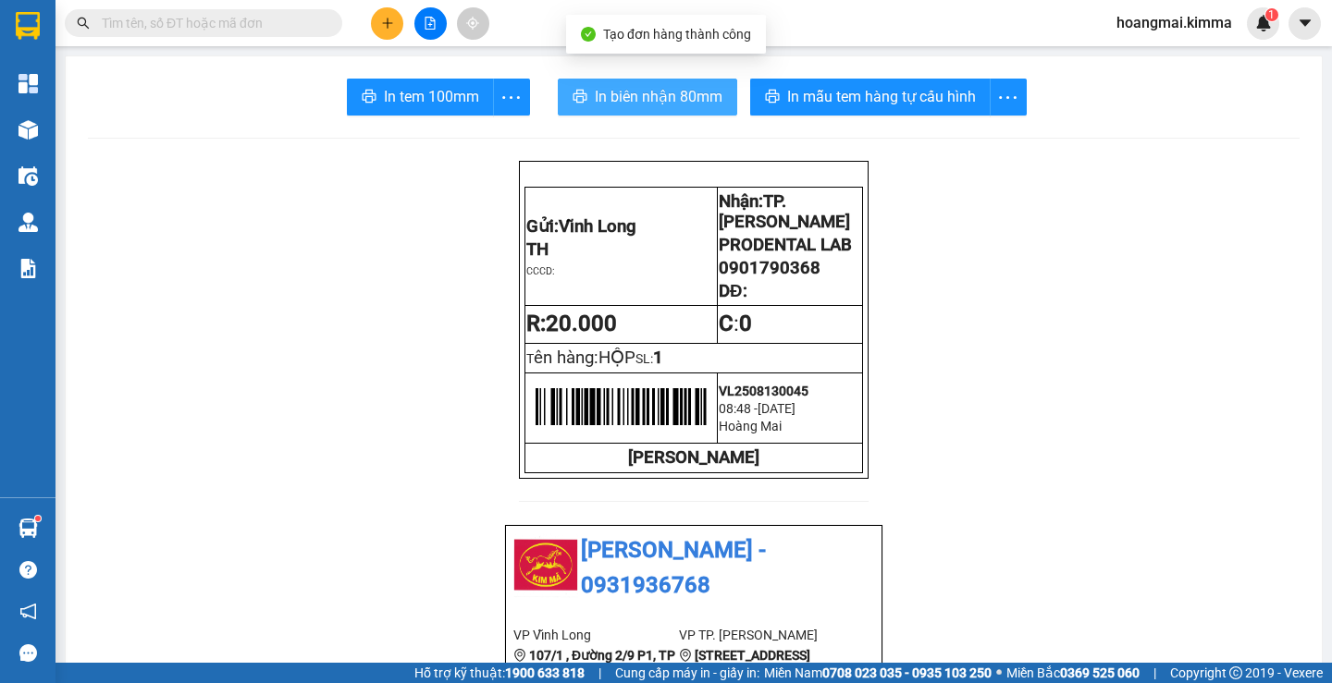
click at [608, 87] on span "In biên nhận 80mm" at bounding box center [659, 96] width 128 height 23
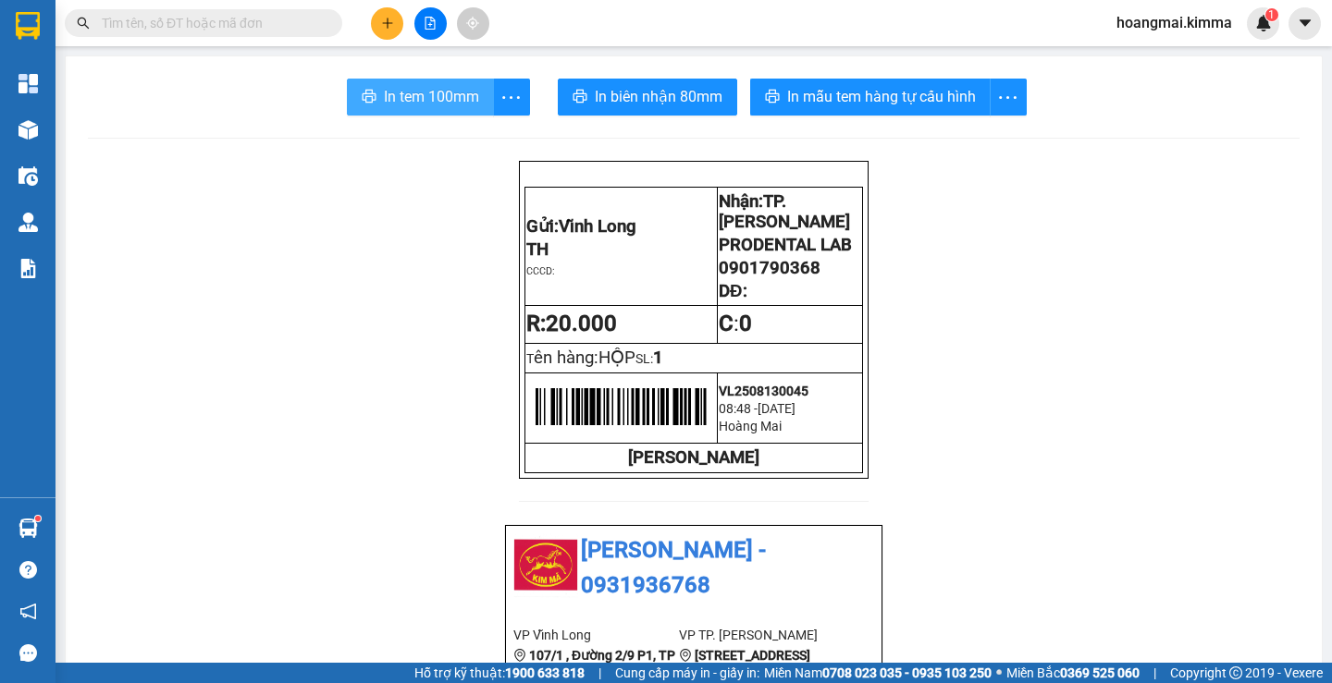
click at [442, 102] on span "In tem 100mm" at bounding box center [431, 96] width 95 height 23
click at [376, 29] on button at bounding box center [387, 23] width 32 height 32
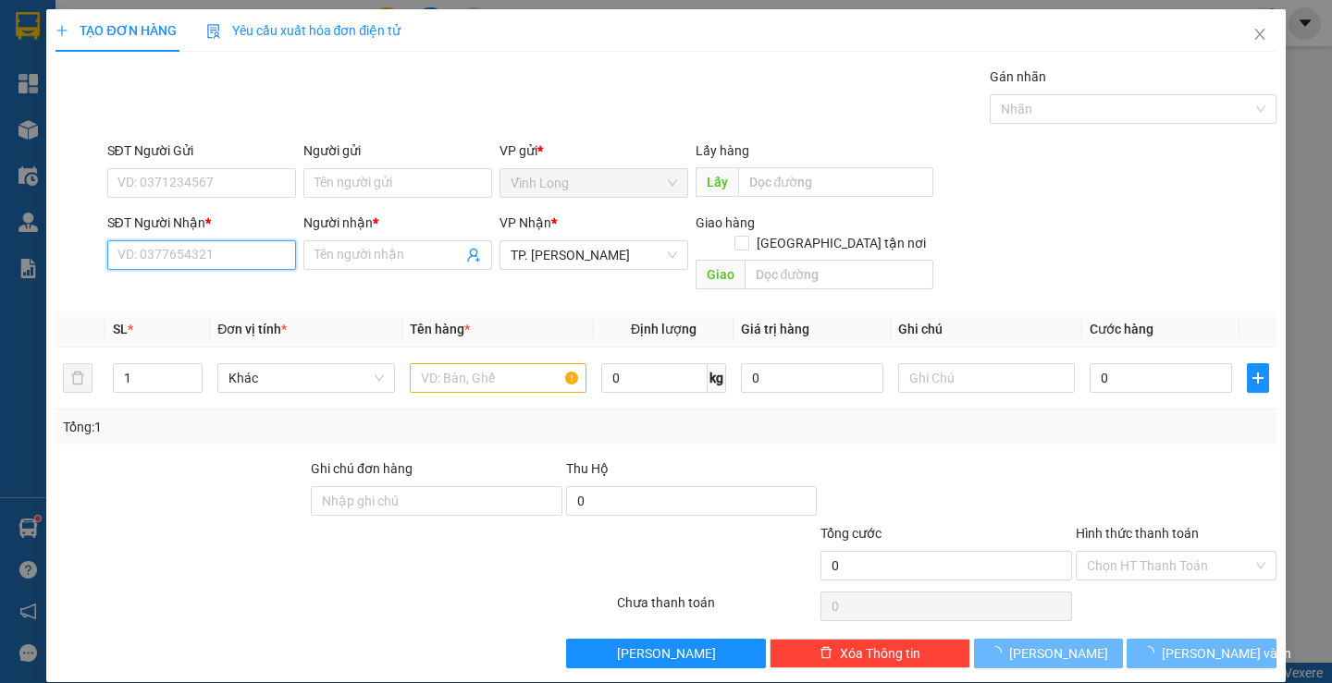
click at [228, 257] on input "SĐT Người Nhận *" at bounding box center [201, 255] width 189 height 30
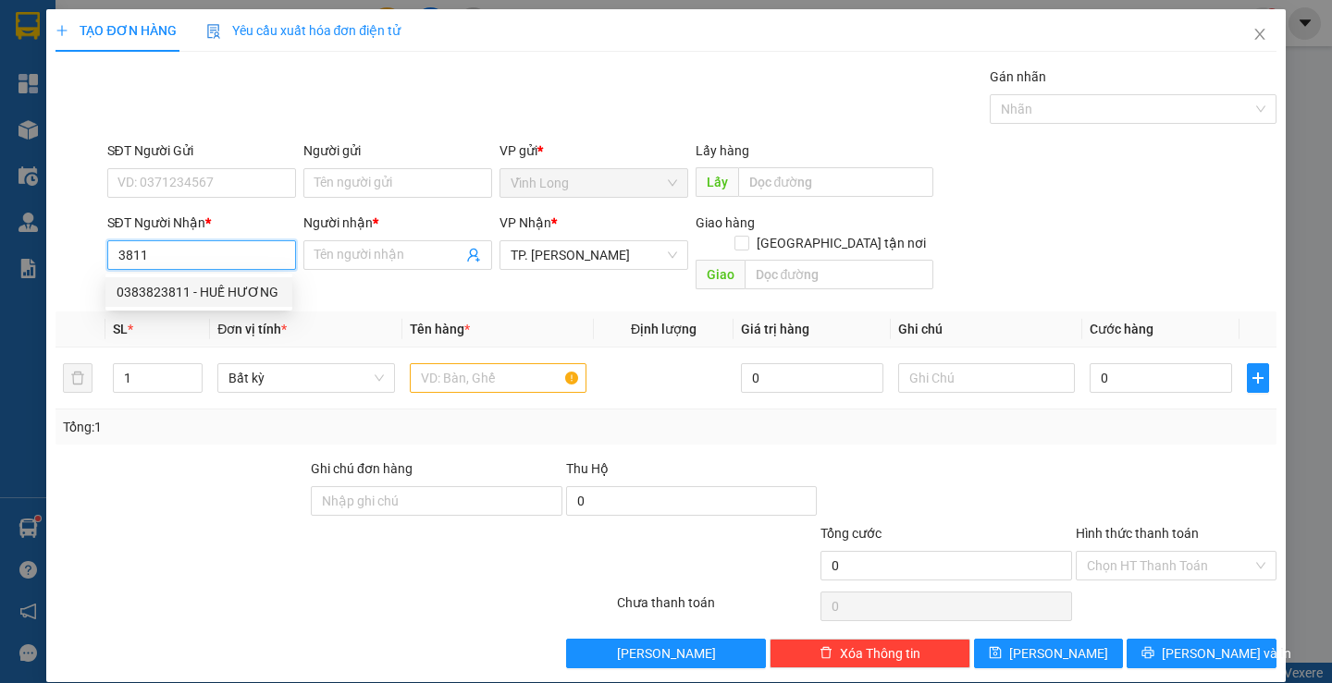
click at [237, 284] on div "0383823811 - HUẾ HƯƠNG" at bounding box center [199, 292] width 165 height 20
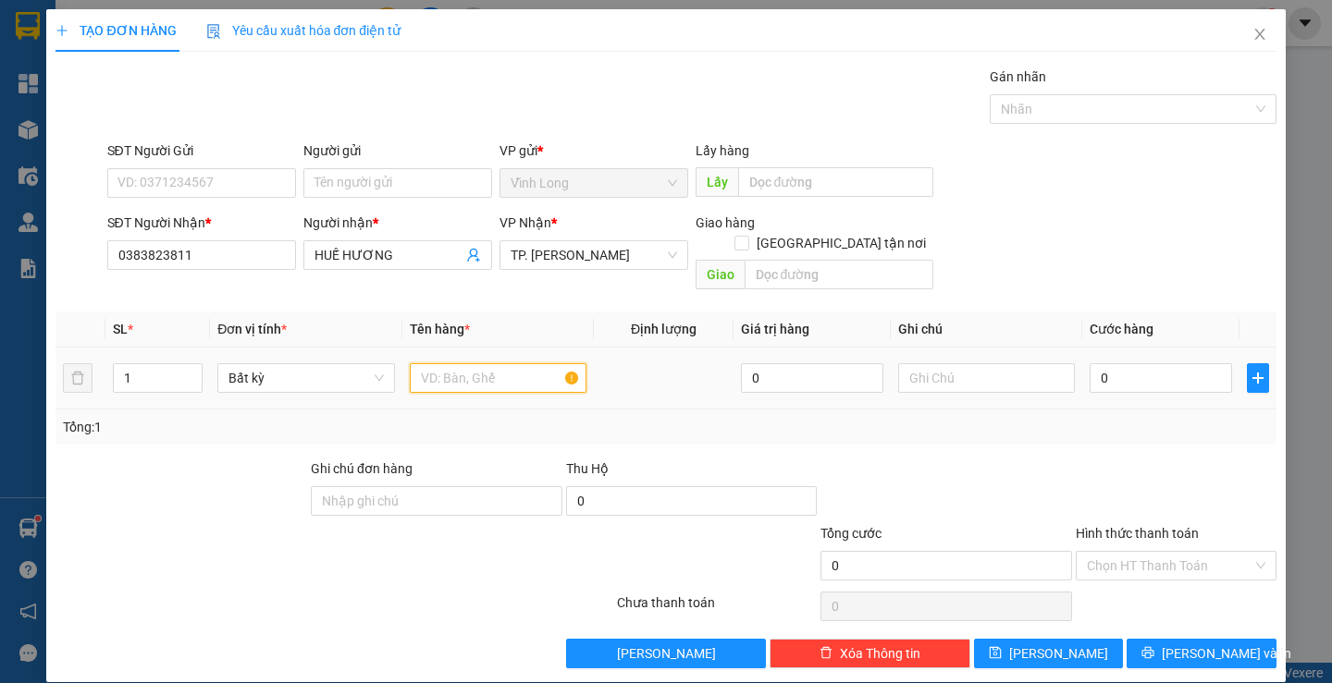
click at [419, 363] on input "text" at bounding box center [498, 378] width 177 height 30
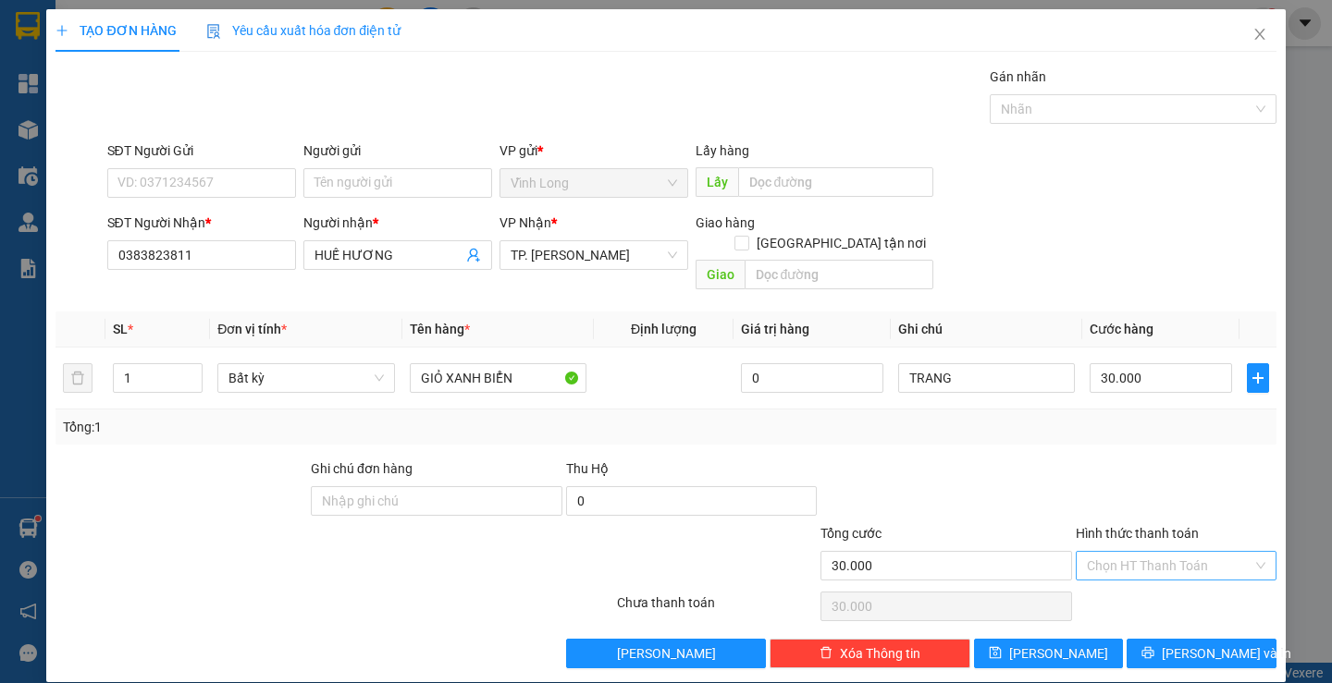
click at [1106, 552] on input "Hình thức thanh toán" at bounding box center [1170, 566] width 166 height 28
click at [1118, 571] on div "Tại văn phòng" at bounding box center [1164, 583] width 198 height 30
click at [1140, 639] on button "Lưu và In" at bounding box center [1200, 654] width 149 height 30
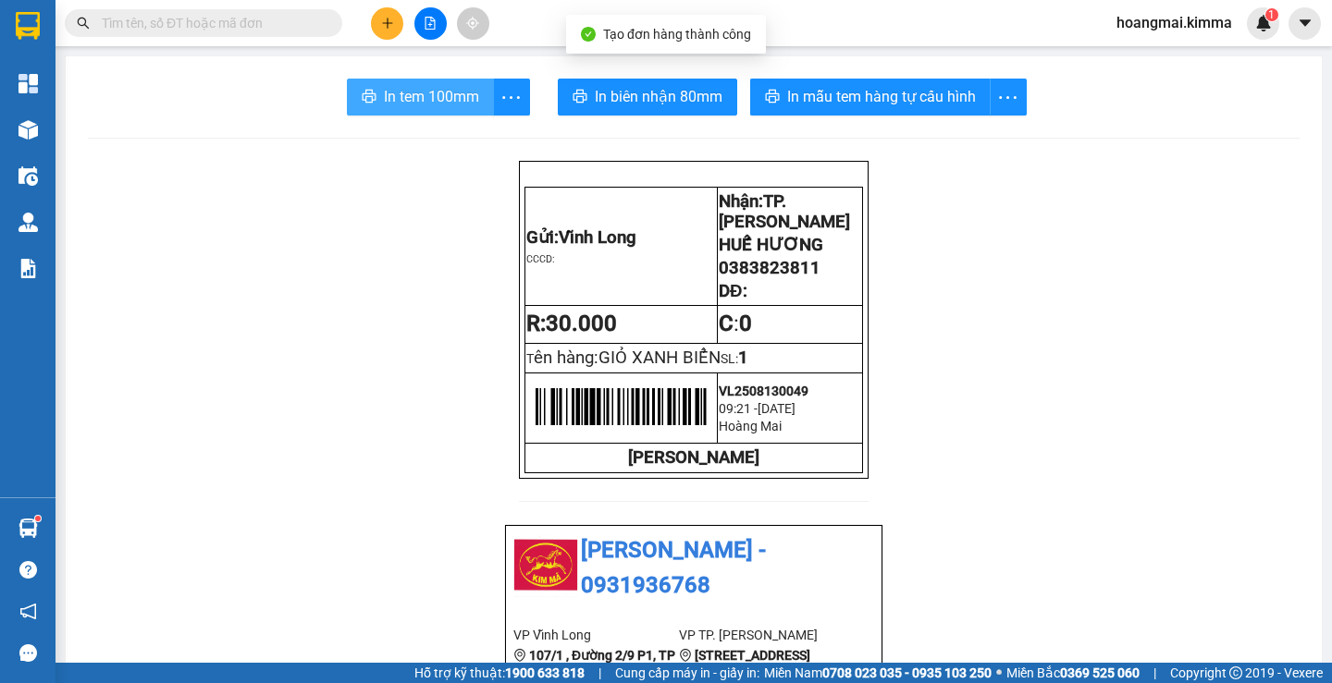
click at [464, 112] on button "In tem 100mm" at bounding box center [420, 97] width 147 height 37
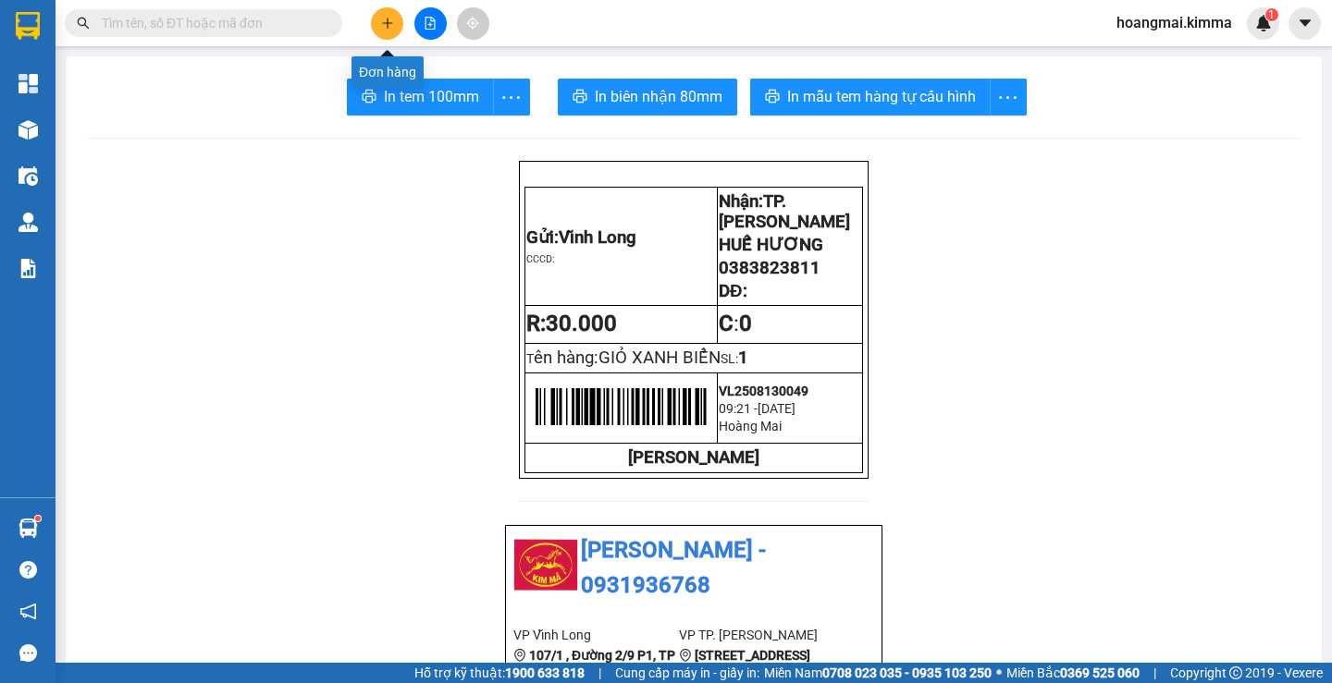
click at [392, 28] on button at bounding box center [387, 23] width 32 height 32
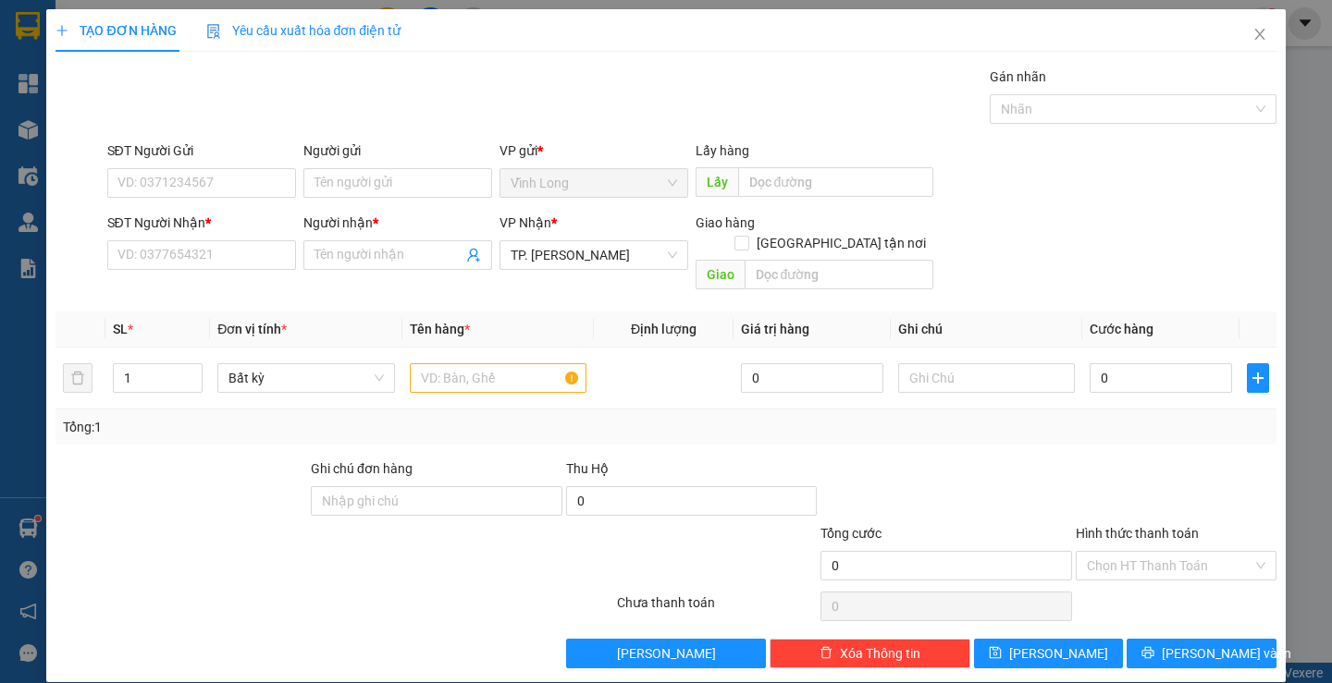
click at [176, 270] on div "SĐT Người Nhận * VD: 0377654321" at bounding box center [201, 245] width 189 height 65
click at [162, 255] on input "SĐT Người Nhận *" at bounding box center [201, 255] width 189 height 30
click at [401, 273] on div "Người nhận * Tên người nhận" at bounding box center [397, 245] width 189 height 65
click at [393, 252] on input "Người nhận *" at bounding box center [388, 255] width 148 height 20
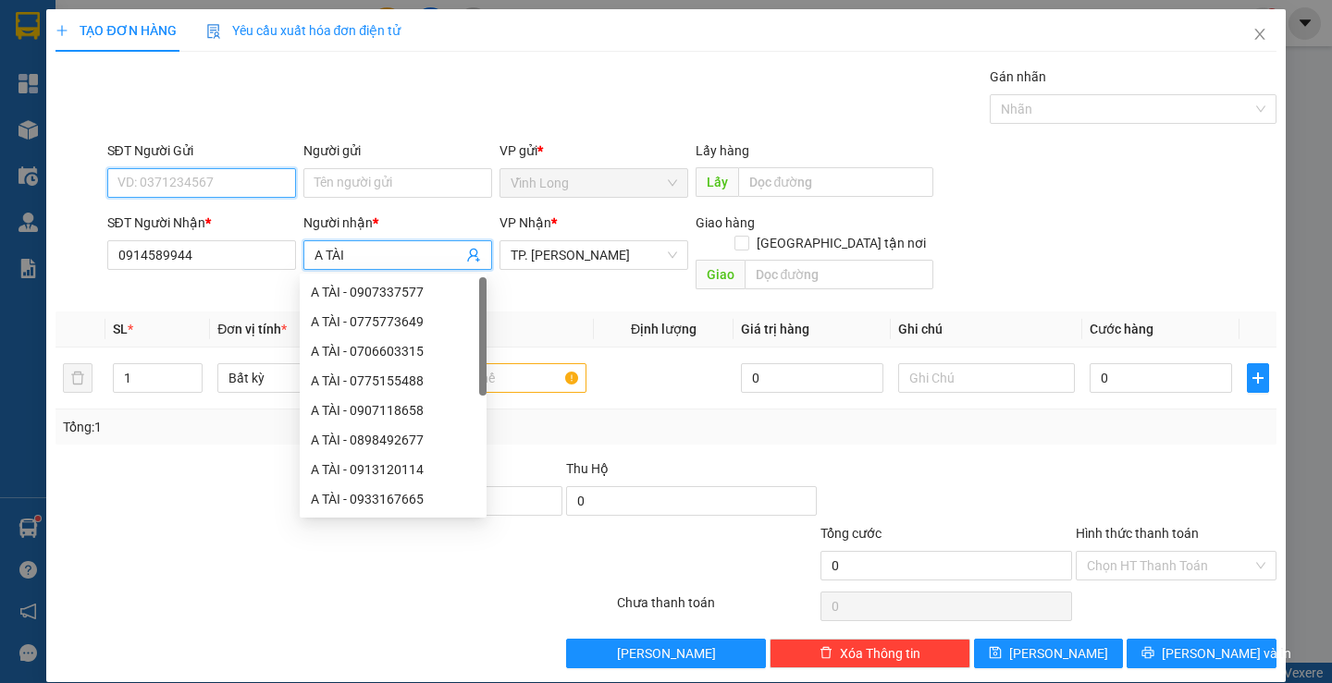
click at [267, 183] on input "SĐT Người Gửi" at bounding box center [201, 183] width 189 height 30
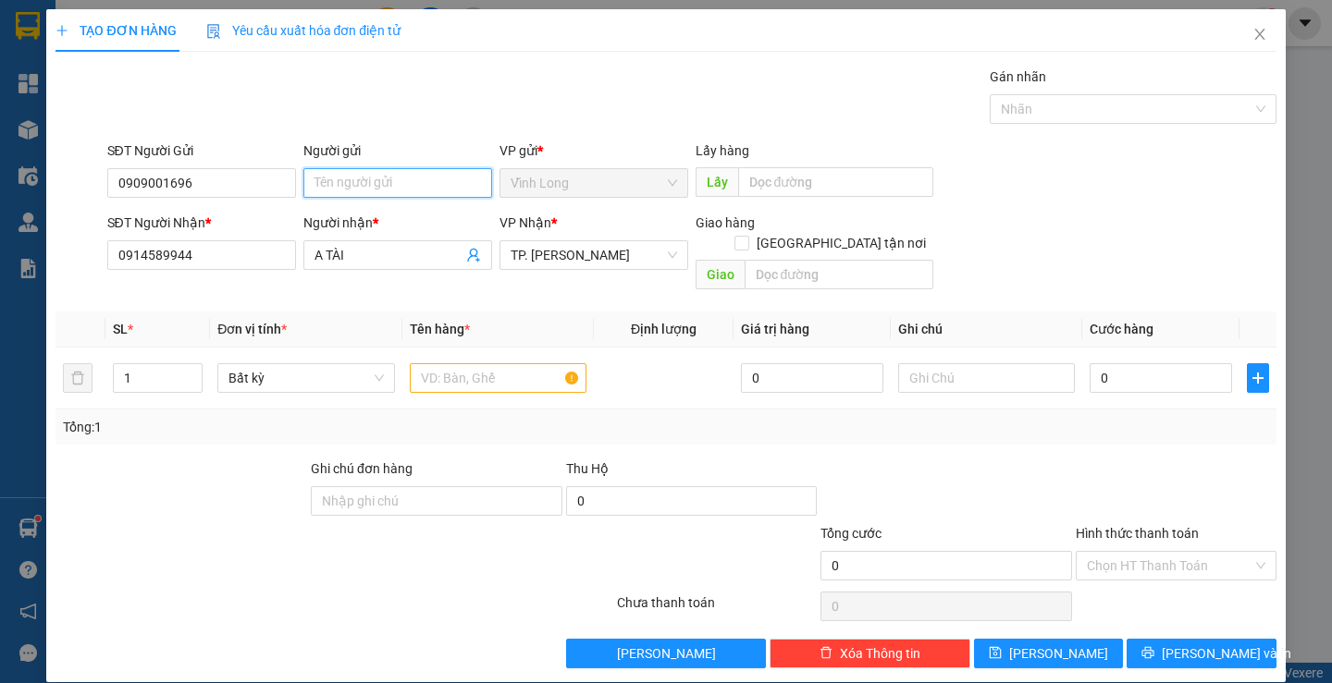
click at [331, 186] on input "Người gửi" at bounding box center [397, 183] width 189 height 30
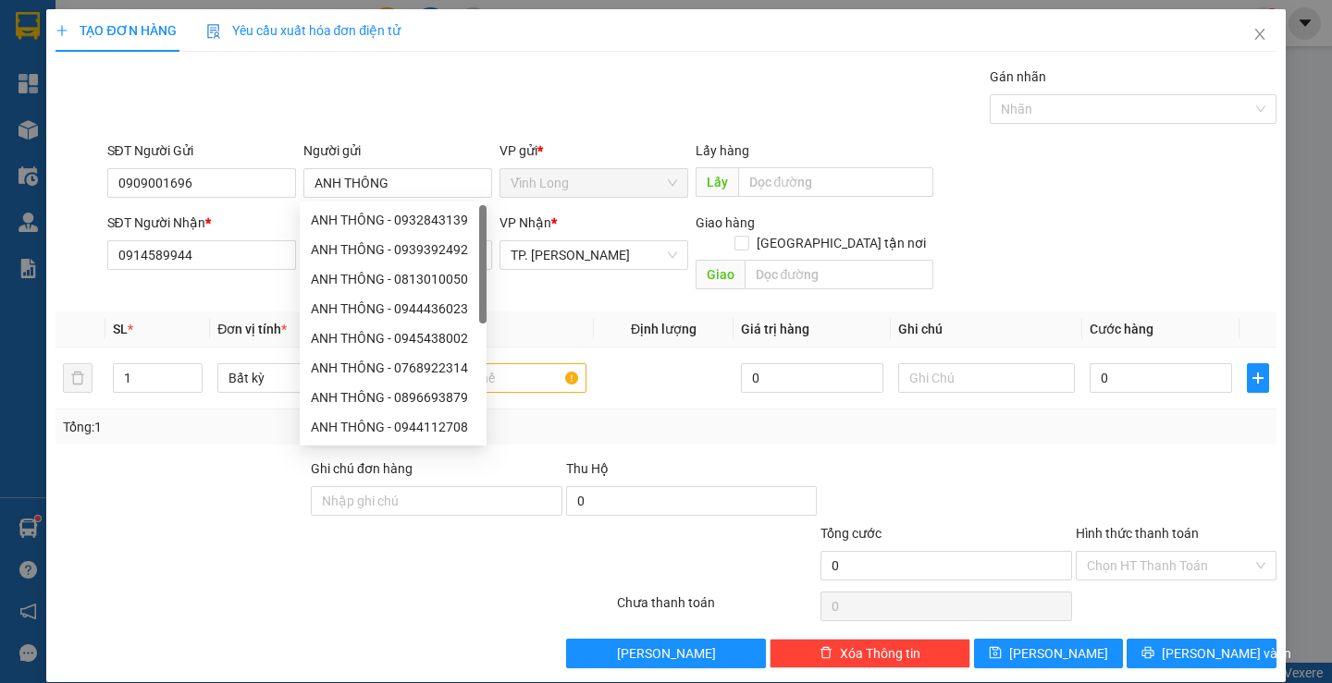
click at [669, 115] on div "Gói vận chuyển * Tiêu chuẩn Gán nhãn Nhãn" at bounding box center [692, 99] width 1176 height 65
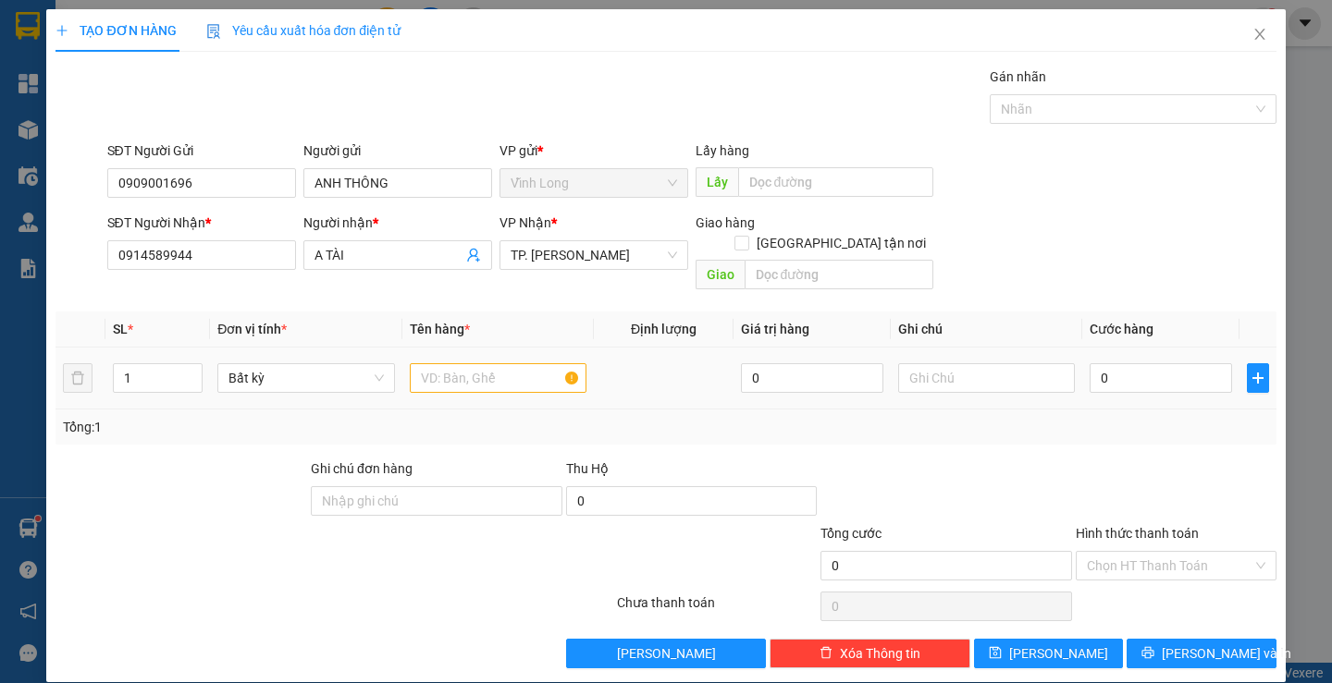
click at [497, 375] on div at bounding box center [498, 378] width 177 height 37
click at [493, 363] on input "text" at bounding box center [498, 378] width 177 height 30
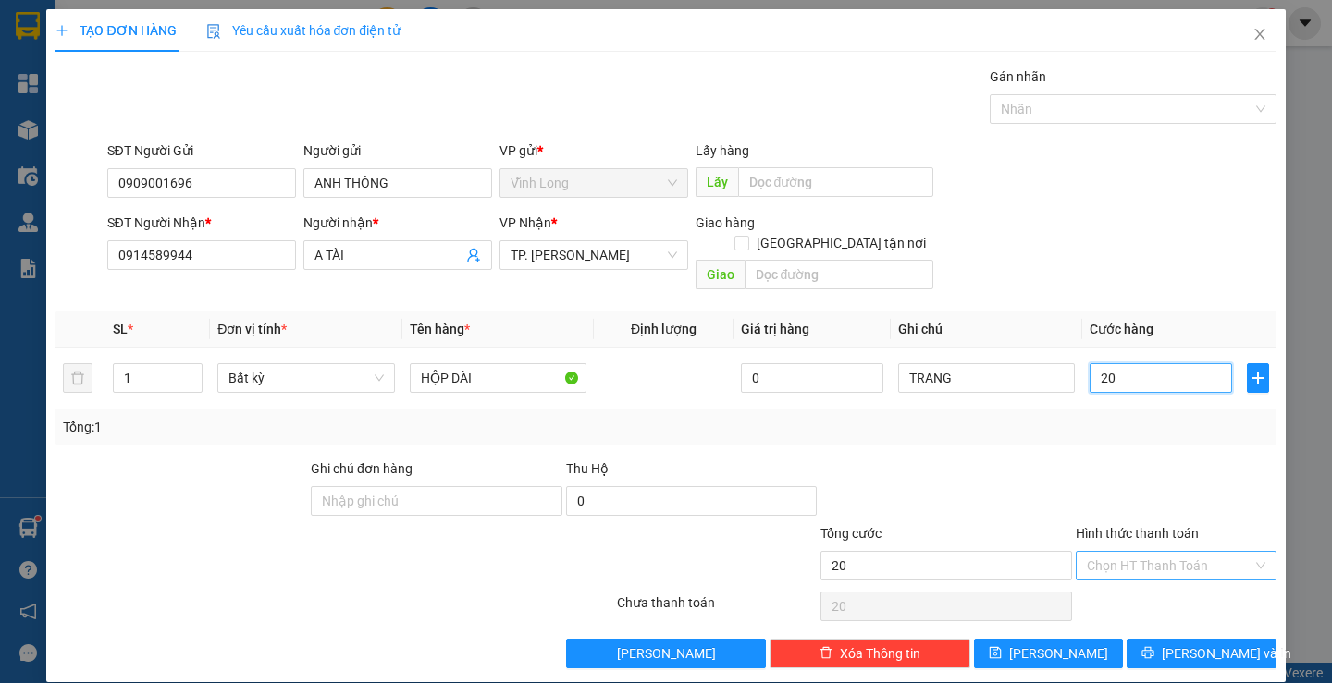
drag, startPoint x: 1073, startPoint y: 531, endPoint x: 1090, endPoint y: 556, distance: 30.5
click at [1075, 551] on div "Chọn HT Thanh Toán" at bounding box center [1175, 566] width 201 height 30
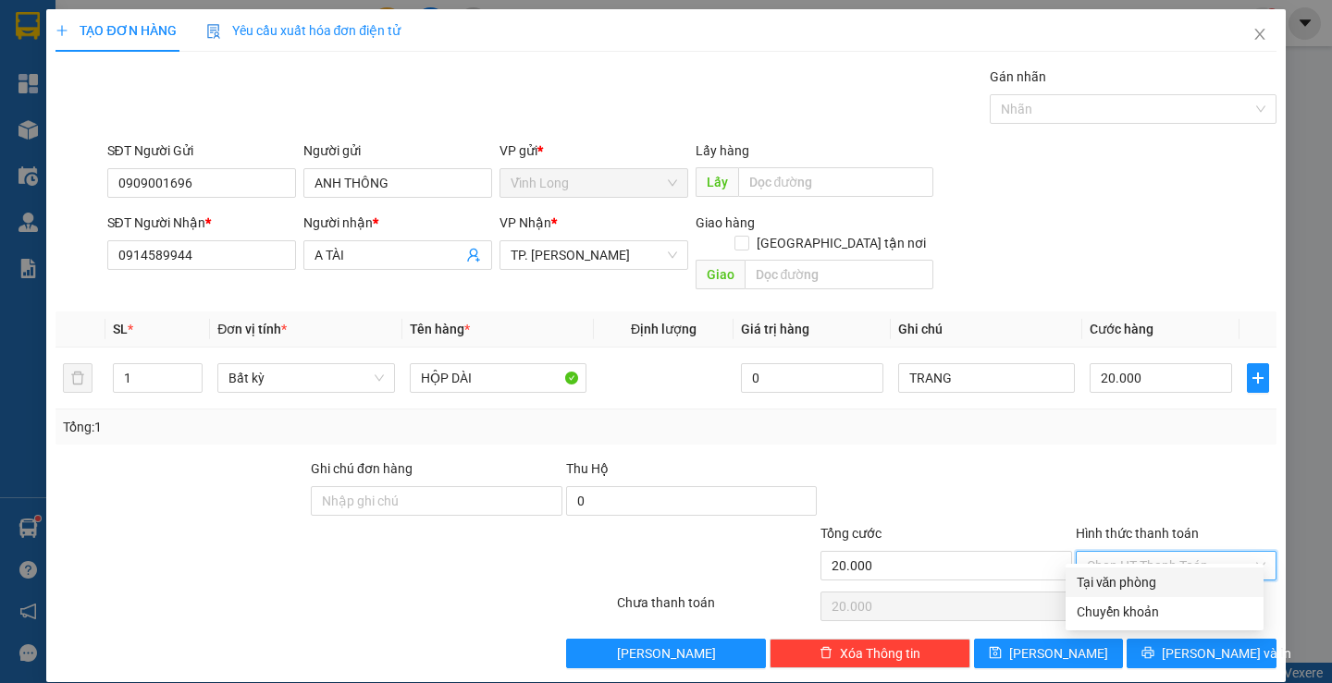
click at [1097, 571] on div "Tại văn phòng" at bounding box center [1164, 583] width 198 height 30
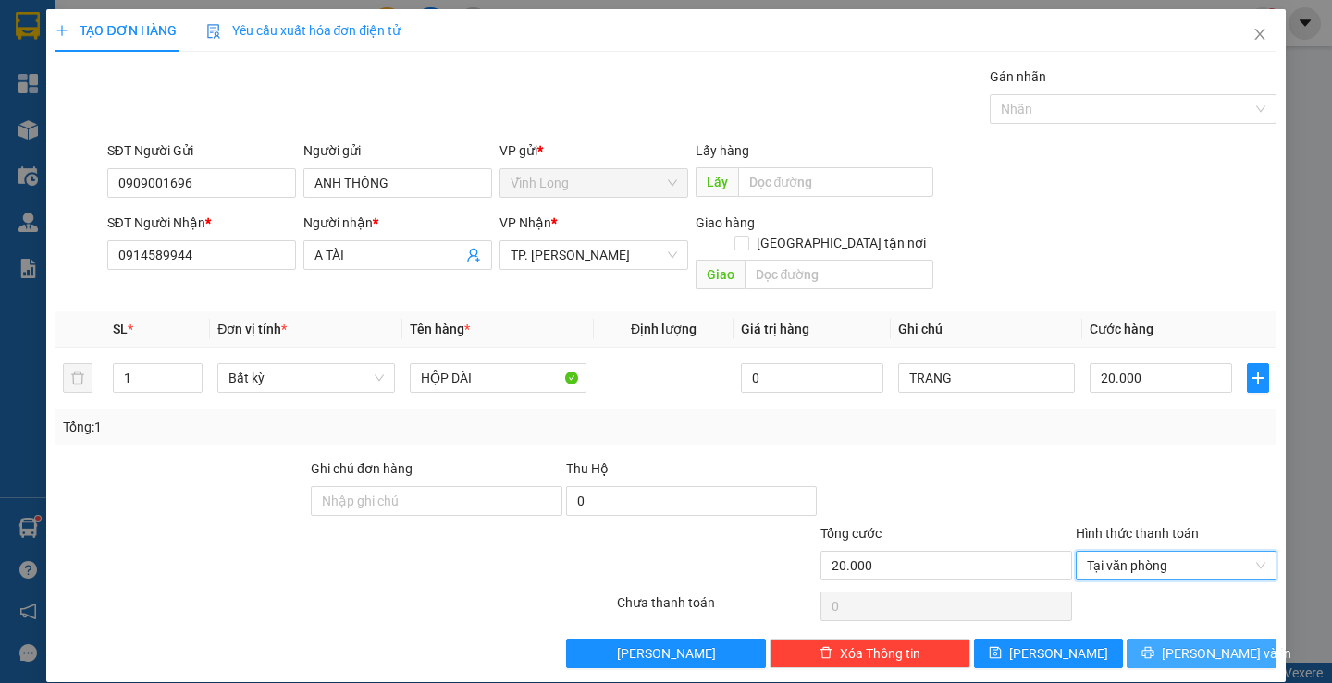
click at [1165, 639] on button "Lưu và In" at bounding box center [1200, 654] width 149 height 30
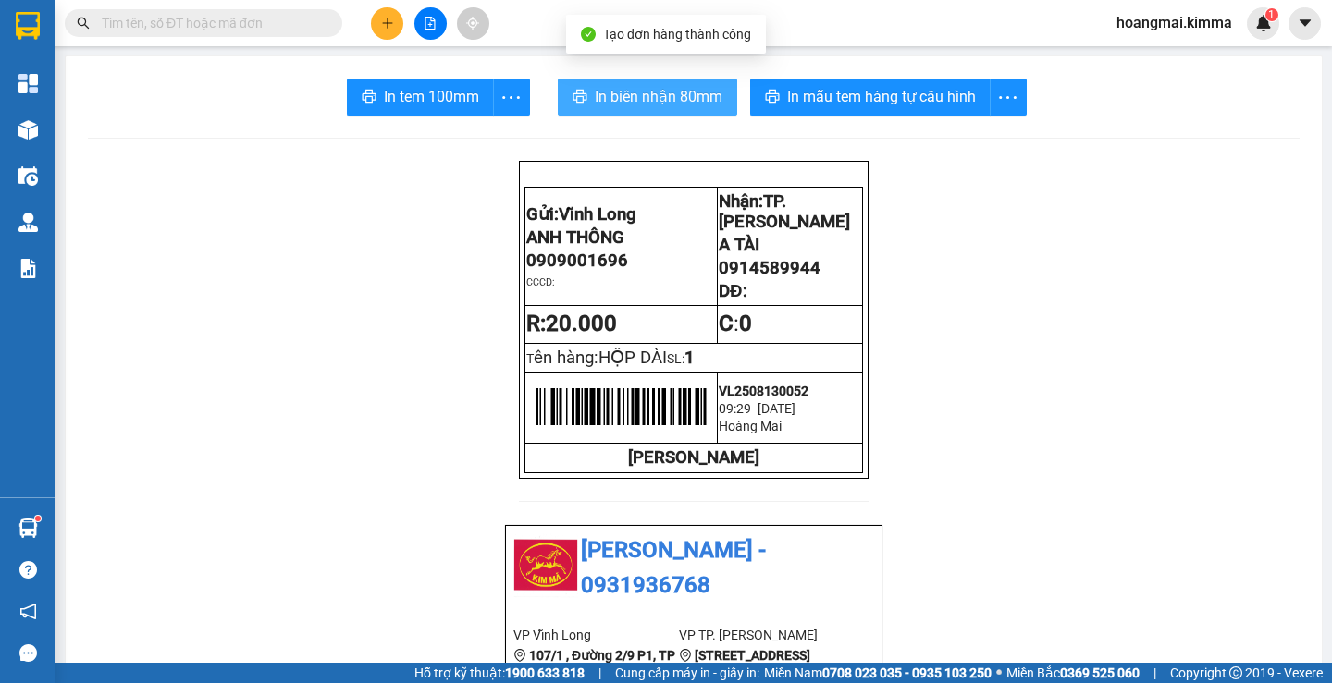
click at [649, 94] on span "In biên nhận 80mm" at bounding box center [659, 96] width 128 height 23
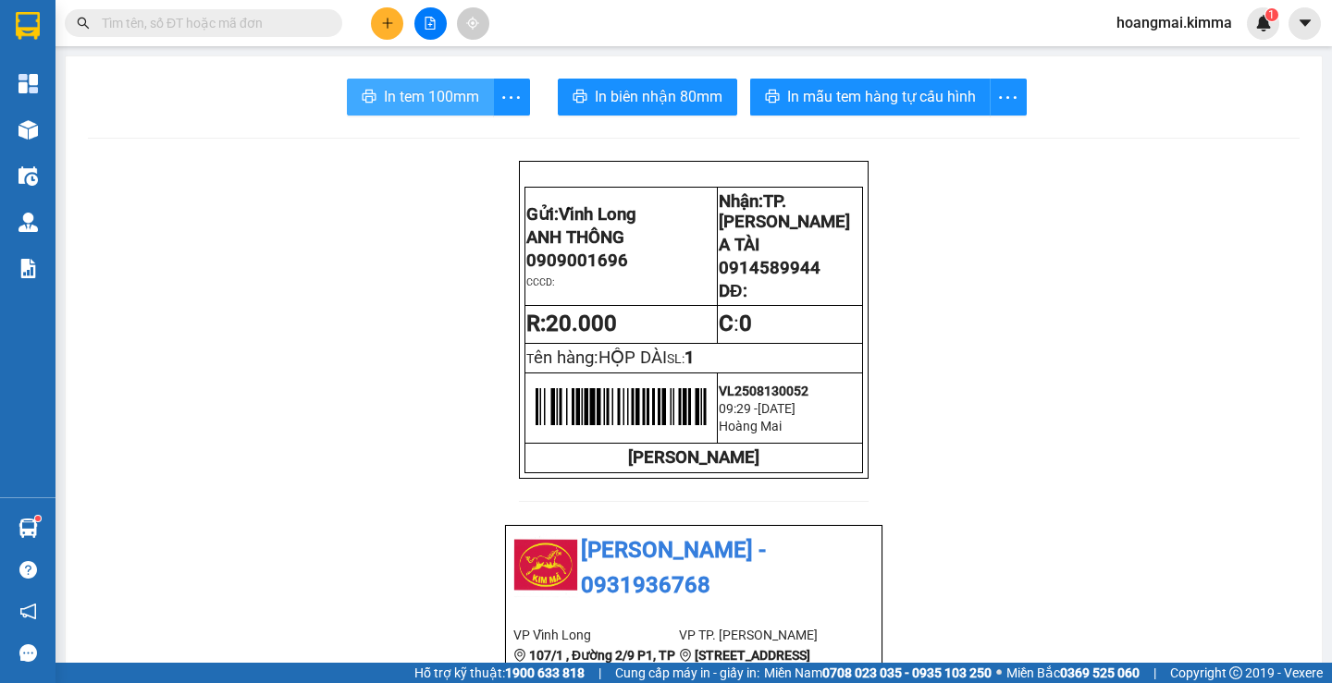
click at [458, 97] on span "In tem 100mm" at bounding box center [431, 96] width 95 height 23
click at [384, 26] on icon "plus" at bounding box center [387, 23] width 13 height 13
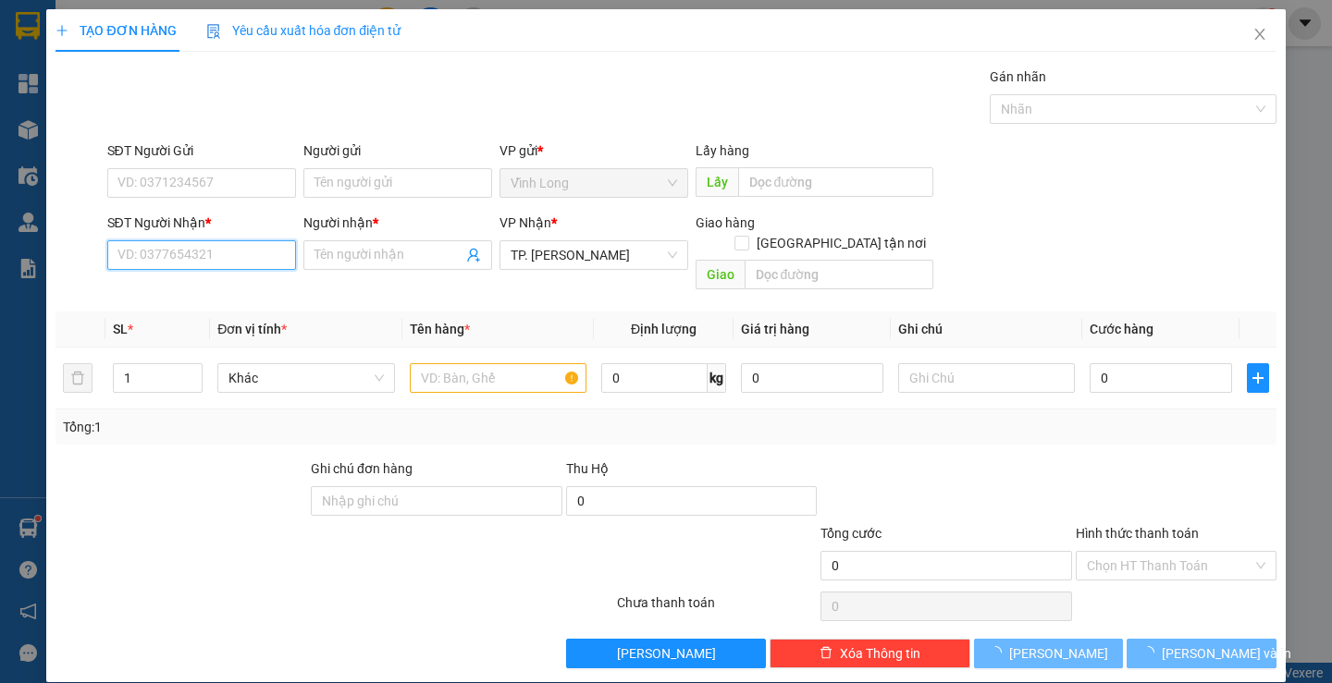
click at [244, 255] on input "SĐT Người Nhận *" at bounding box center [201, 255] width 189 height 30
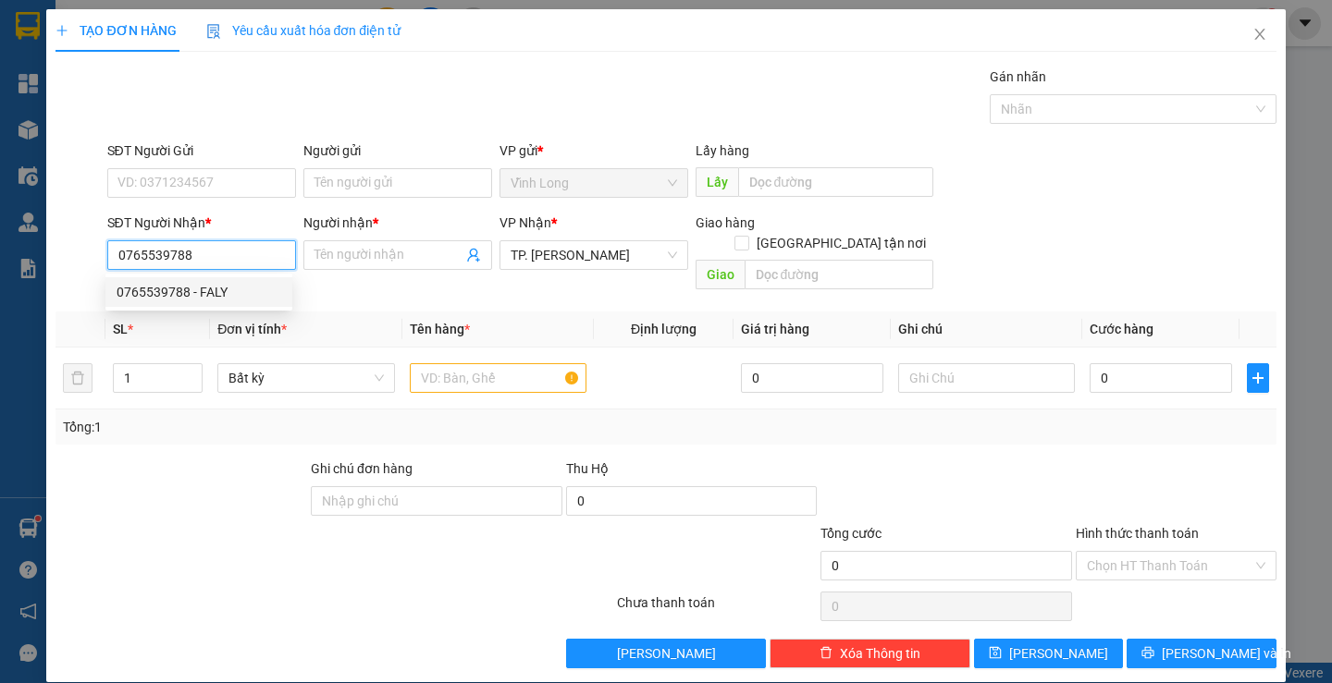
click at [231, 299] on div "0765539788 - FALY" at bounding box center [199, 292] width 165 height 20
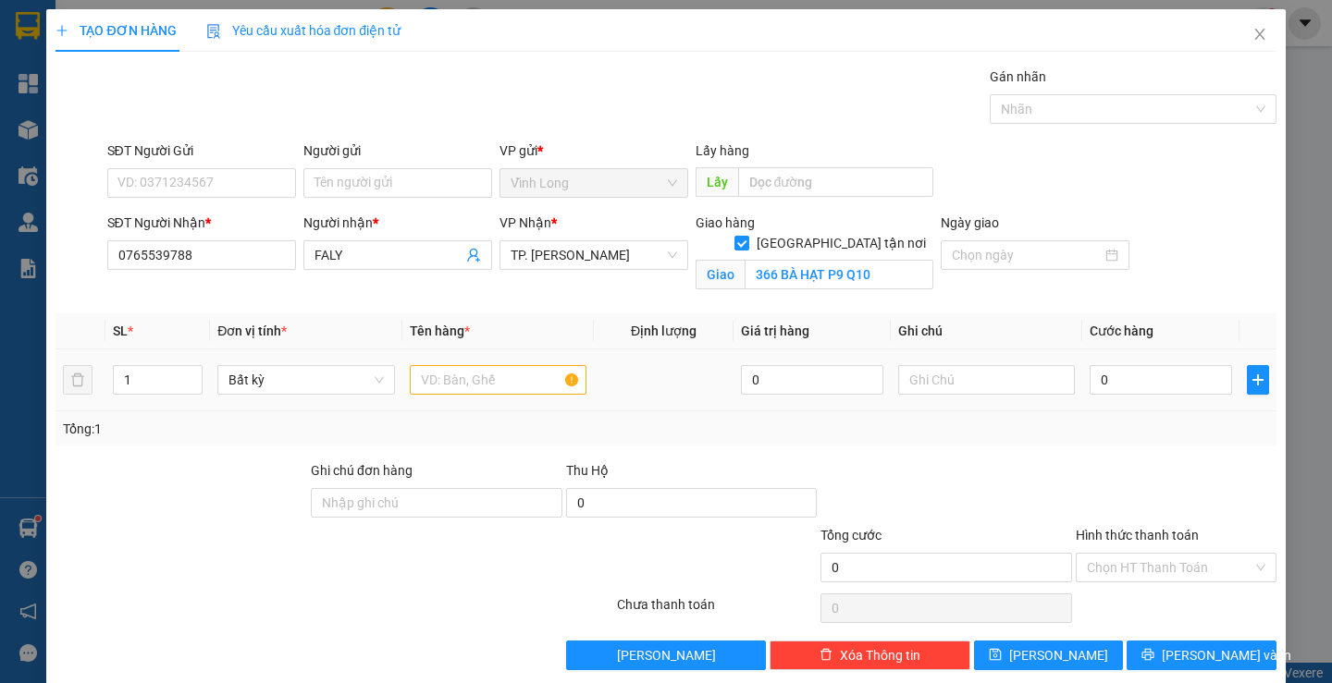
click at [435, 370] on div at bounding box center [498, 380] width 177 height 37
click at [444, 377] on input "text" at bounding box center [498, 380] width 177 height 30
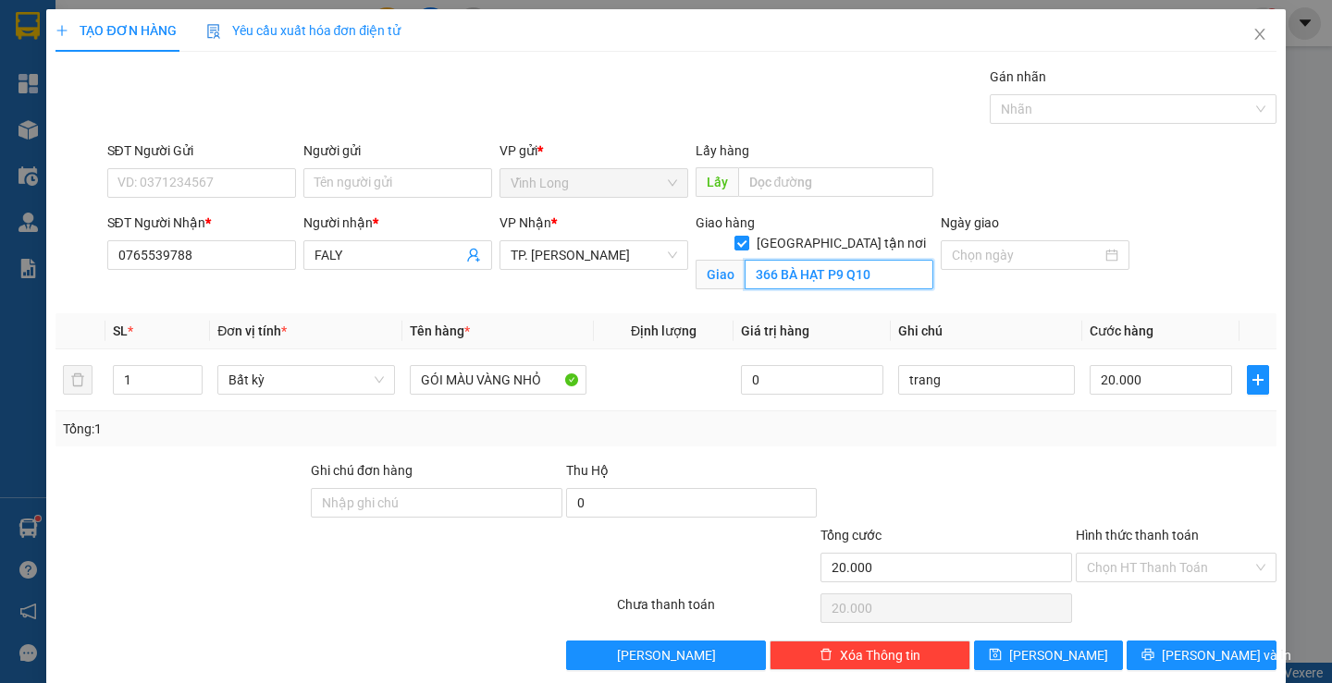
click at [781, 261] on input "366 BÀ HẠT P9 Q10" at bounding box center [838, 275] width 189 height 30
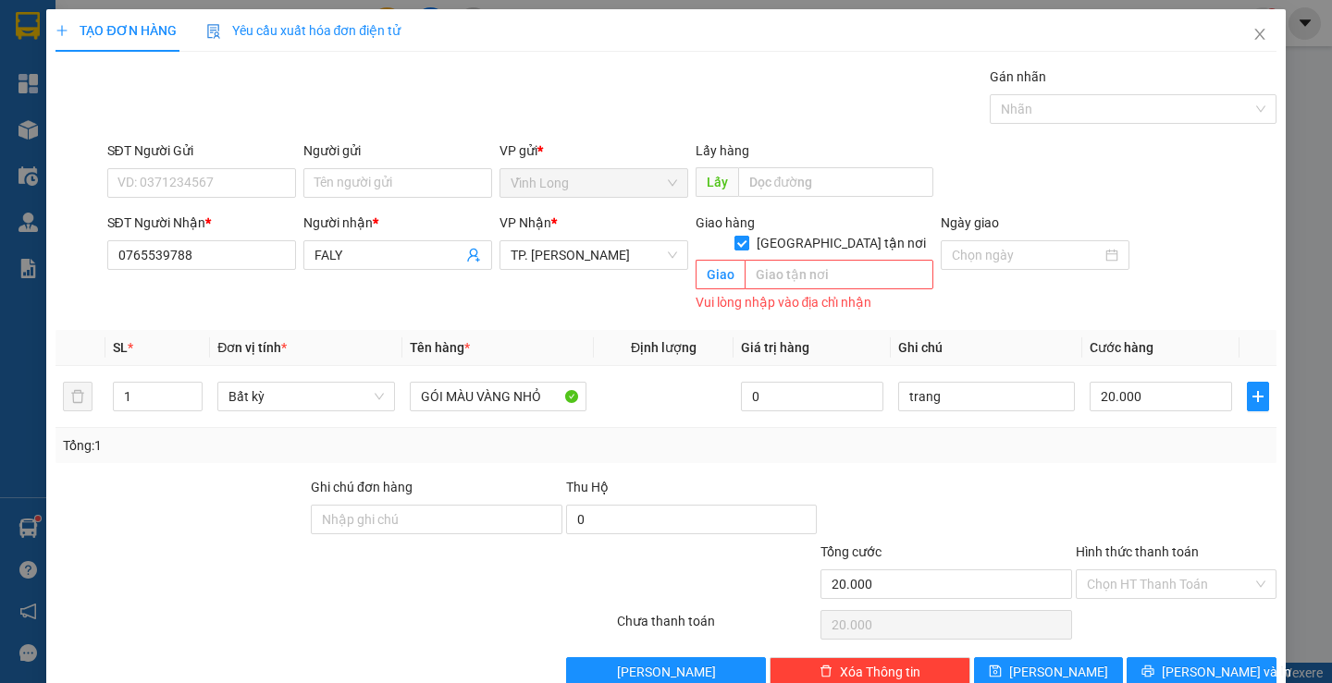
click at [747, 236] on input "Giao tận nơi" at bounding box center [740, 242] width 13 height 13
click at [1139, 571] on input "Hình thức thanh toán" at bounding box center [1170, 585] width 166 height 28
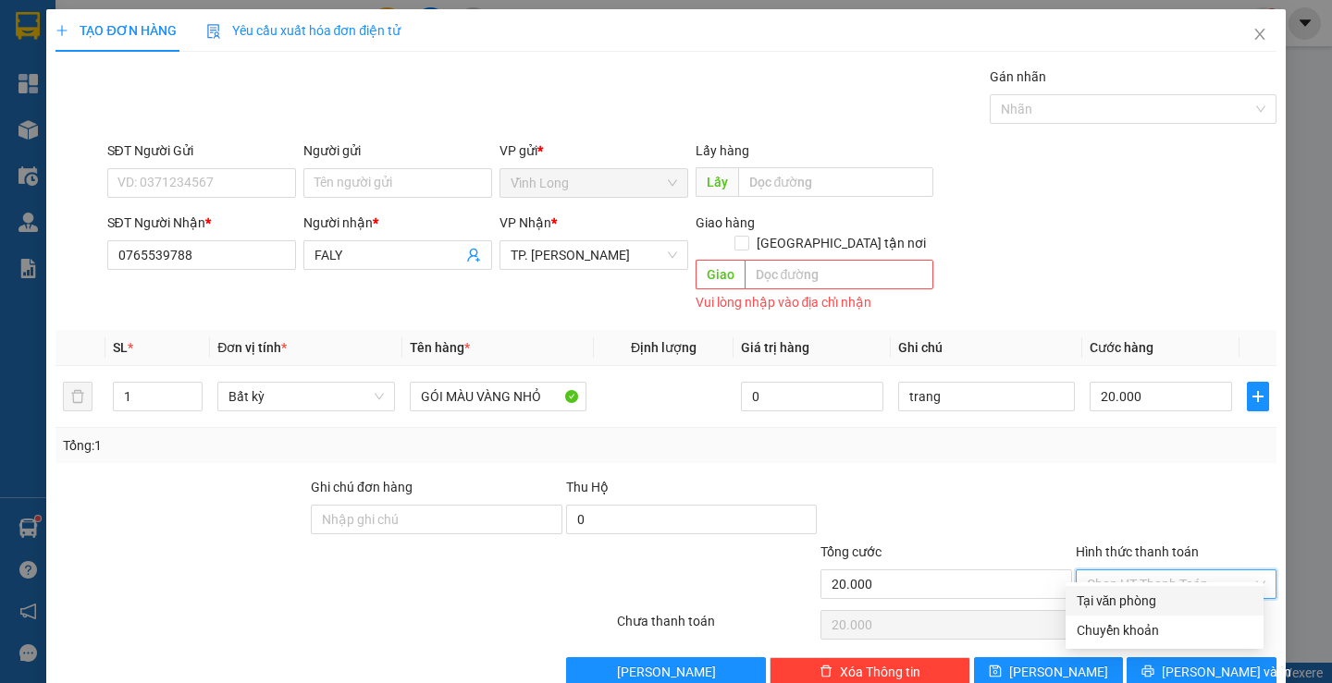
click at [1128, 608] on div "Tại văn phòng" at bounding box center [1164, 601] width 176 height 20
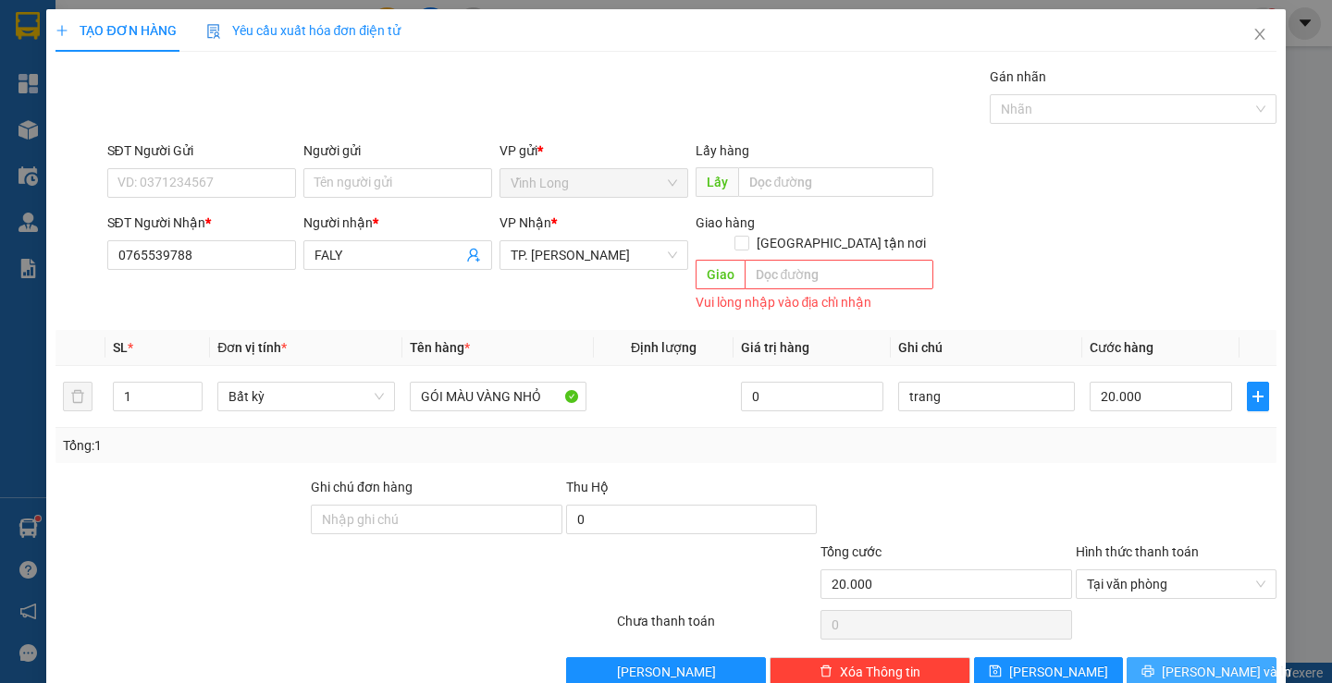
click at [1147, 657] on button "Lưu và In" at bounding box center [1200, 672] width 149 height 30
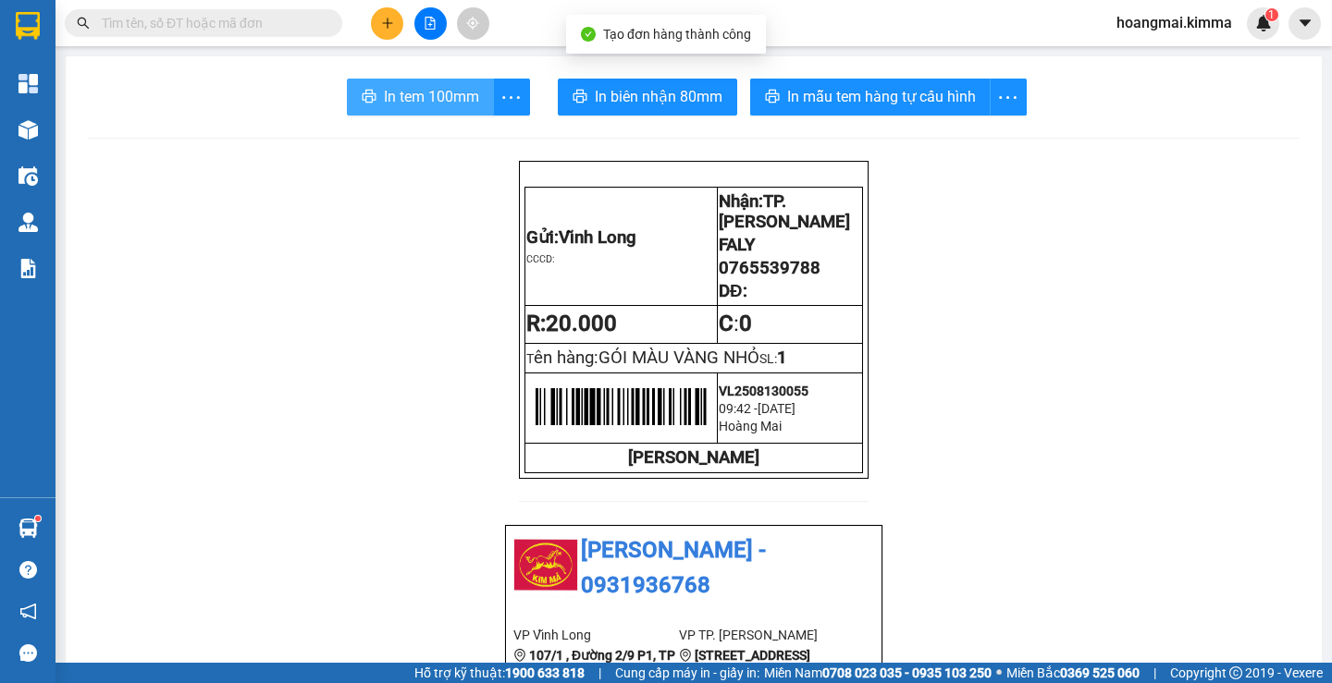
click at [414, 96] on span "In tem 100mm" at bounding box center [431, 96] width 95 height 23
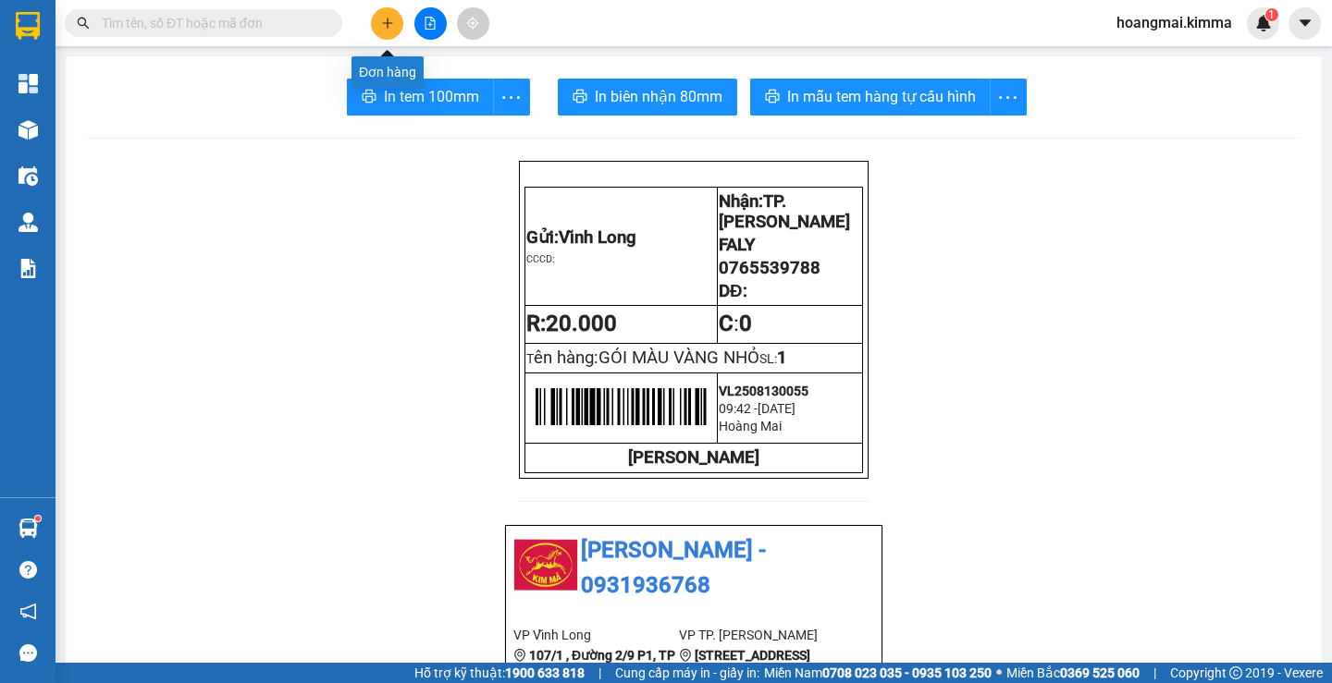
click at [391, 30] on button at bounding box center [387, 23] width 32 height 32
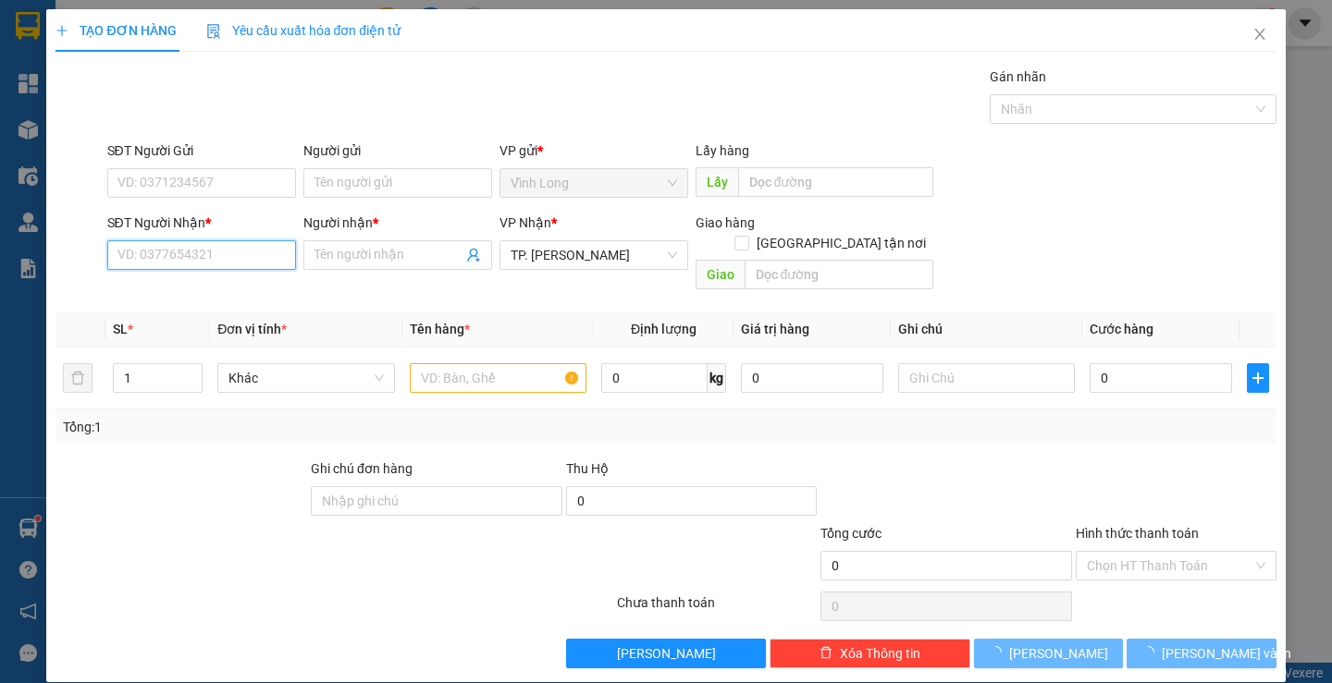
click at [276, 256] on input "SĐT Người Nhận *" at bounding box center [201, 255] width 189 height 30
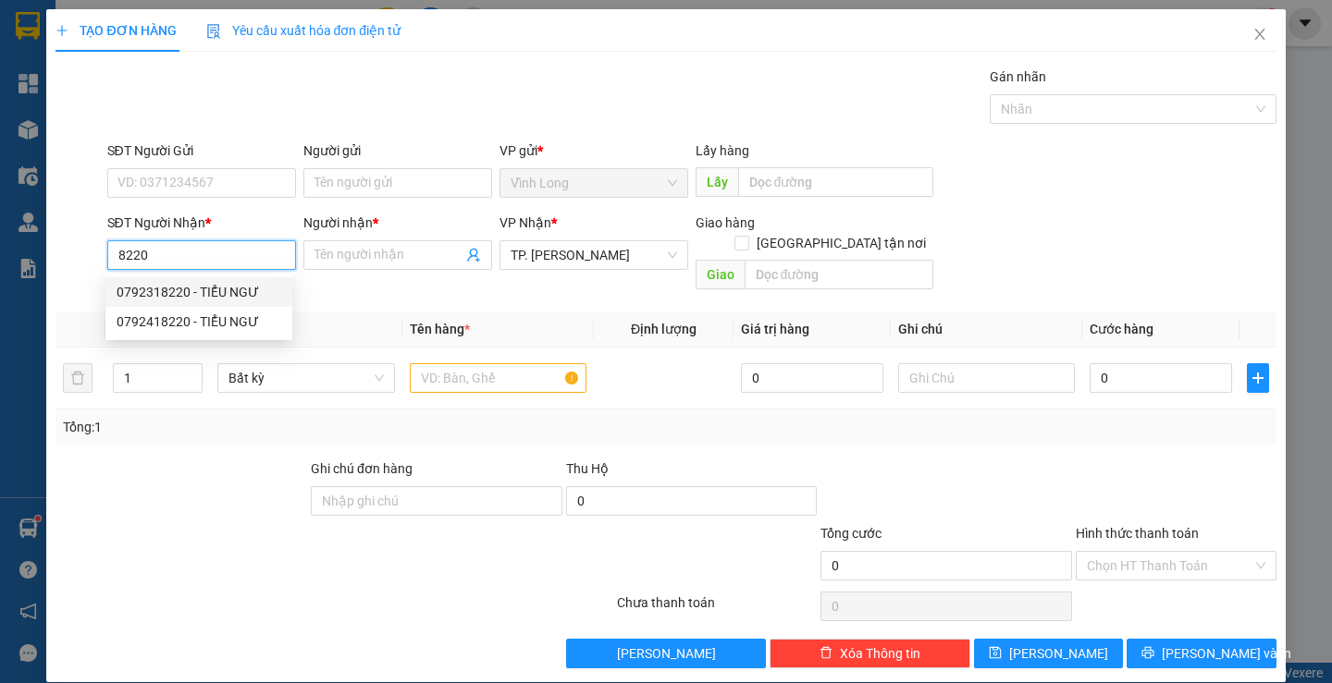
click at [224, 283] on div "0792318220 - TIỂU NGƯ" at bounding box center [199, 292] width 165 height 20
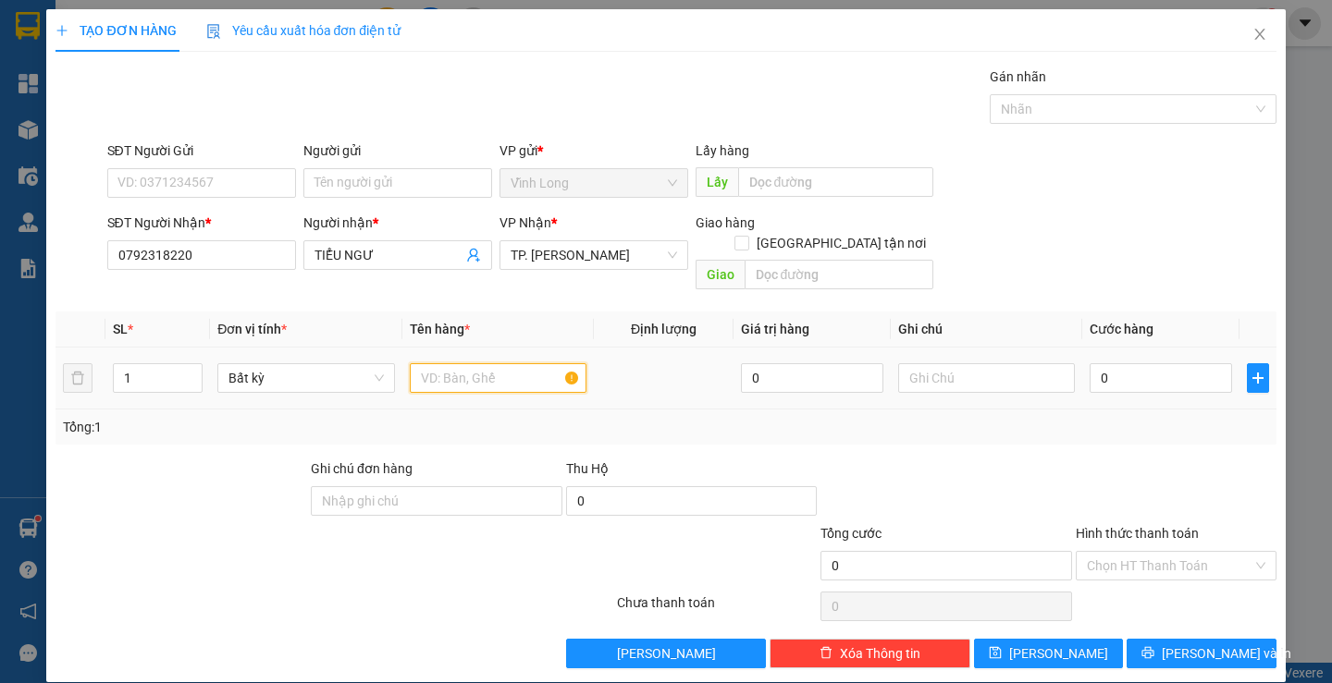
click at [444, 369] on input "text" at bounding box center [498, 378] width 177 height 30
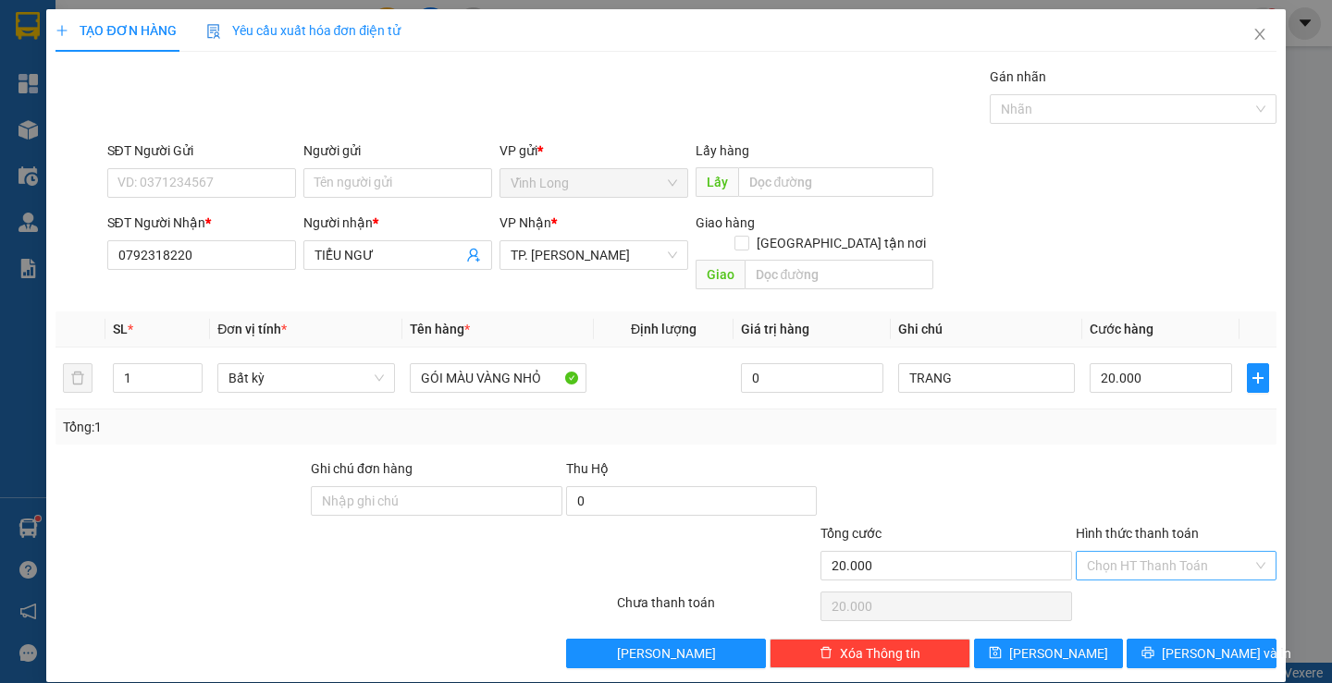
click at [1100, 552] on input "Hình thức thanh toán" at bounding box center [1170, 566] width 166 height 28
click at [1105, 574] on div "Tại văn phòng" at bounding box center [1164, 582] width 176 height 20
click at [1208, 644] on span "Lưu và In" at bounding box center [1225, 654] width 129 height 20
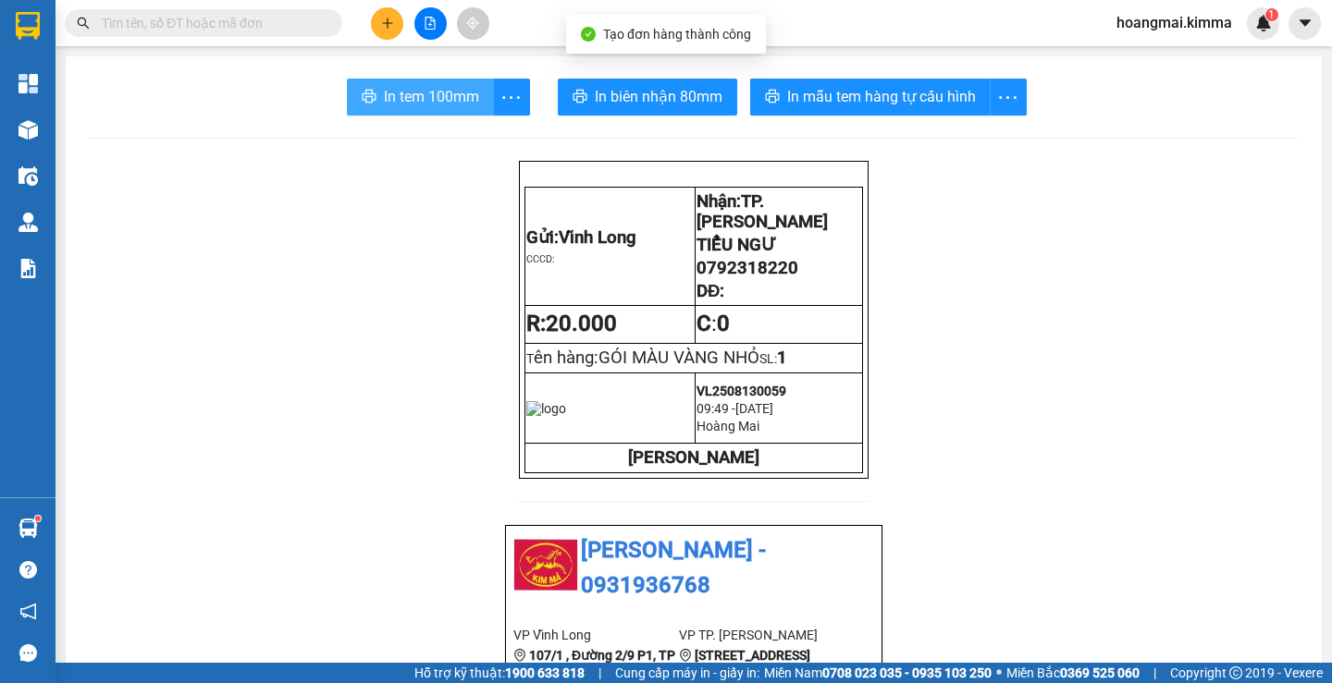
click at [405, 95] on span "In tem 100mm" at bounding box center [431, 96] width 95 height 23
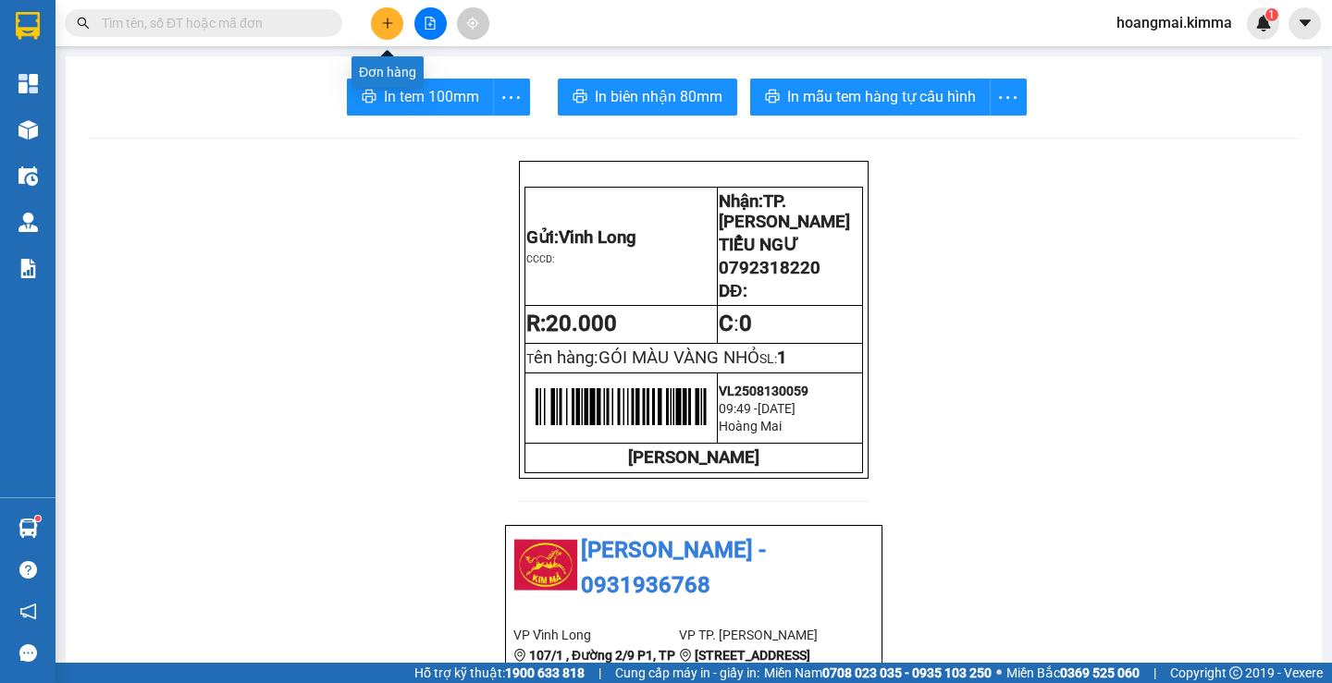
drag, startPoint x: 392, startPoint y: 26, endPoint x: 383, endPoint y: 27, distance: 9.3
click at [383, 27] on icon "plus" at bounding box center [387, 23] width 13 height 13
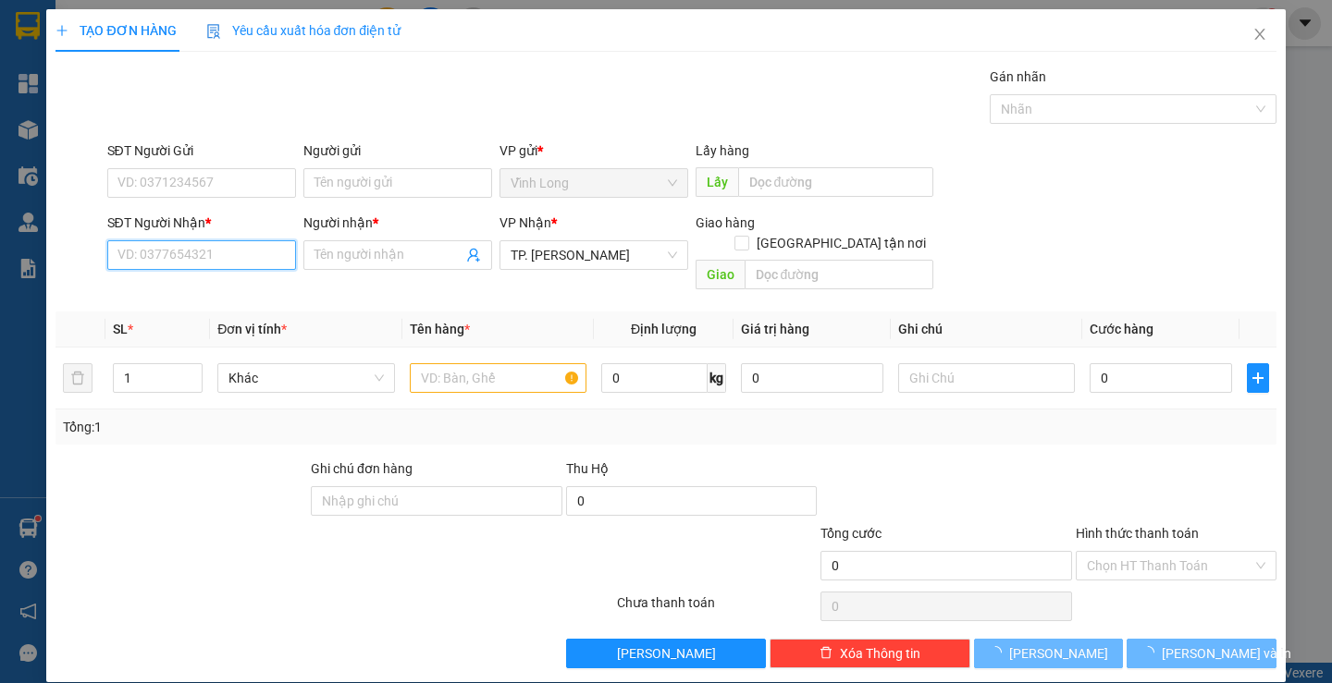
click at [227, 258] on input "SĐT Người Nhận *" at bounding box center [201, 255] width 189 height 30
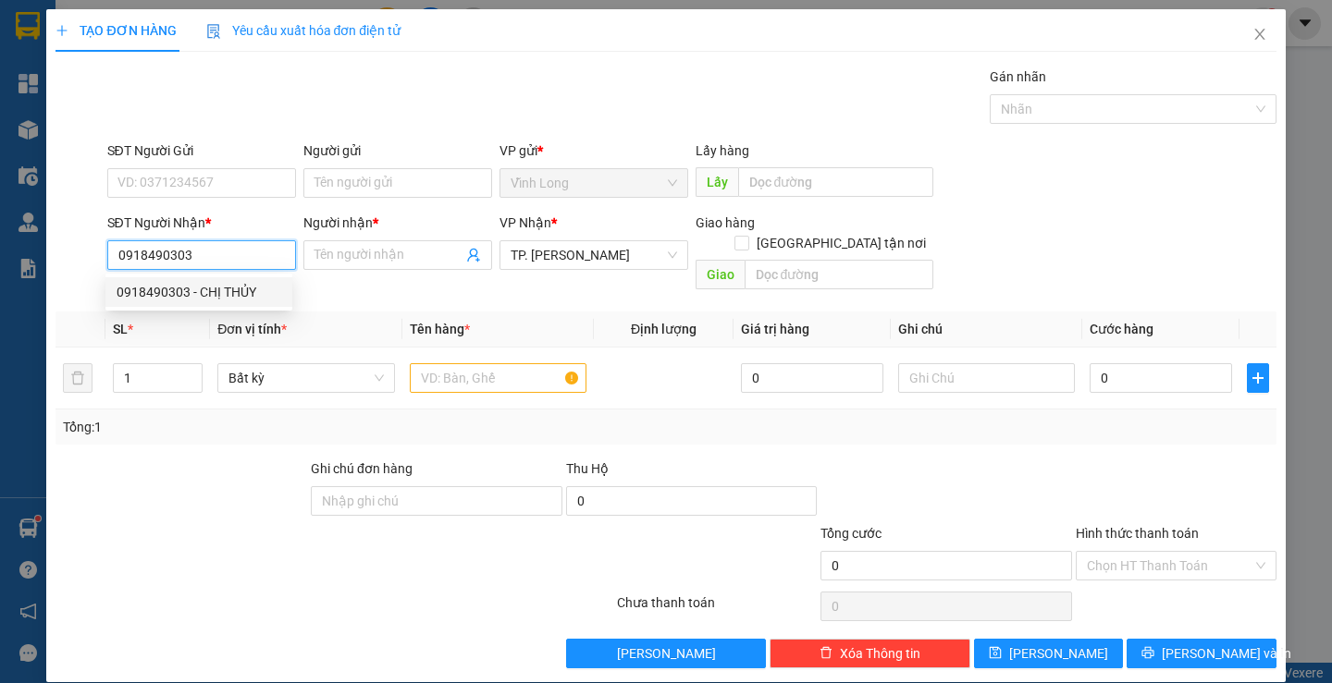
click at [238, 293] on div "0918490303 - CHỊ THỦY" at bounding box center [199, 292] width 165 height 20
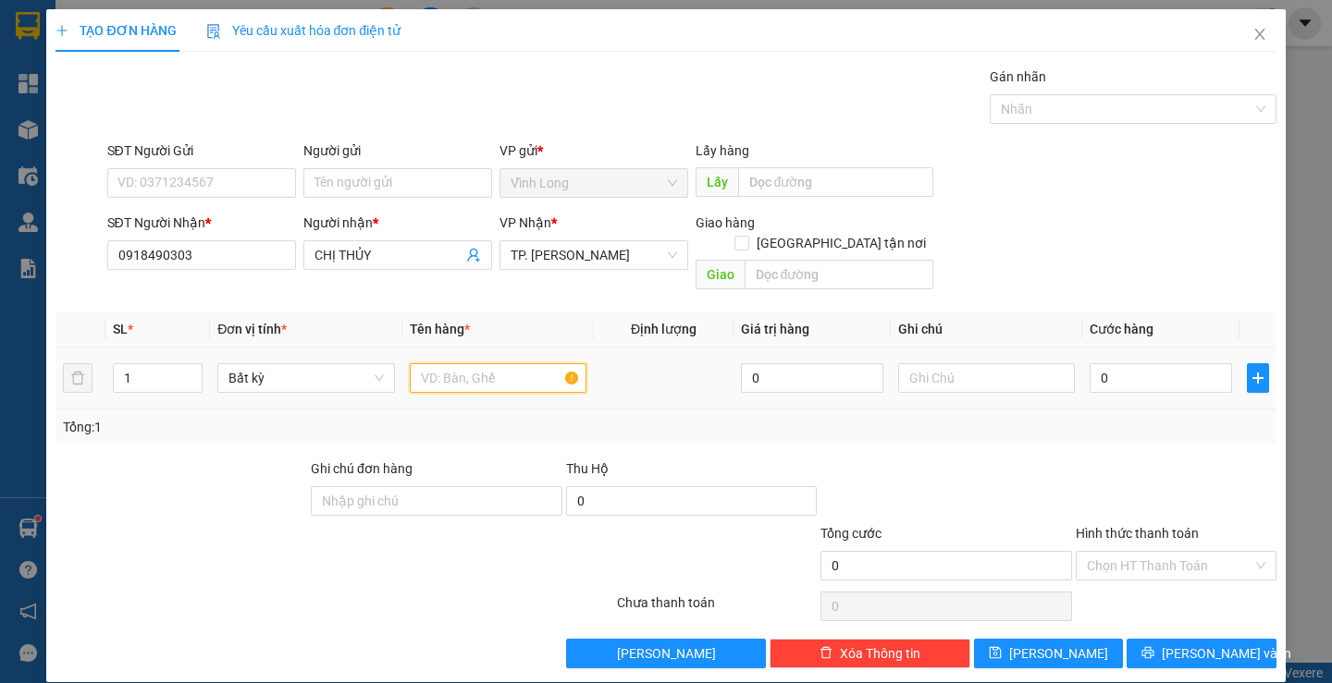
click at [450, 363] on input "text" at bounding box center [498, 378] width 177 height 30
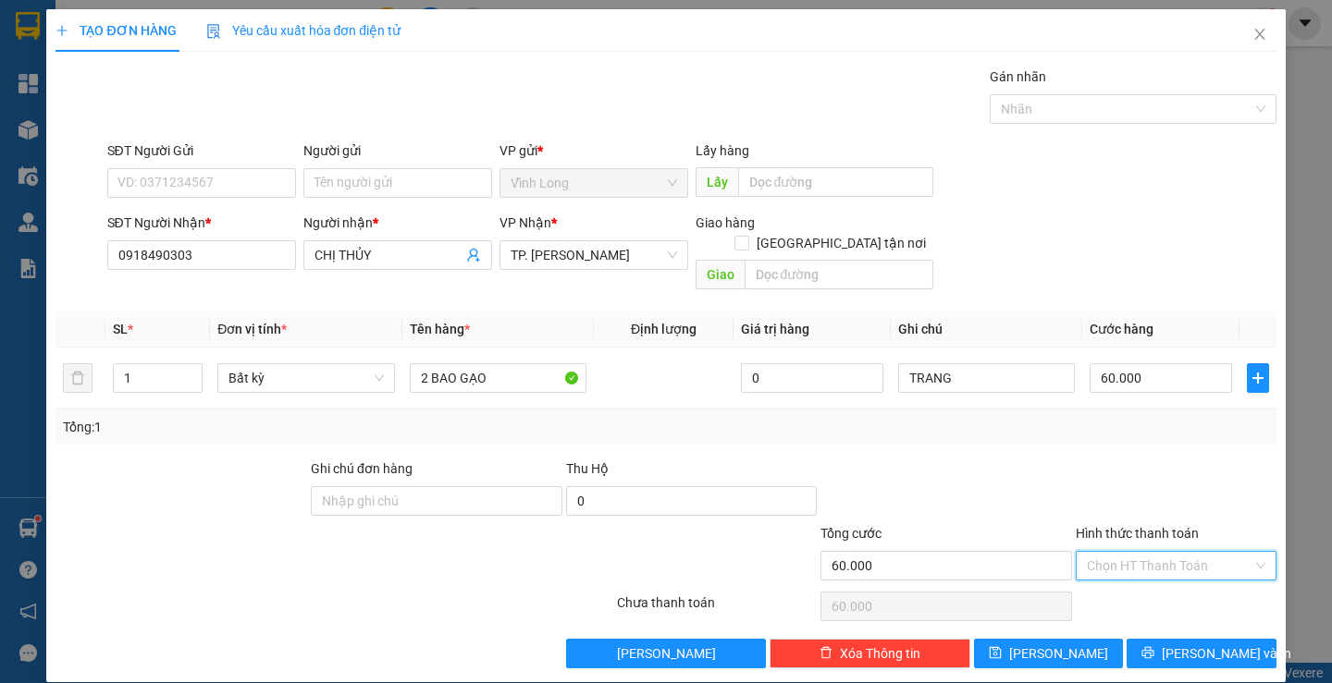
drag, startPoint x: 1170, startPoint y: 538, endPoint x: 1156, endPoint y: 559, distance: 24.6
click at [1165, 552] on input "Hình thức thanh toán" at bounding box center [1170, 566] width 166 height 28
click at [1122, 590] on div "Tại văn phòng" at bounding box center [1164, 582] width 176 height 20
click at [1146, 639] on button "Lưu và In" at bounding box center [1200, 654] width 149 height 30
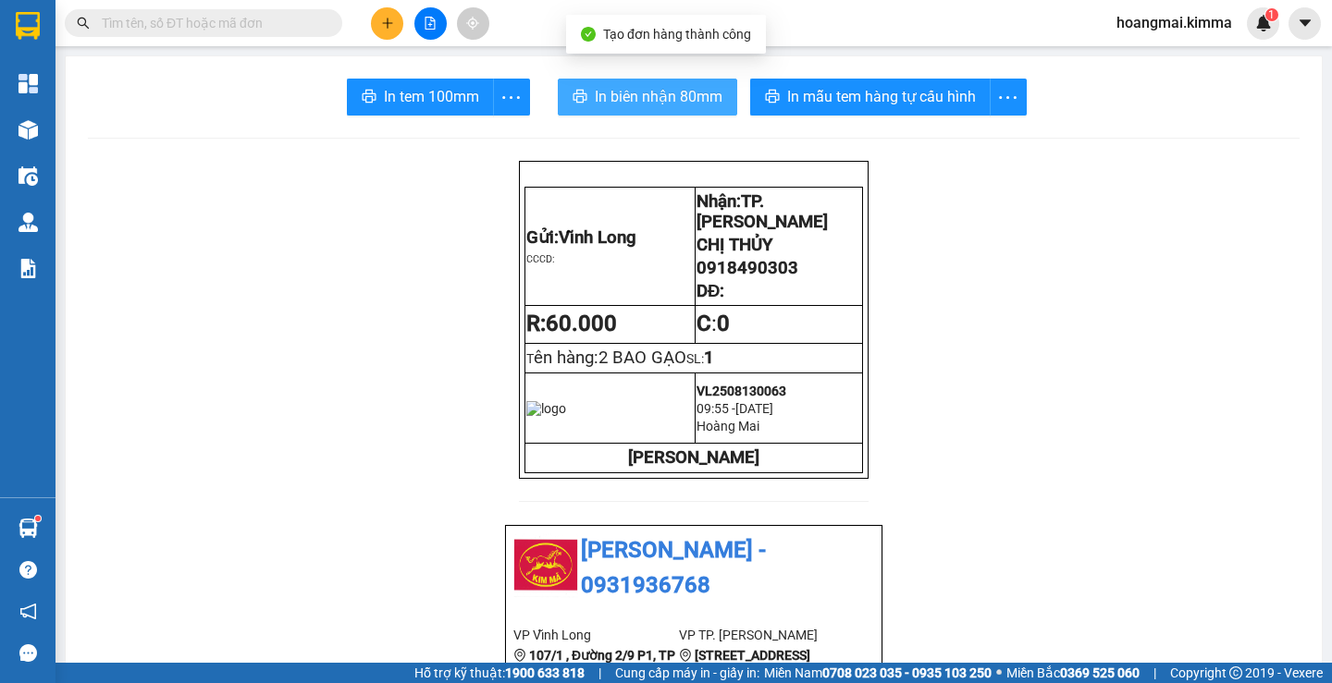
click at [598, 91] on span "In biên nhận 80mm" at bounding box center [659, 96] width 128 height 23
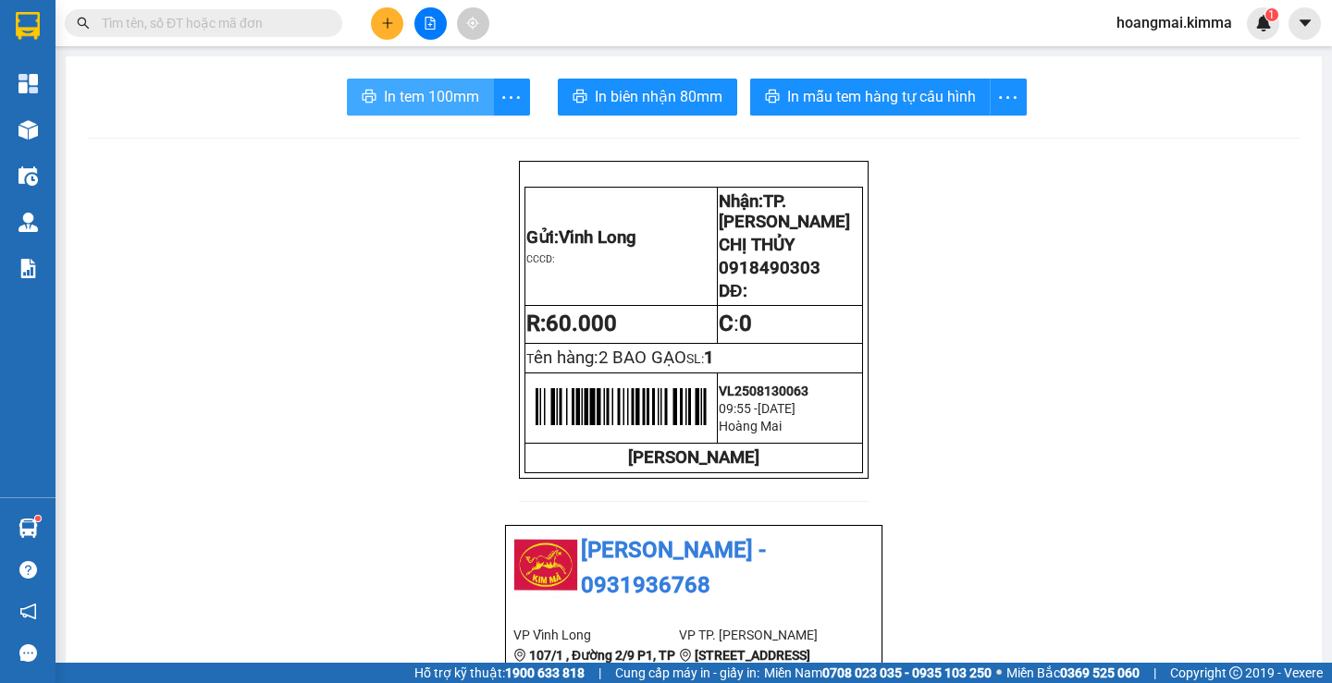
click at [411, 104] on span "In tem 100mm" at bounding box center [431, 96] width 95 height 23
click at [392, 16] on button at bounding box center [387, 23] width 32 height 32
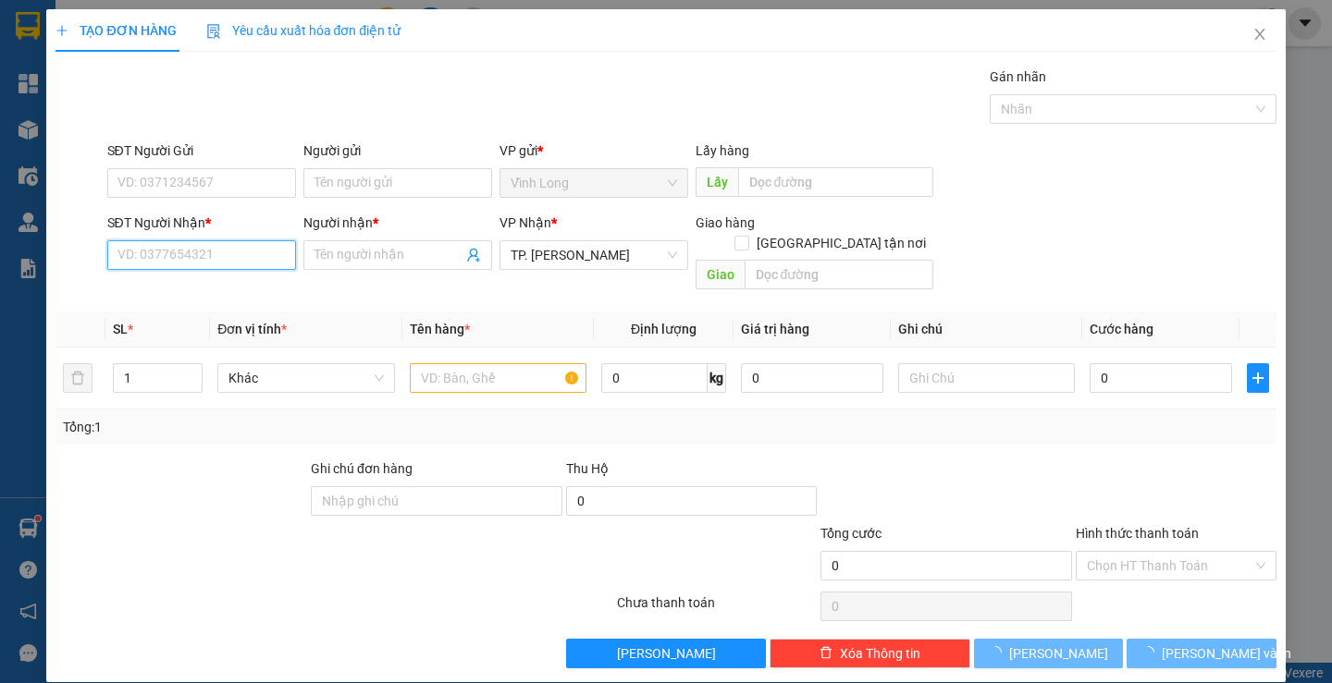
click at [253, 243] on input "SĐT Người Nhận *" at bounding box center [201, 255] width 189 height 30
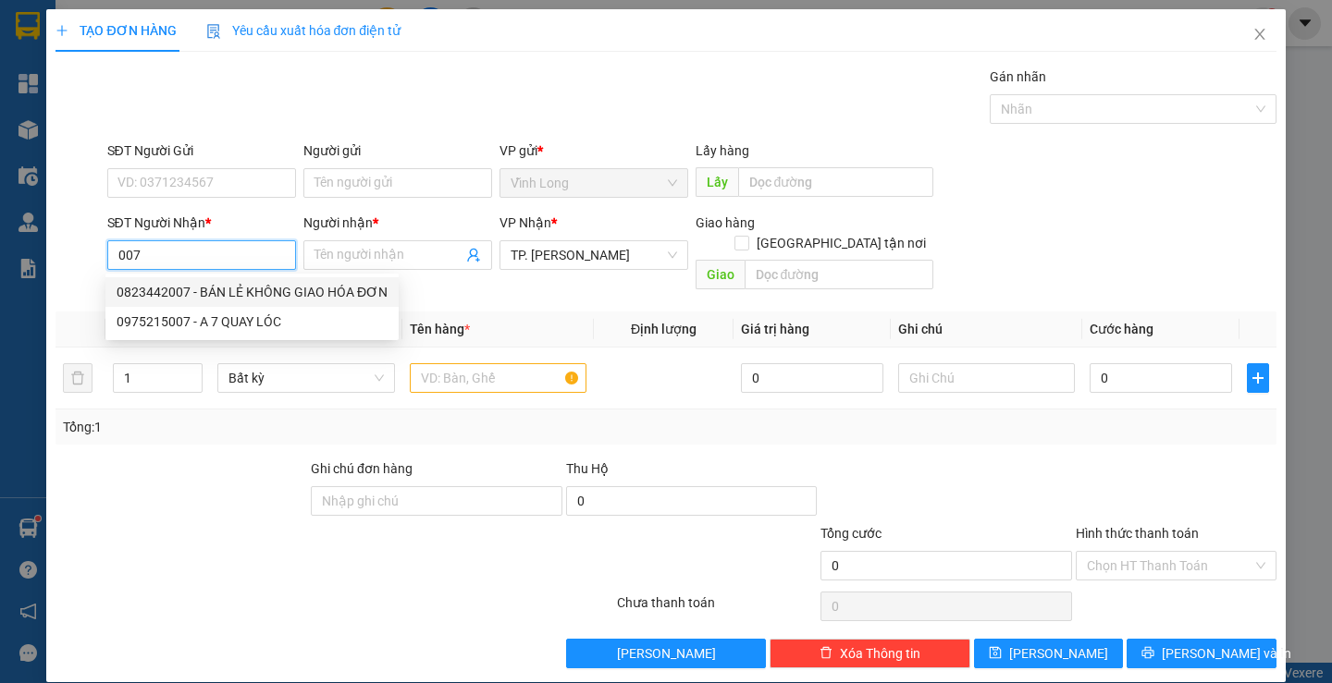
drag, startPoint x: 156, startPoint y: 244, endPoint x: 0, endPoint y: 265, distance: 157.7
click at [0, 260] on div "TẠO ĐƠN HÀNG Yêu cầu xuất hóa đơn điện tử Transit Pickup Surcharge Ids Transit …" at bounding box center [666, 341] width 1332 height 683
click at [168, 330] on div "0907992251 - KHÁNH VY" at bounding box center [208, 322] width 182 height 20
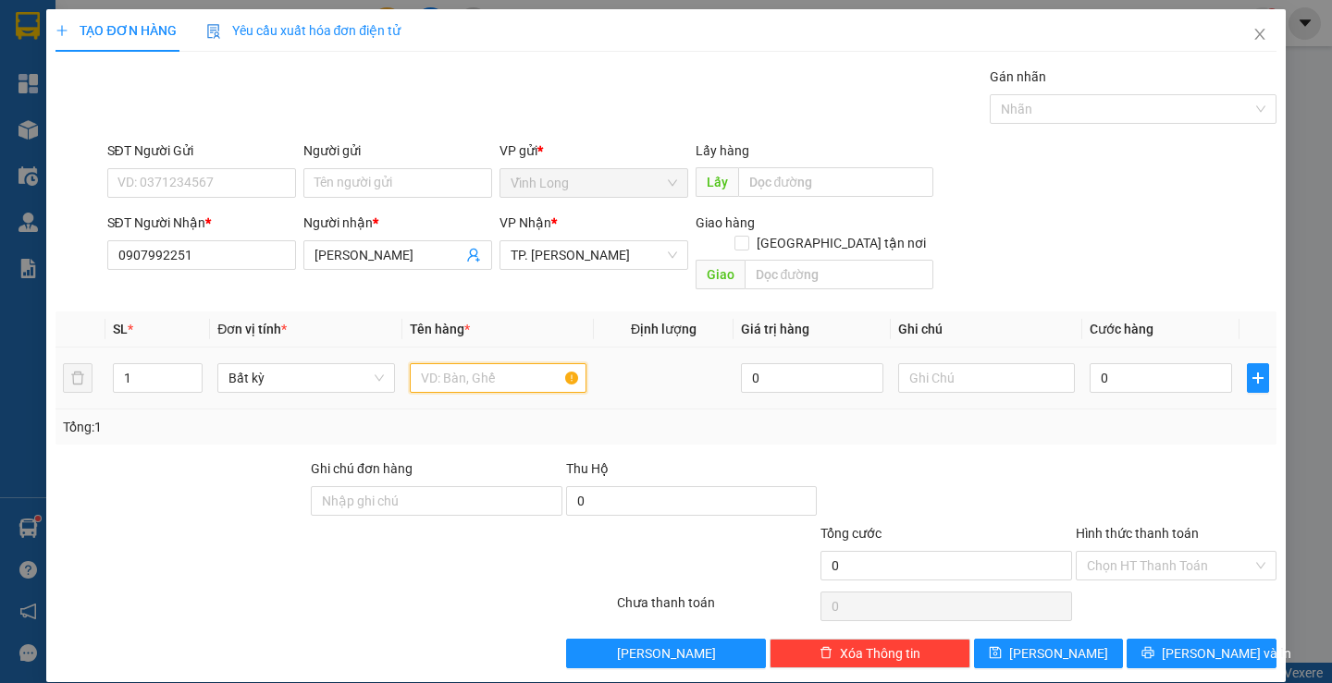
click at [435, 363] on input "text" at bounding box center [498, 378] width 177 height 30
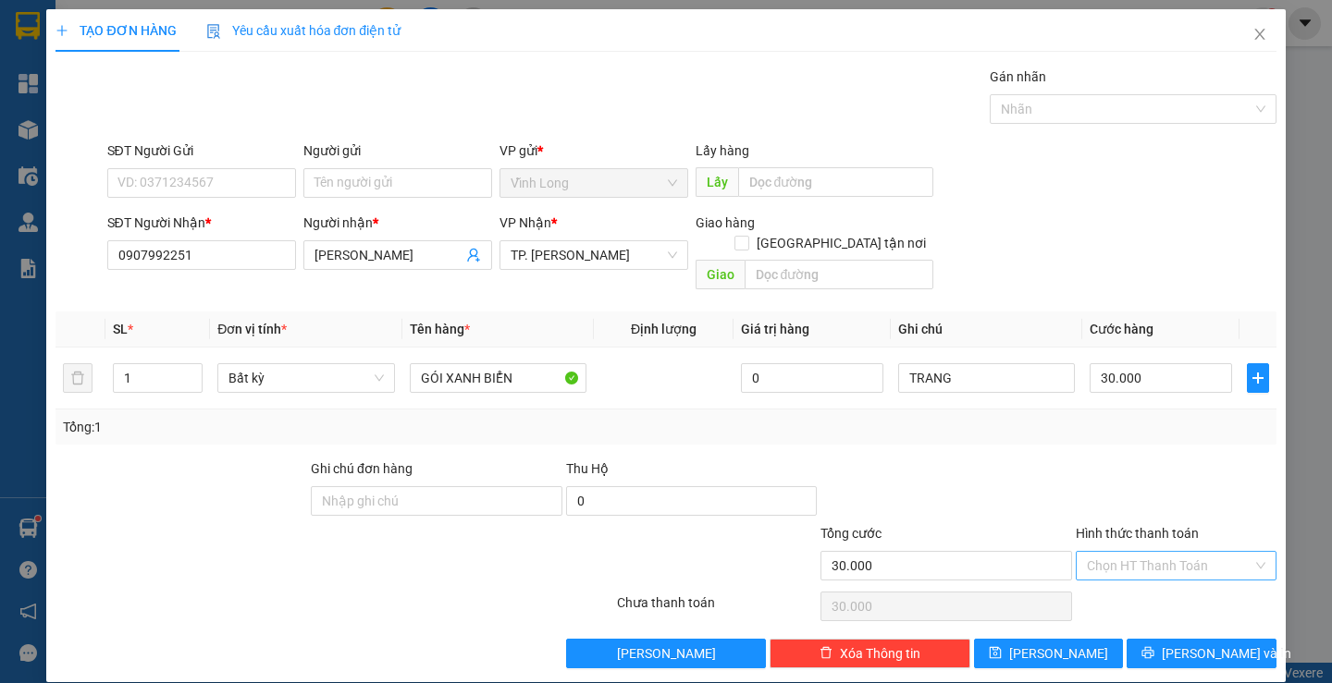
click at [1147, 554] on input "Hình thức thanh toán" at bounding box center [1170, 566] width 166 height 28
click at [1143, 572] on div "Tại văn phòng" at bounding box center [1164, 582] width 176 height 20
click at [1154, 646] on icon "printer" at bounding box center [1147, 652] width 13 height 13
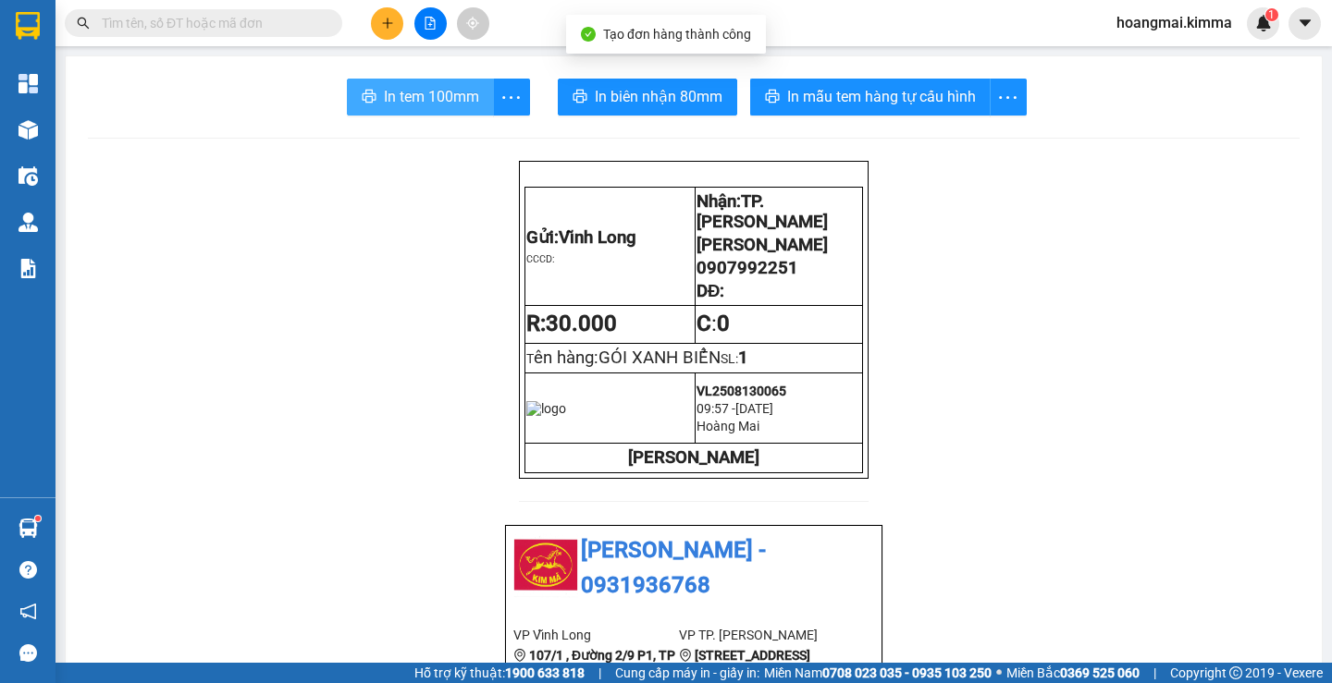
drag, startPoint x: 455, startPoint y: 82, endPoint x: 769, endPoint y: 202, distance: 336.3
click at [461, 87] on button "In tem 100mm" at bounding box center [420, 97] width 147 height 37
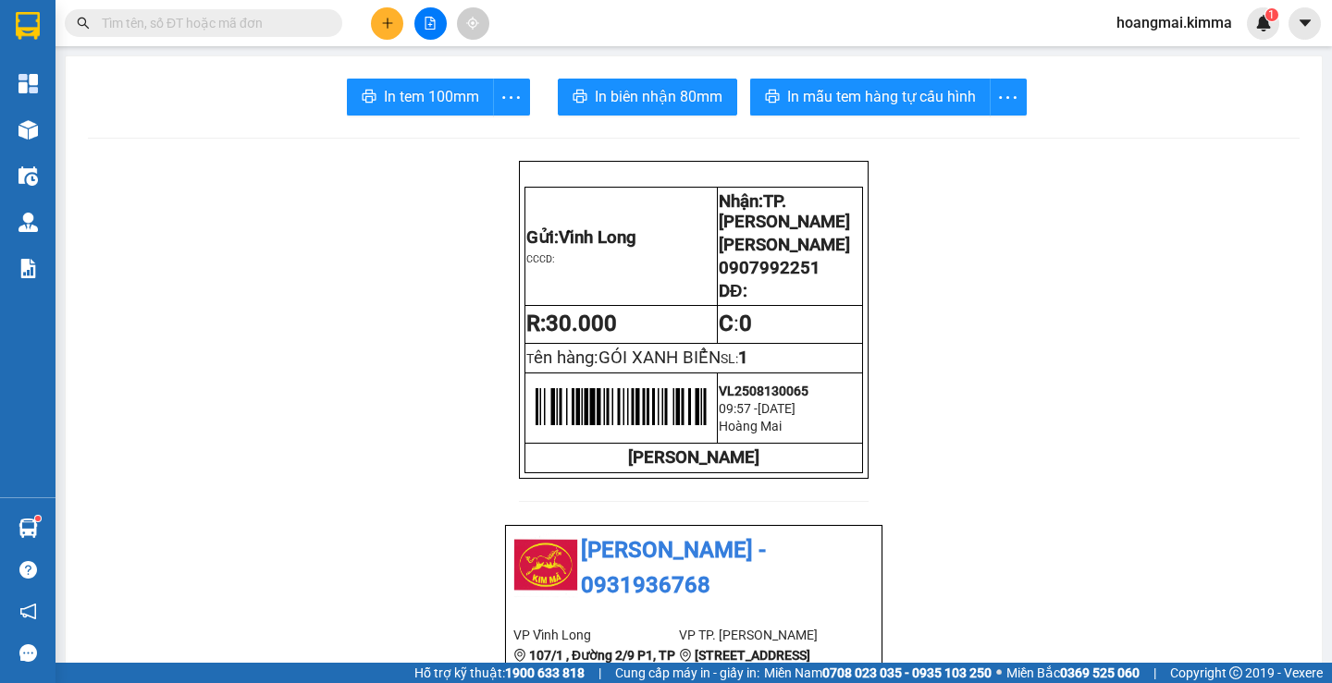
click at [384, 18] on icon "plus" at bounding box center [387, 23] width 13 height 13
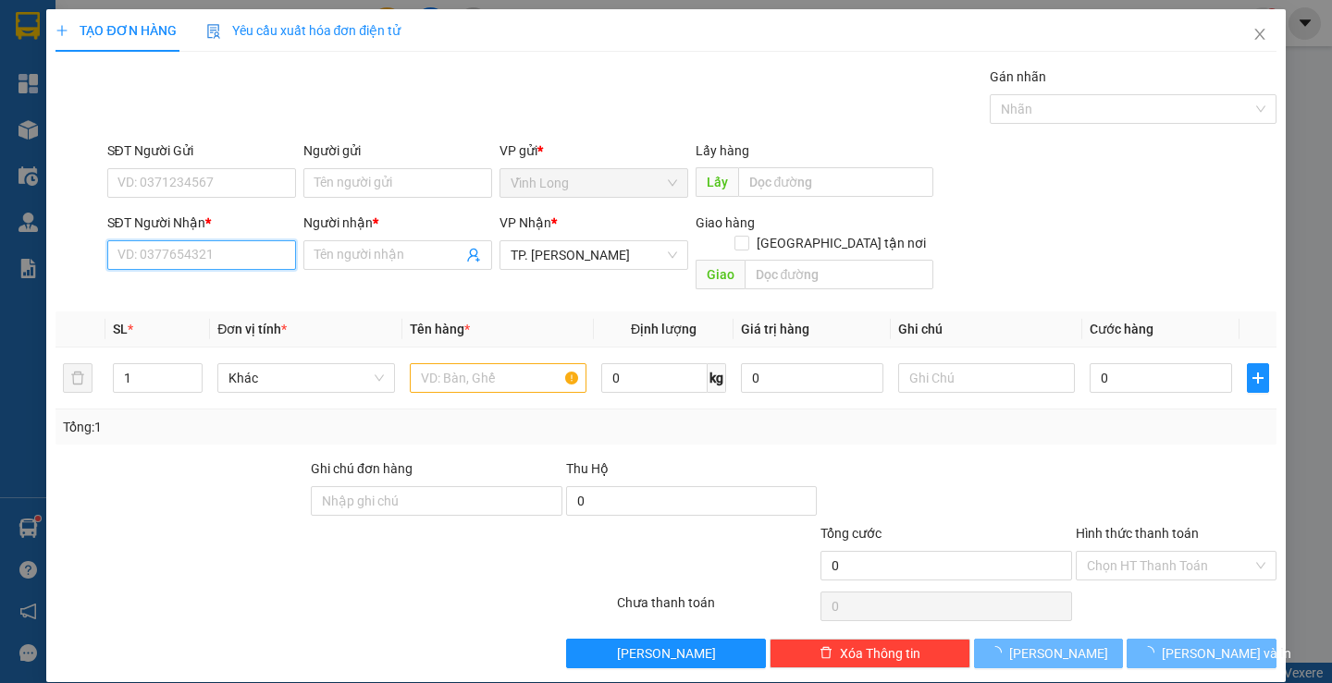
click at [259, 248] on input "SĐT Người Nhận *" at bounding box center [201, 255] width 189 height 30
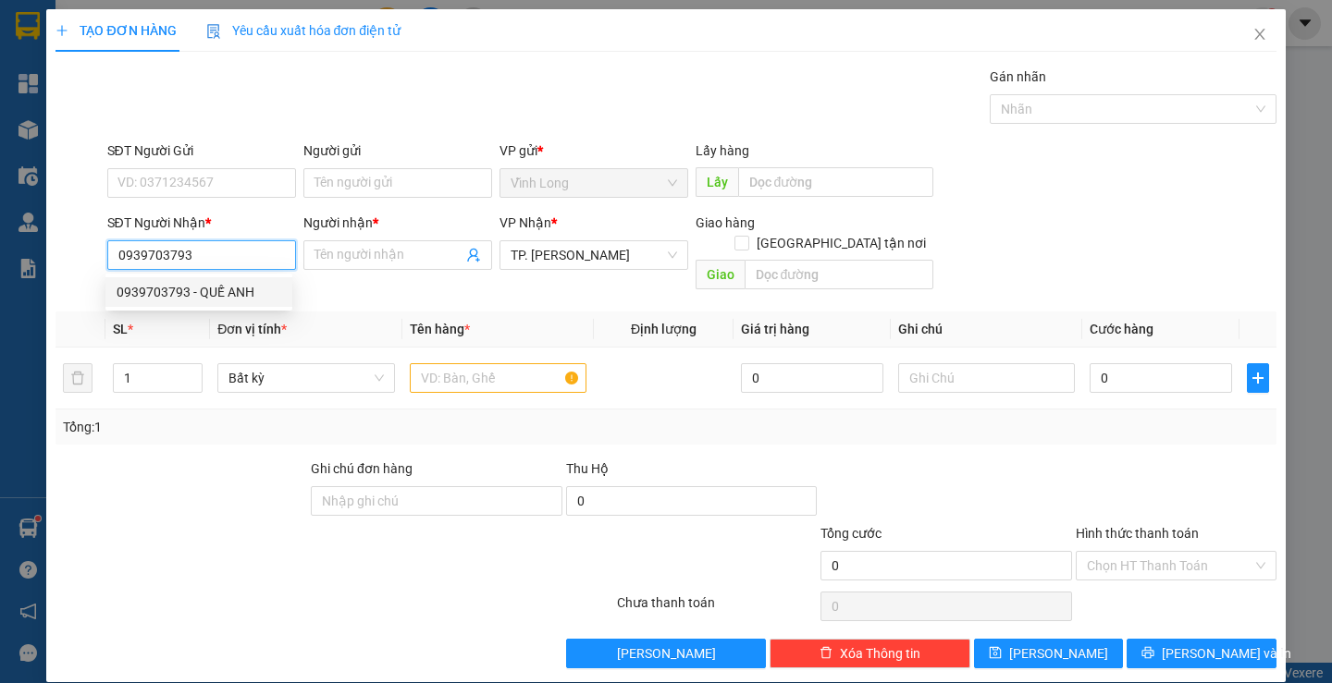
click at [227, 291] on div "0939703793 - QUẾ ANH" at bounding box center [199, 292] width 165 height 20
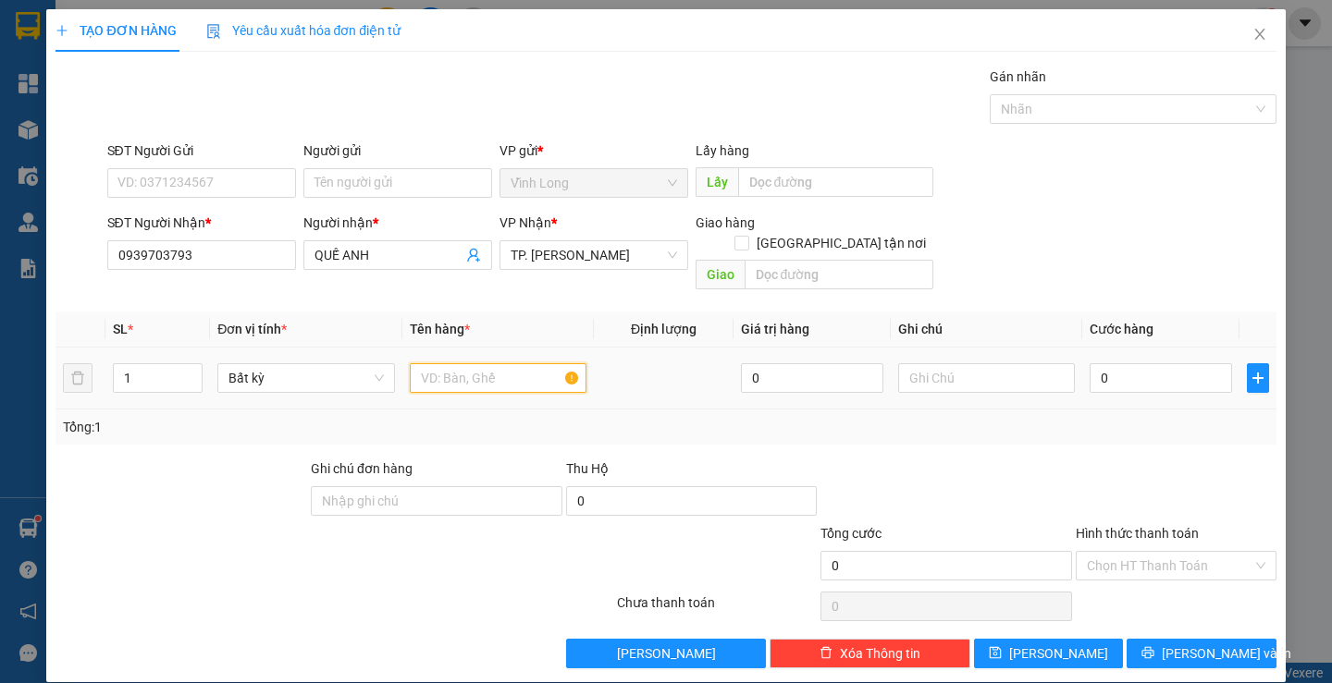
click at [444, 363] on input "text" at bounding box center [498, 378] width 177 height 30
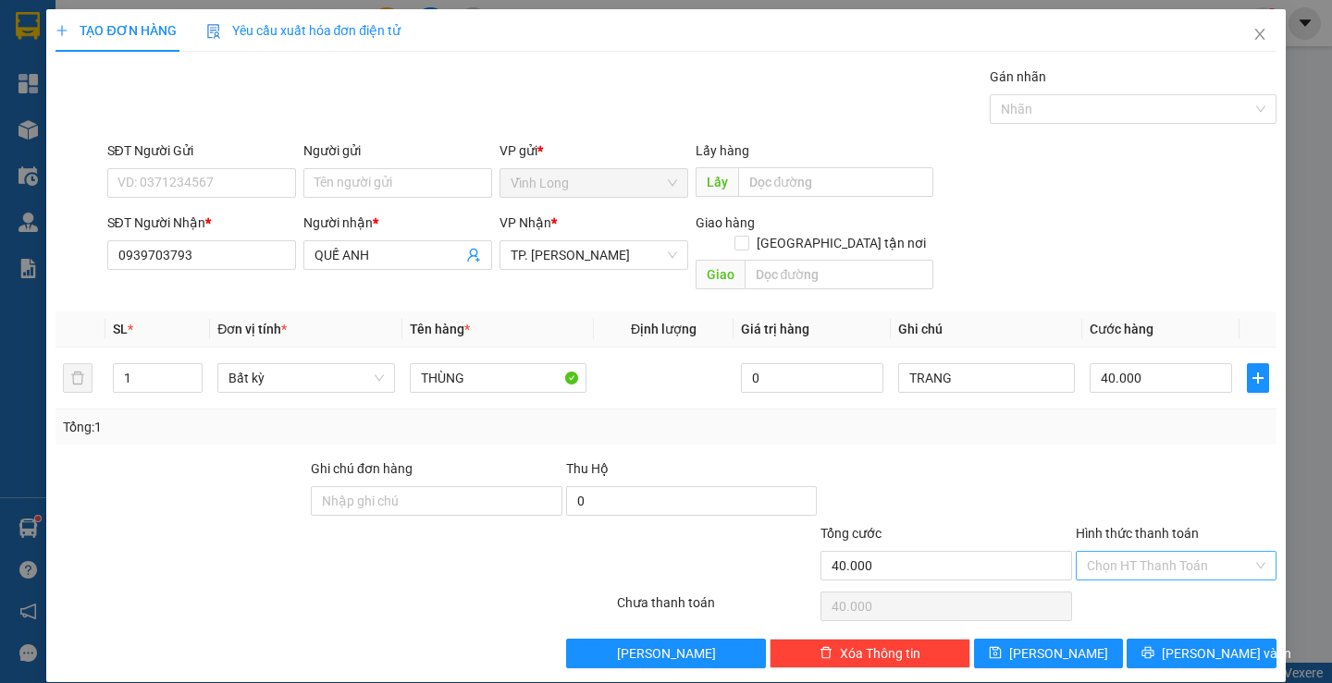
click at [1109, 552] on input "Hình thức thanh toán" at bounding box center [1170, 566] width 166 height 28
click at [1108, 580] on div "Tại văn phòng" at bounding box center [1164, 582] width 176 height 20
click at [1154, 647] on icon "printer" at bounding box center [1148, 653] width 12 height 12
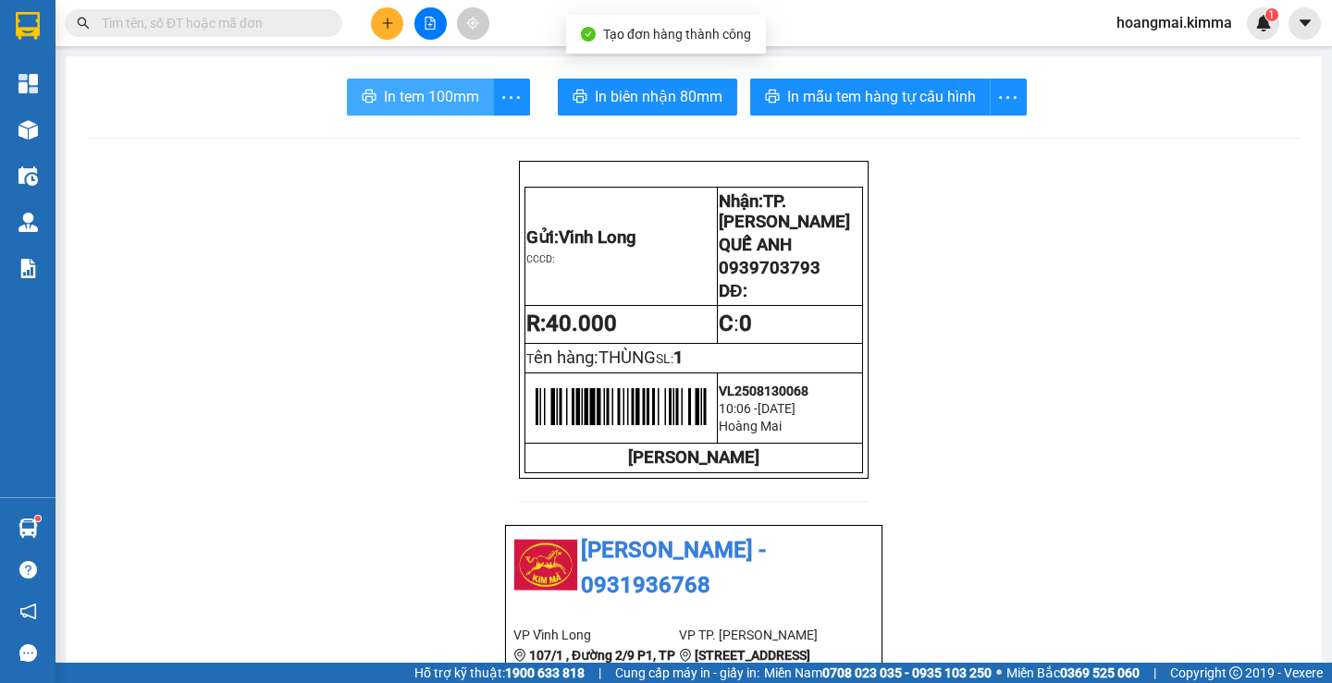
click at [432, 105] on span "In tem 100mm" at bounding box center [431, 96] width 95 height 23
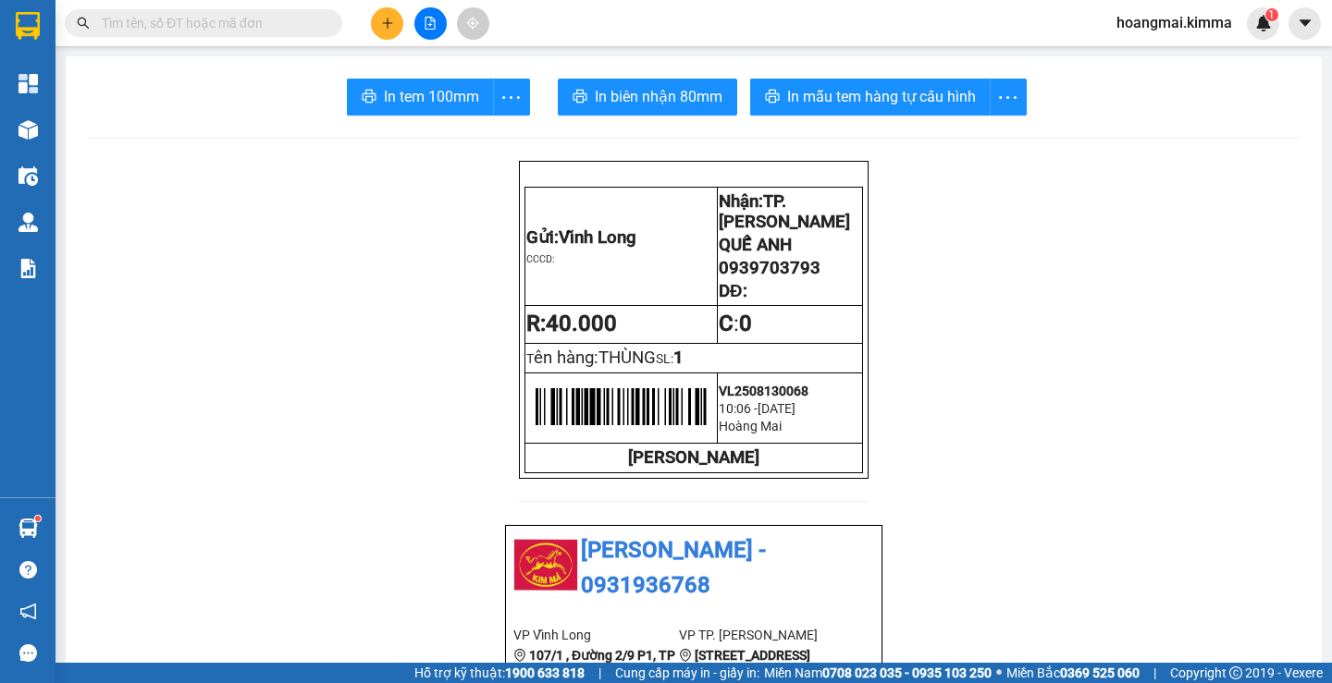
click at [392, 31] on button at bounding box center [387, 23] width 32 height 32
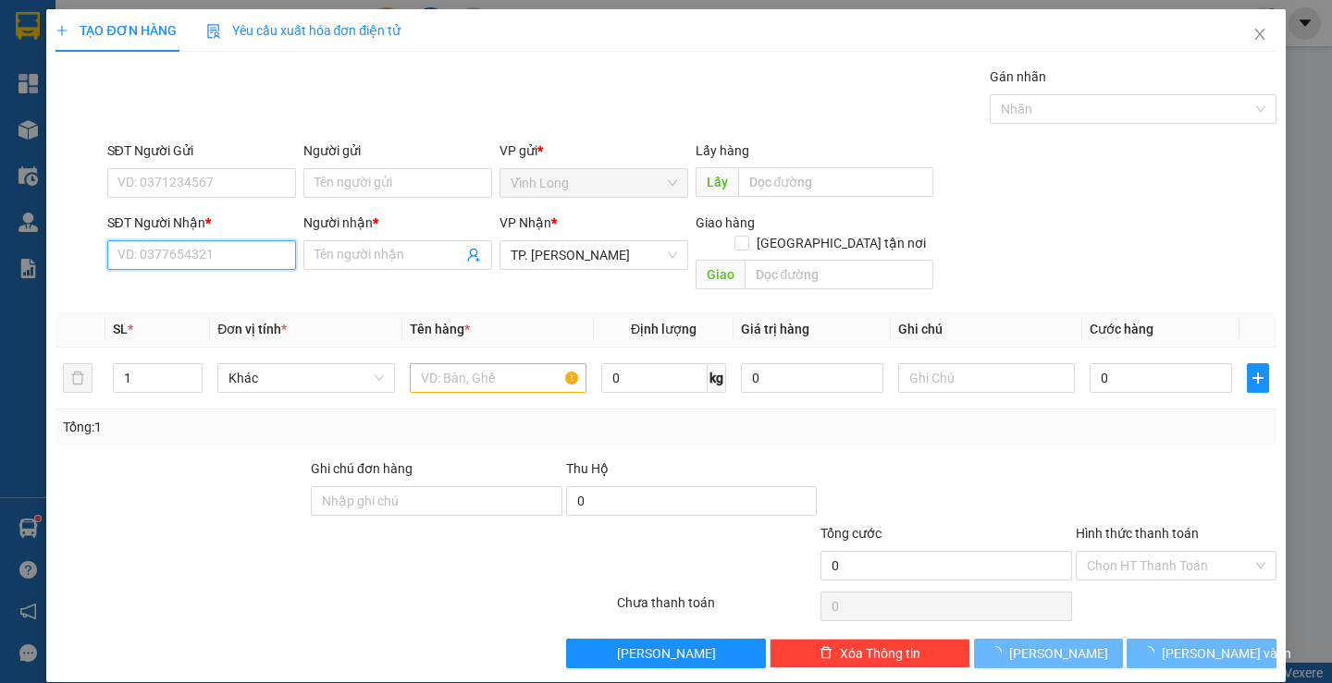
click at [209, 258] on input "SĐT Người Nhận *" at bounding box center [201, 255] width 189 height 30
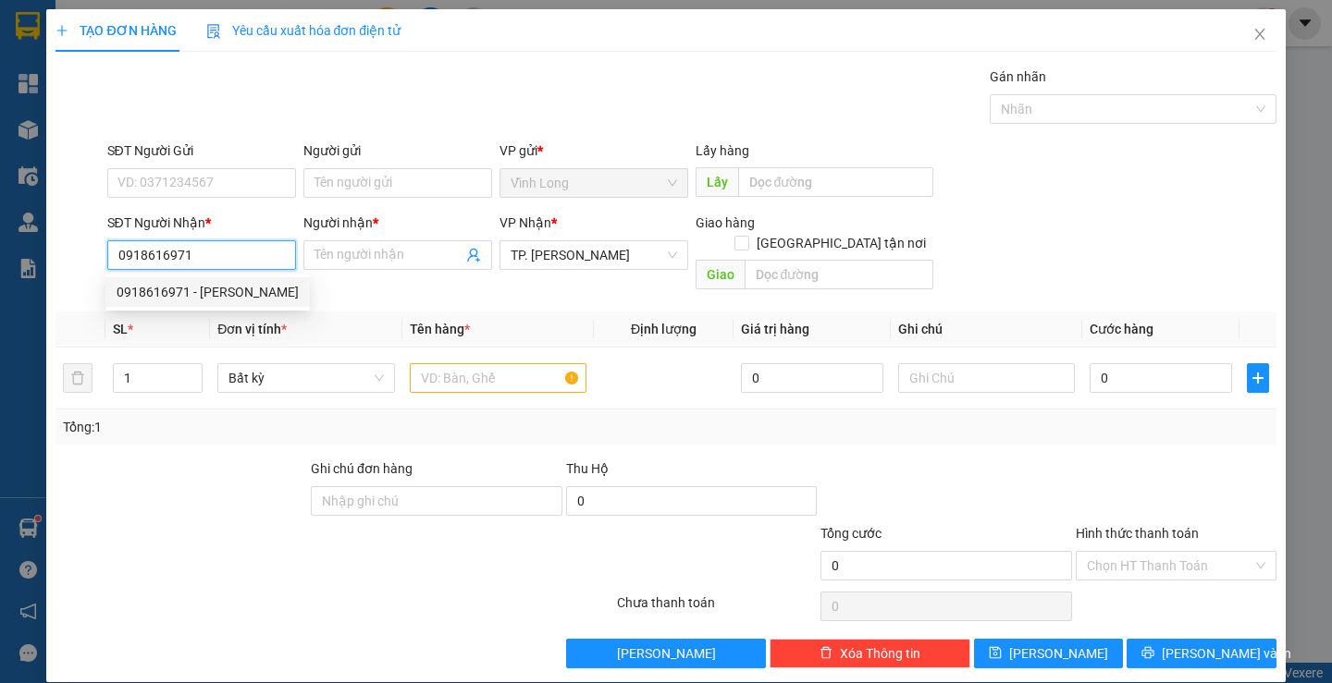
click at [252, 301] on div "0918616971 - NGUYỄN NHỰT ĐÔNG" at bounding box center [208, 292] width 182 height 20
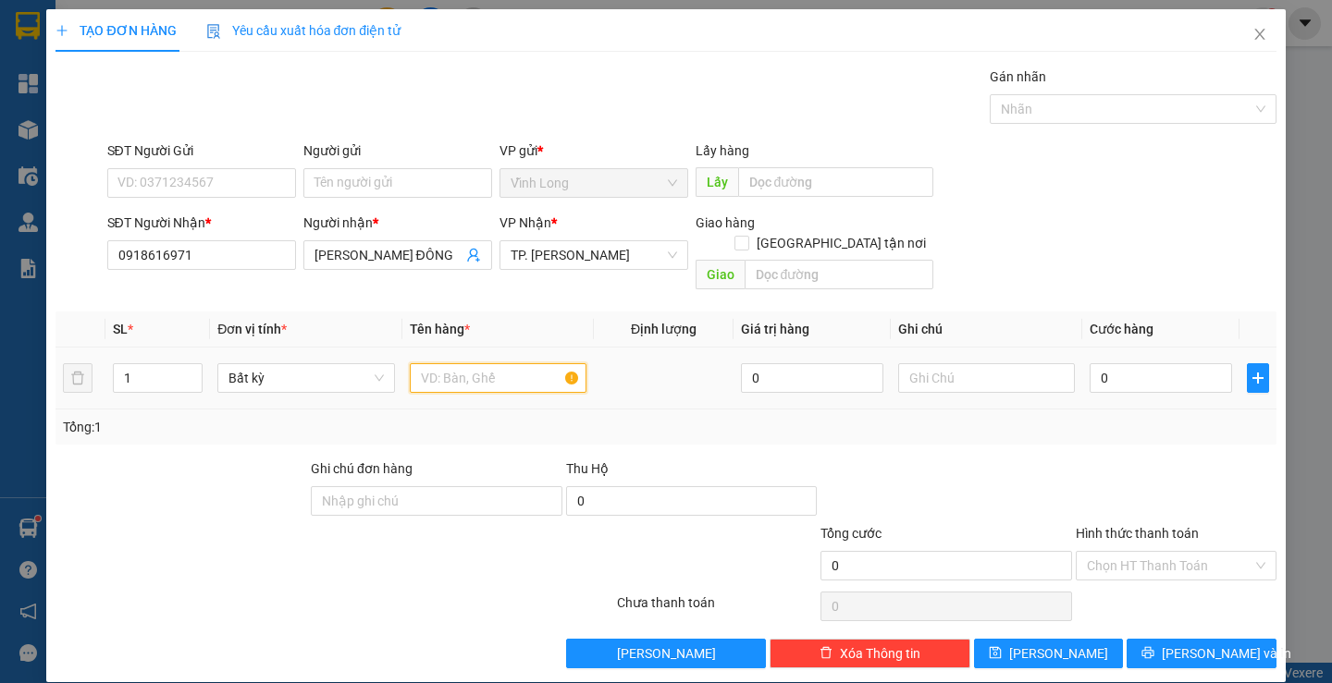
click at [449, 363] on input "text" at bounding box center [498, 378] width 177 height 30
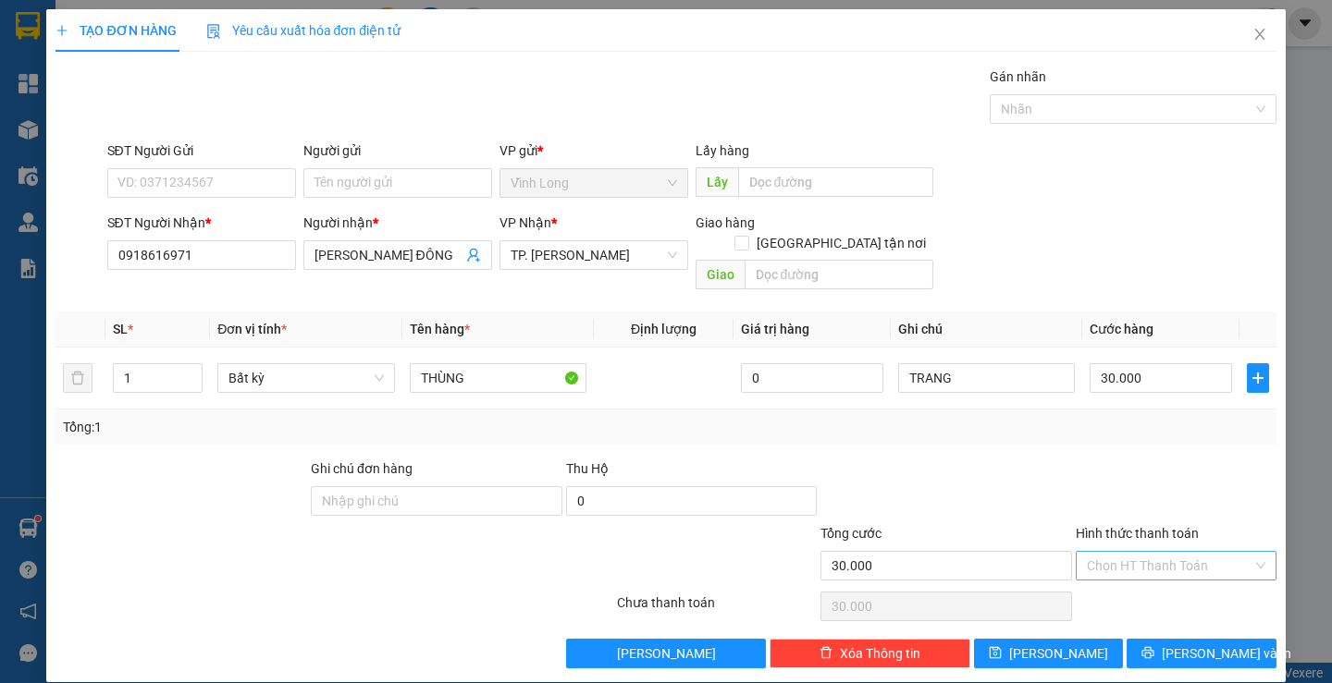
click at [1106, 552] on input "Hình thức thanh toán" at bounding box center [1170, 566] width 166 height 28
click at [1108, 576] on div "Tại văn phòng" at bounding box center [1164, 582] width 176 height 20
click at [1175, 644] on span "Lưu và In" at bounding box center [1225, 654] width 129 height 20
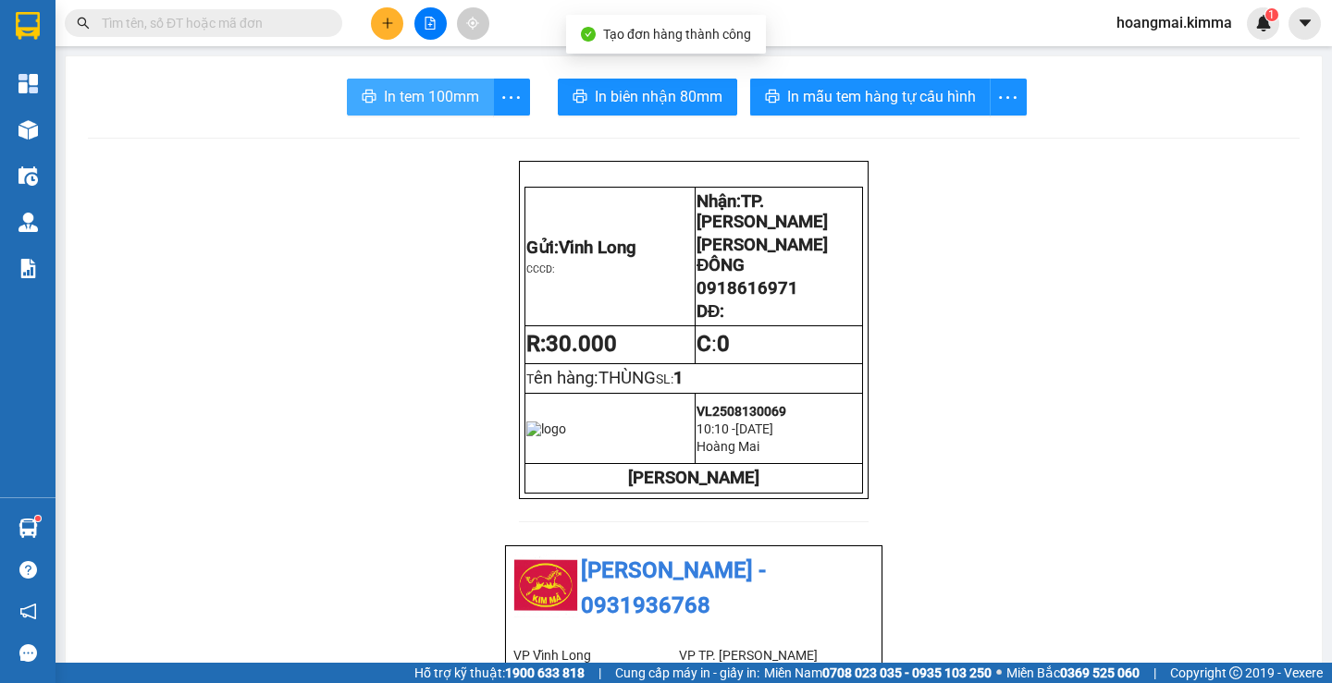
click at [416, 96] on span "In tem 100mm" at bounding box center [431, 96] width 95 height 23
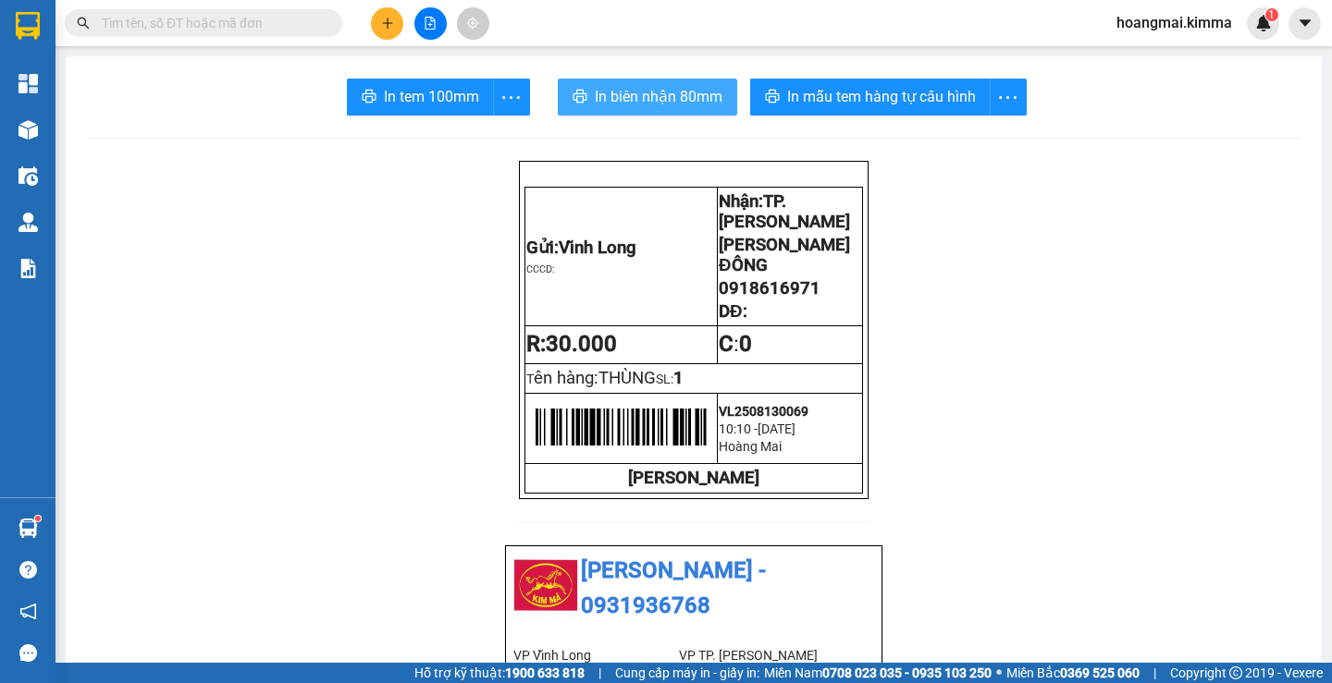
click at [639, 95] on span "In biên nhận 80mm" at bounding box center [659, 96] width 128 height 23
click at [382, 24] on icon "plus" at bounding box center [387, 23] width 13 height 13
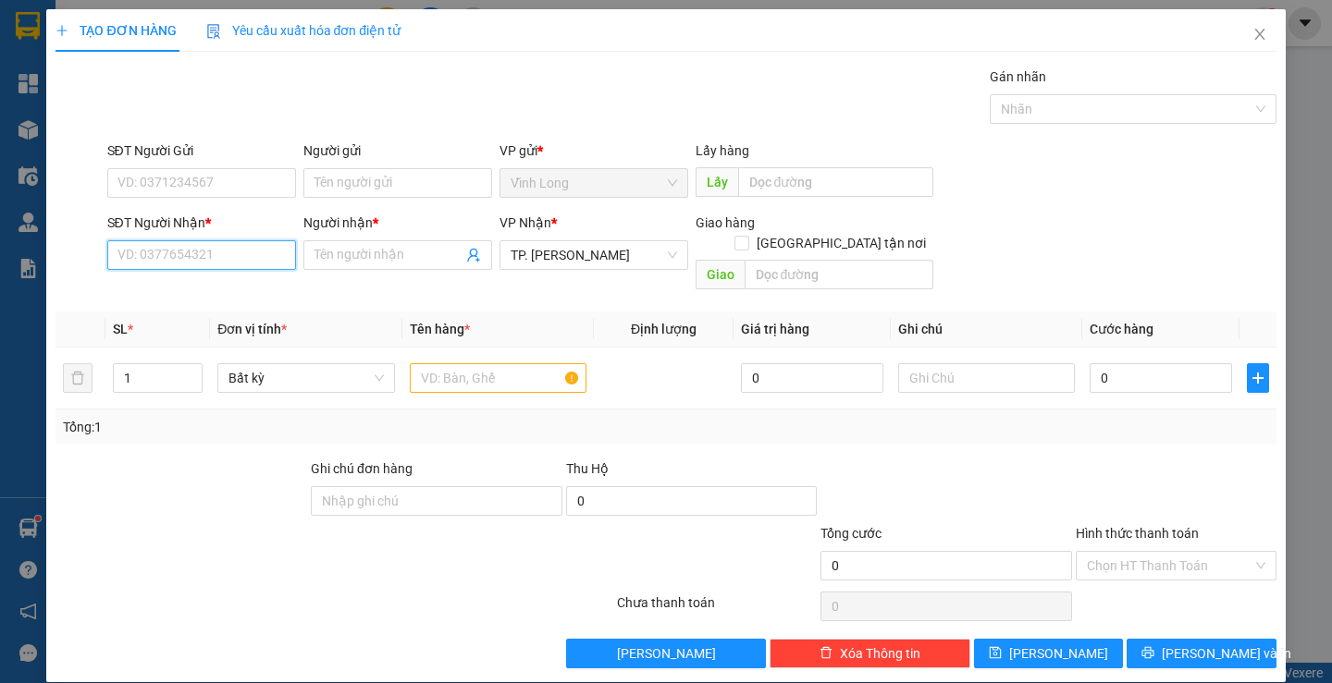
click at [148, 246] on input "SĐT Người Nhận *" at bounding box center [201, 255] width 189 height 30
click at [189, 285] on div "0906966365 - ANH SƠN" at bounding box center [221, 292] width 208 height 20
click at [458, 363] on input "text" at bounding box center [498, 378] width 177 height 30
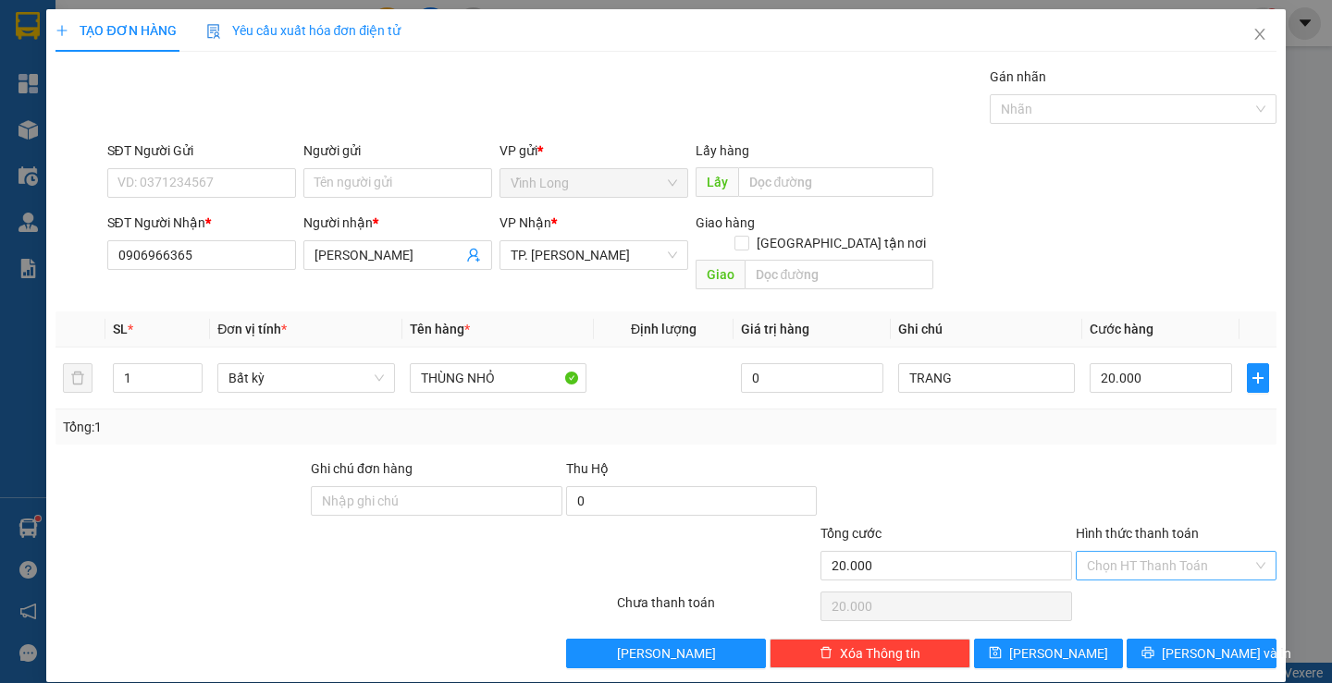
click at [1096, 556] on input "Hình thức thanh toán" at bounding box center [1170, 566] width 166 height 28
click at [1099, 584] on div "Tại văn phòng" at bounding box center [1164, 582] width 176 height 20
click at [1154, 647] on icon "printer" at bounding box center [1148, 653] width 12 height 12
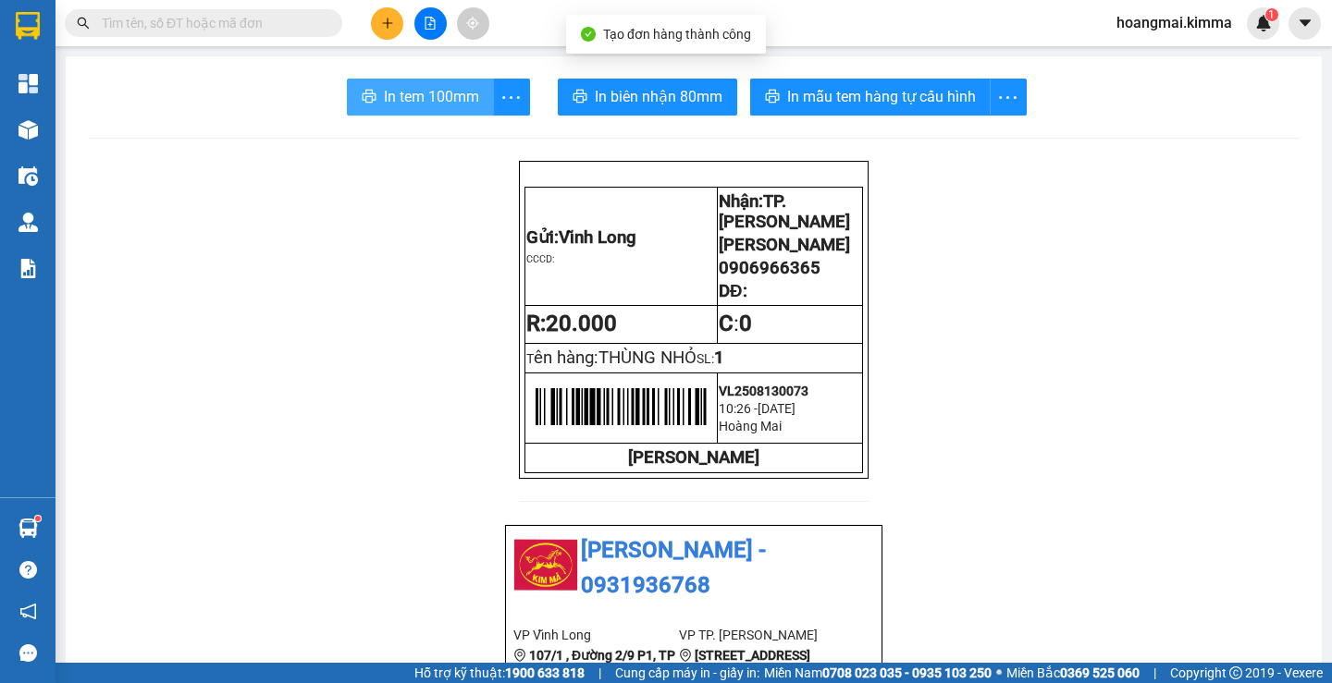
drag, startPoint x: 439, startPoint y: 95, endPoint x: 429, endPoint y: 95, distance: 10.2
click at [431, 95] on span "In tem 100mm" at bounding box center [431, 96] width 95 height 23
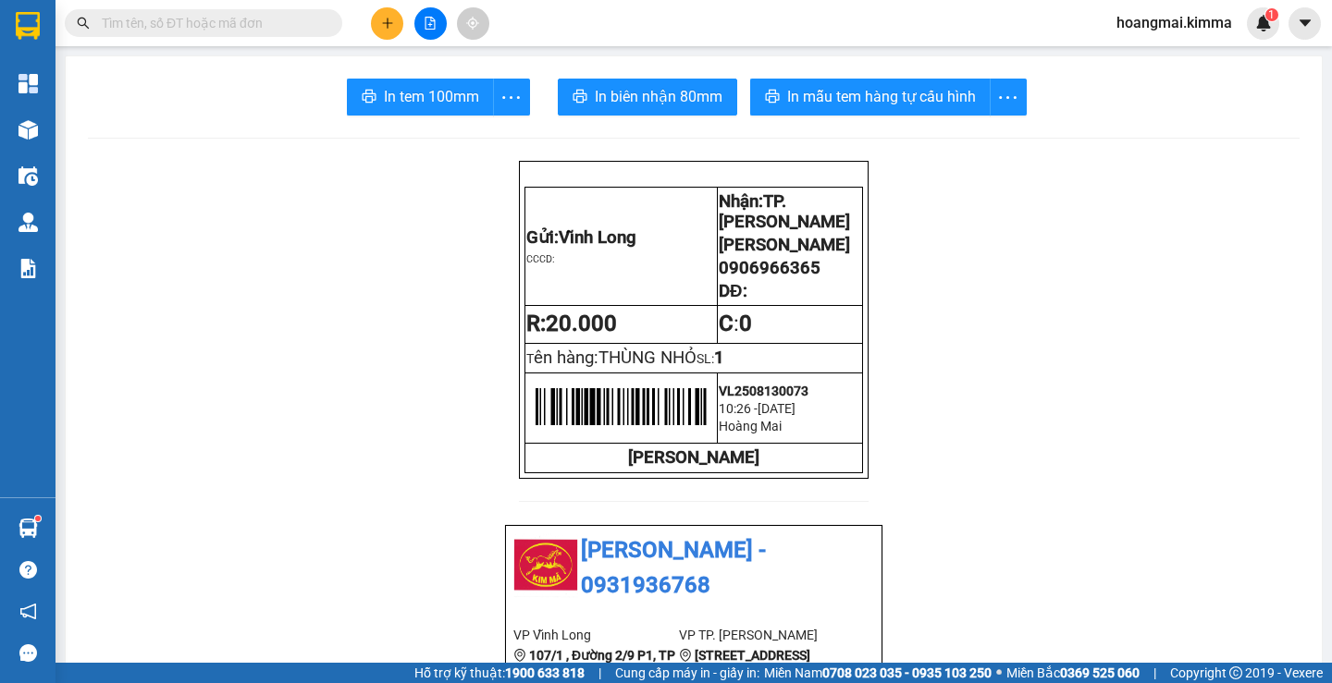
click at [381, 13] on button at bounding box center [387, 23] width 32 height 32
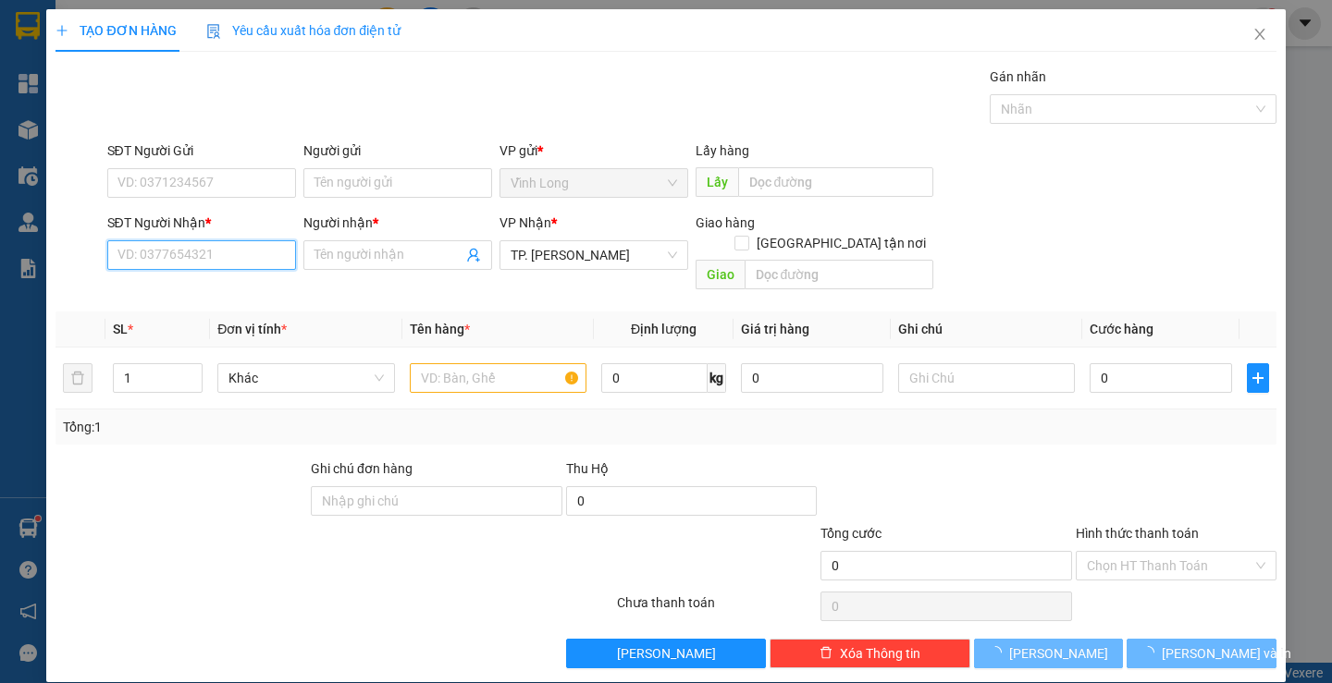
click at [232, 259] on input "SĐT Người Nhận *" at bounding box center [201, 255] width 189 height 30
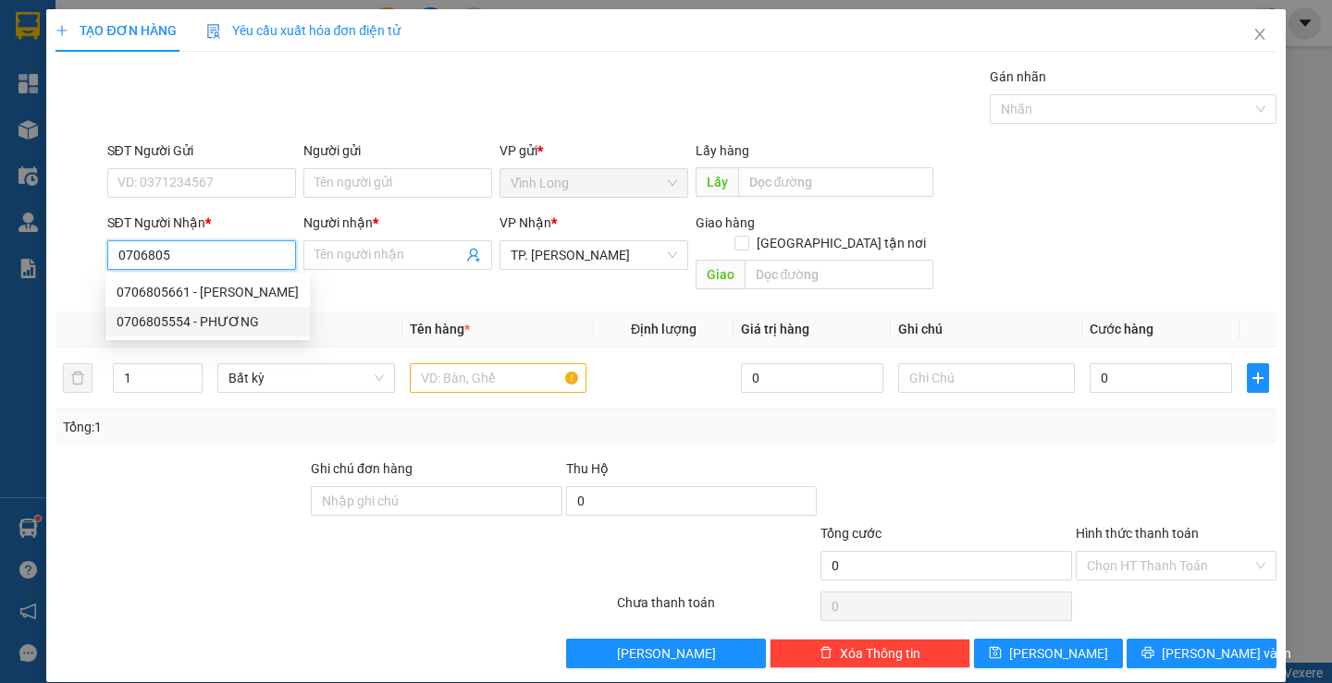
click at [225, 320] on div "0706805554 - PHƯƠNG" at bounding box center [208, 322] width 182 height 20
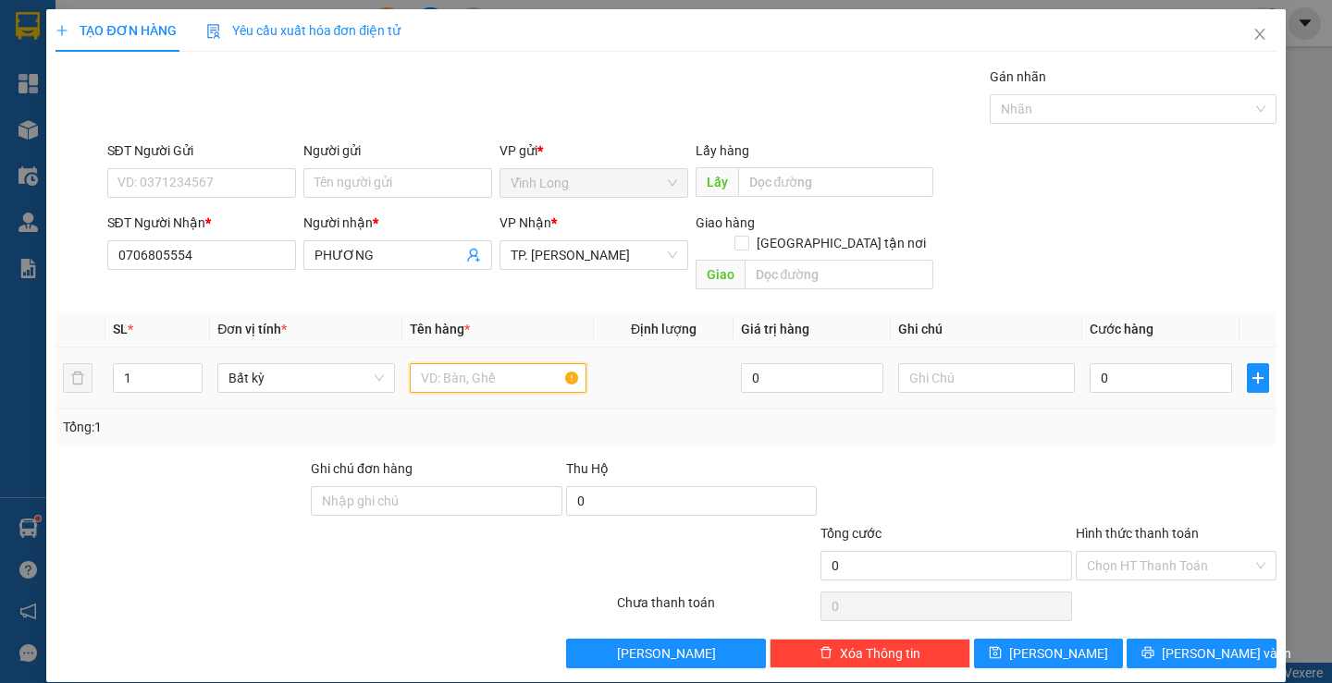
click at [456, 363] on input "text" at bounding box center [498, 378] width 177 height 30
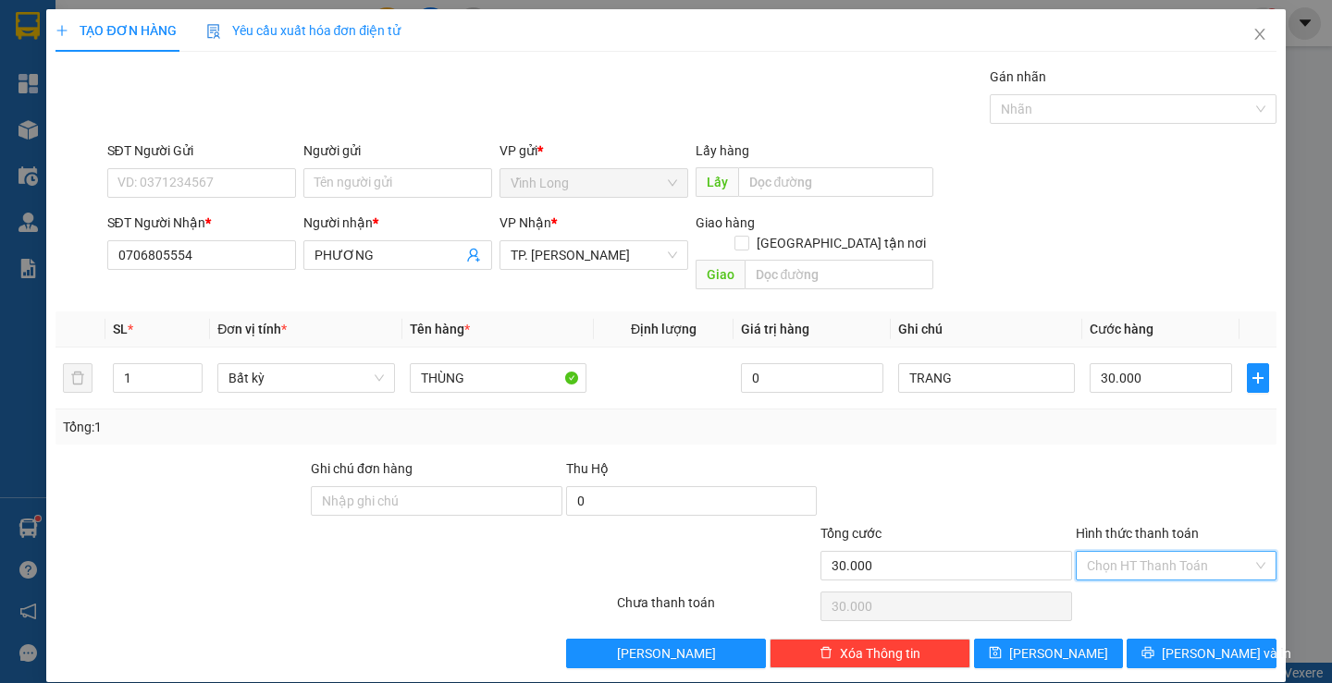
click at [1105, 552] on input "Hình thức thanh toán" at bounding box center [1170, 566] width 166 height 28
click at [1104, 580] on div "Tại văn phòng" at bounding box center [1164, 582] width 176 height 20
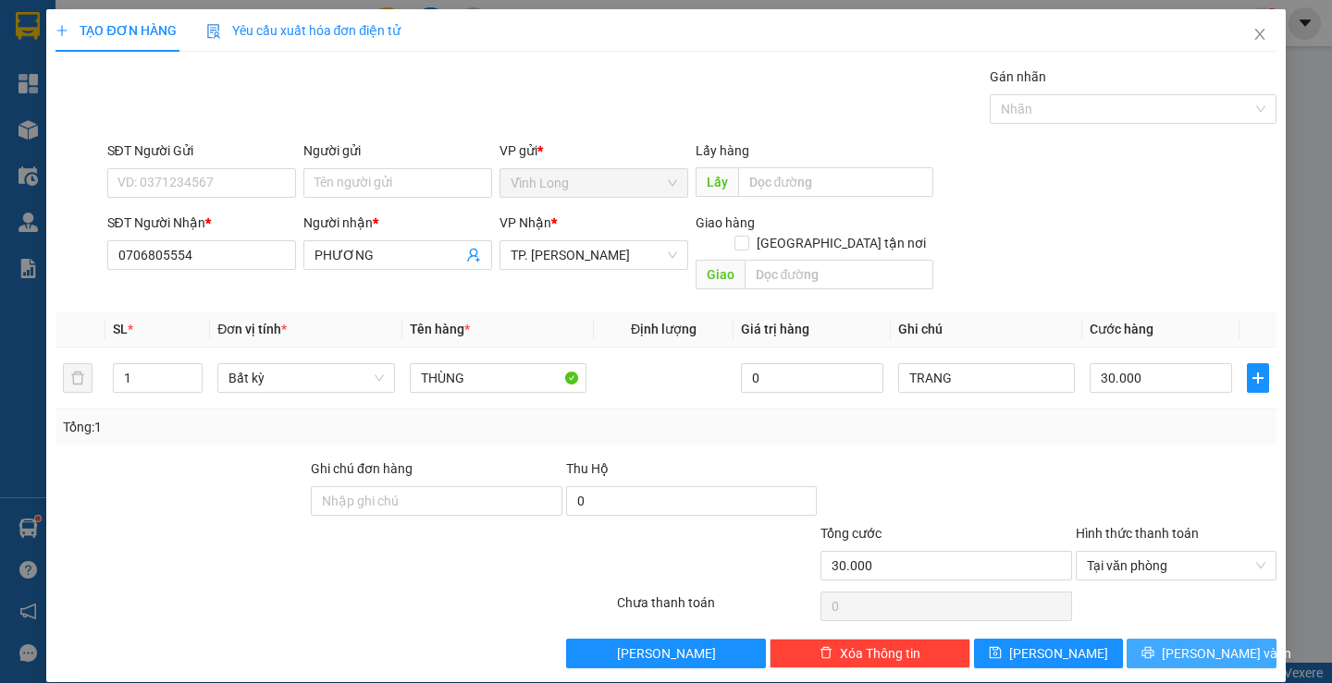
click at [1179, 644] on span "Lưu và In" at bounding box center [1225, 654] width 129 height 20
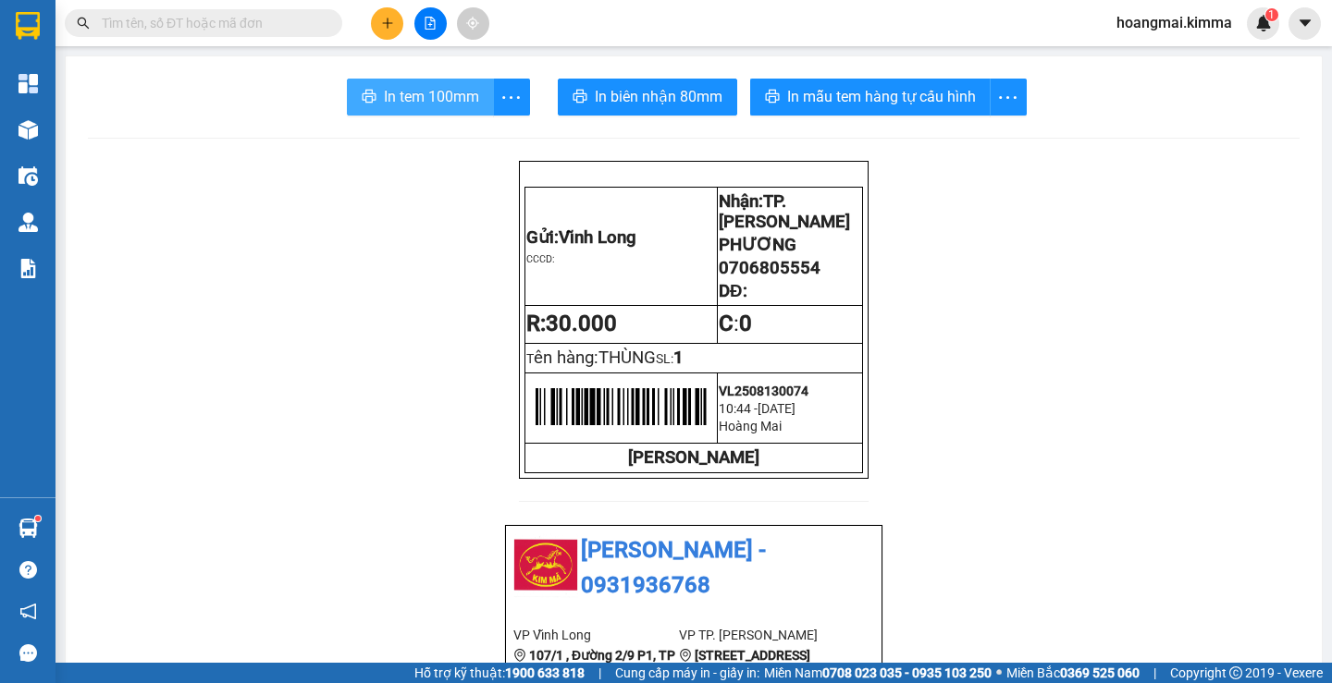
click at [399, 91] on span "In tem 100mm" at bounding box center [431, 96] width 95 height 23
click at [383, 28] on icon "plus" at bounding box center [387, 23] width 13 height 13
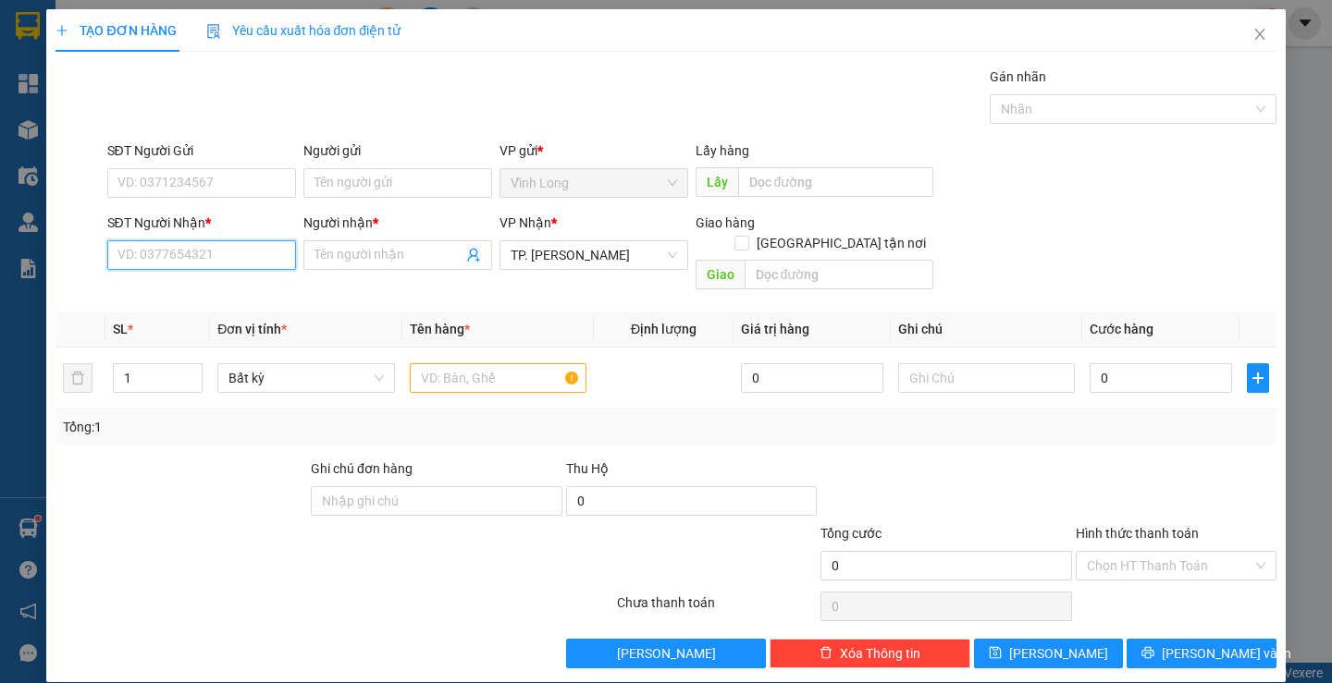
click at [215, 257] on input "SĐT Người Nhận *" at bounding box center [201, 255] width 189 height 30
click at [802, 260] on input "text" at bounding box center [838, 275] width 189 height 30
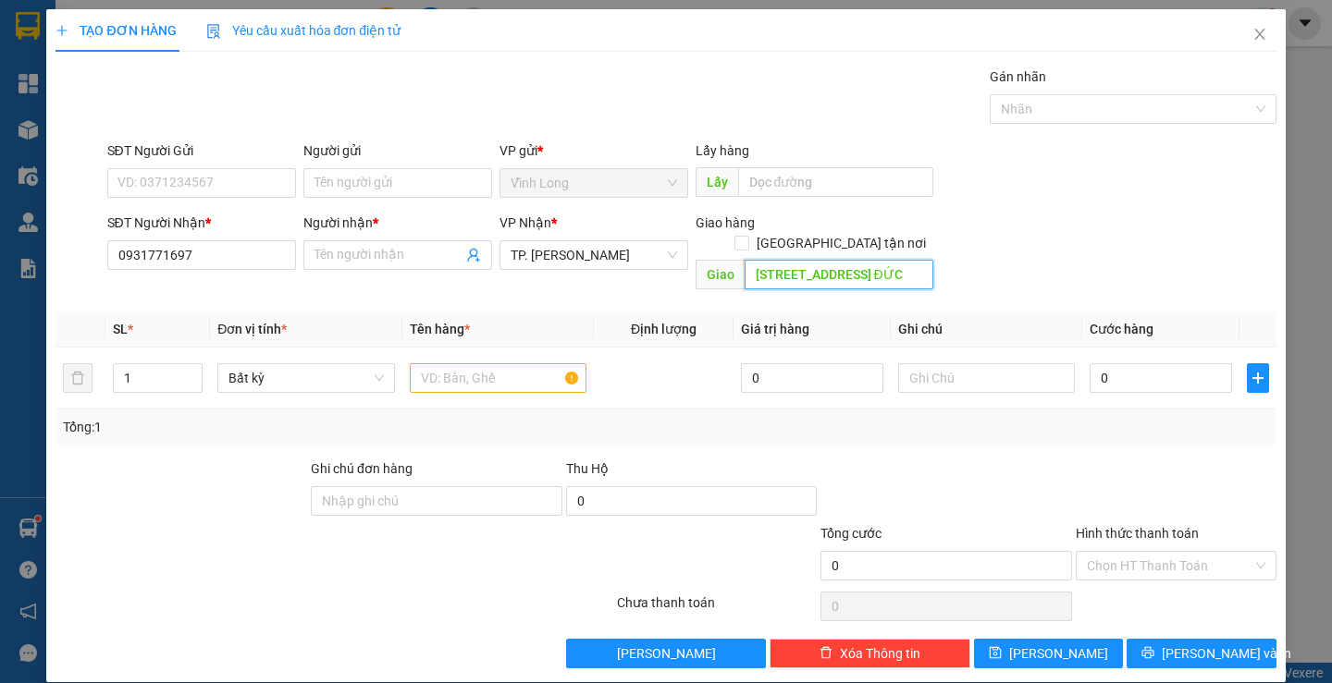
scroll to position [0, 205]
click at [747, 236] on input "Giao tận nơi" at bounding box center [740, 242] width 13 height 13
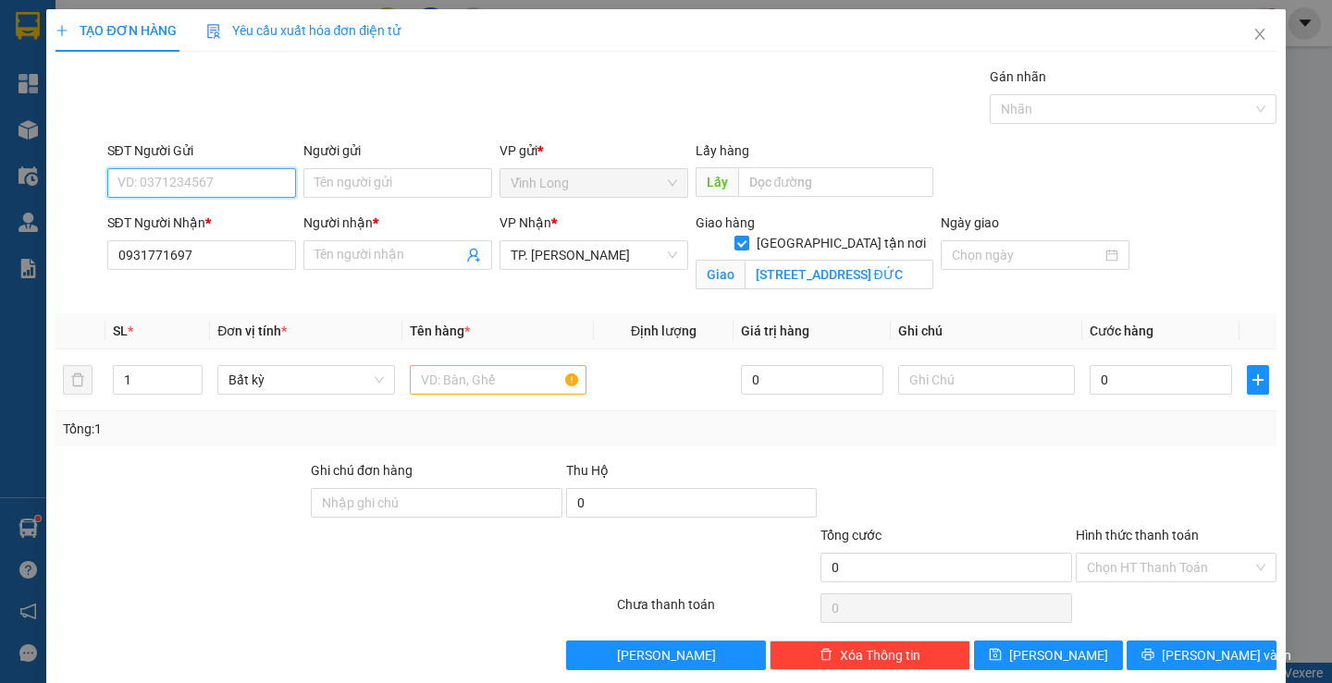
click at [229, 183] on input "SĐT Người Gửi" at bounding box center [201, 183] width 189 height 30
click at [433, 375] on input "text" at bounding box center [498, 380] width 177 height 30
click at [217, 189] on input "SĐT Người Gửi" at bounding box center [201, 183] width 189 height 30
click at [452, 99] on div "Gói vận chuyển * Tiêu chuẩn Gán nhãn Nhãn" at bounding box center [692, 99] width 1176 height 65
click at [521, 398] on div "THÙNG TRAI" at bounding box center [498, 380] width 177 height 37
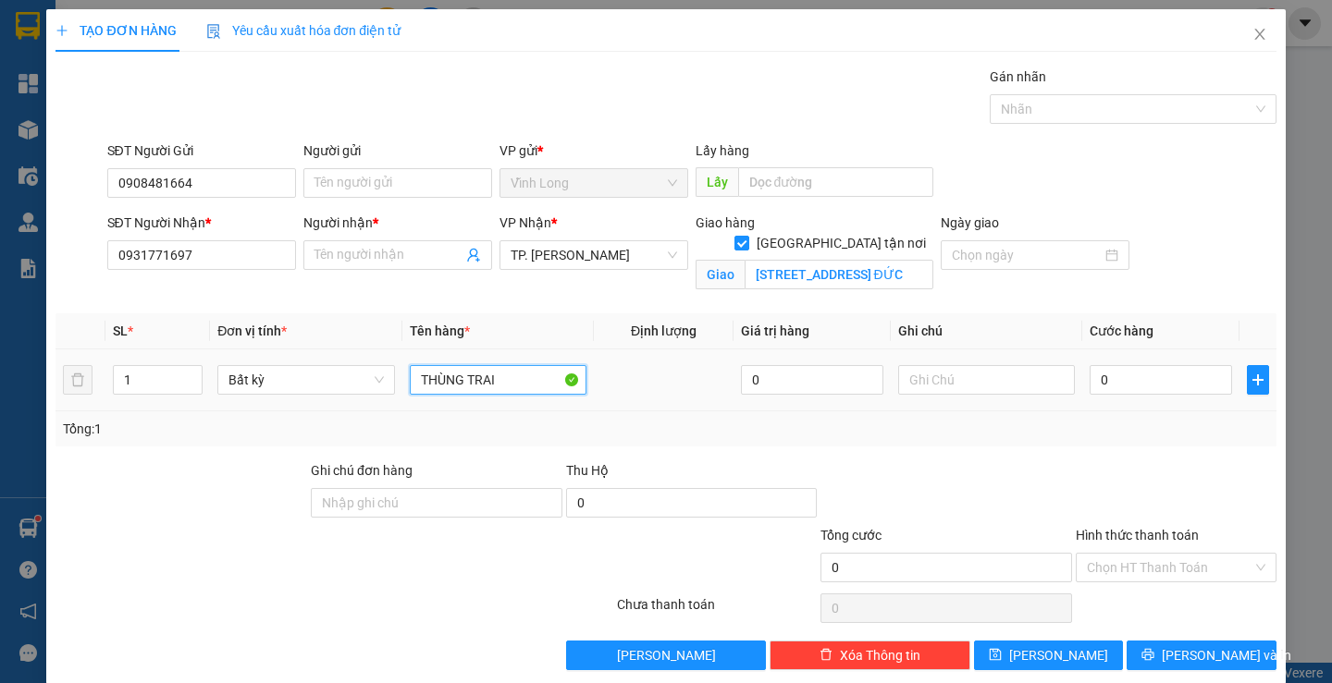
click at [503, 371] on input "THÙNG TRAI" at bounding box center [498, 380] width 177 height 30
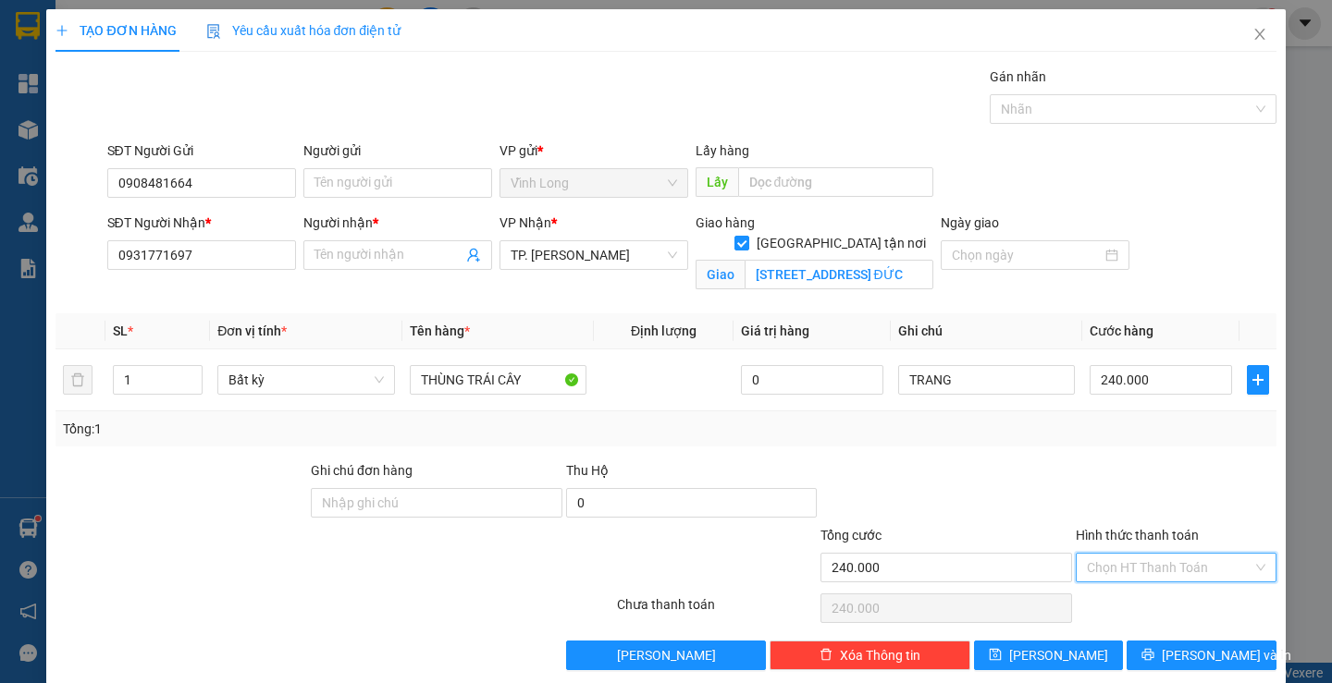
drag, startPoint x: 1121, startPoint y: 560, endPoint x: 1116, endPoint y: 593, distance: 32.7
click at [1124, 560] on input "Hình thức thanh toán" at bounding box center [1170, 568] width 166 height 28
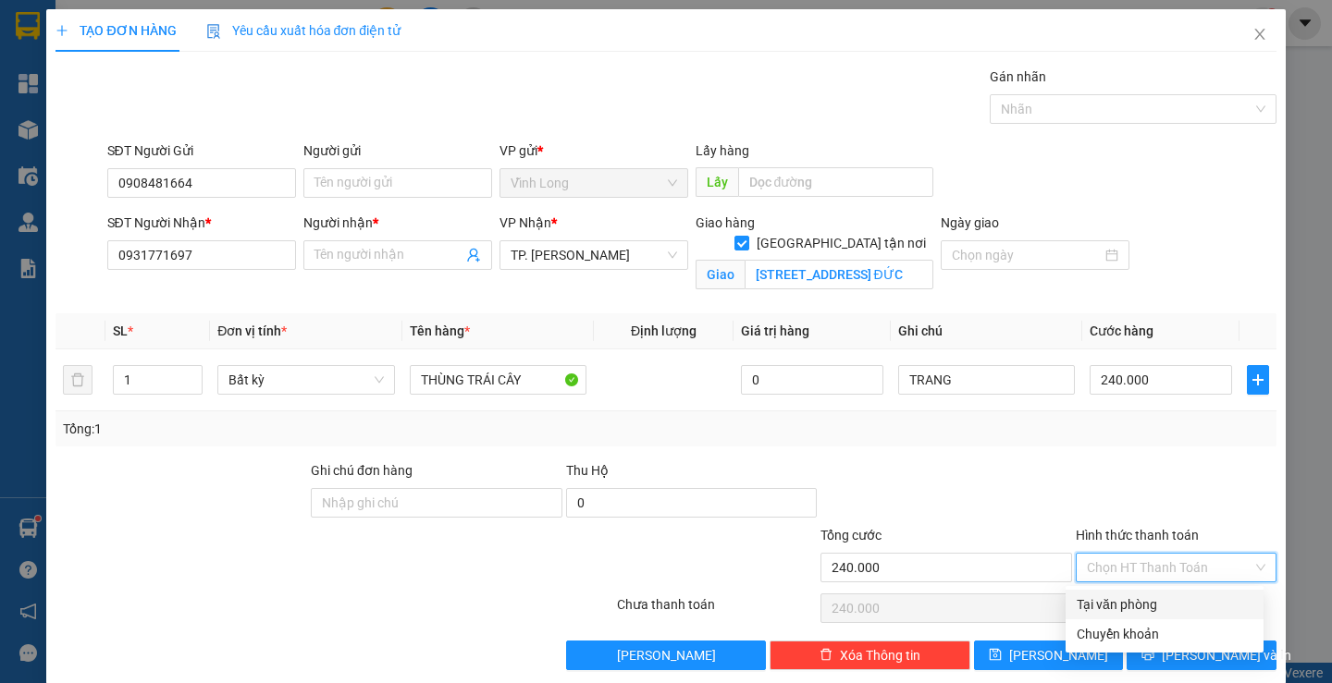
click at [1115, 596] on div "Tại văn phòng" at bounding box center [1164, 605] width 176 height 20
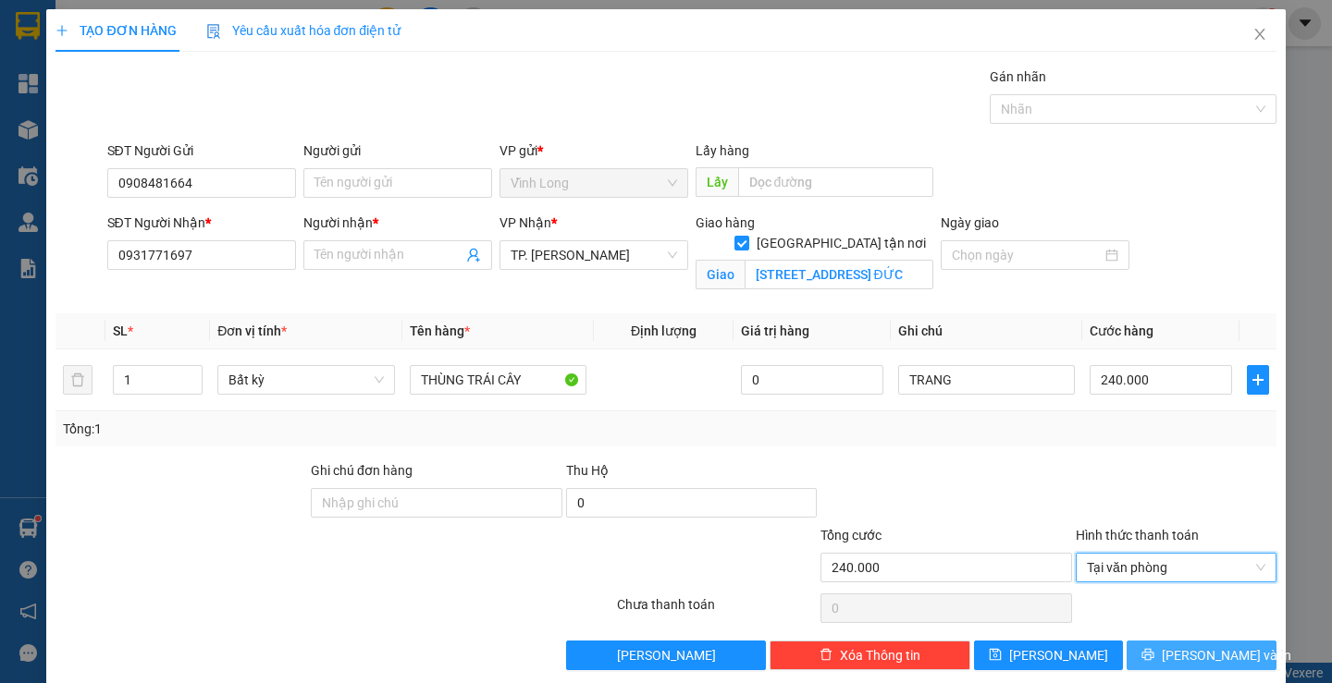
click at [1149, 656] on button "Lưu và In" at bounding box center [1200, 656] width 149 height 30
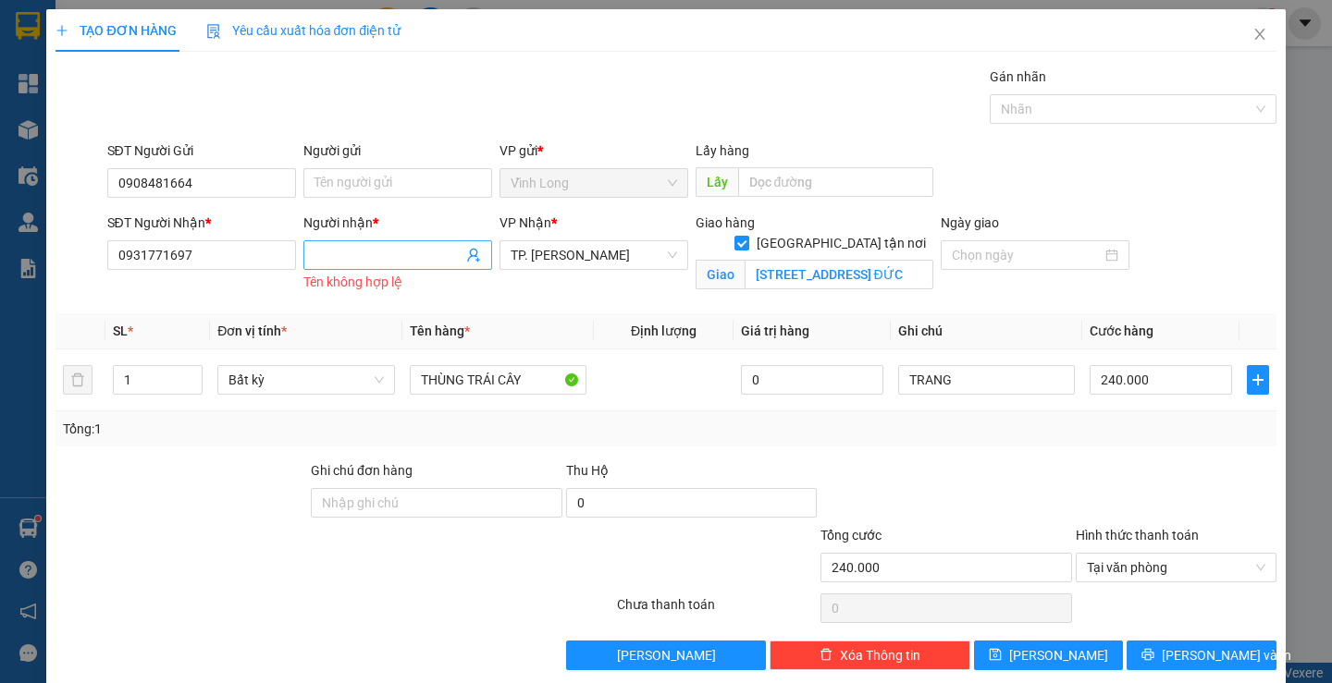
click at [379, 245] on input "Người nhận *" at bounding box center [388, 255] width 148 height 20
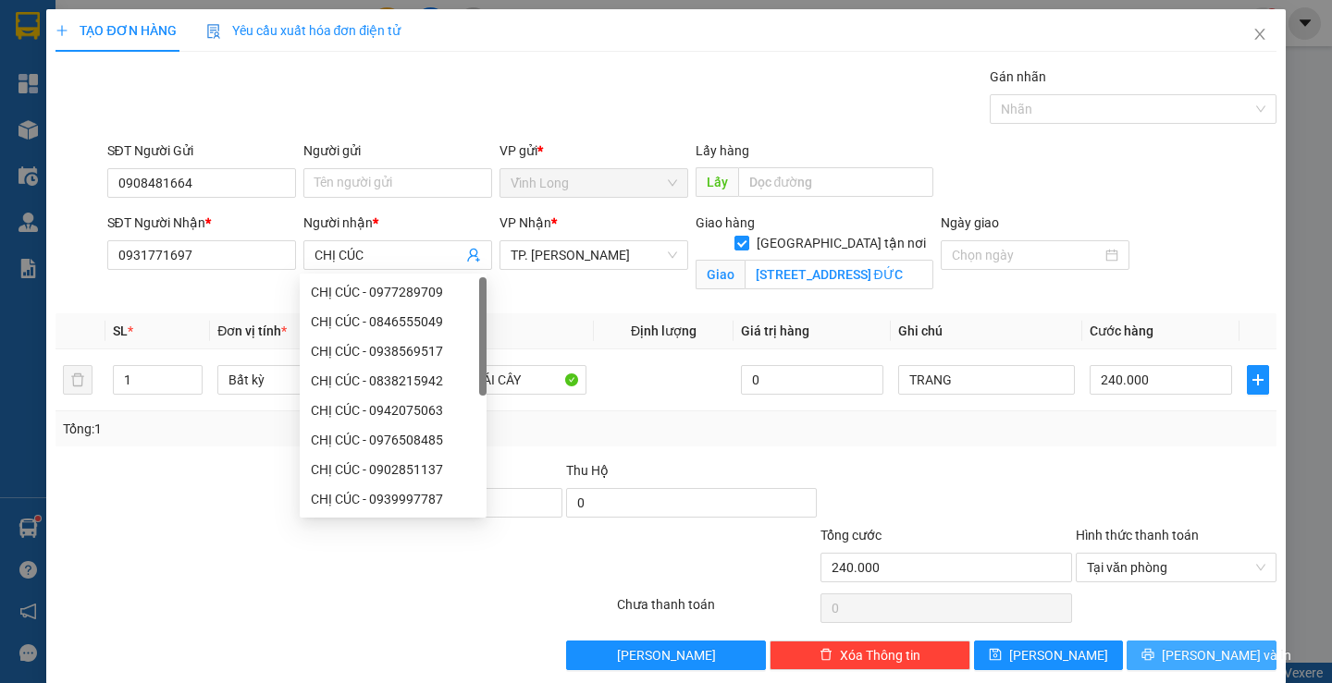
click at [1175, 657] on span "Lưu và In" at bounding box center [1225, 655] width 129 height 20
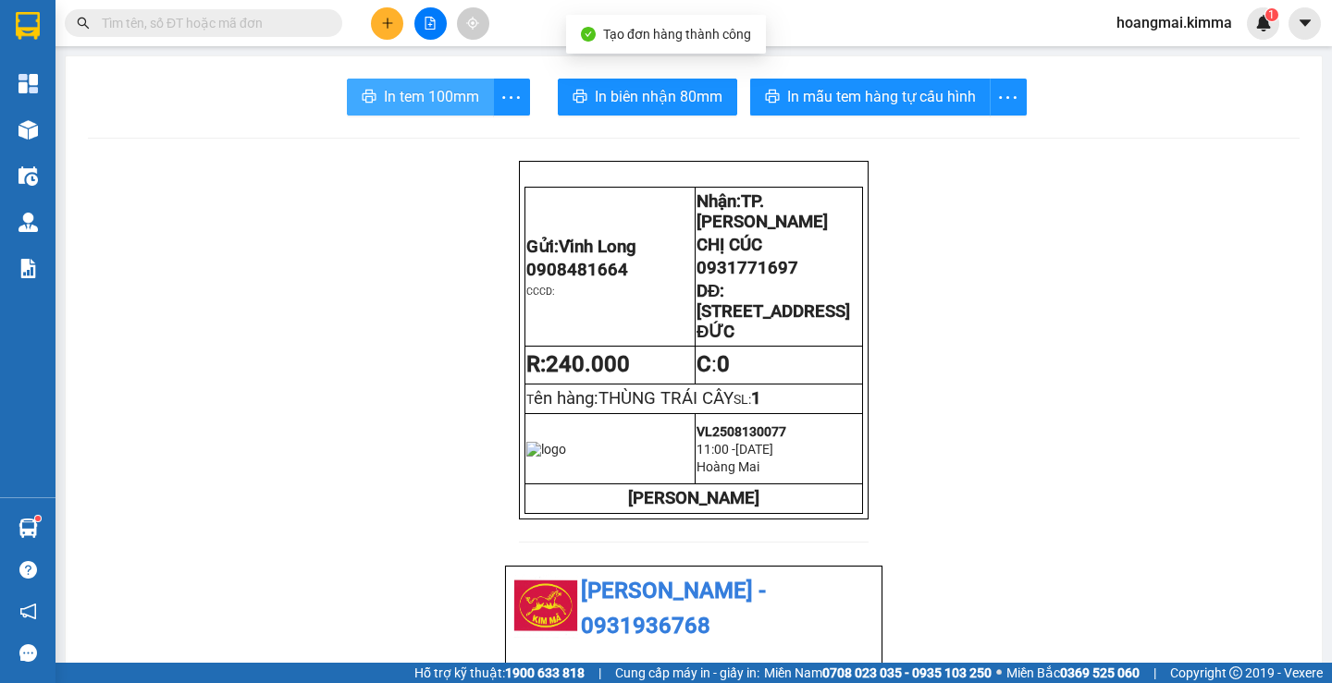
click at [418, 95] on span "In tem 100mm" at bounding box center [431, 96] width 95 height 23
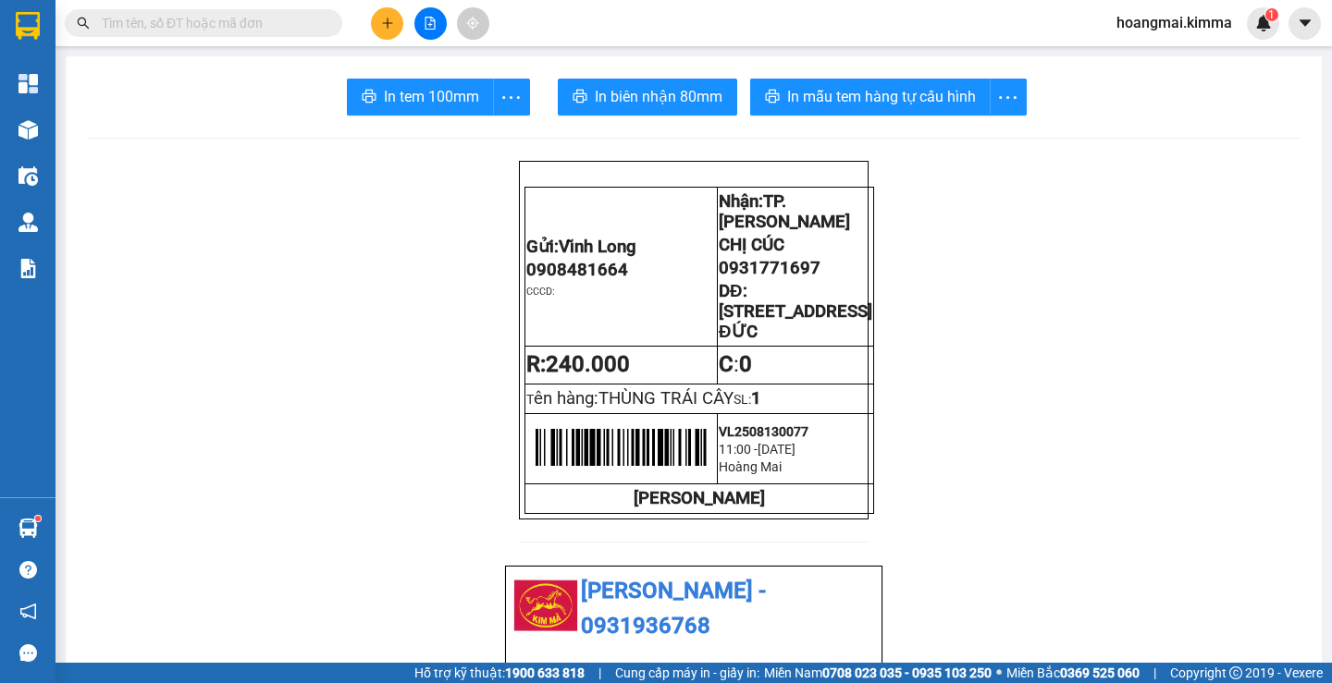
click at [377, 24] on button at bounding box center [387, 23] width 32 height 32
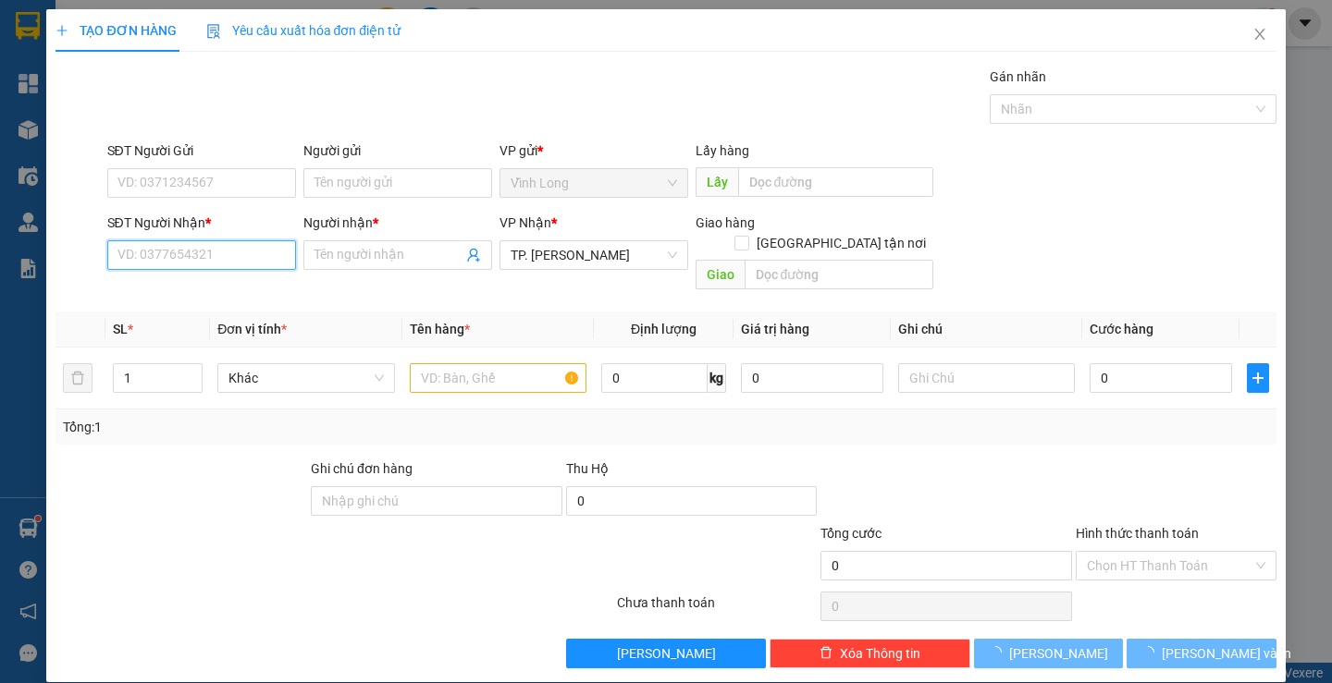
click at [258, 251] on input "SĐT Người Nhận *" at bounding box center [201, 255] width 189 height 30
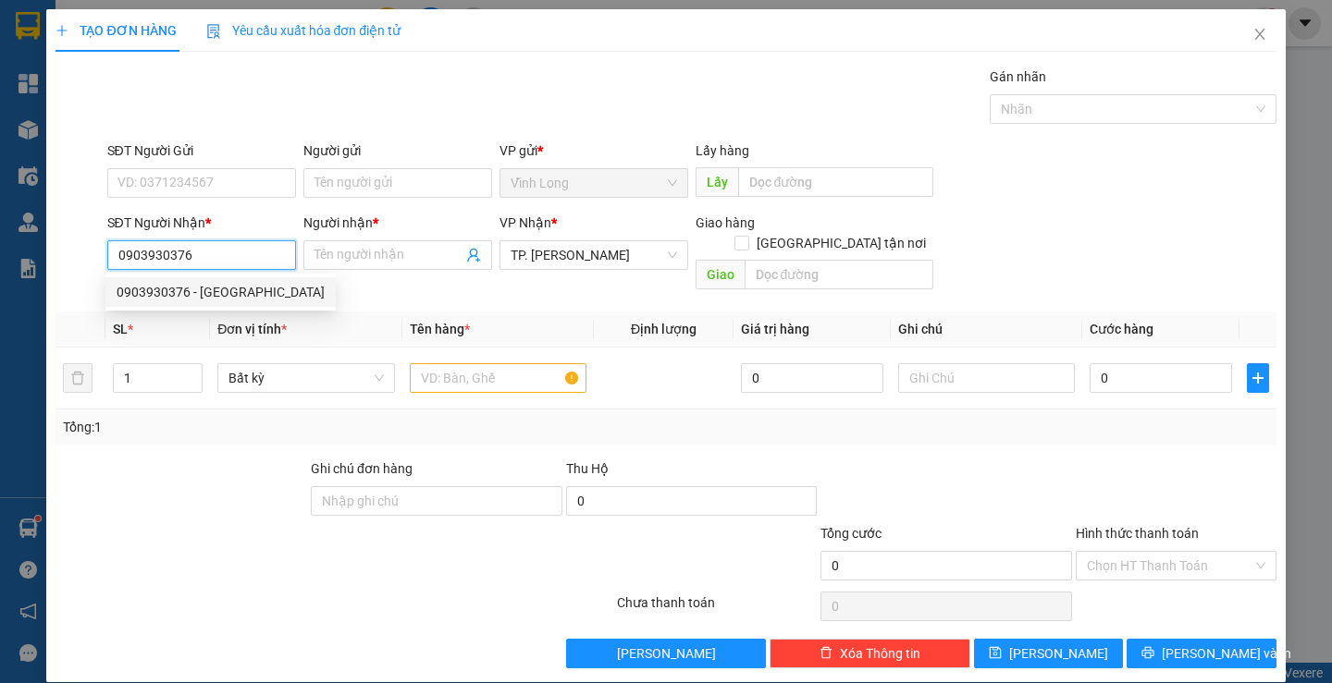
click at [246, 290] on div "0903930376 - THÁI GIÀU" at bounding box center [221, 292] width 208 height 20
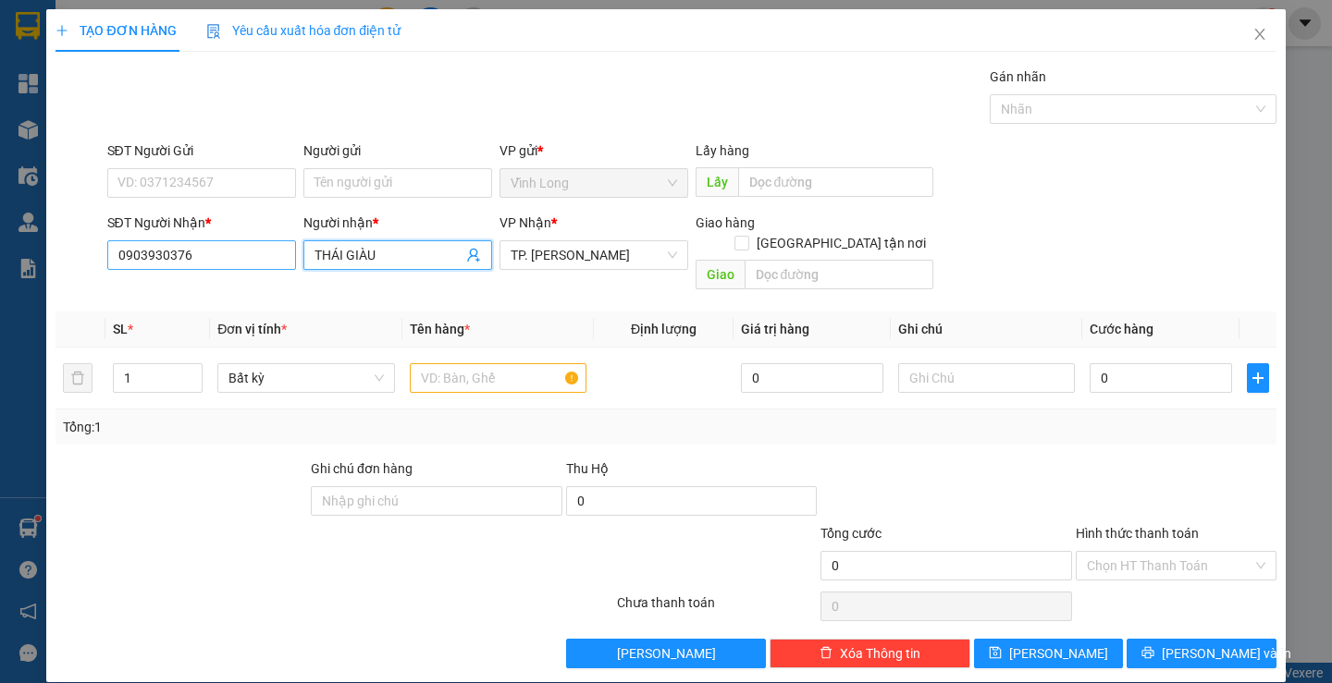
drag, startPoint x: 387, startPoint y: 254, endPoint x: 239, endPoint y: 263, distance: 148.2
click at [239, 263] on div "SĐT Người Nhận * 0903930376 Người nhận * THÁI GIÀU VP Nhận * TP. Hồ Chí Minh Gi…" at bounding box center [692, 255] width 1176 height 85
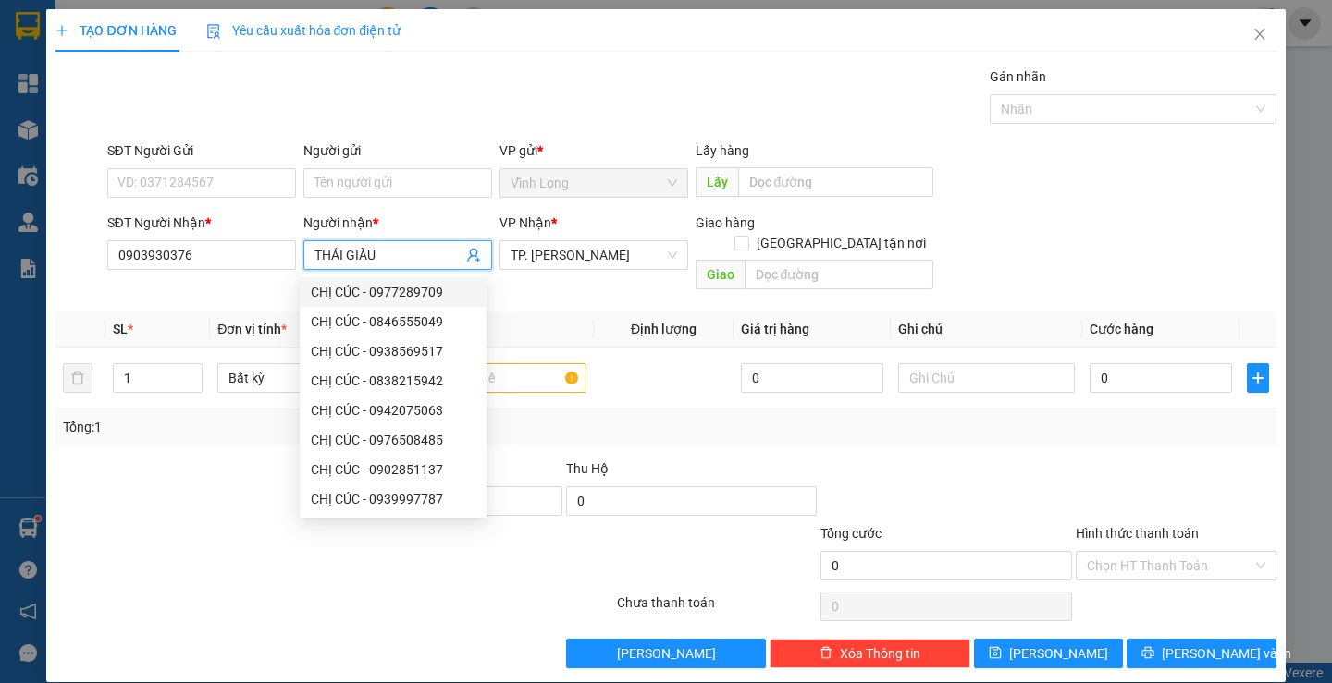
click at [398, 255] on input "THÁI GIÀU" at bounding box center [388, 255] width 148 height 20
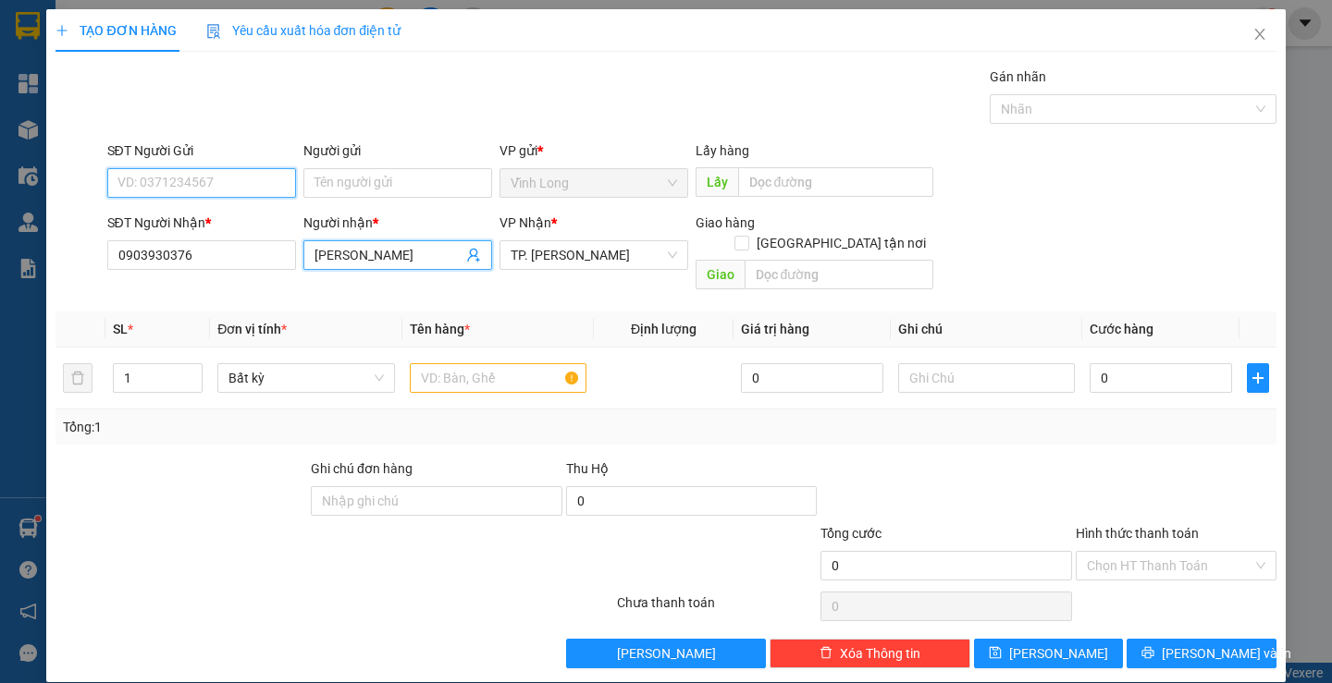
click at [227, 183] on input "SĐT Người Gửi" at bounding box center [201, 183] width 189 height 30
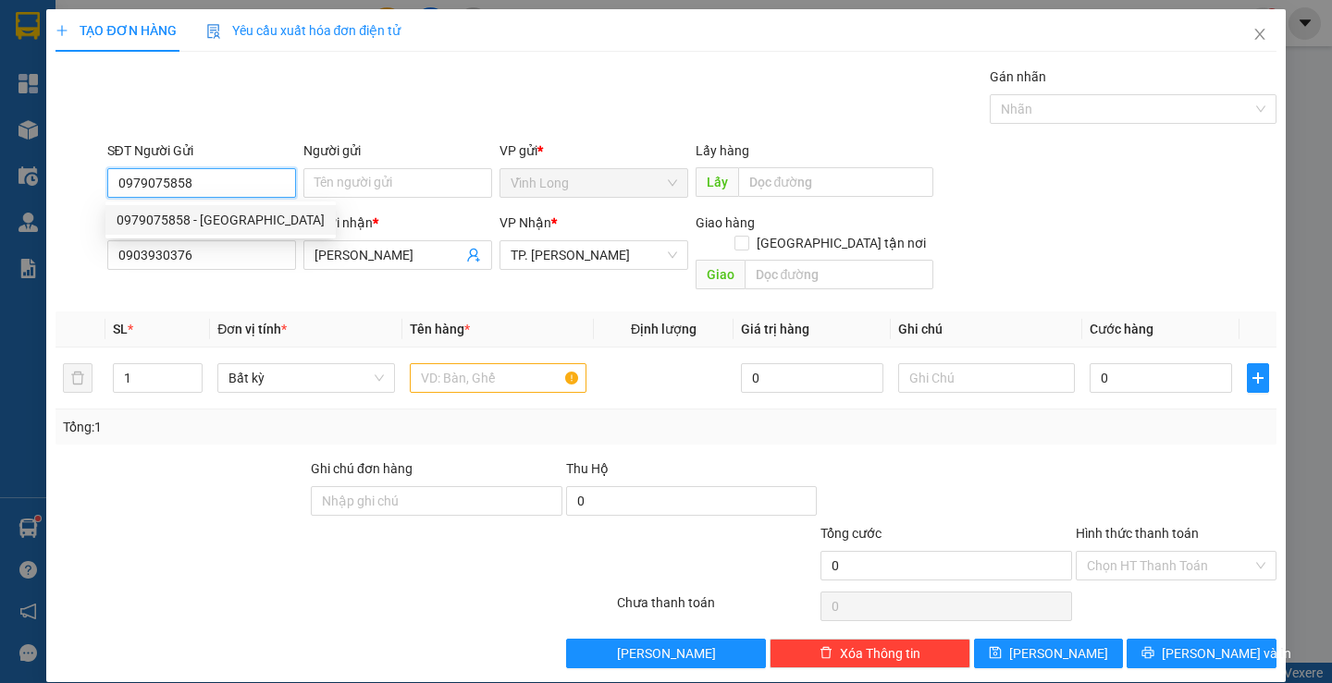
click at [227, 218] on div "0979075858 - THANH THUẬN" at bounding box center [221, 220] width 208 height 20
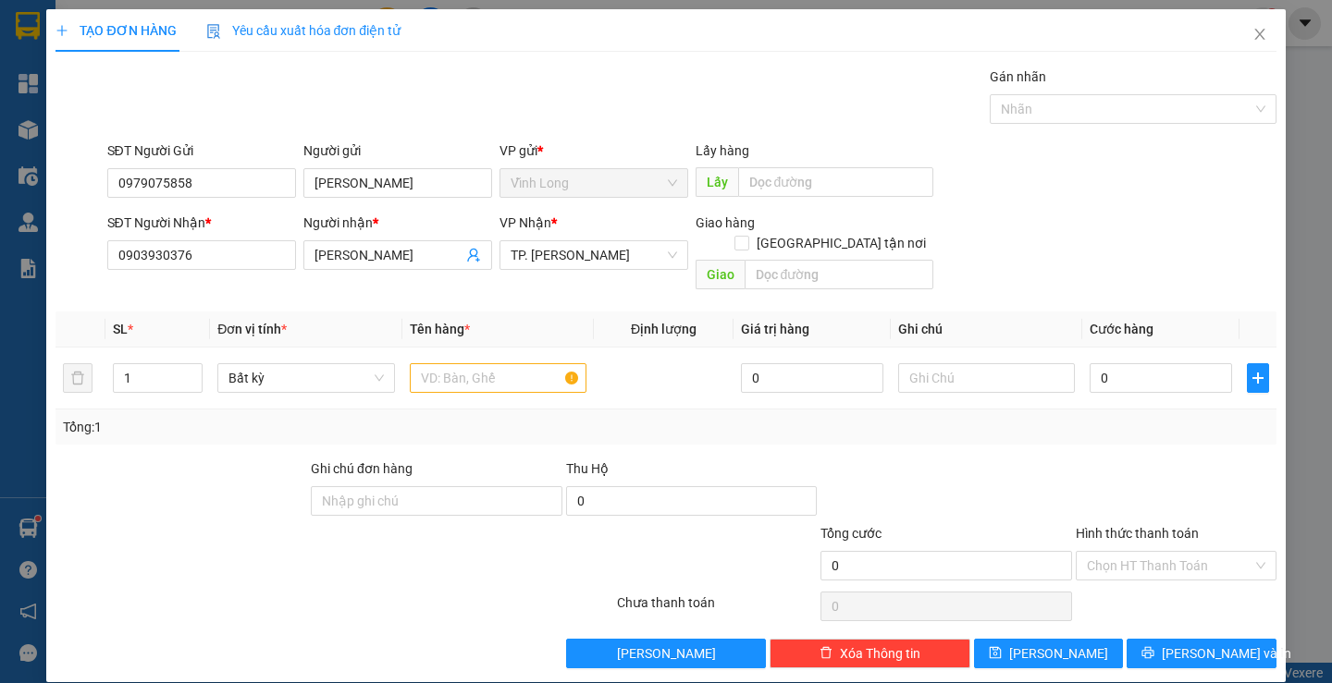
click at [432, 86] on div "Gói vận chuyển * Tiêu chuẩn Gán nhãn Nhãn" at bounding box center [692, 99] width 1176 height 65
click at [450, 363] on input "text" at bounding box center [498, 378] width 177 height 30
click at [1114, 552] on input "Hình thức thanh toán" at bounding box center [1170, 566] width 166 height 28
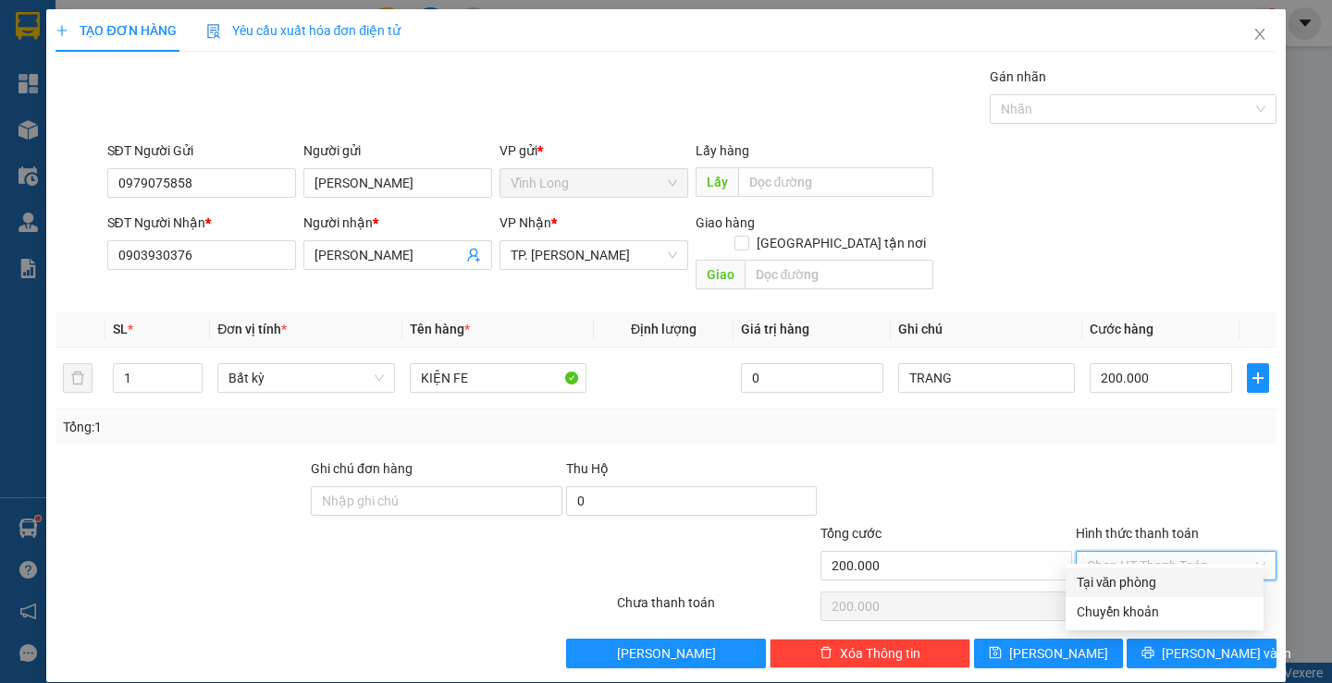
click at [1107, 579] on div "Tại văn phòng" at bounding box center [1164, 582] width 176 height 20
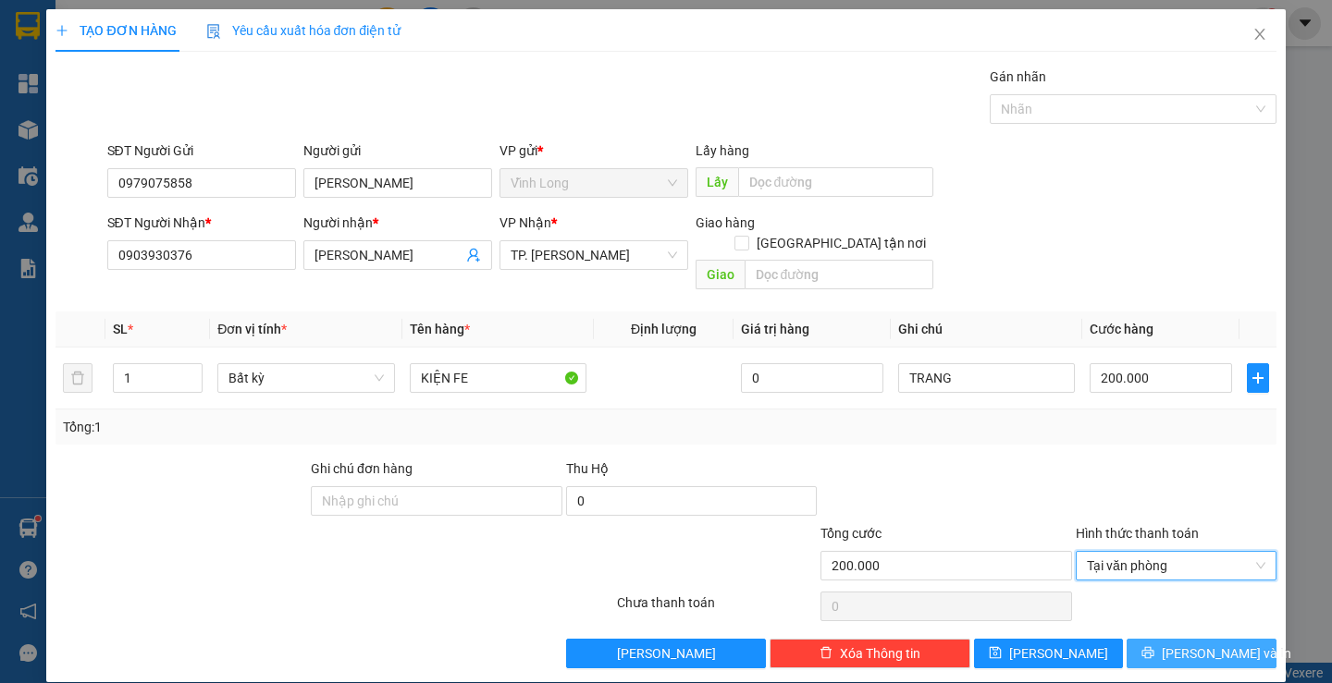
click at [1169, 639] on button "Lưu và In" at bounding box center [1200, 654] width 149 height 30
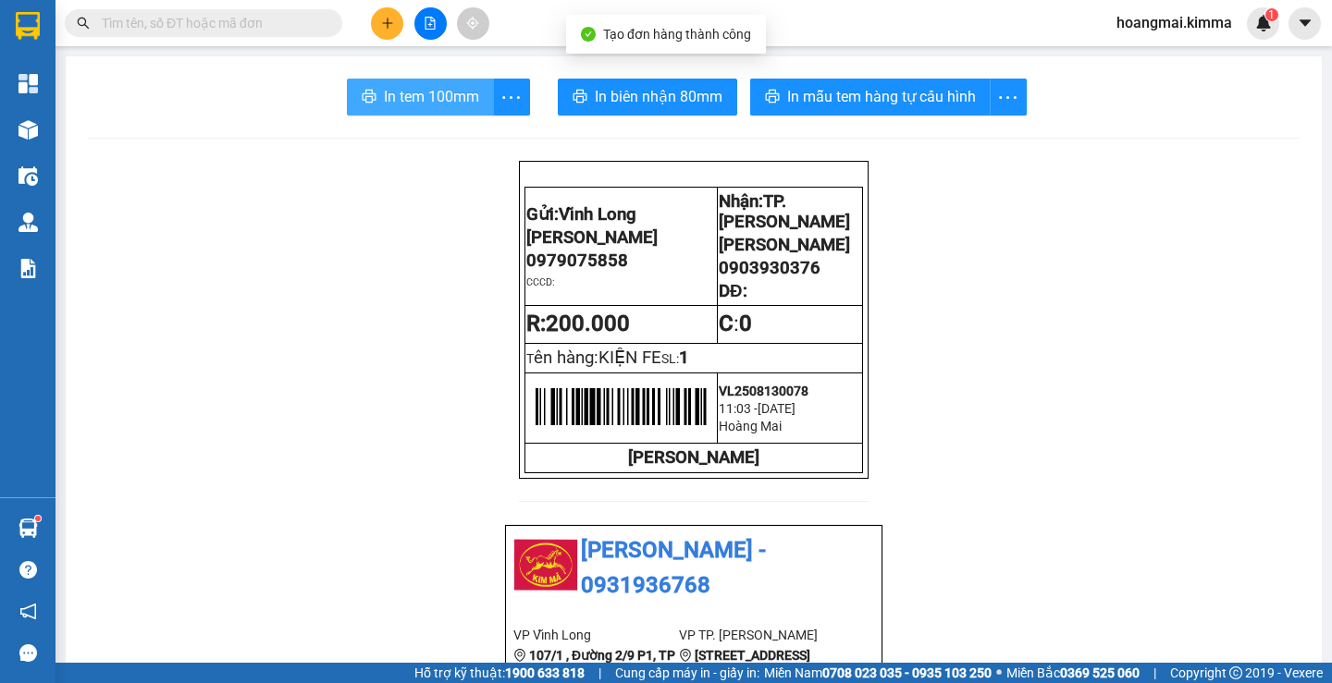
click at [406, 98] on span "In tem 100mm" at bounding box center [431, 96] width 95 height 23
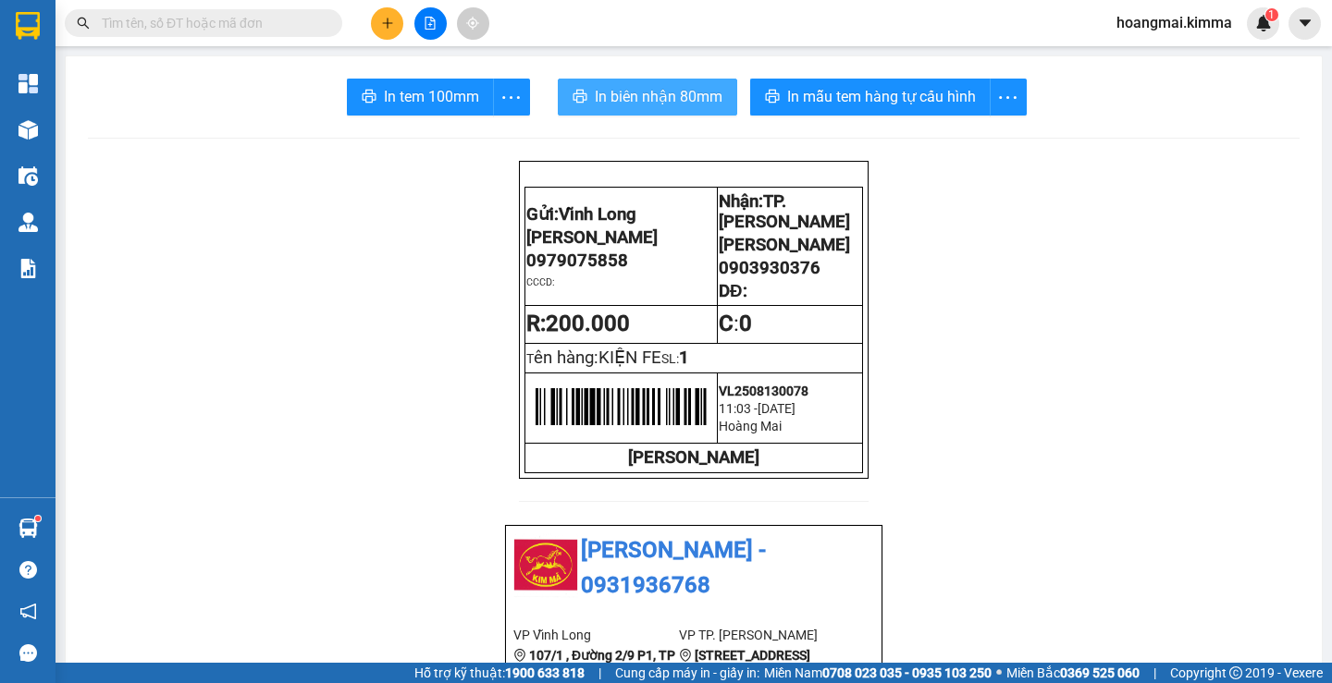
click at [633, 98] on span "In biên nhận 80mm" at bounding box center [659, 96] width 128 height 23
click at [391, 34] on button at bounding box center [387, 23] width 32 height 32
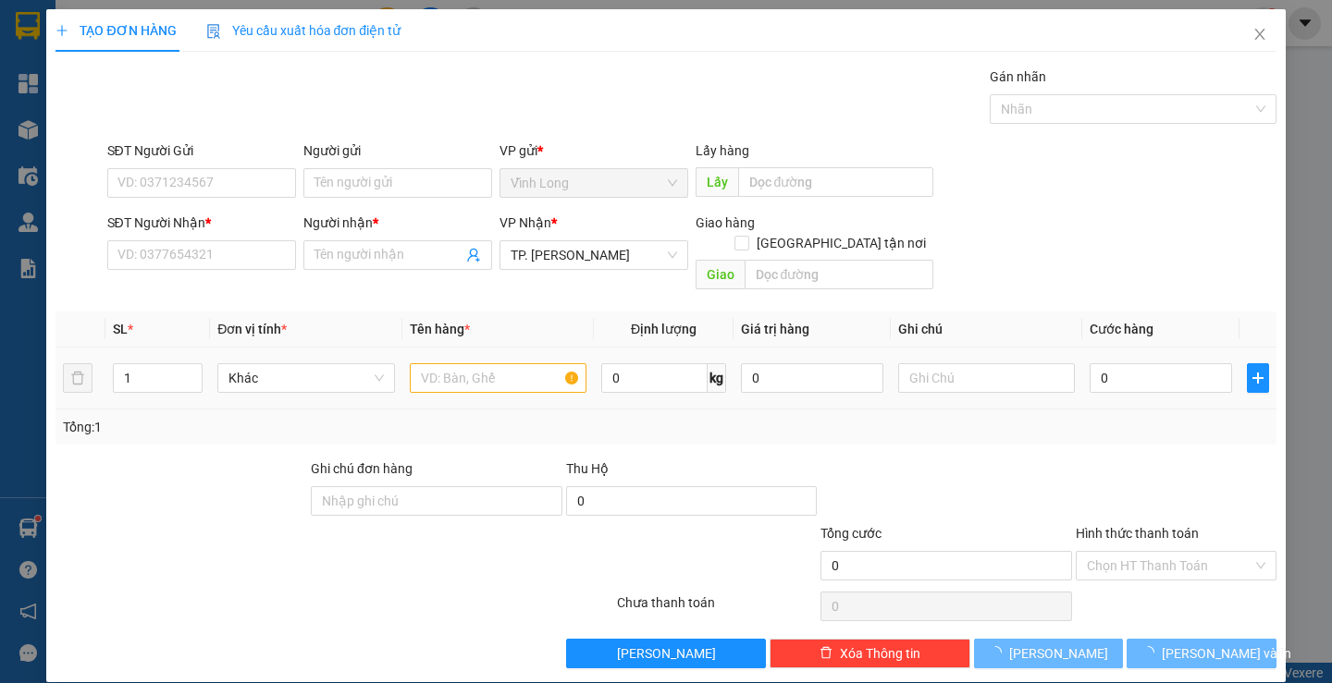
click at [458, 379] on td at bounding box center [497, 379] width 191 height 62
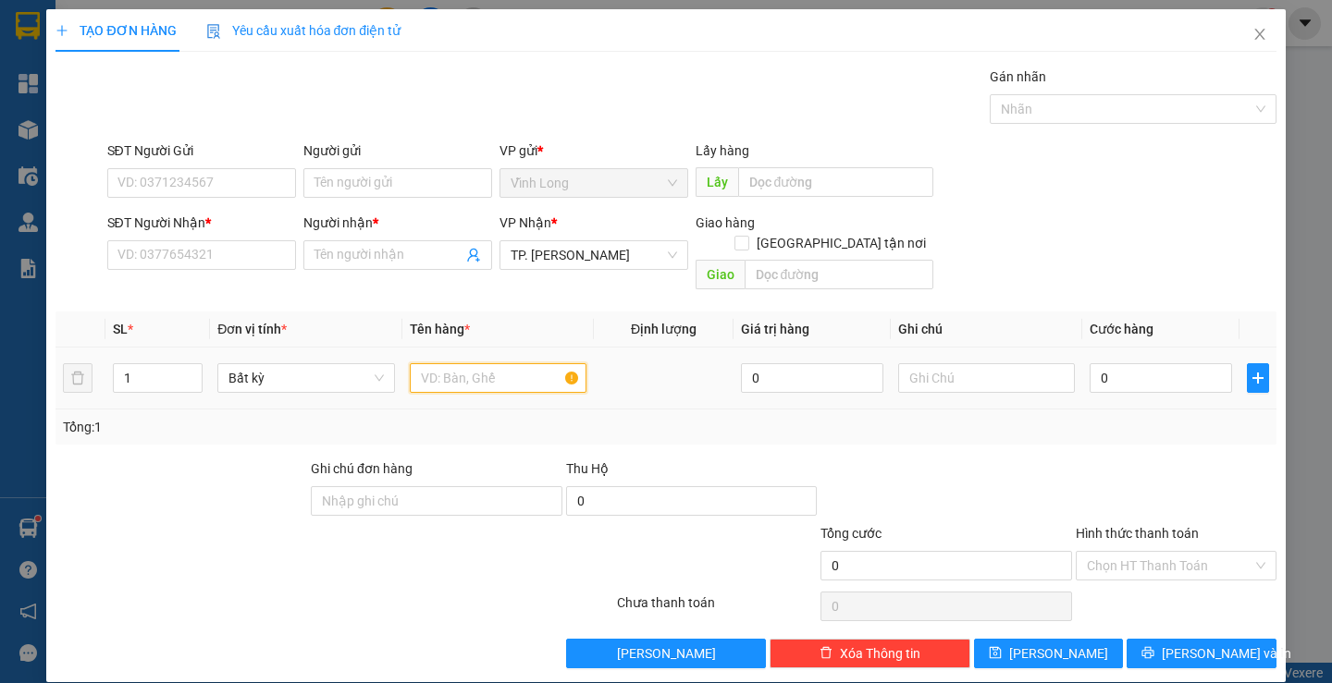
click at [455, 363] on input "text" at bounding box center [498, 378] width 177 height 30
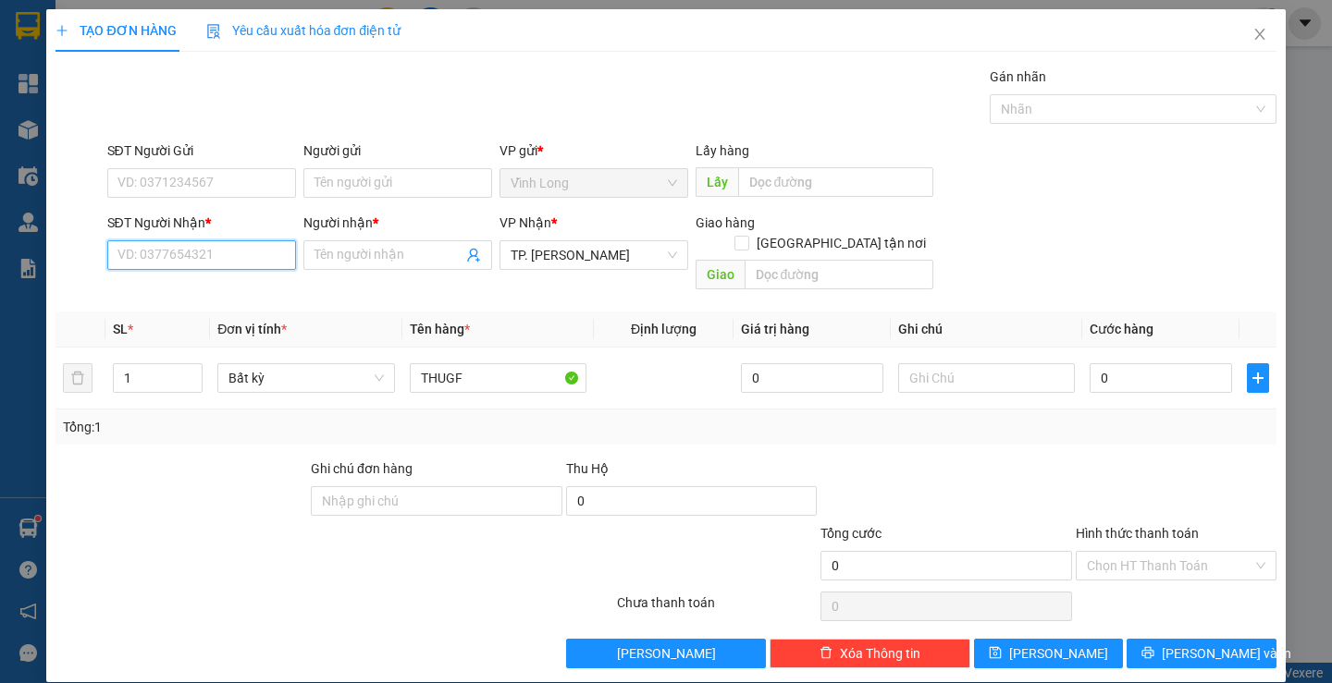
click at [264, 249] on input "SĐT Người Nhận *" at bounding box center [201, 255] width 189 height 30
click at [239, 287] on div "0979999045 - MINH HIẾU" at bounding box center [208, 292] width 182 height 20
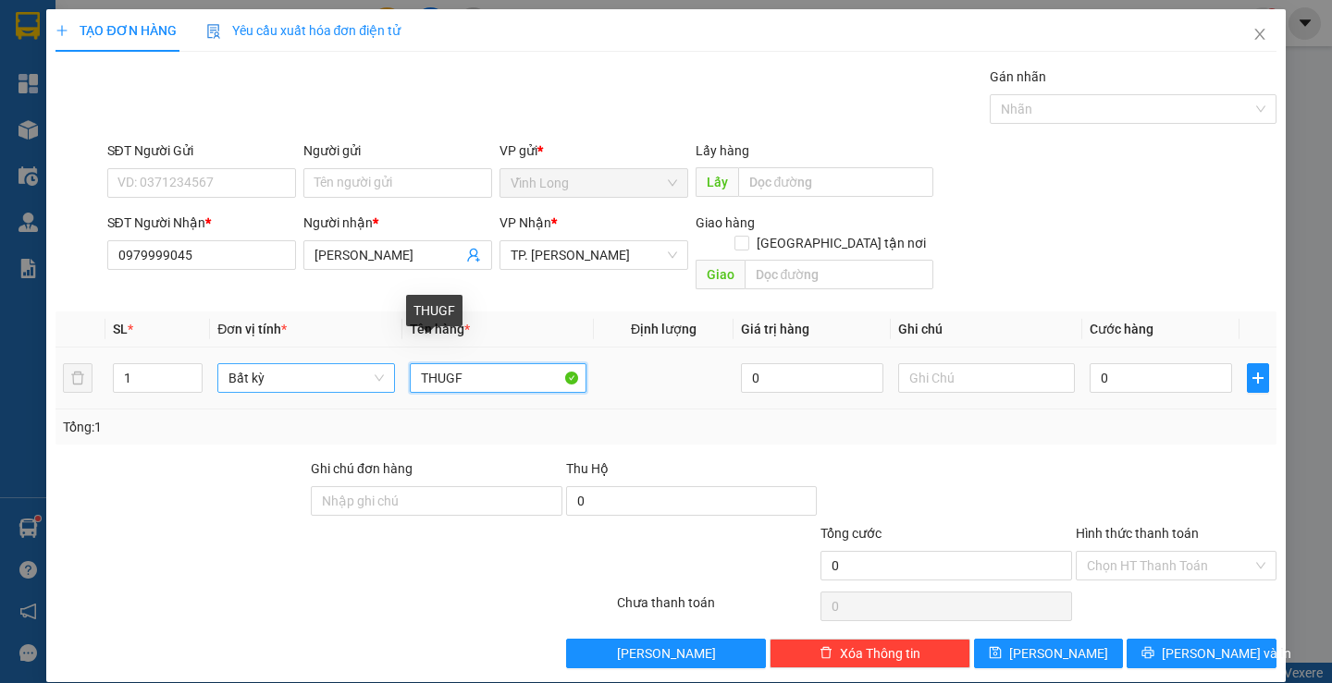
drag, startPoint x: 479, startPoint y: 352, endPoint x: 333, endPoint y: 362, distance: 146.5
click at [334, 362] on tr "1 Bất kỳ THUGF 0 0" at bounding box center [665, 379] width 1220 height 62
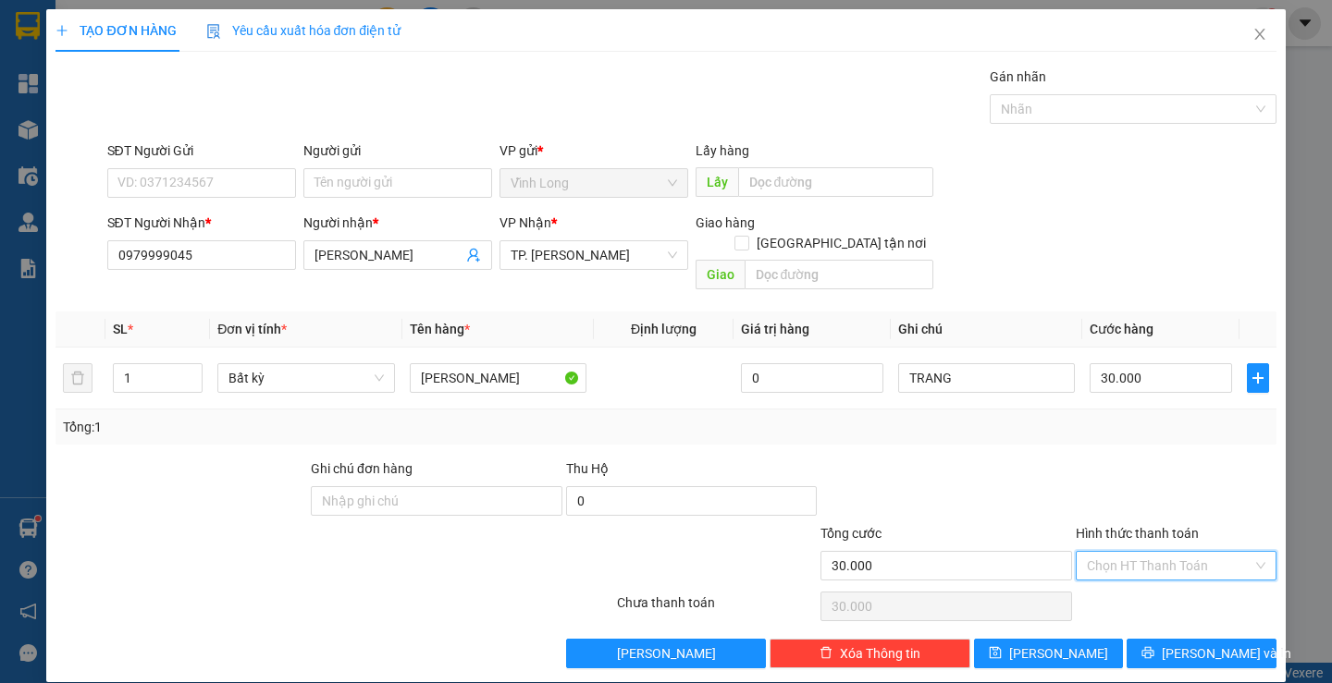
click at [1099, 552] on input "Hình thức thanh toán" at bounding box center [1170, 566] width 166 height 28
click at [1139, 591] on div "Tại văn phòng" at bounding box center [1164, 582] width 176 height 20
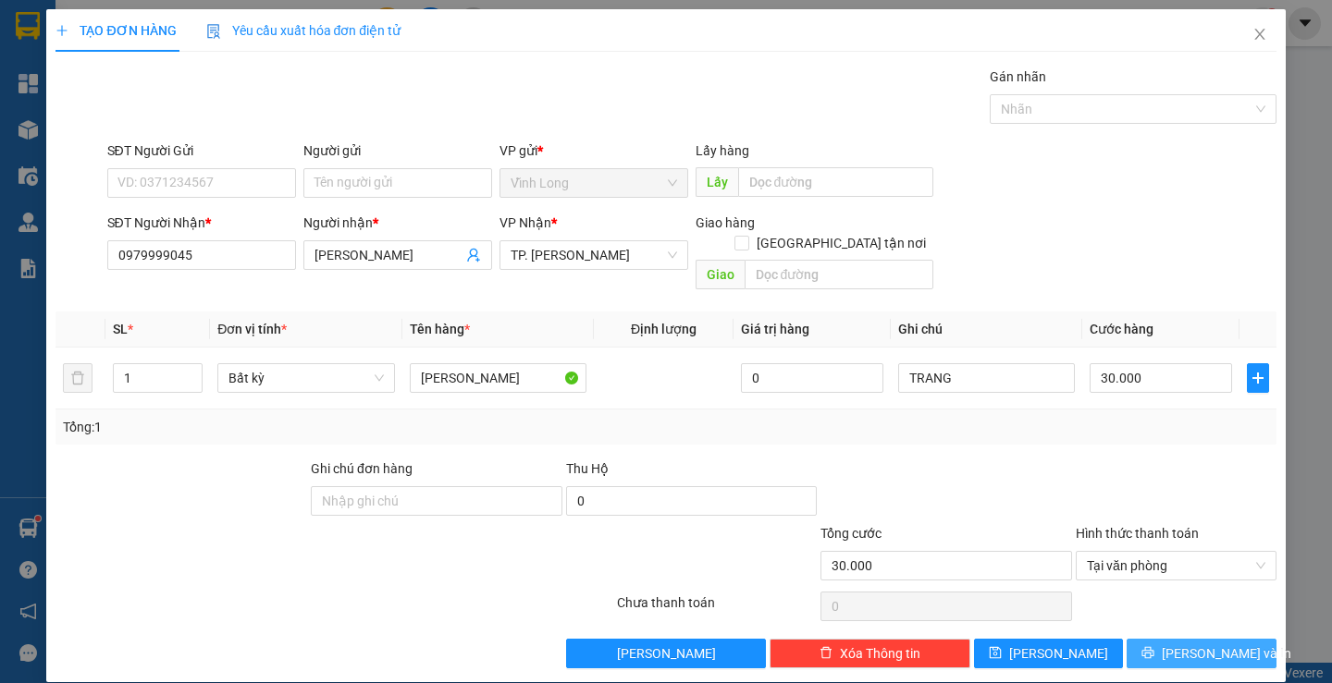
click at [1150, 639] on button "Lưu và In" at bounding box center [1200, 654] width 149 height 30
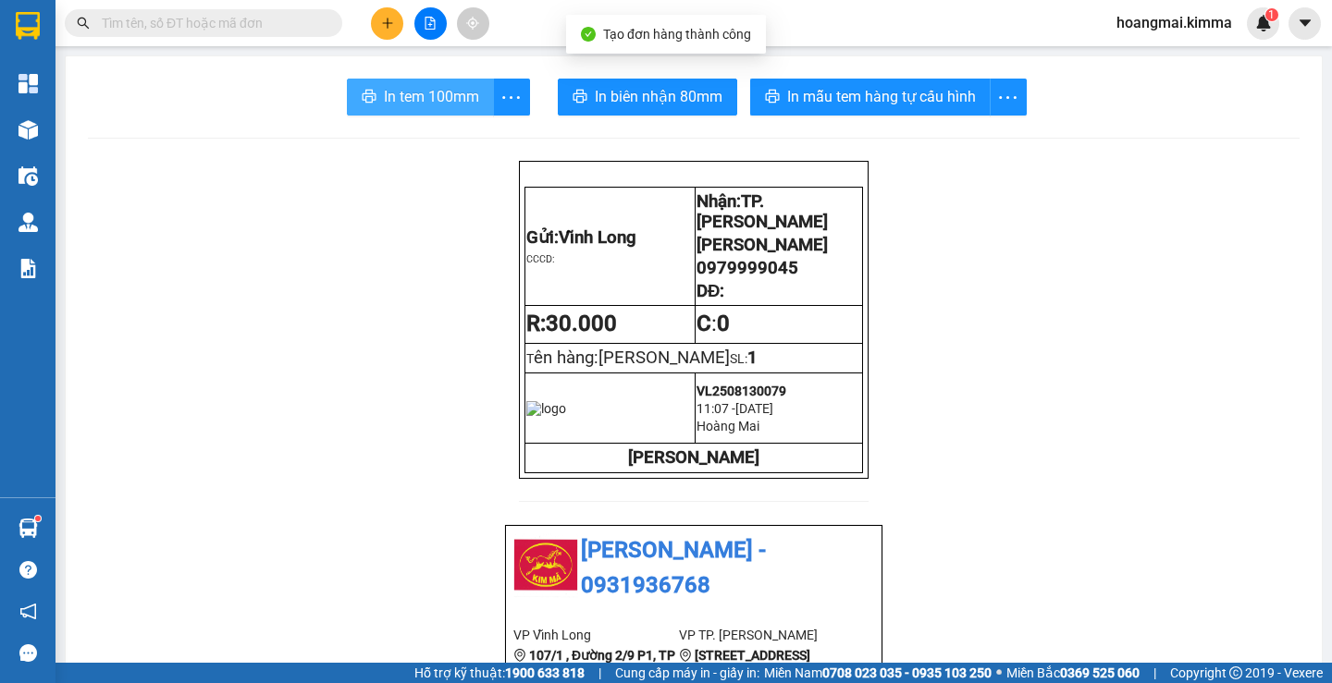
click at [395, 96] on span "In tem 100mm" at bounding box center [431, 96] width 95 height 23
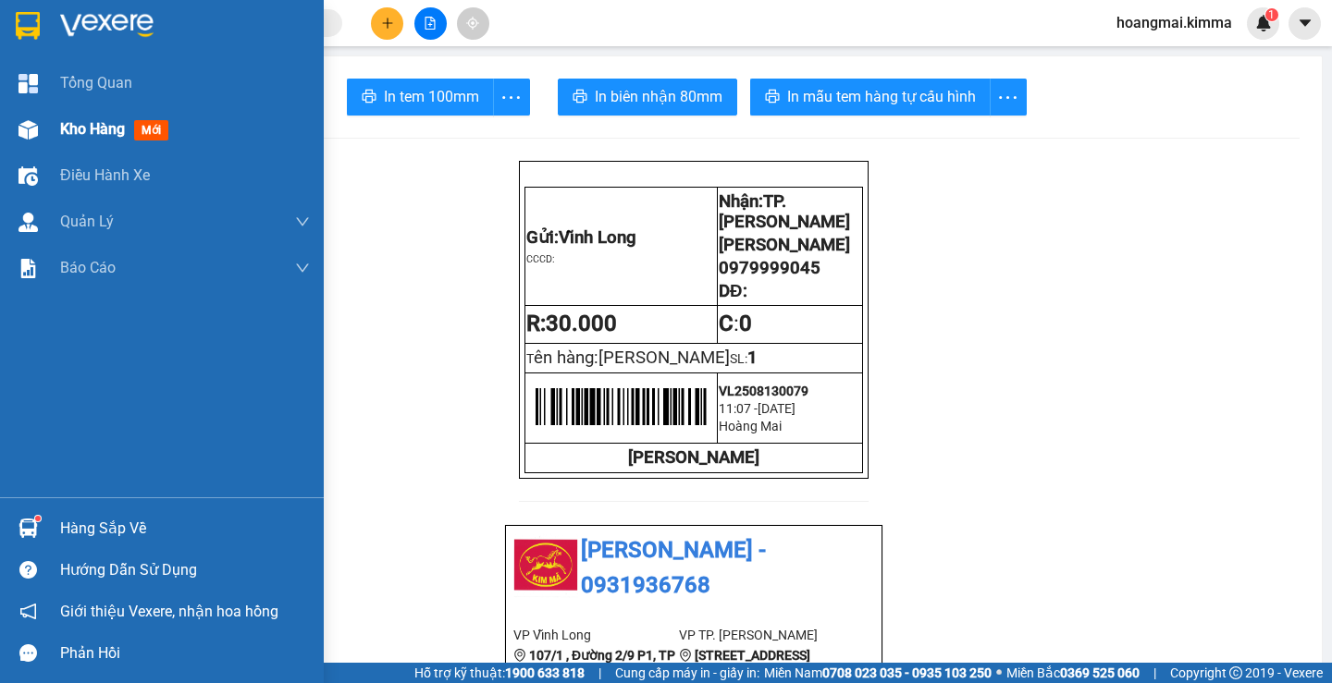
click at [71, 117] on div "Kho hàng mới" at bounding box center [118, 128] width 116 height 23
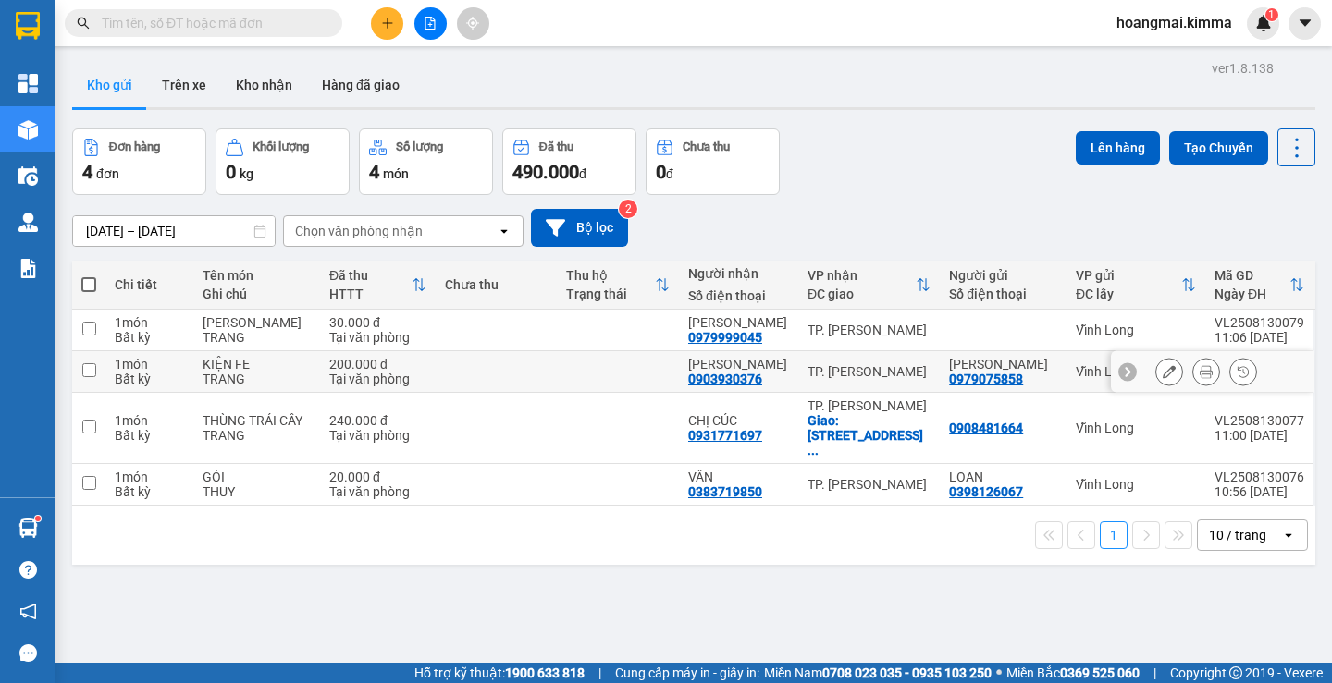
click at [1199, 367] on icon at bounding box center [1205, 371] width 13 height 13
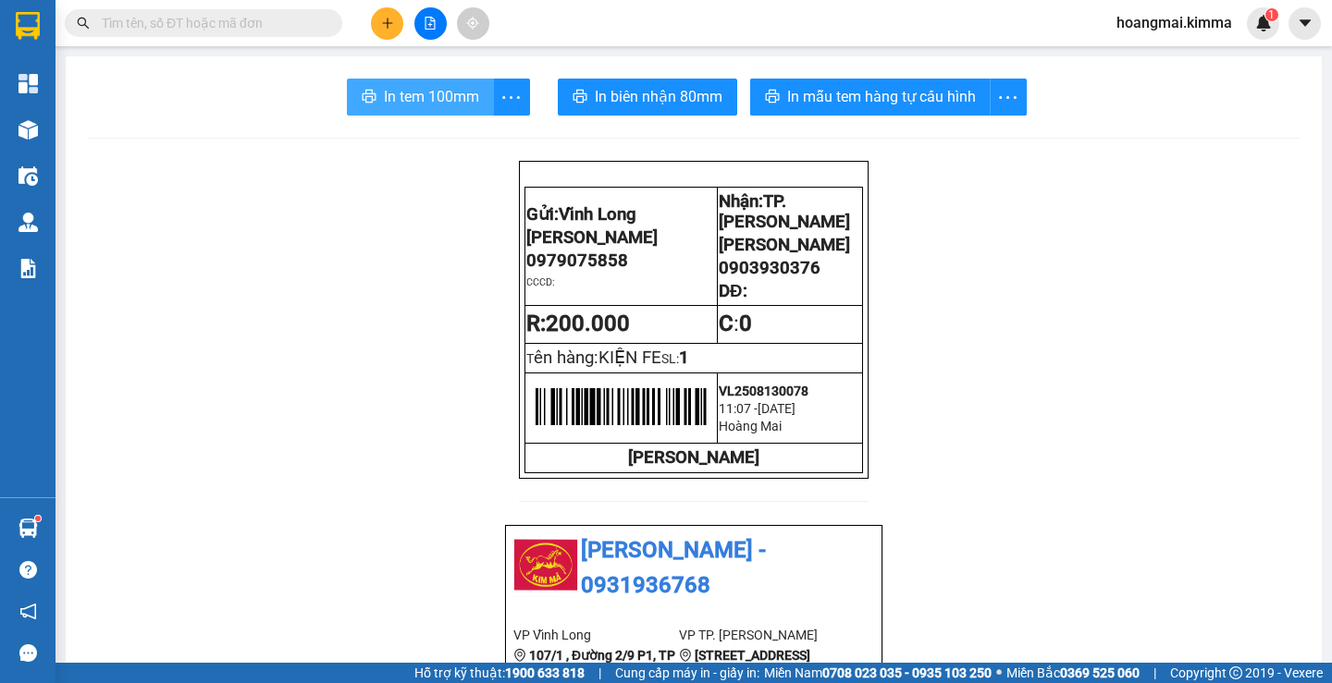
click at [415, 97] on span "In tem 100mm" at bounding box center [431, 96] width 95 height 23
click at [381, 27] on button at bounding box center [387, 23] width 32 height 32
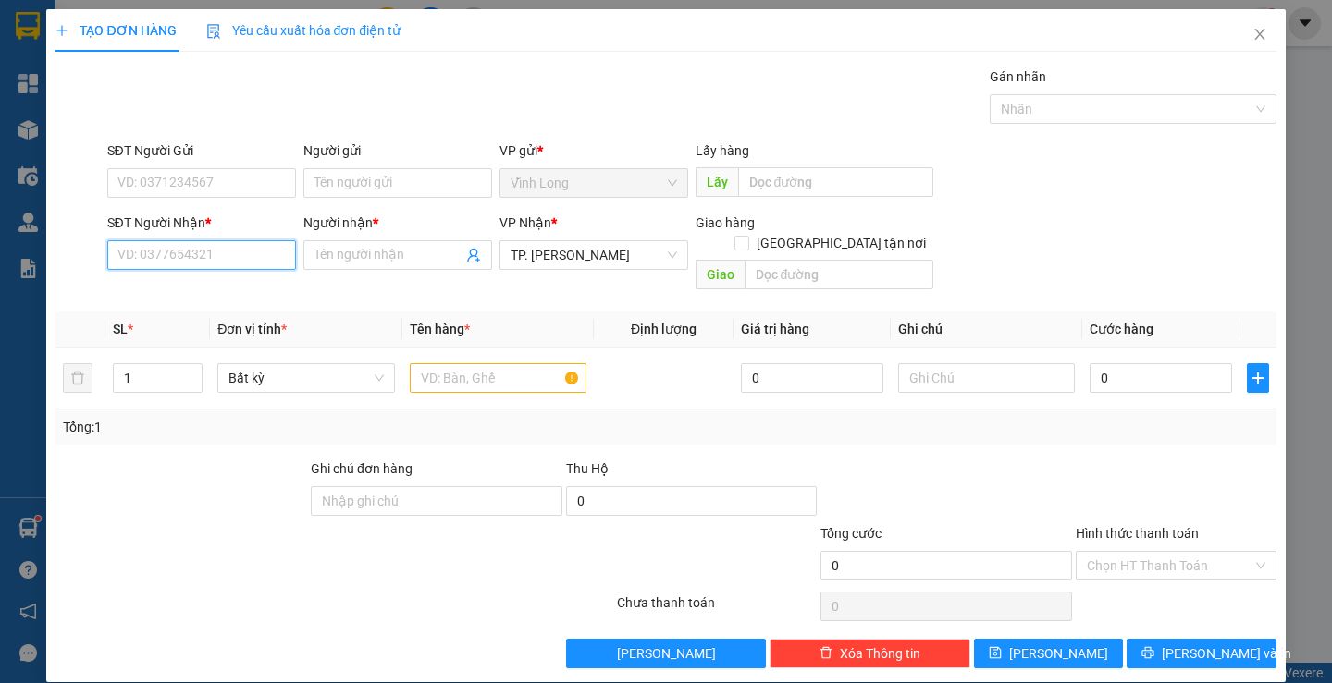
click at [174, 259] on input "SĐT Người Nhận *" at bounding box center [201, 255] width 189 height 30
click at [227, 292] on div "0584075338 - A HUY" at bounding box center [199, 292] width 165 height 20
click at [422, 363] on input "text" at bounding box center [498, 378] width 177 height 30
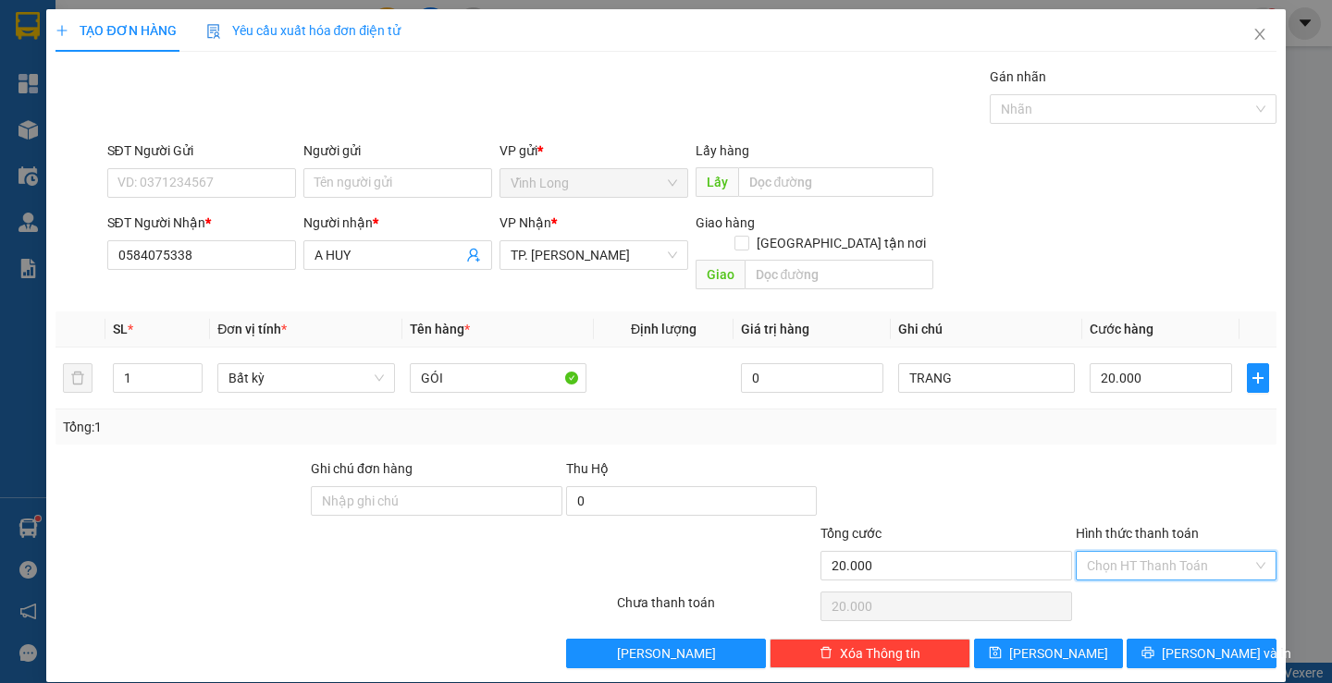
click at [1162, 552] on input "Hình thức thanh toán" at bounding box center [1170, 566] width 166 height 28
click at [1146, 577] on div "Tại văn phòng" at bounding box center [1164, 582] width 176 height 20
click at [1173, 644] on span "Lưu và In" at bounding box center [1225, 654] width 129 height 20
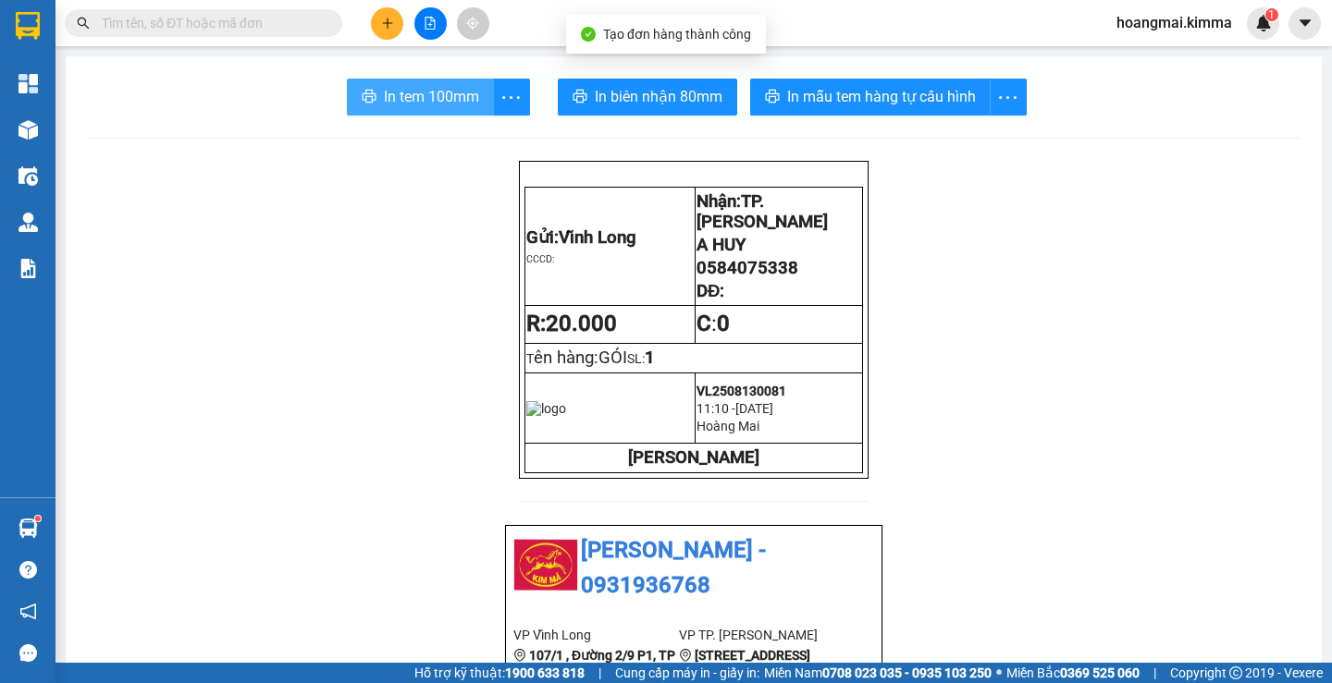
click at [366, 91] on icon "printer" at bounding box center [369, 96] width 15 height 15
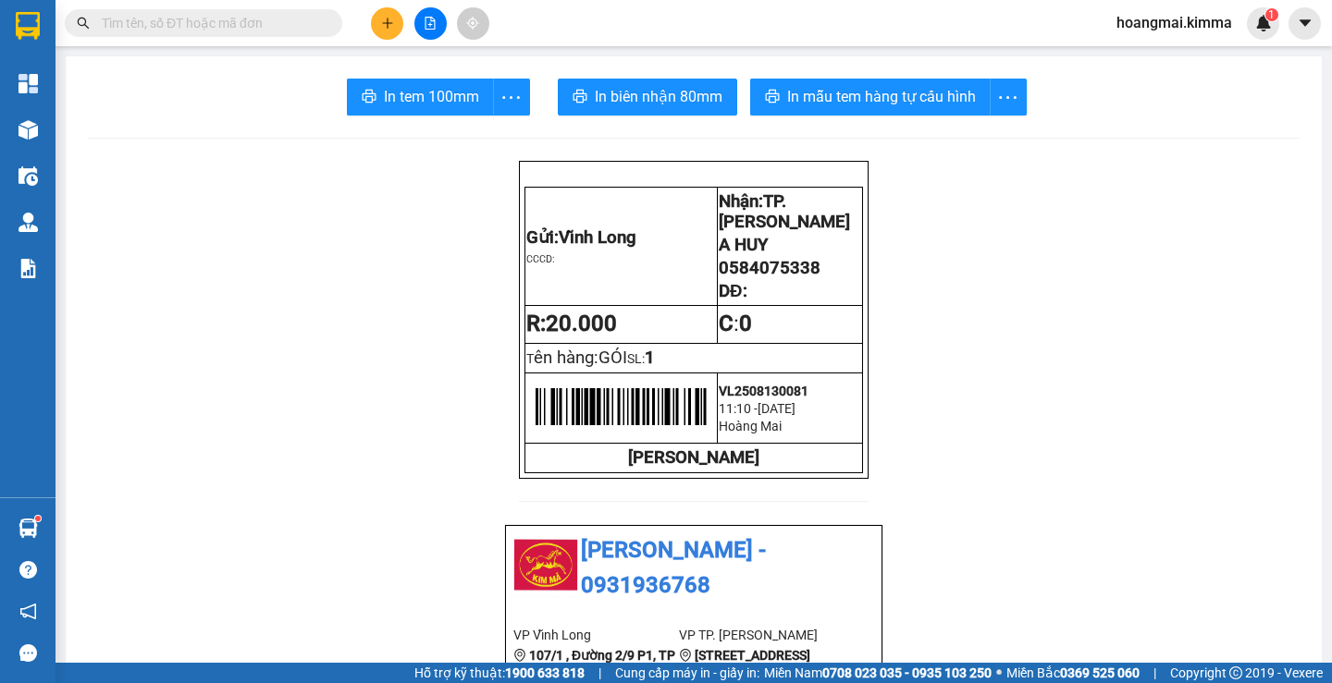
click at [427, 27] on icon "file-add" at bounding box center [430, 23] width 13 height 13
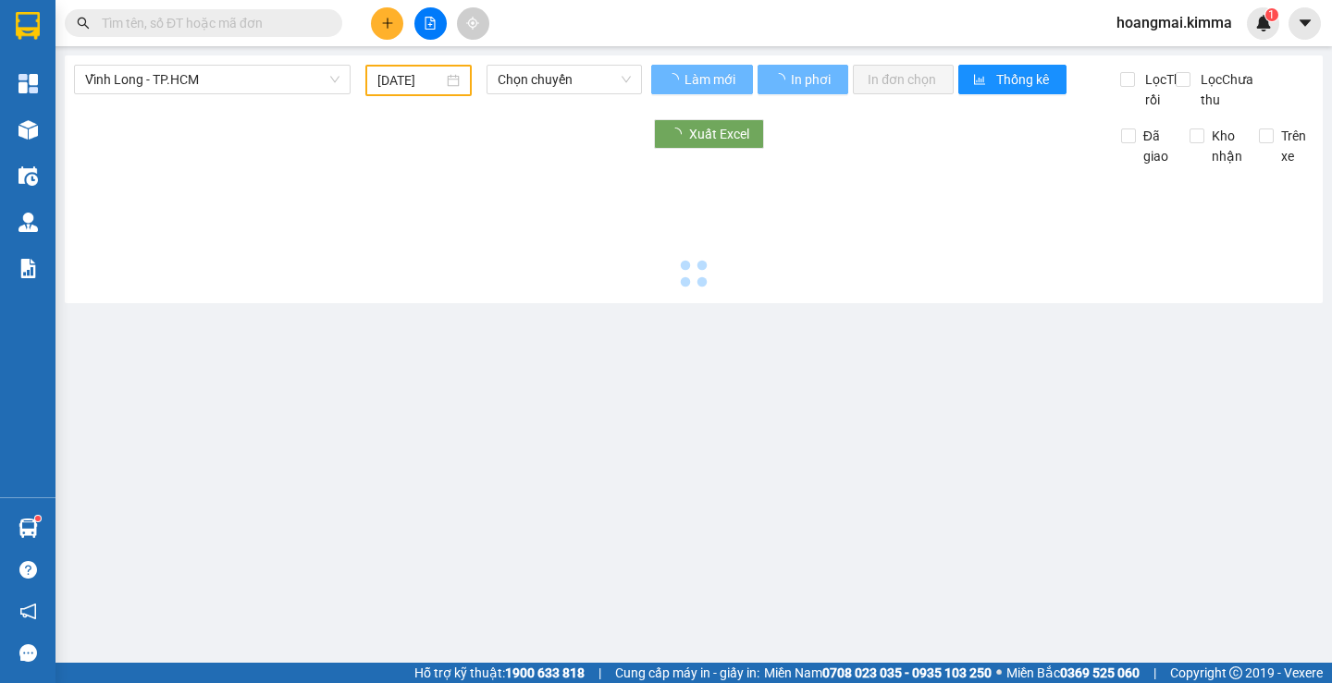
click at [244, 69] on span "Vĩnh Long - TP.HCM" at bounding box center [212, 80] width 254 height 28
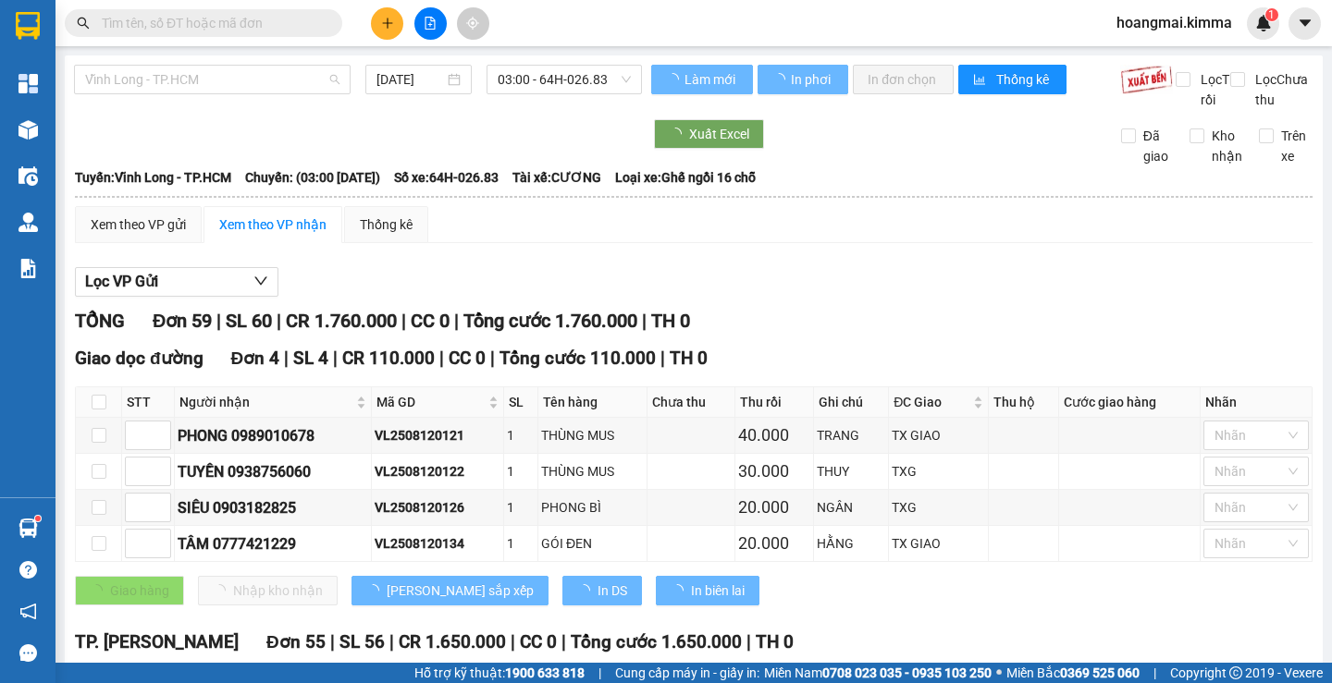
click at [204, 70] on span "Vĩnh Long - TP.HCM" at bounding box center [212, 80] width 254 height 28
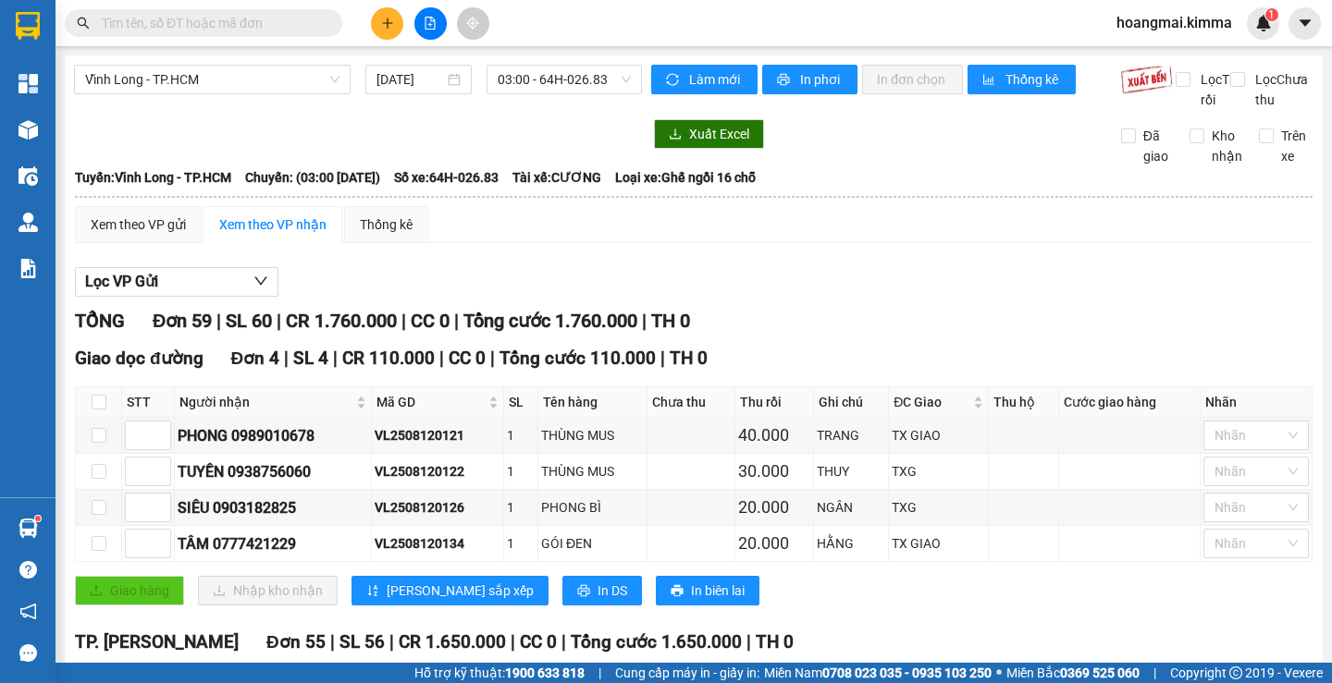
click at [215, 95] on div "Vĩnh Long - TP.HCM 13/08/2025 03:00 - 64H-026.83" at bounding box center [358, 87] width 568 height 45
click at [215, 75] on span "Vĩnh Long - TP.HCM" at bounding box center [212, 80] width 254 height 28
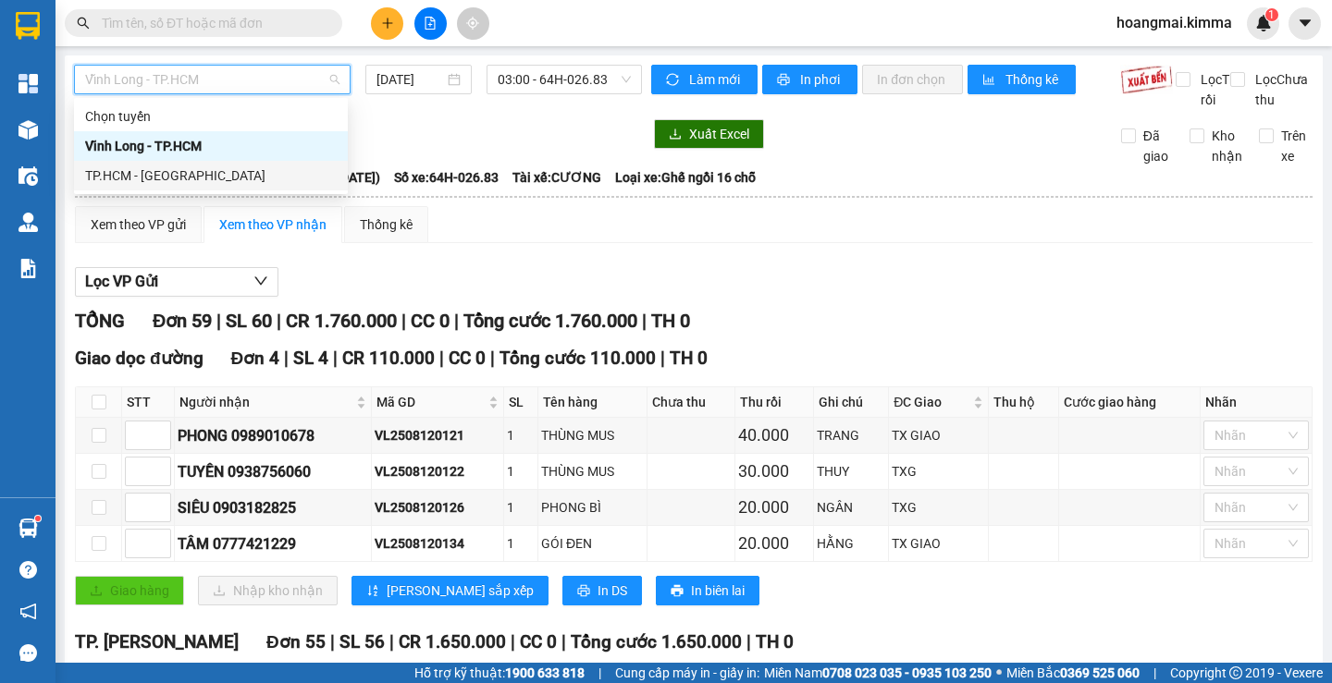
click at [200, 169] on div "TP.HCM - Vĩnh Long" at bounding box center [211, 176] width 252 height 20
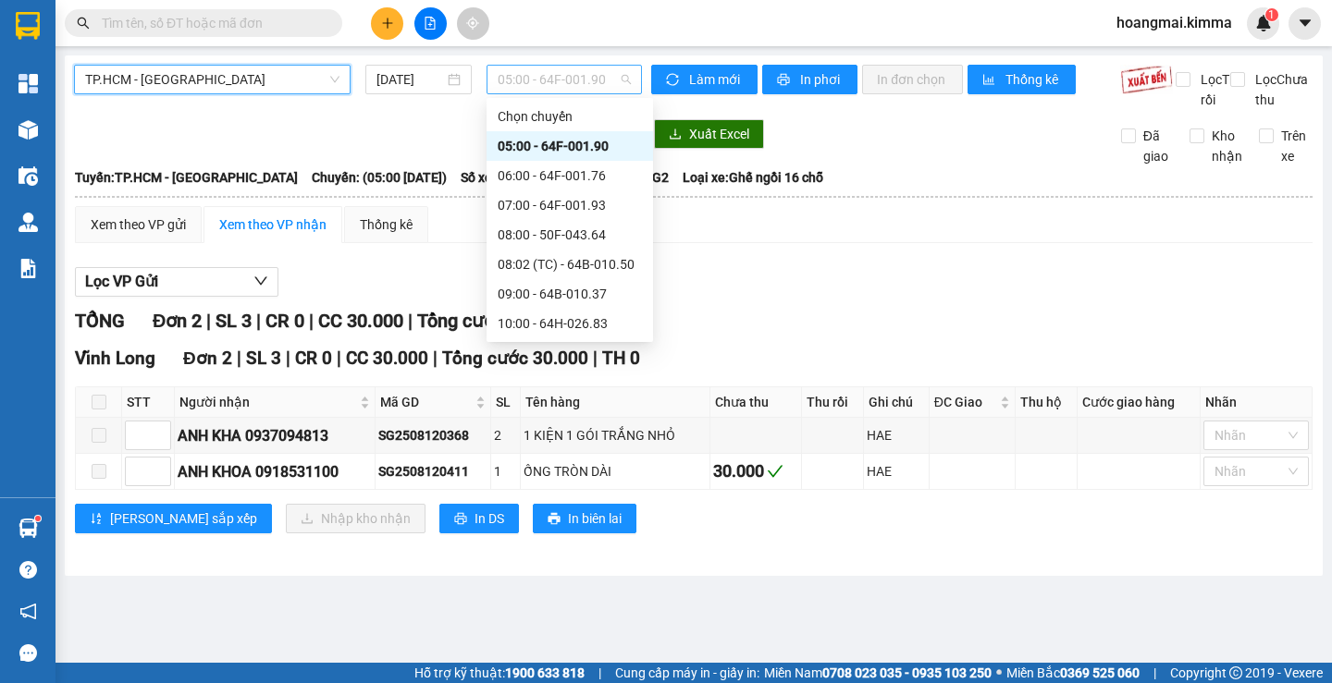
click at [571, 71] on span "05:00 - 64F-001.90" at bounding box center [563, 80] width 133 height 28
click at [577, 236] on div "08:00 - 50F-043.64" at bounding box center [569, 235] width 144 height 20
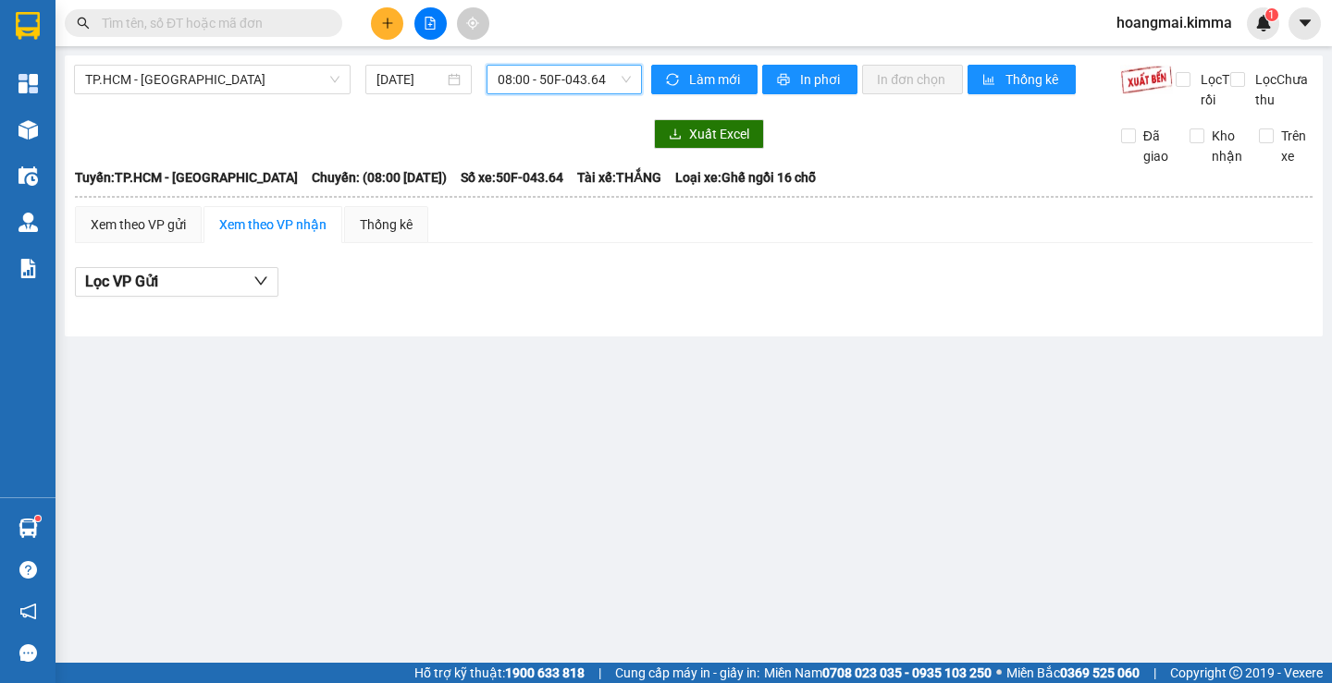
click at [533, 83] on span "08:00 - 50F-043.64" at bounding box center [563, 80] width 133 height 28
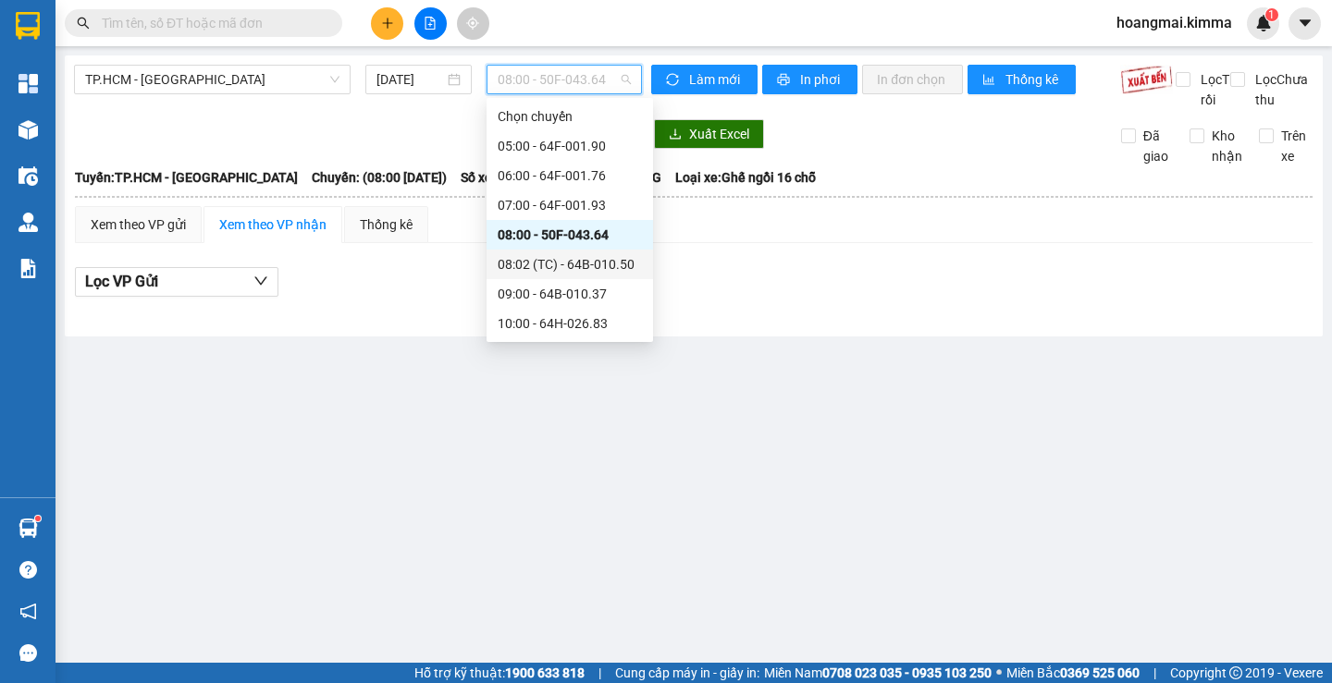
drag, startPoint x: 540, startPoint y: 259, endPoint x: 523, endPoint y: 252, distance: 18.2
click at [523, 252] on div "08:02 (TC) - 64B-010.50" at bounding box center [569, 265] width 166 height 30
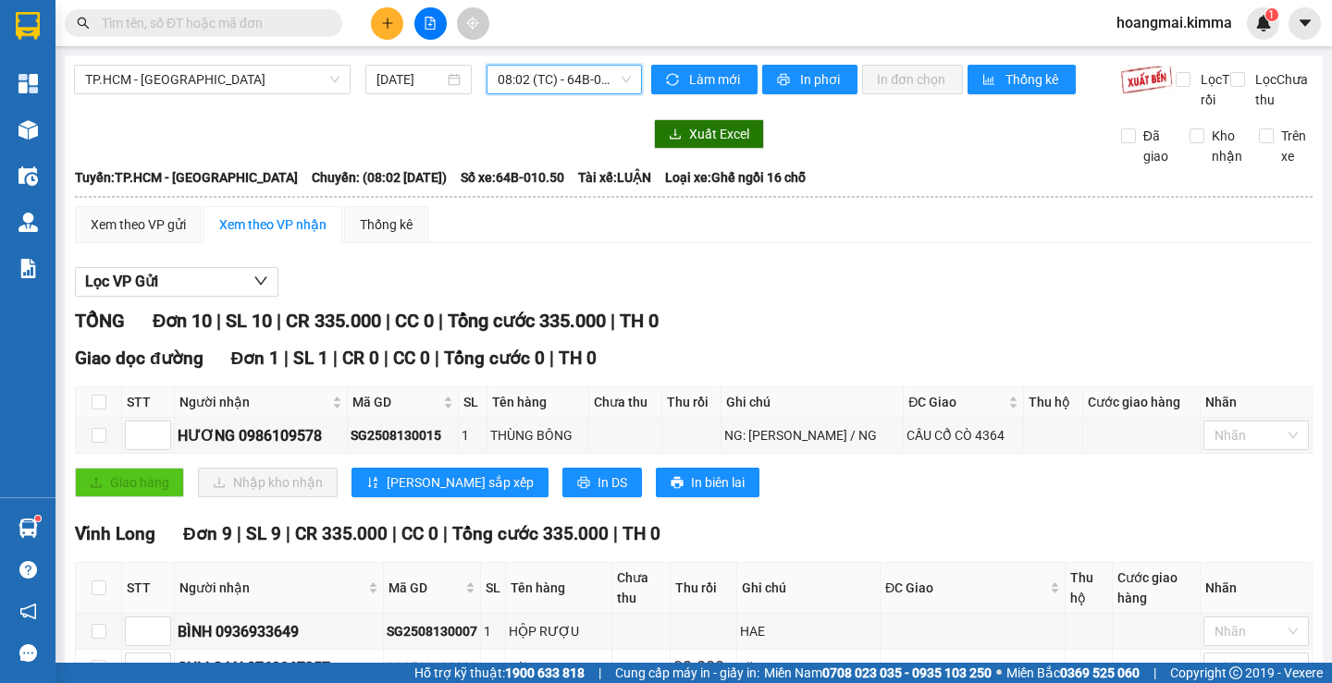
click at [49, 129] on div "Kho hàng mới" at bounding box center [27, 129] width 55 height 46
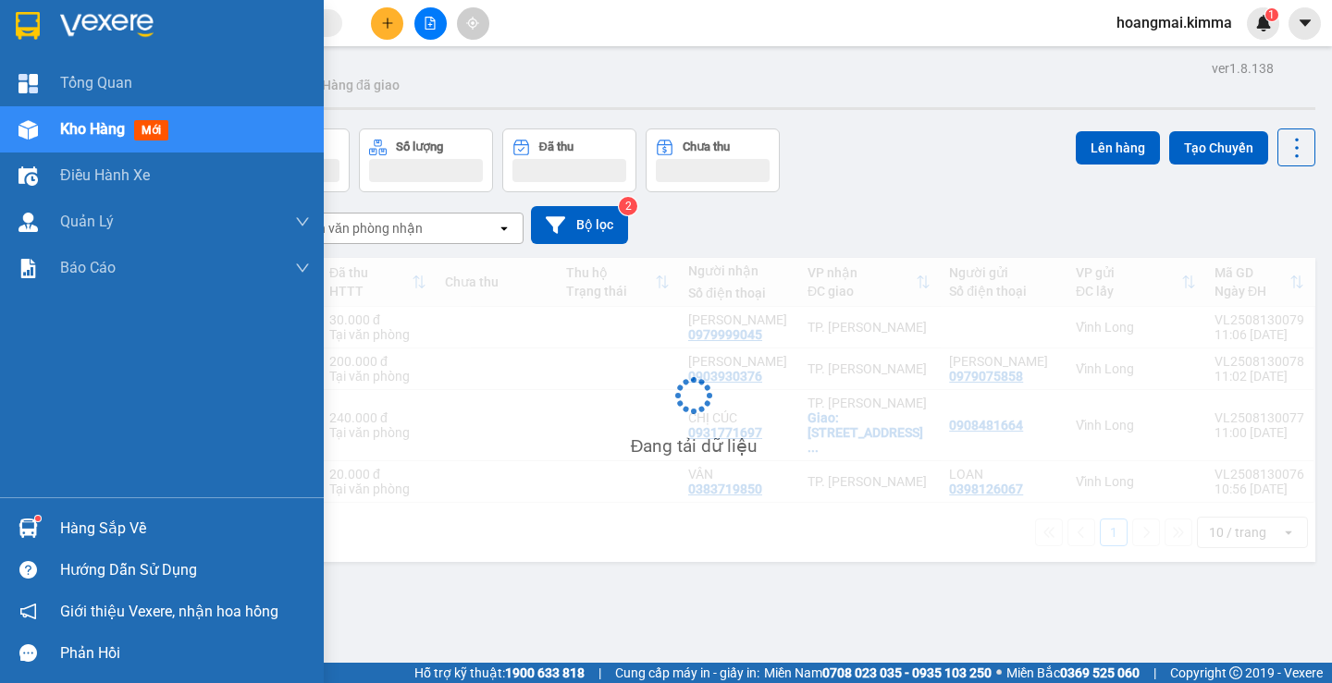
click at [95, 128] on span "Kho hàng" at bounding box center [92, 129] width 65 height 18
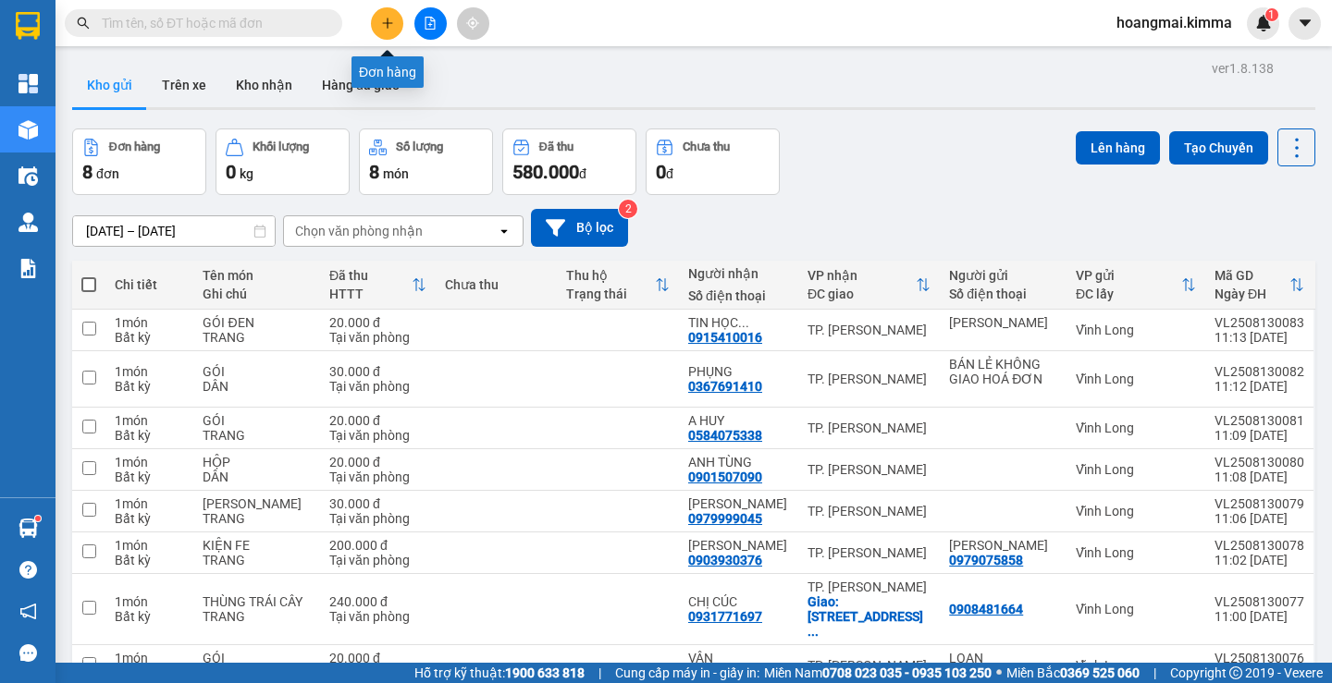
click at [377, 20] on button at bounding box center [387, 23] width 32 height 32
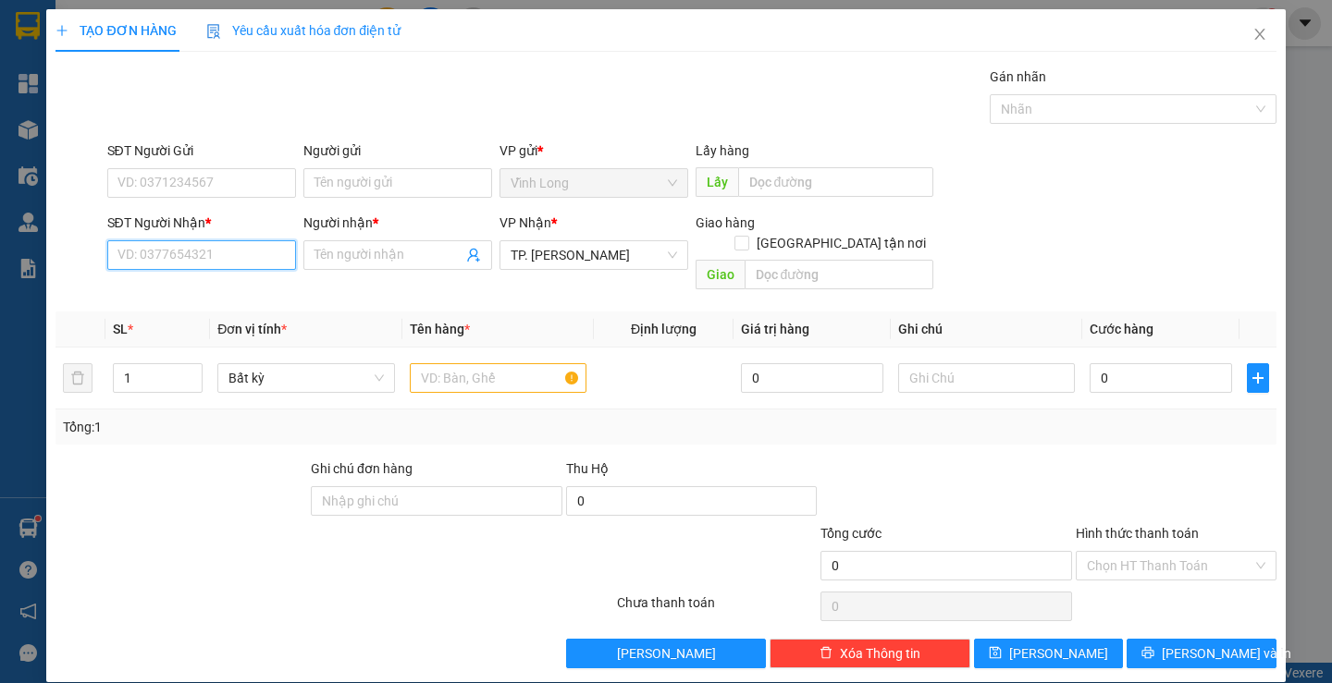
click at [215, 248] on input "SĐT Người Nhận *" at bounding box center [201, 255] width 189 height 30
click at [212, 296] on div "0342242222 - TRẠNG" at bounding box center [199, 292] width 165 height 20
click at [418, 363] on input "text" at bounding box center [498, 378] width 177 height 30
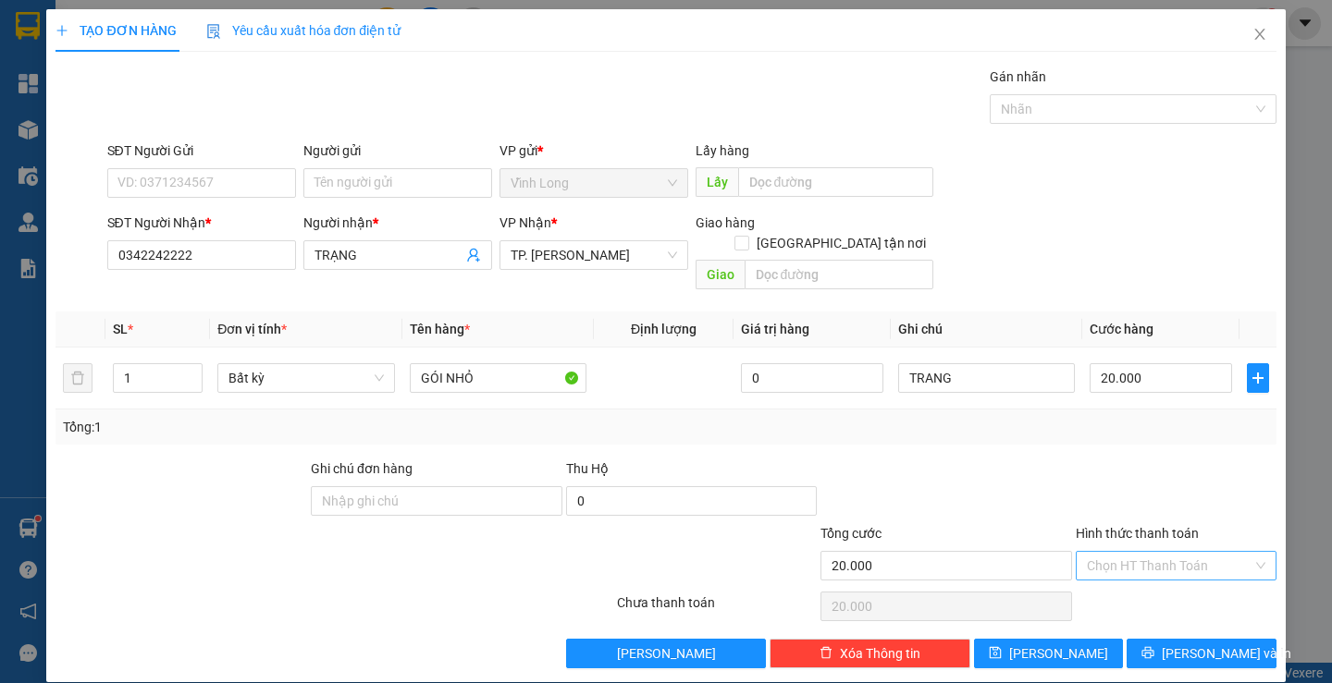
drag, startPoint x: 1145, startPoint y: 542, endPoint x: 1149, endPoint y: 562, distance: 20.9
click at [1146, 552] on input "Hình thức thanh toán" at bounding box center [1170, 566] width 166 height 28
click at [1143, 581] on div "Tại văn phòng" at bounding box center [1164, 582] width 176 height 20
click at [523, 370] on input "GÓI NHỎ" at bounding box center [498, 378] width 177 height 30
click at [1197, 639] on button "Lưu và In" at bounding box center [1200, 654] width 149 height 30
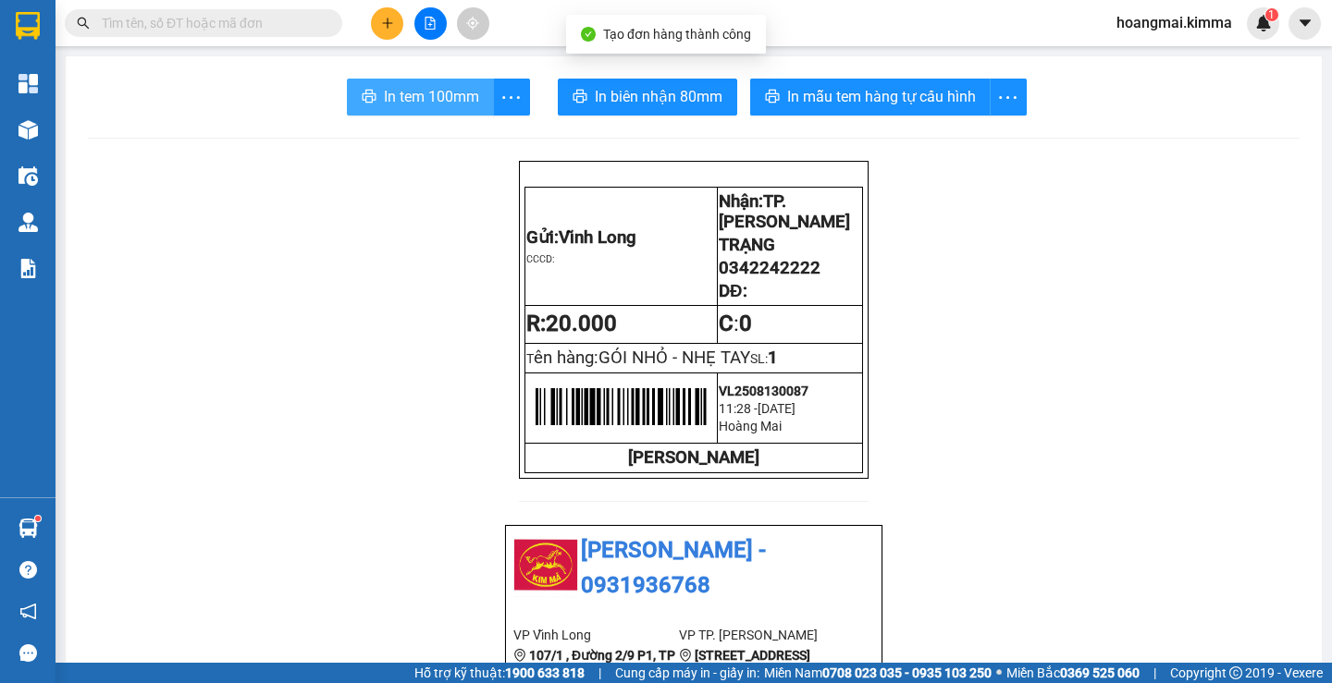
click at [422, 92] on span "In tem 100mm" at bounding box center [431, 96] width 95 height 23
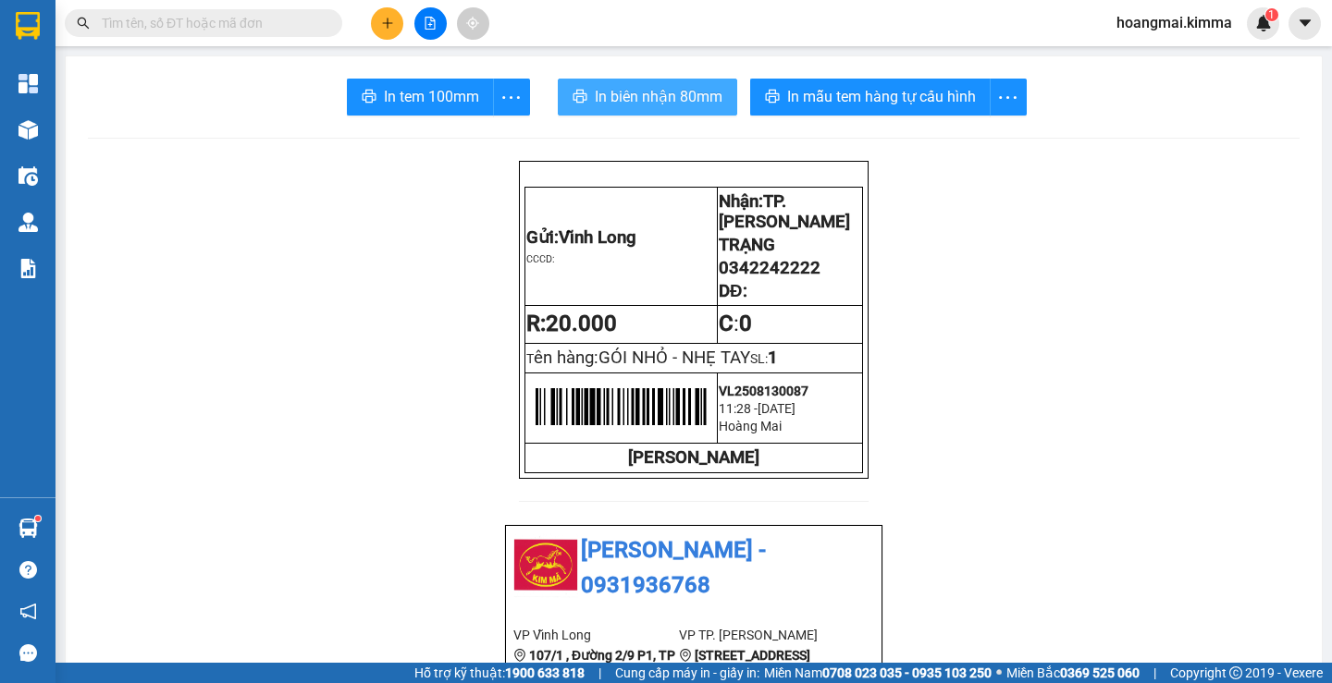
drag, startPoint x: 584, startPoint y: 78, endPoint x: 604, endPoint y: 93, distance: 25.0
click at [617, 95] on span "In biên nhận 80mm" at bounding box center [659, 96] width 128 height 23
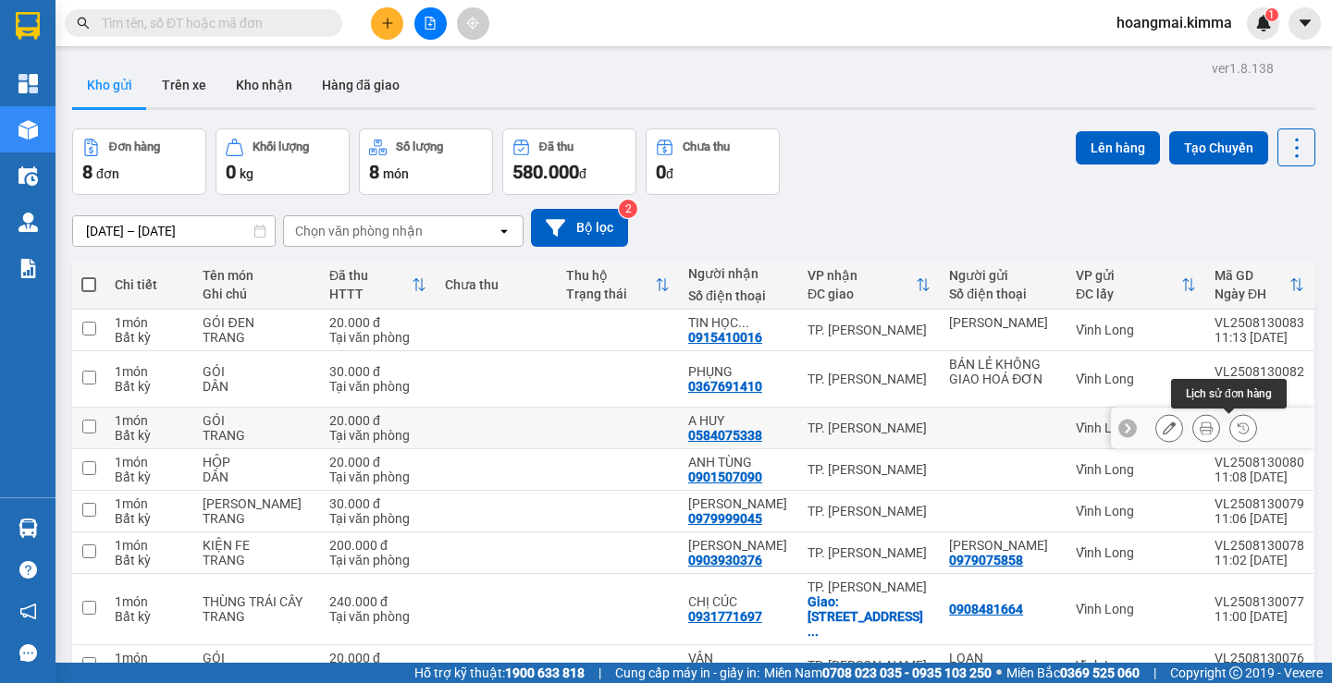
drag, startPoint x: 1196, startPoint y: 432, endPoint x: 1181, endPoint y: 420, distance: 19.1
click at [1199, 432] on icon at bounding box center [1205, 428] width 13 height 13
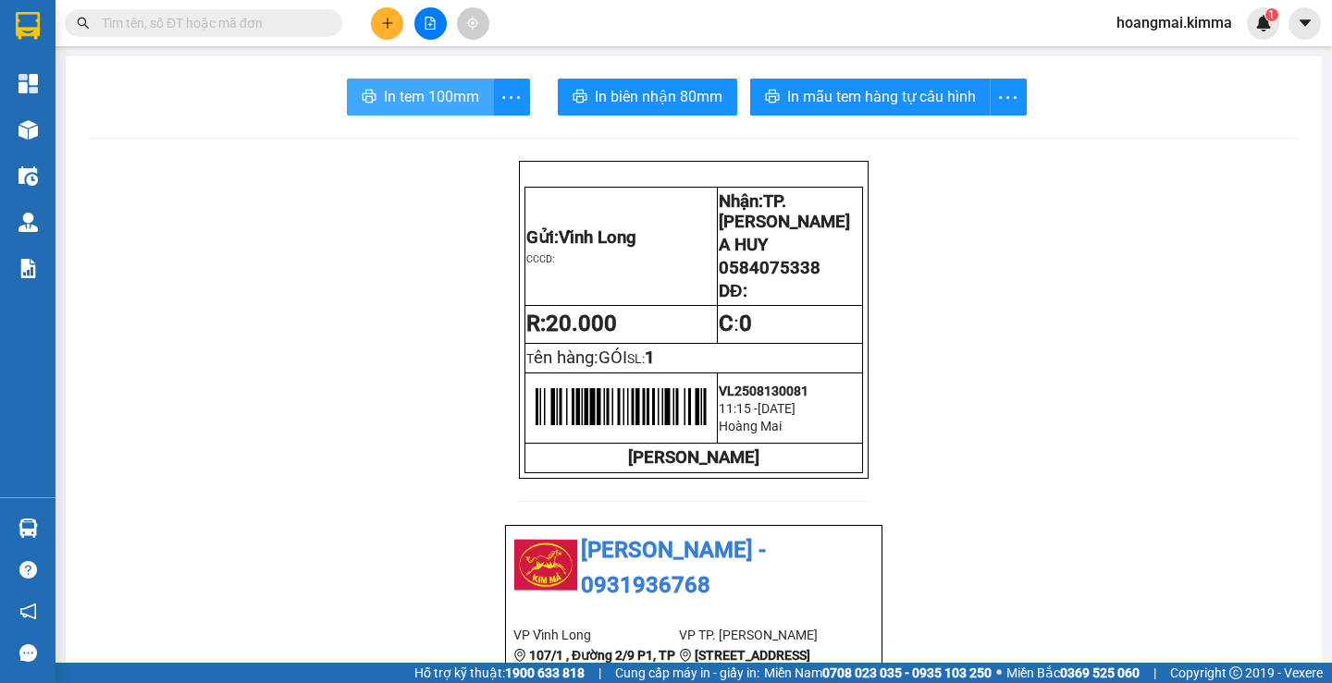
click at [445, 94] on span "In tem 100mm" at bounding box center [431, 96] width 95 height 23
